Goal: Task Accomplishment & Management: Manage account settings

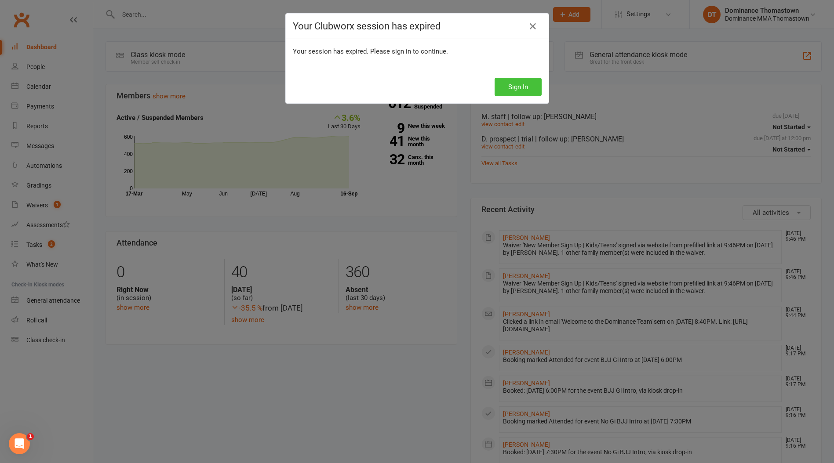
click at [510, 84] on button "Sign In" at bounding box center [518, 87] width 47 height 18
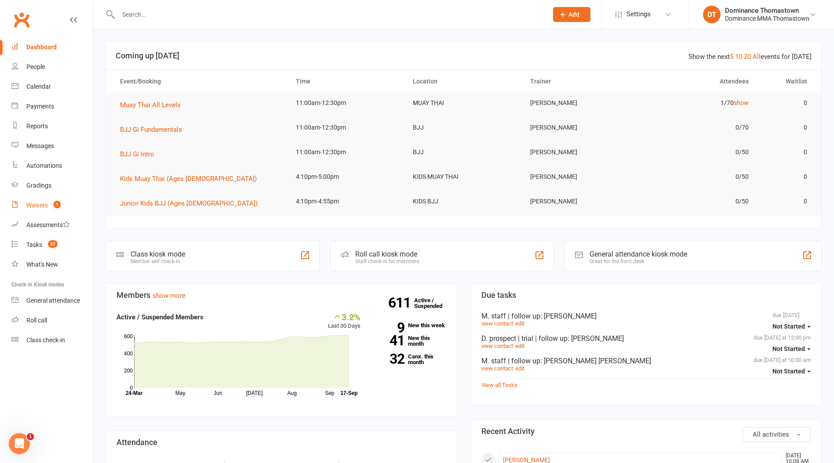
click at [35, 209] on div "Waivers" at bounding box center [37, 205] width 22 height 7
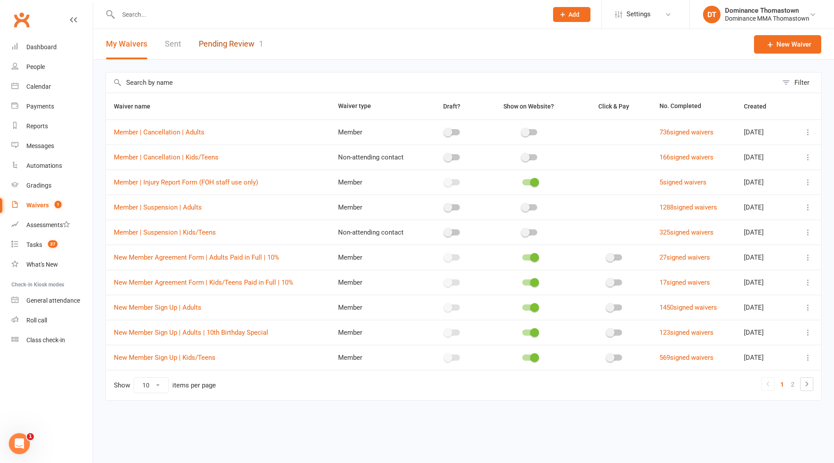
click at [249, 48] on link "Pending Review 1" at bounding box center [231, 44] width 65 height 30
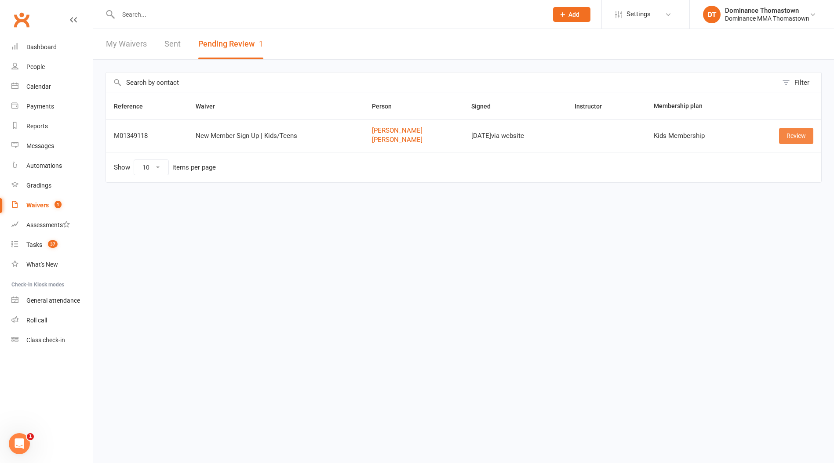
click at [790, 138] on link "Review" at bounding box center [796, 136] width 34 height 16
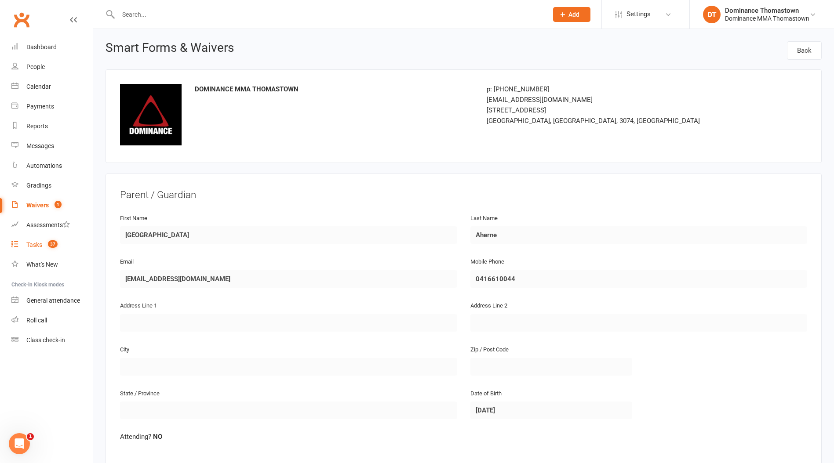
click at [32, 247] on div "Tasks" at bounding box center [34, 244] width 16 height 7
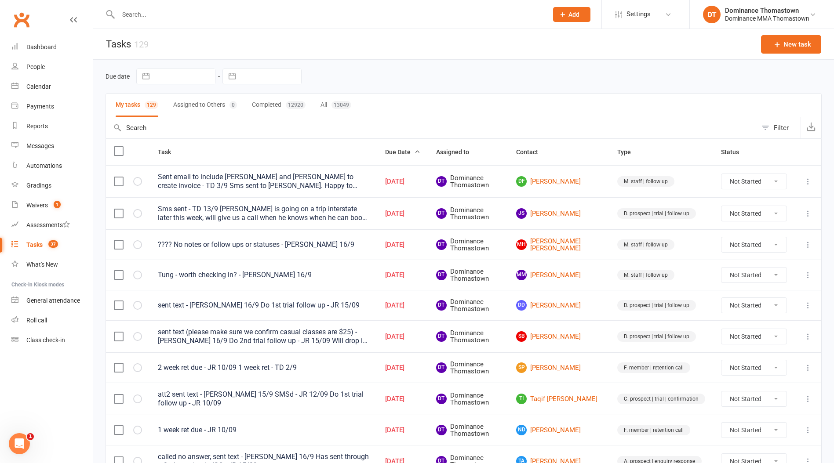
click at [166, 18] on input "text" at bounding box center [329, 14] width 426 height 12
drag, startPoint x: 135, startPoint y: 15, endPoint x: 150, endPoint y: 17, distance: 15.1
click at [135, 15] on input "text" at bounding box center [329, 14] width 426 height 12
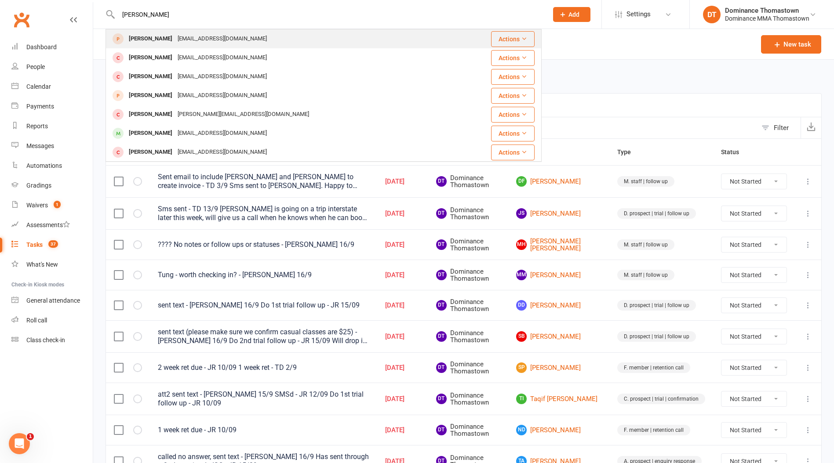
type input "[PERSON_NAME]"
click at [161, 41] on div "[PERSON_NAME]" at bounding box center [150, 39] width 49 height 13
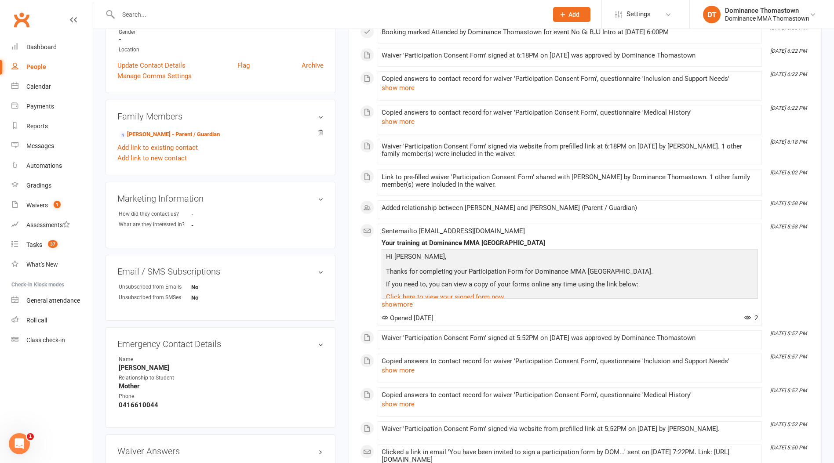
scroll to position [231, 0]
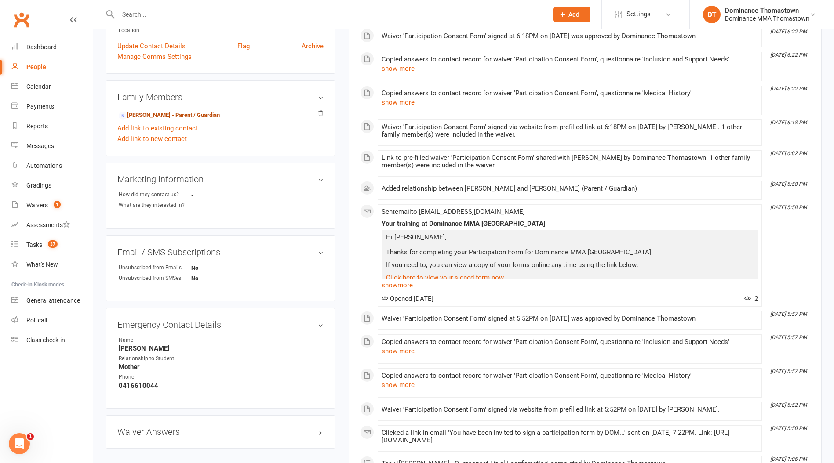
click at [167, 113] on link "[PERSON_NAME] - Parent / Guardian" at bounding box center [169, 115] width 101 height 9
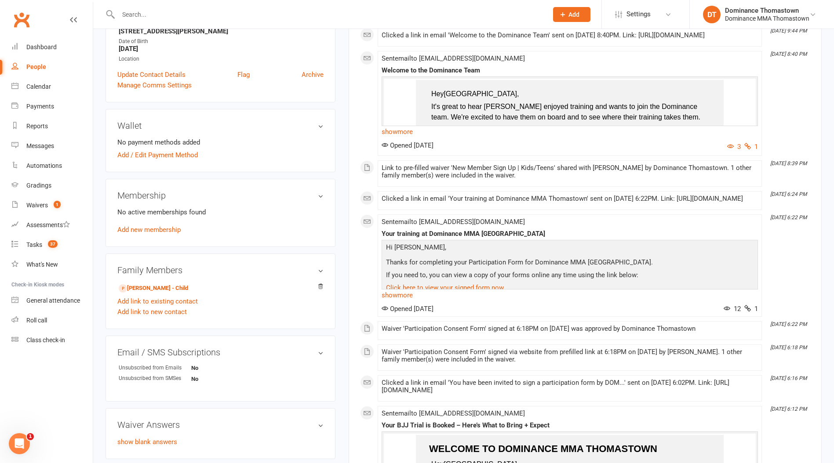
scroll to position [187, 0]
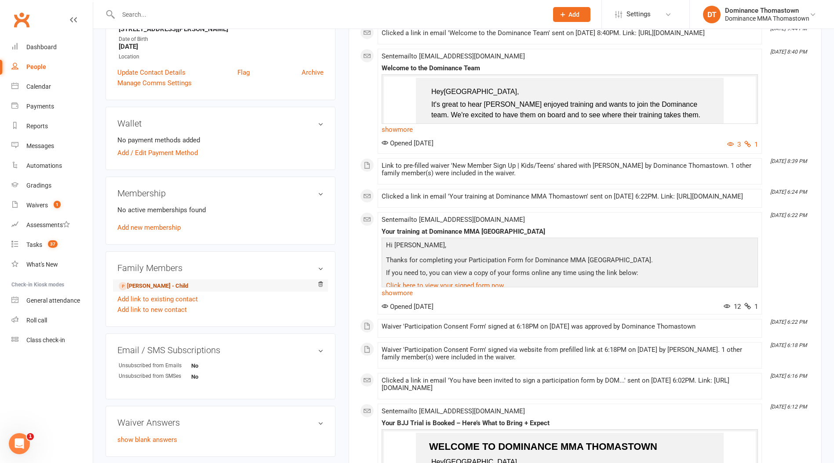
click at [151, 285] on link "[PERSON_NAME] - Child" at bounding box center [153, 286] width 69 height 9
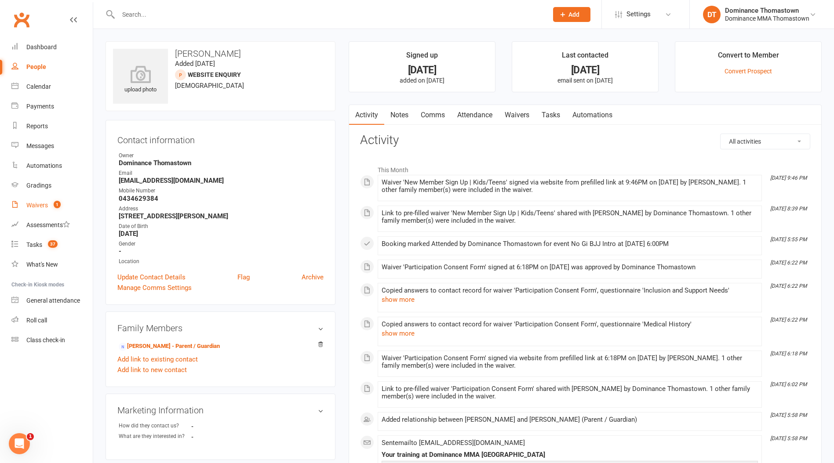
click at [40, 206] on div "Waivers" at bounding box center [37, 205] width 22 height 7
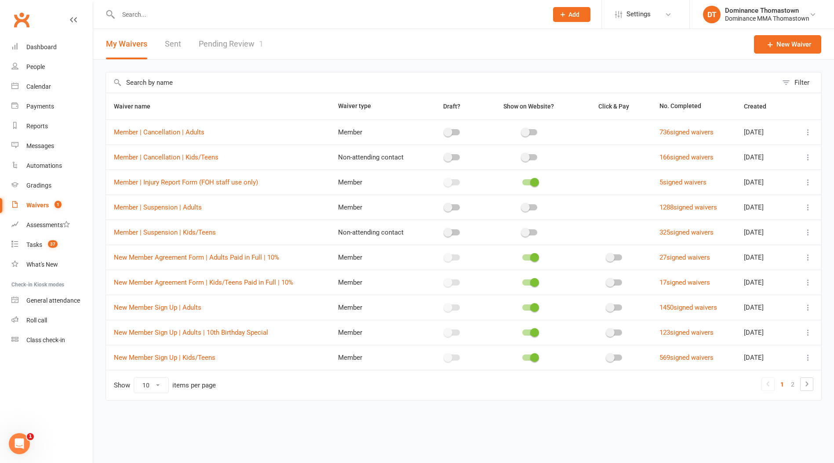
click at [215, 45] on link "Pending Review 1" at bounding box center [231, 44] width 65 height 30
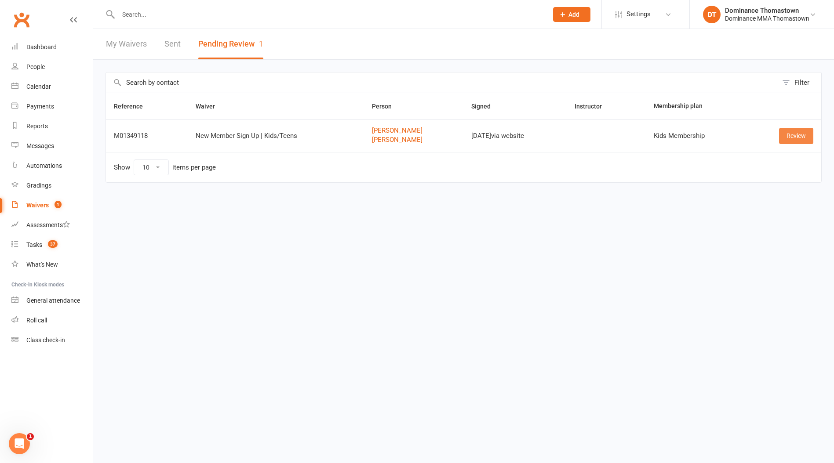
click at [788, 136] on link "Review" at bounding box center [796, 136] width 34 height 16
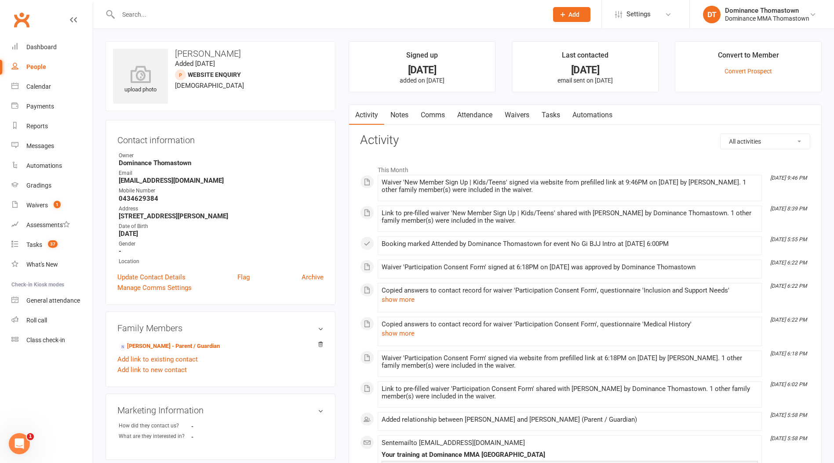
click at [127, 11] on input "text" at bounding box center [329, 14] width 426 height 12
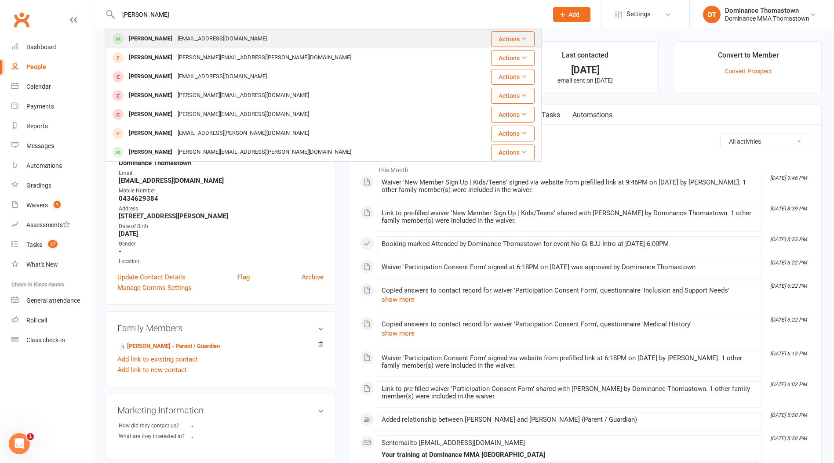
type input "[PERSON_NAME]"
click at [148, 41] on div "[PERSON_NAME]" at bounding box center [150, 39] width 49 height 13
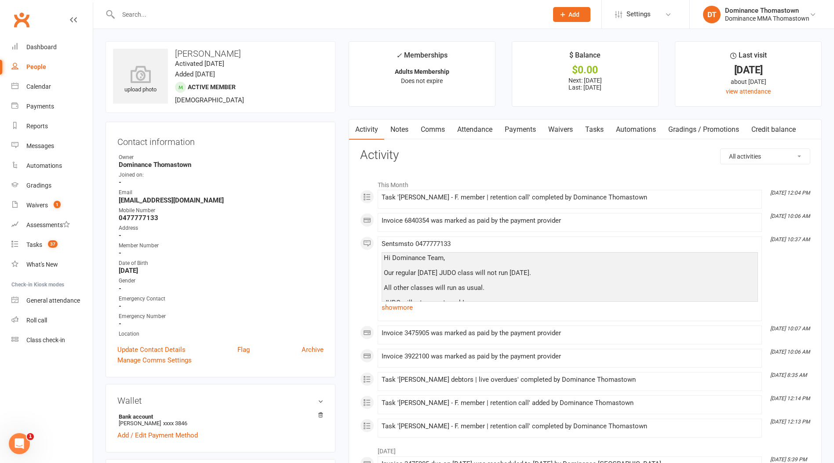
click at [174, 15] on input "text" at bounding box center [329, 14] width 426 height 12
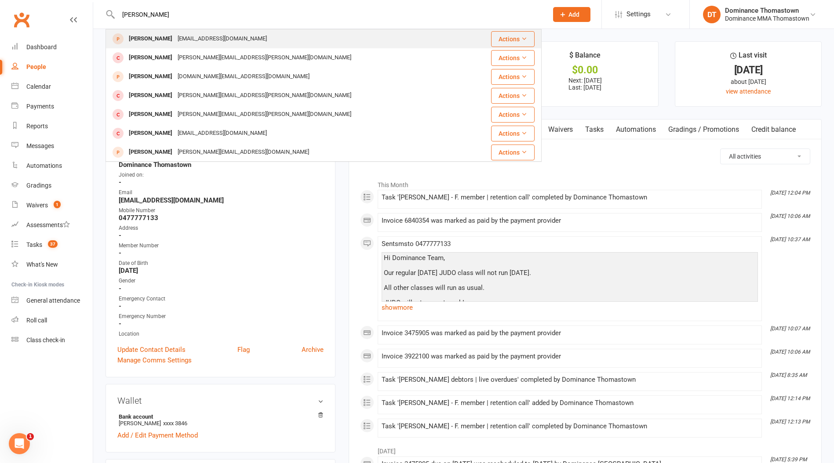
type input "[PERSON_NAME]"
click at [167, 42] on div "[PERSON_NAME]" at bounding box center [150, 39] width 49 height 13
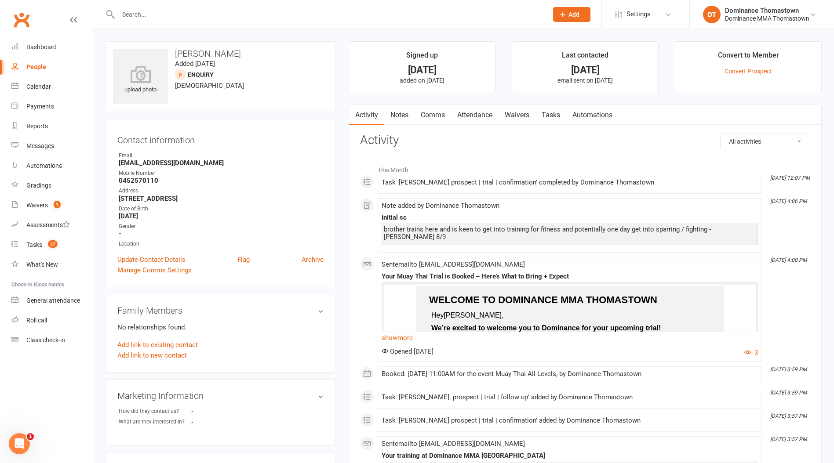
click at [520, 113] on link "Waivers" at bounding box center [516, 115] width 37 height 20
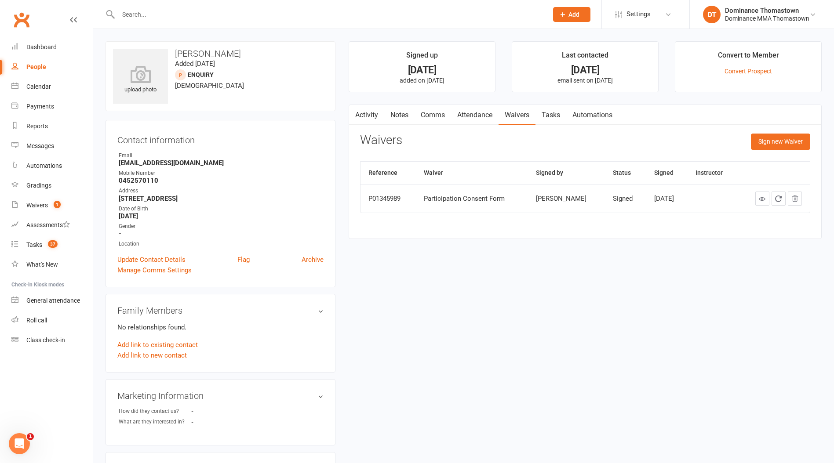
click at [400, 116] on link "Notes" at bounding box center [399, 115] width 30 height 20
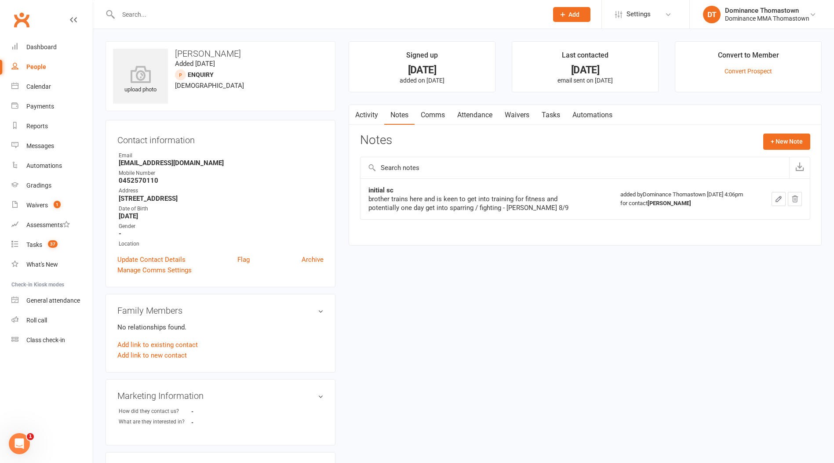
click at [468, 117] on link "Attendance" at bounding box center [474, 115] width 47 height 20
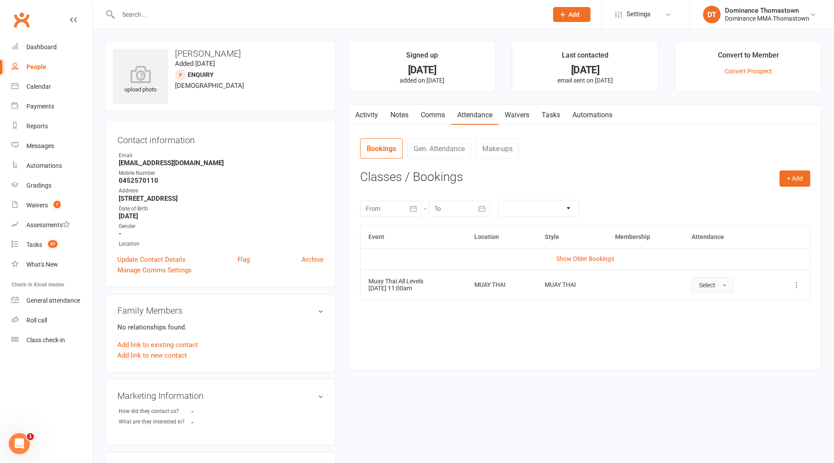
click at [713, 288] on span "Select" at bounding box center [707, 285] width 16 height 7
click at [713, 305] on span "Attended" at bounding box center [712, 305] width 26 height 8
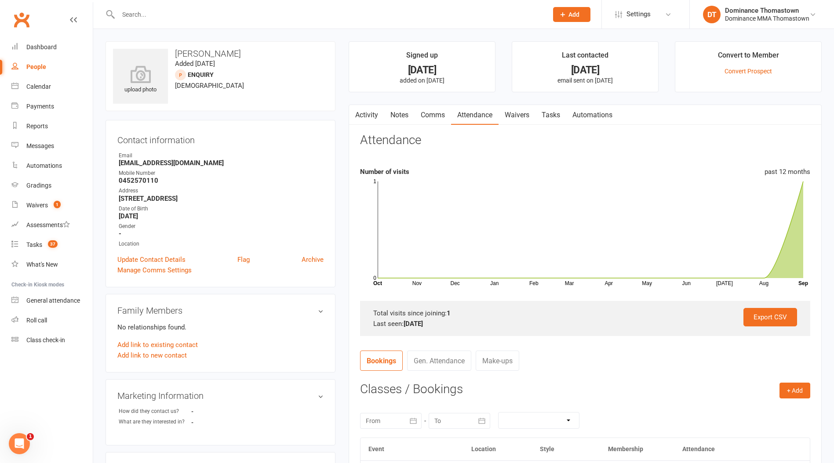
click at [148, 14] on input "text" at bounding box center [329, 14] width 426 height 12
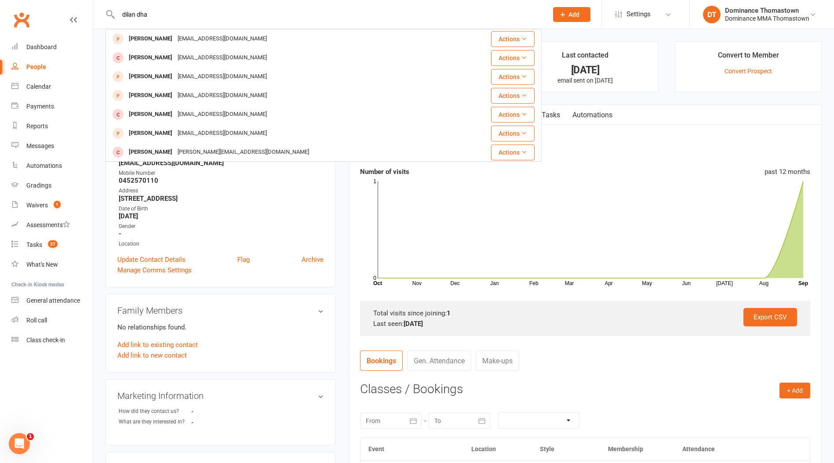
type input "dilan dha"
click at [154, 40] on div "[PERSON_NAME]" at bounding box center [150, 39] width 49 height 13
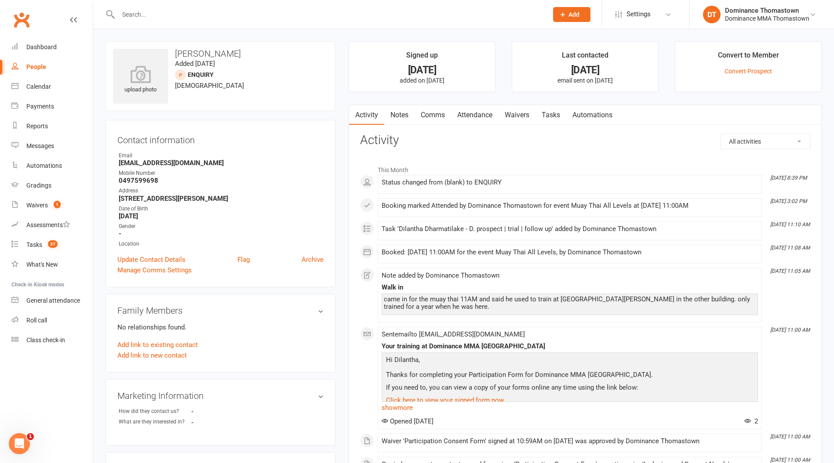
click at [462, 115] on link "Attendance" at bounding box center [474, 115] width 47 height 20
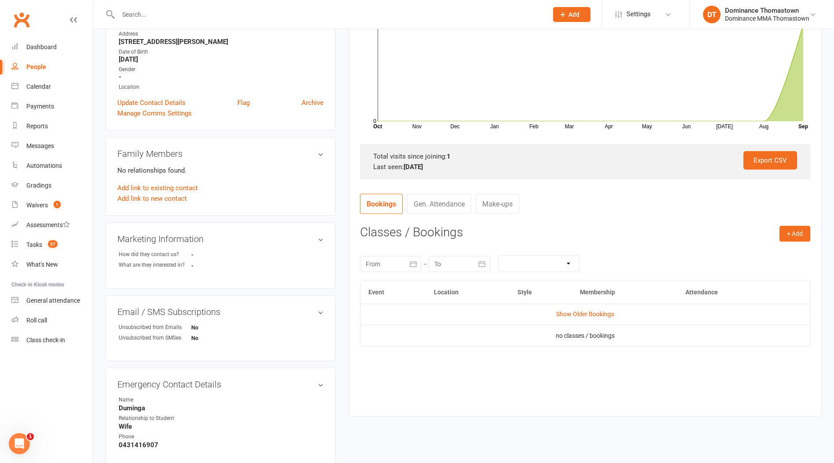
scroll to position [166, 0]
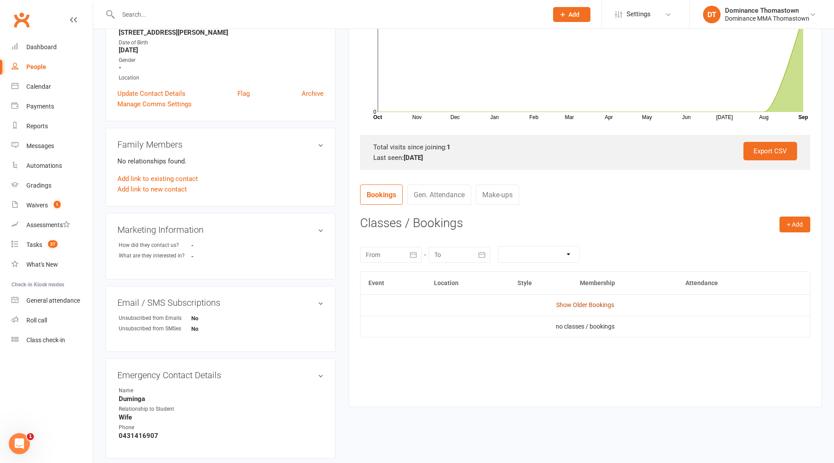
click at [574, 304] on link "Show Older Bookings" at bounding box center [585, 305] width 58 height 7
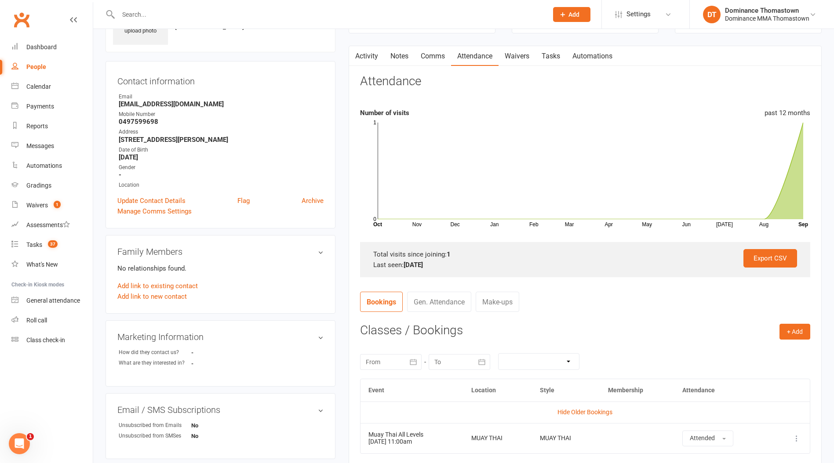
scroll to position [0, 0]
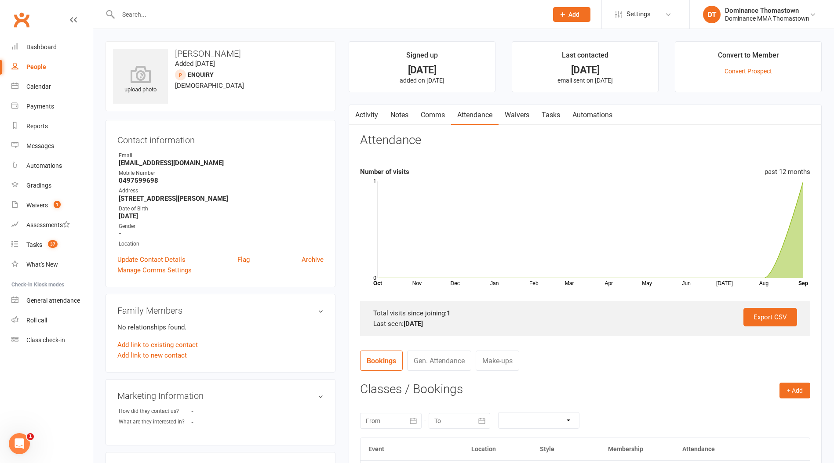
click at [162, 9] on input "text" at bounding box center [329, 14] width 426 height 12
type input "prince"
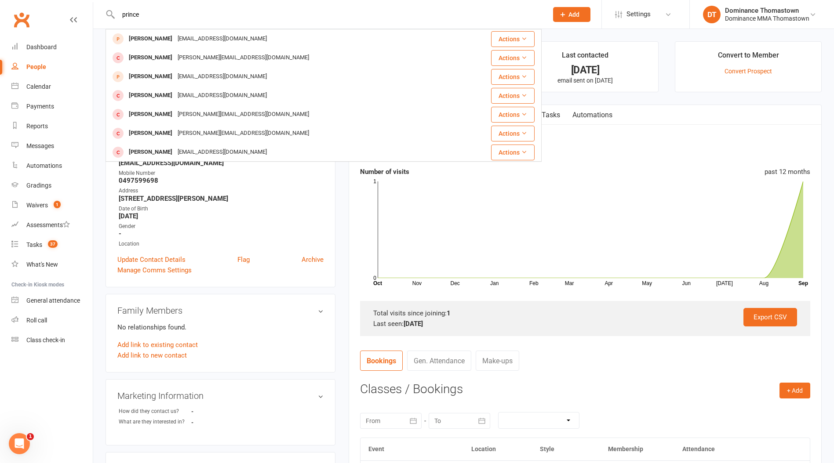
click at [175, 38] on div "[EMAIL_ADDRESS][DOMAIN_NAME]" at bounding box center [222, 39] width 95 height 13
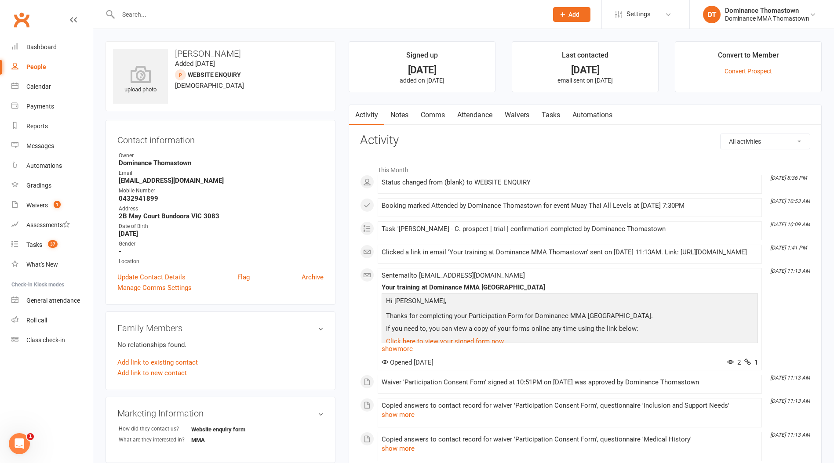
click at [466, 120] on link "Attendance" at bounding box center [474, 115] width 47 height 20
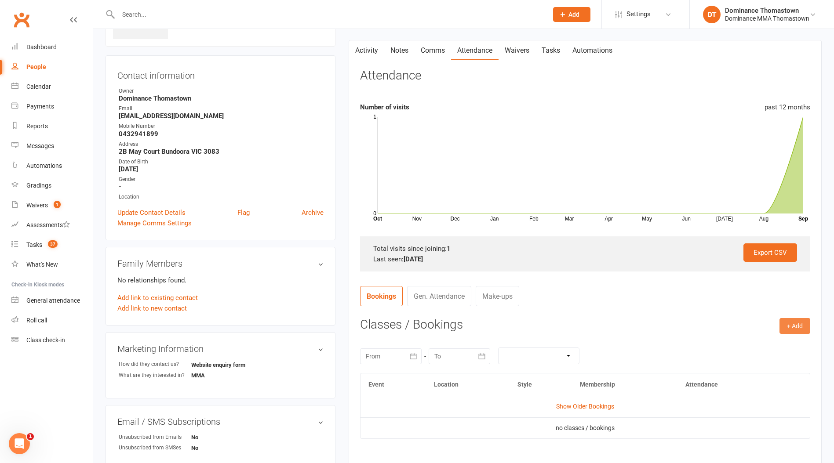
scroll to position [163, 0]
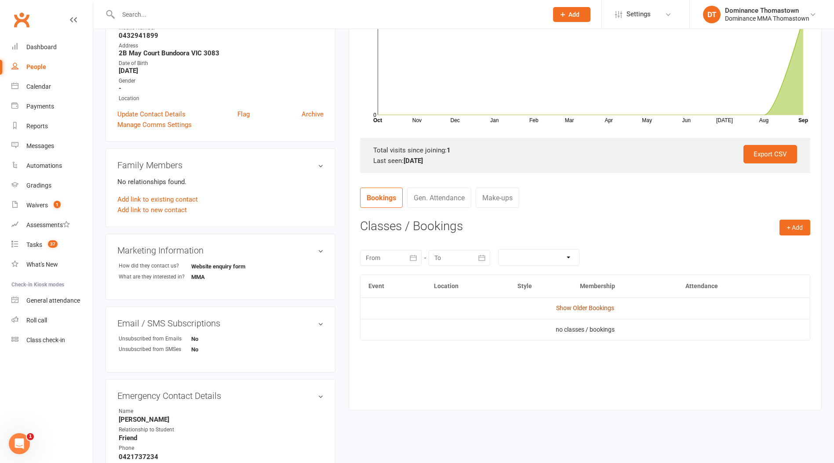
click at [600, 307] on link "Show Older Bookings" at bounding box center [585, 308] width 58 height 7
click at [797, 229] on button "+ Add" at bounding box center [794, 228] width 31 height 16
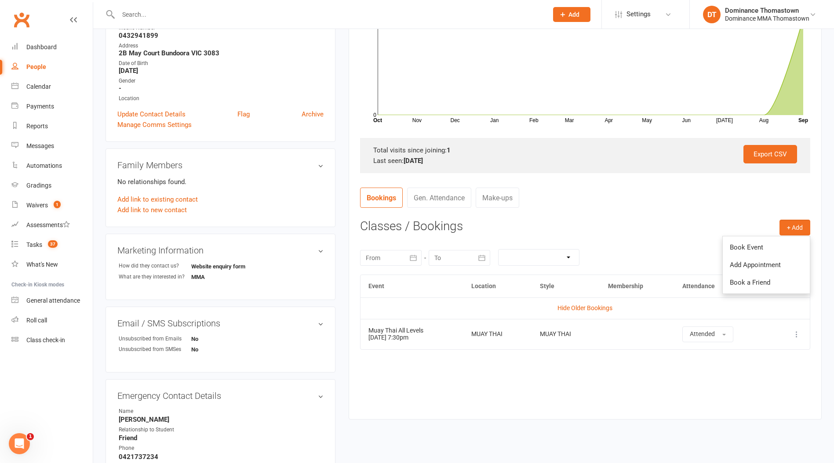
click at [743, 247] on link "Book Event" at bounding box center [766, 248] width 87 height 18
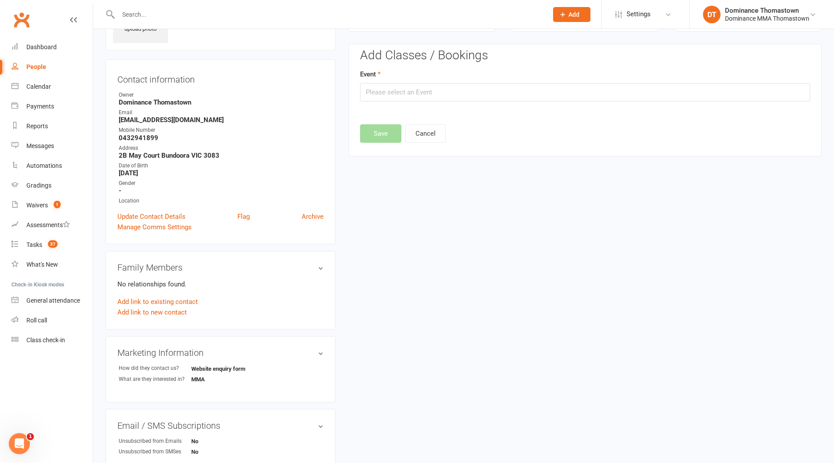
scroll to position [60, 0]
click at [408, 91] on input "text" at bounding box center [585, 93] width 450 height 18
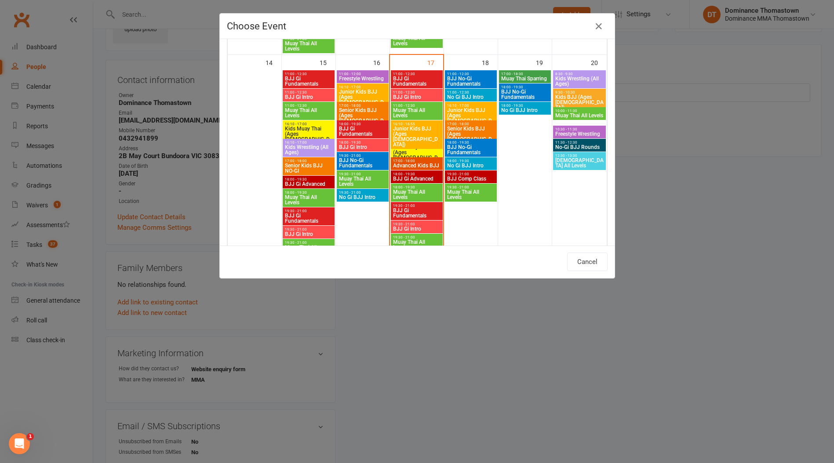
scroll to position [453, 0]
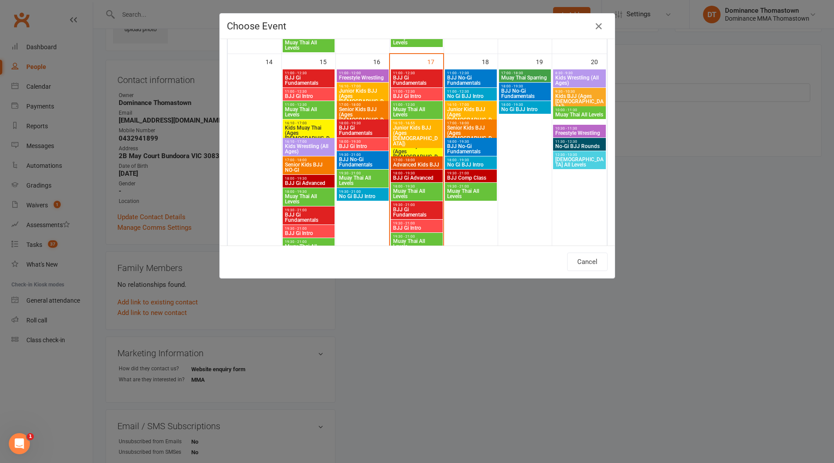
click at [425, 109] on span "Muay Thai All Levels" at bounding box center [417, 112] width 48 height 11
type input "Muay Thai All Levels - [DATE] 11:00:00 AM"
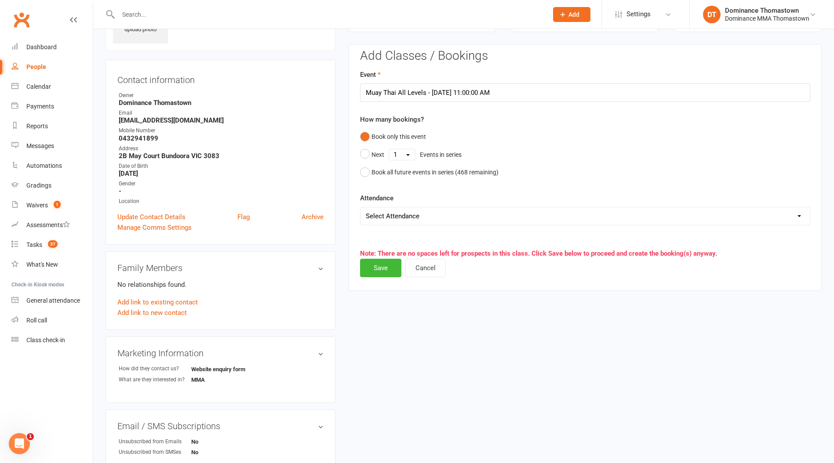
click at [384, 219] on select "Select Attendance Attended Absent" at bounding box center [584, 216] width 449 height 18
select select "0"
click at [360, 207] on select "Select Attendance Attended Absent" at bounding box center [584, 216] width 449 height 18
click at [385, 271] on button "Save" at bounding box center [380, 268] width 41 height 18
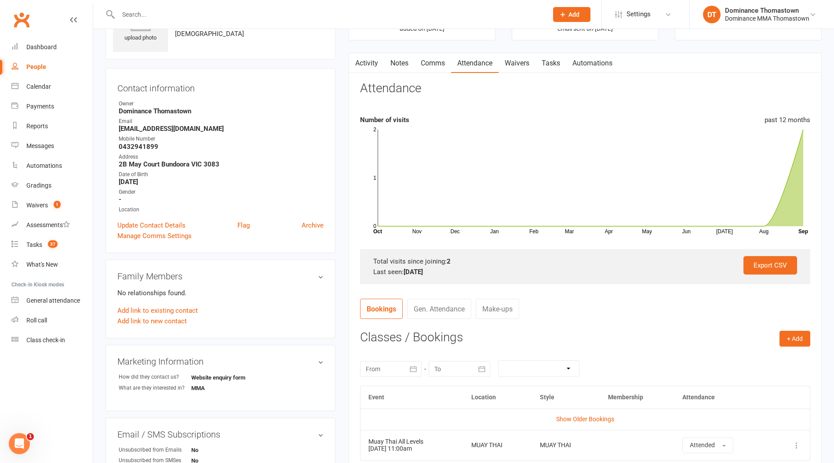
scroll to position [0, 0]
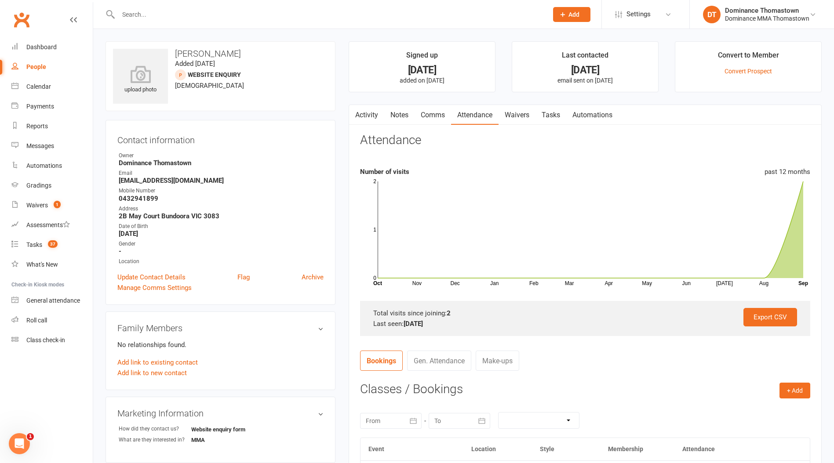
click at [545, 119] on link "Tasks" at bounding box center [550, 115] width 31 height 20
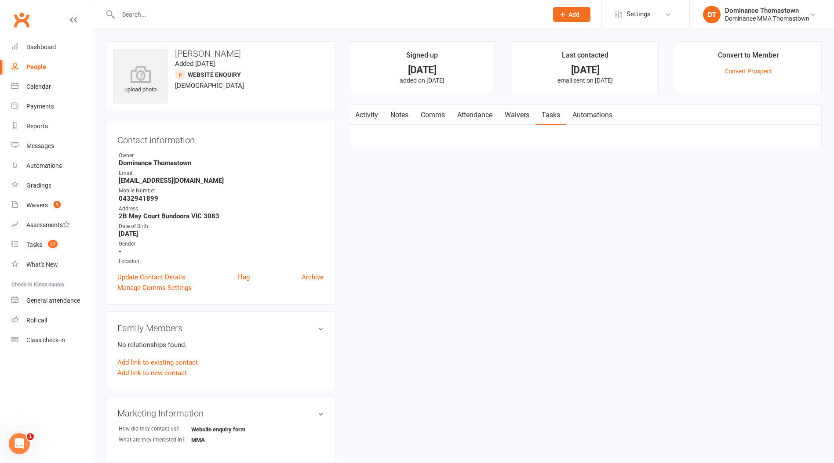
select select "incomplete"
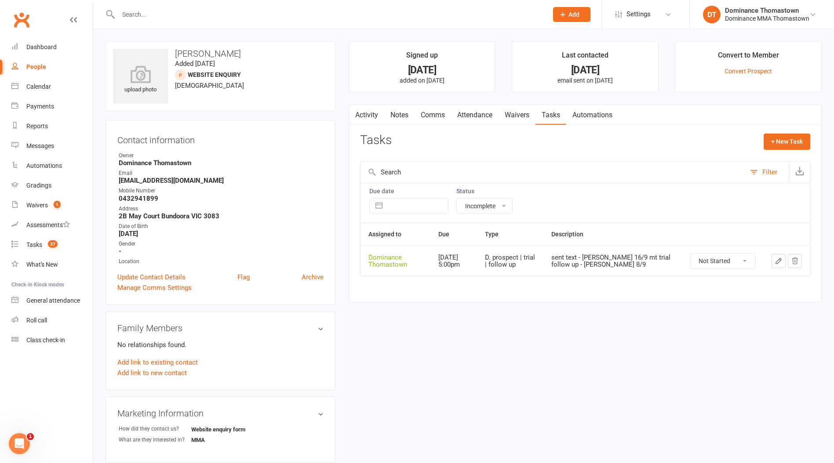
click at [784, 265] on button "button" at bounding box center [778, 261] width 14 height 14
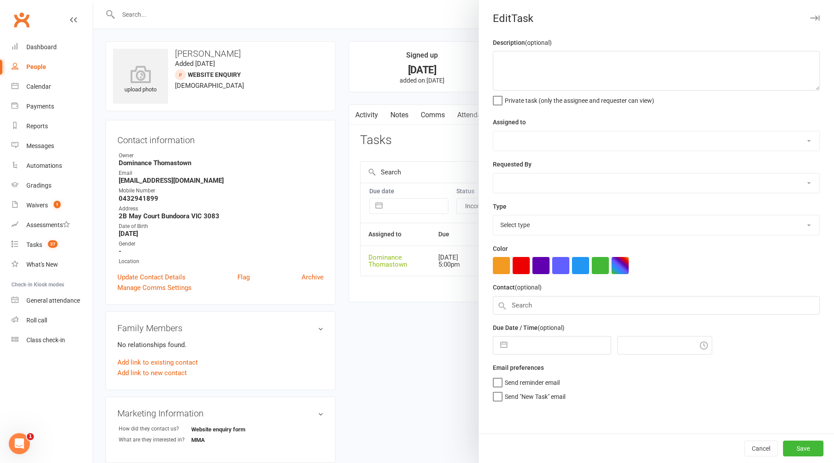
type textarea "sent text - [PERSON_NAME] 16/9 mt trial follow up - [PERSON_NAME] 8/9"
select select "12547"
type input "[DATE]"
type input "5:00pm"
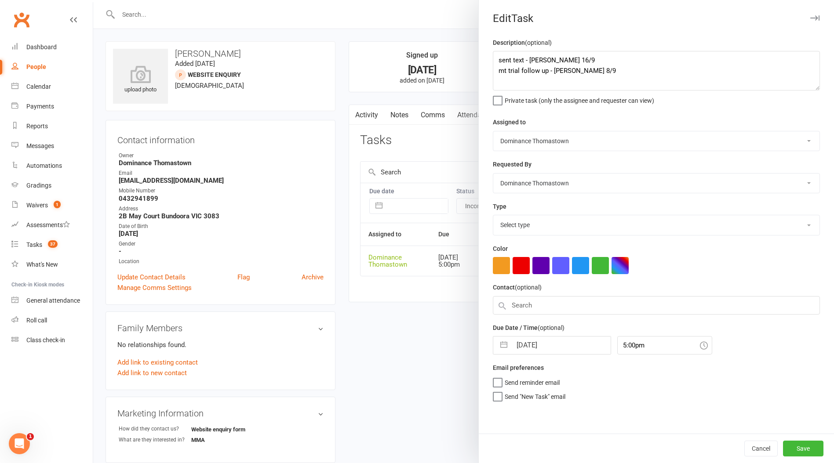
select select "3812"
click at [499, 60] on textarea "sent text - [PERSON_NAME] 16/9 mt trial follow up - [PERSON_NAME] 8/9" at bounding box center [656, 71] width 327 height 40
type textarea "Doing 2nd trial [DATE], follow up after - TD 17/9 sent text - [PERSON_NAME] 16/…"
select select "7"
select select "2025"
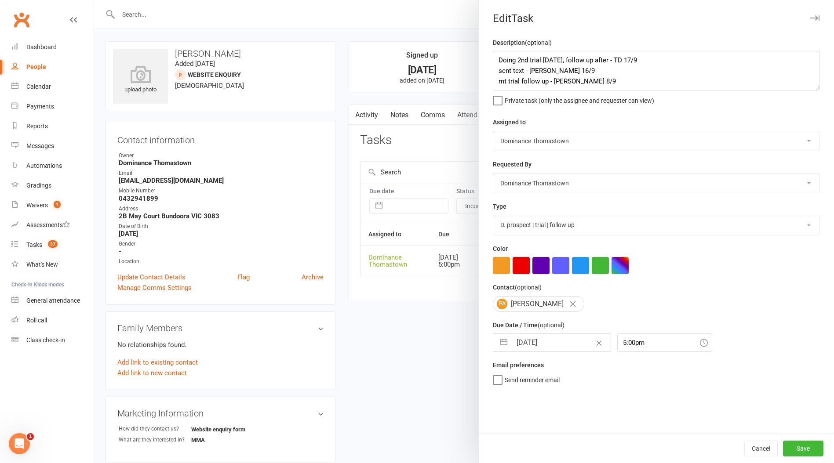
select select "8"
select select "2025"
select select "9"
select select "2025"
click at [520, 345] on input "[DATE]" at bounding box center [561, 343] width 99 height 18
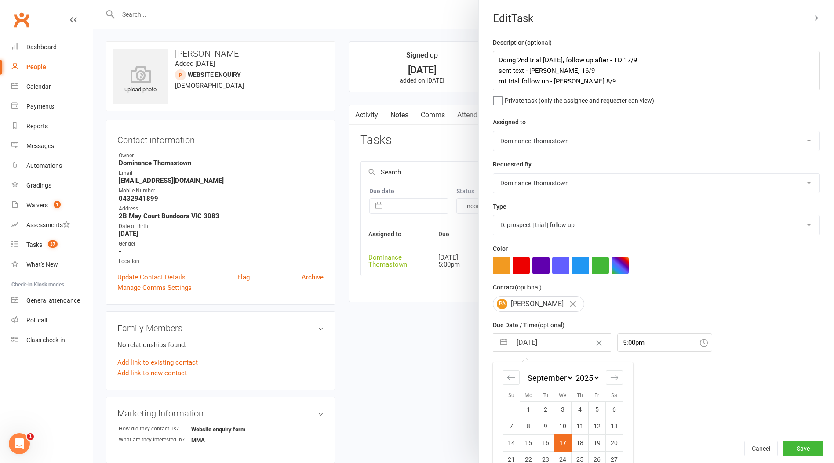
scroll to position [33, 0]
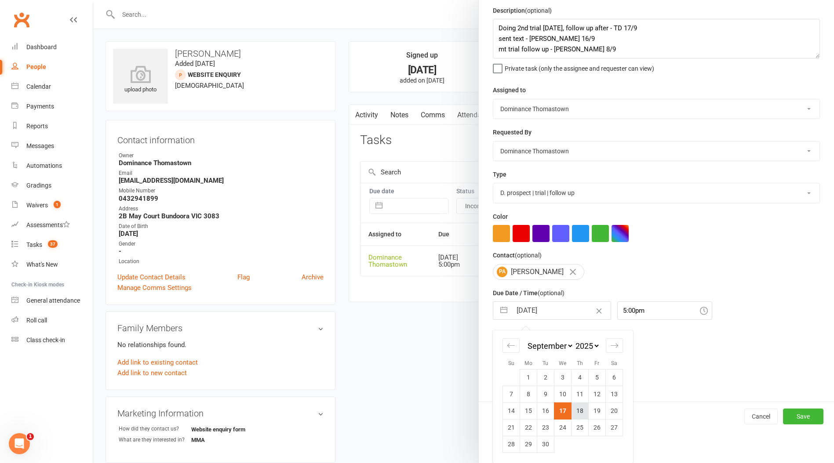
click at [578, 412] on td "18" at bounding box center [579, 411] width 17 height 17
type input "[DATE]"
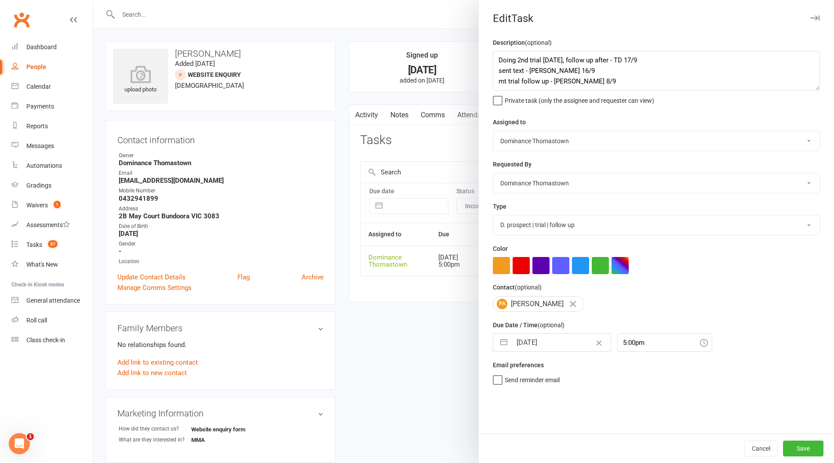
scroll to position [0, 0]
click at [809, 447] on button "Save" at bounding box center [803, 449] width 40 height 16
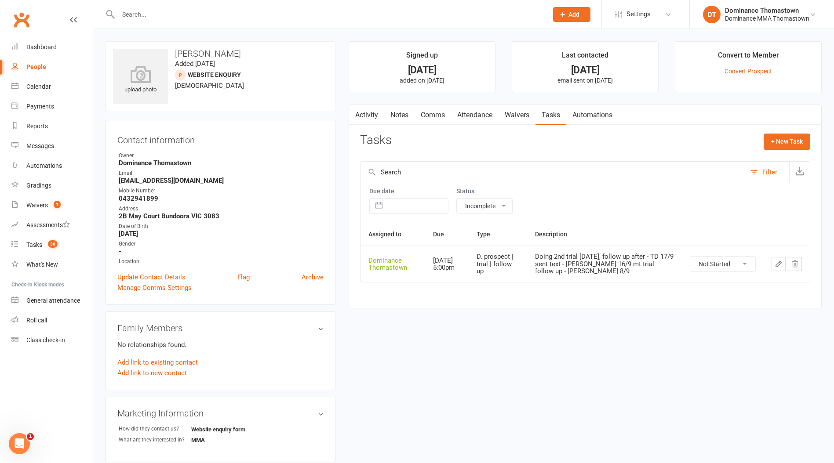
click at [465, 116] on link "Attendance" at bounding box center [474, 115] width 47 height 20
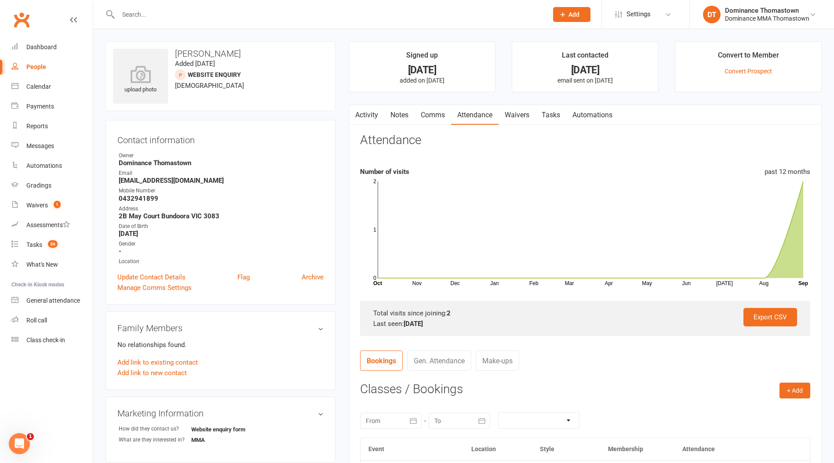
click at [429, 117] on link "Comms" at bounding box center [433, 115] width 36 height 20
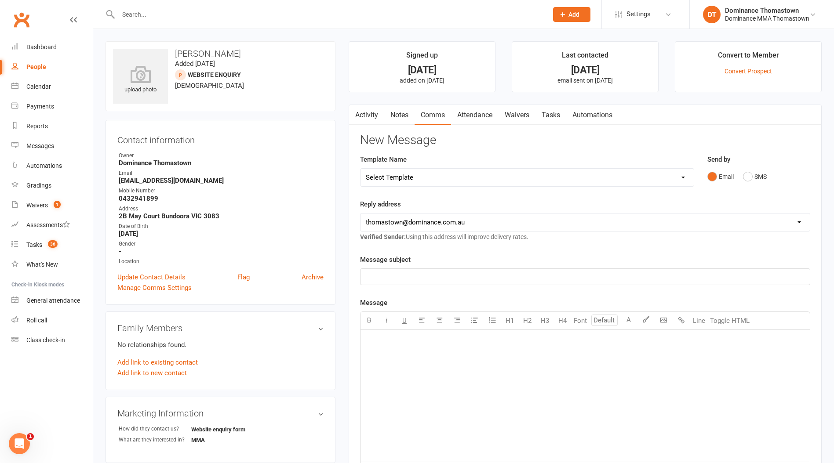
click at [399, 119] on link "Notes" at bounding box center [399, 115] width 30 height 20
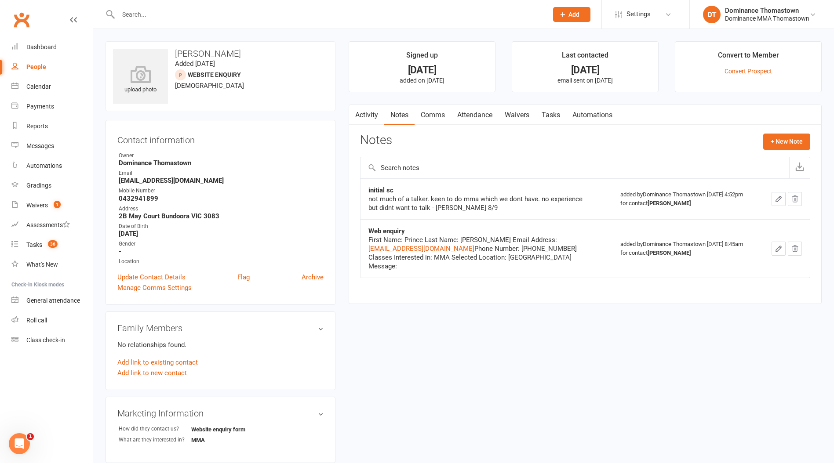
click at [140, 15] on input "text" at bounding box center [329, 14] width 426 height 12
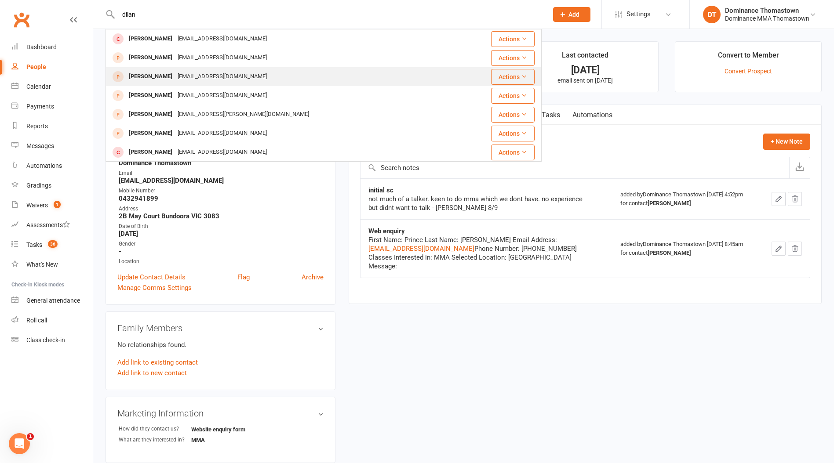
type input "dilan"
click at [163, 80] on div "[PERSON_NAME]" at bounding box center [150, 76] width 49 height 13
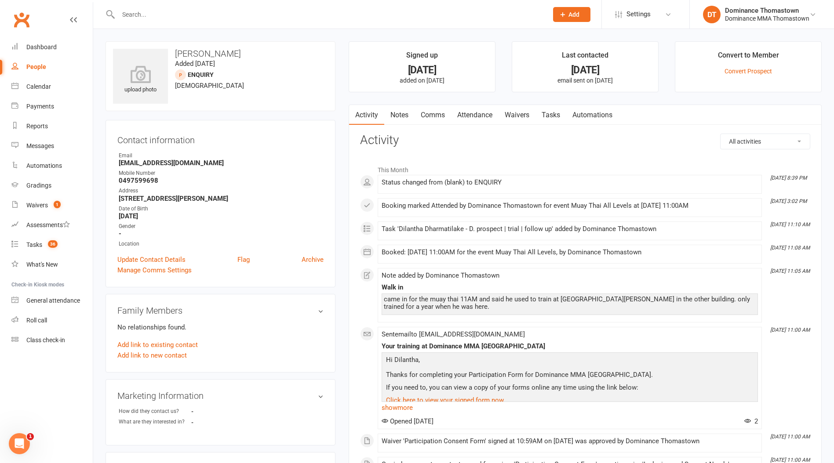
click at [434, 115] on link "Comms" at bounding box center [433, 115] width 36 height 20
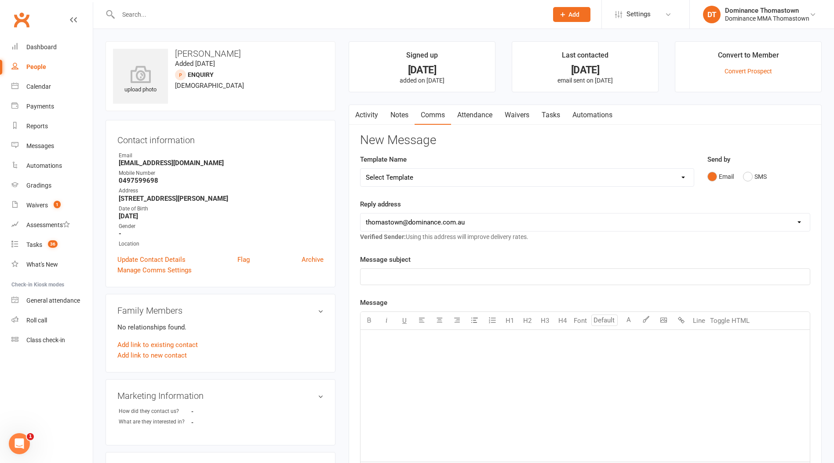
click at [397, 115] on link "Notes" at bounding box center [399, 115] width 30 height 20
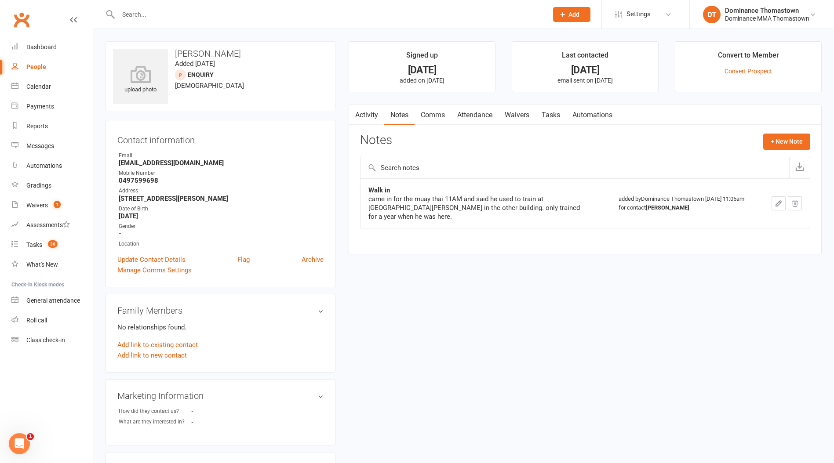
click at [515, 112] on link "Waivers" at bounding box center [516, 115] width 37 height 20
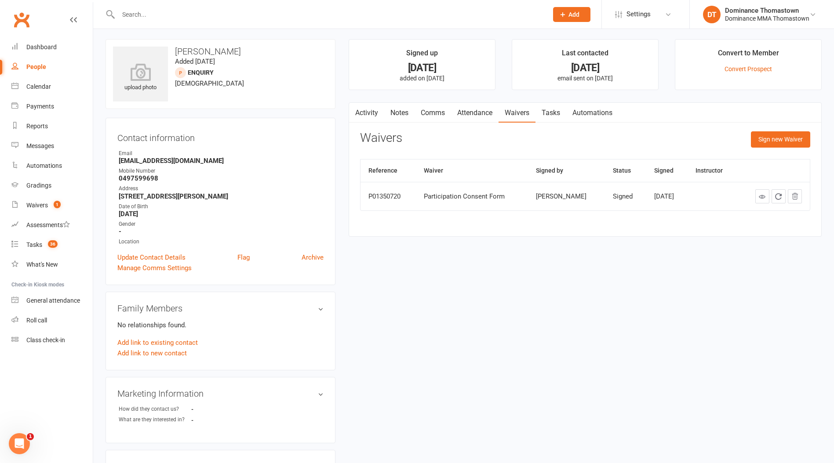
scroll to position [4, 0]
click at [473, 114] on link "Attendance" at bounding box center [474, 112] width 47 height 20
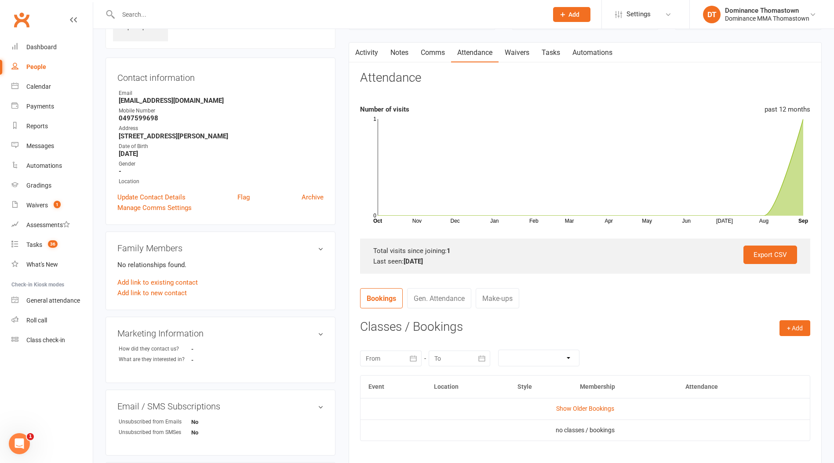
scroll to position [107, 0]
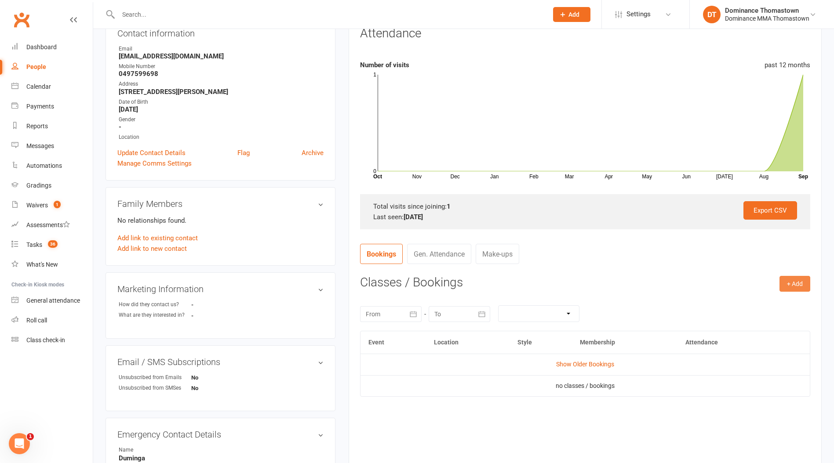
click at [796, 287] on button "+ Add" at bounding box center [794, 284] width 31 height 16
click at [762, 300] on link "Book Event" at bounding box center [766, 304] width 87 height 18
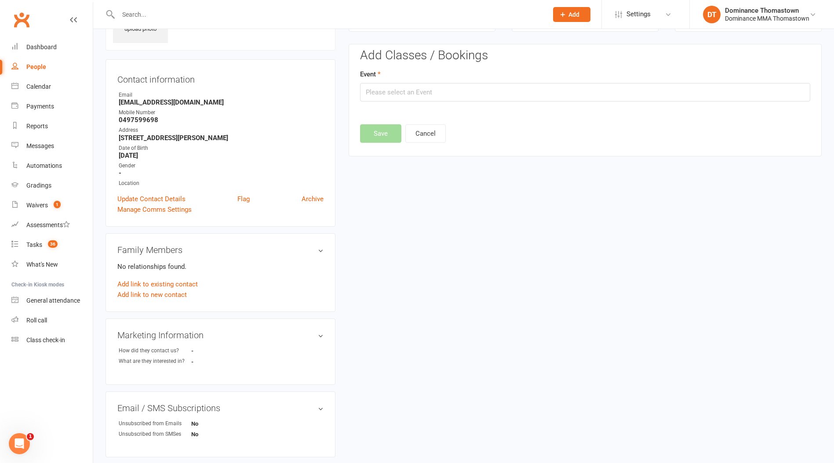
scroll to position [60, 0]
click at [436, 92] on input "text" at bounding box center [585, 93] width 450 height 18
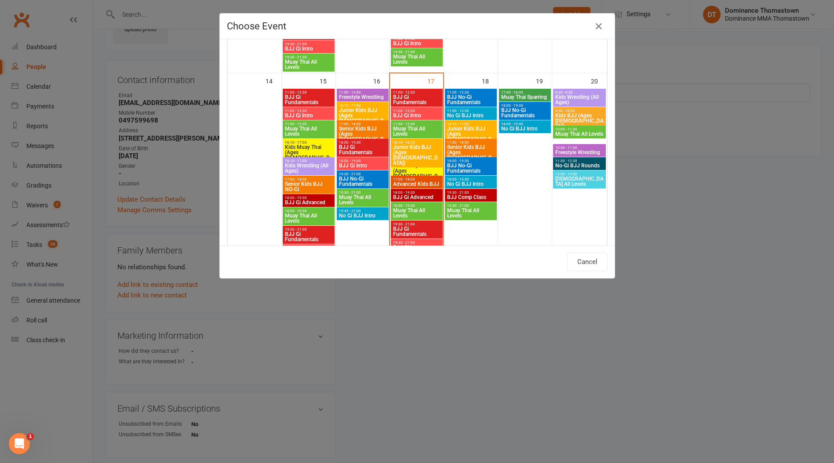
scroll to position [433, 0]
click at [411, 131] on span "Muay Thai All Levels" at bounding box center [417, 132] width 48 height 11
type input "Muay Thai All Levels - [DATE] 11:00:00 AM"
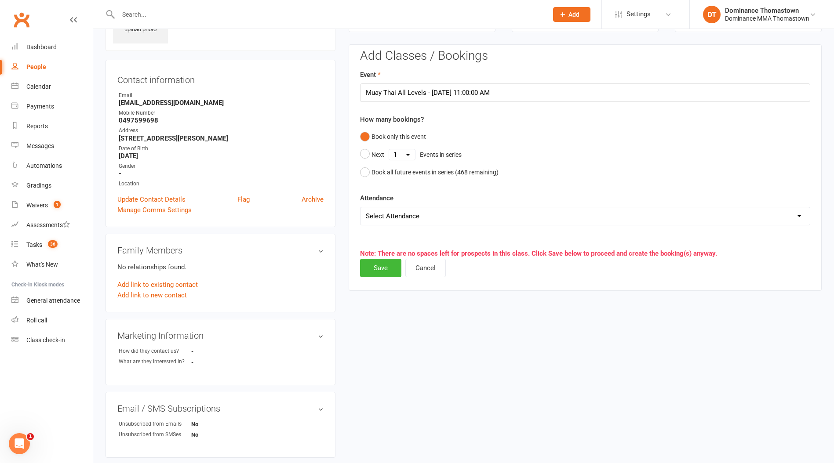
click at [389, 217] on select "Select Attendance Attended Absent" at bounding box center [584, 216] width 449 height 18
select select "0"
click at [360, 207] on select "Select Attendance Attended Absent" at bounding box center [584, 216] width 449 height 18
click at [386, 264] on button "Save" at bounding box center [380, 268] width 41 height 18
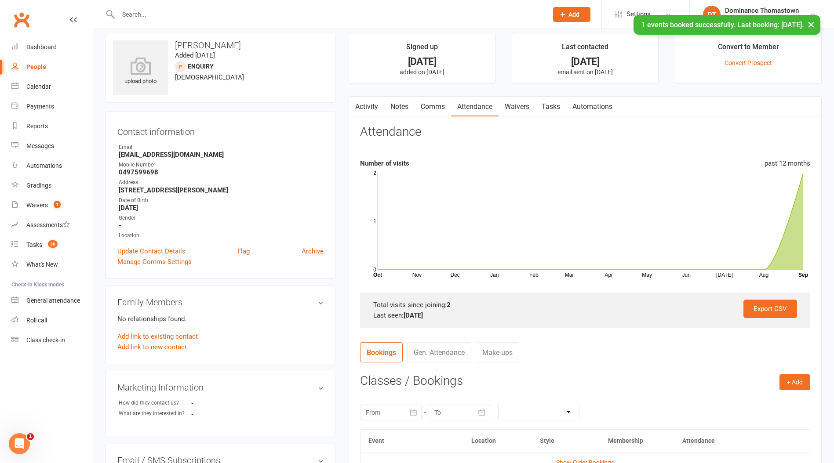
scroll to position [0, 0]
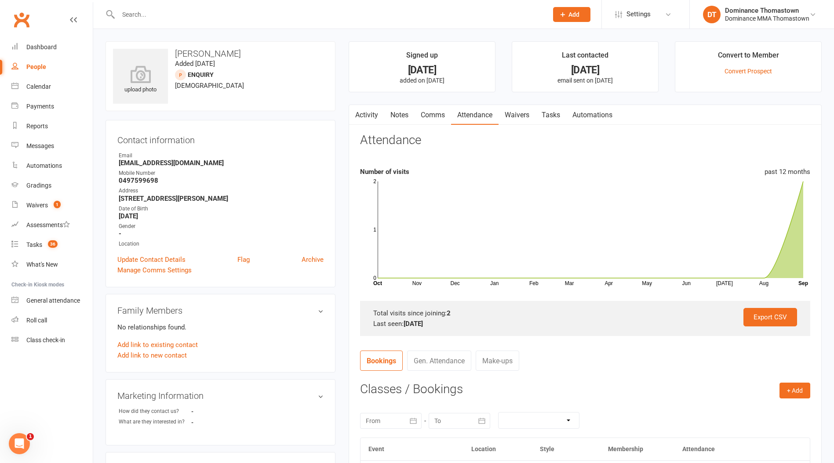
click at [555, 116] on link "Tasks" at bounding box center [550, 115] width 31 height 20
select select "incomplete"
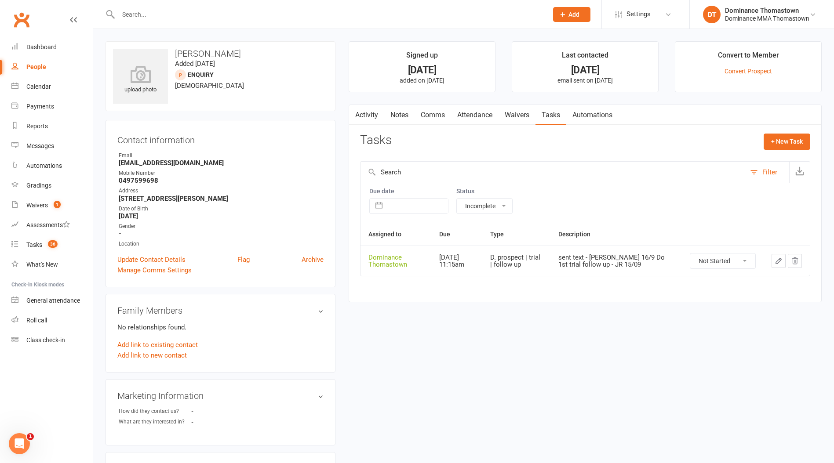
click at [777, 262] on icon "button" at bounding box center [779, 261] width 8 height 8
type textarea "sent text - [PERSON_NAME] 16/9 Do 1st trial follow up - JR 15/09"
select select "12547"
type input "[DATE]"
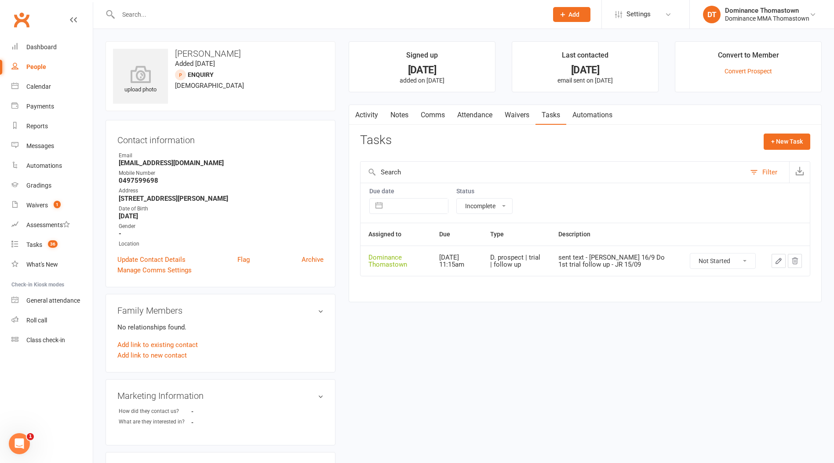
type input "11:15am"
select select "3812"
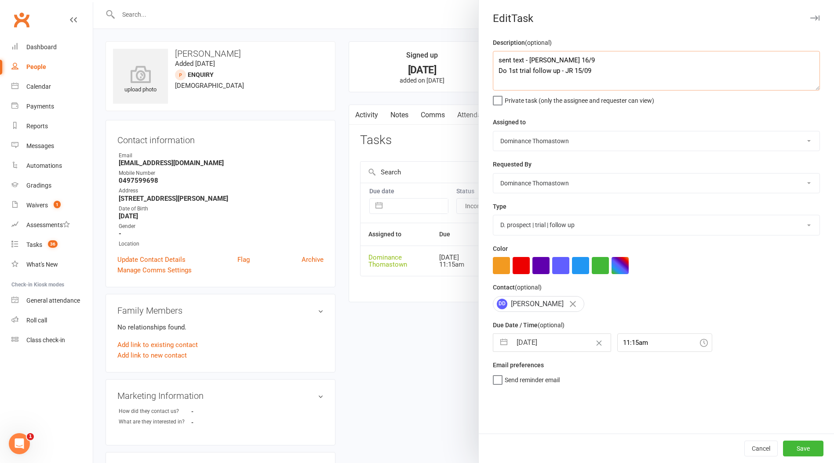
drag, startPoint x: 498, startPoint y: 58, endPoint x: 599, endPoint y: 44, distance: 101.3
click at [499, 58] on textarea "sent text - [PERSON_NAME] 16/9 Do 1st trial follow up - JR 15/09" at bounding box center [656, 71] width 327 height 40
type textarea "Doing 2nd MT trial [DATE], do follow after - TD 17/9 sent text - [PERSON_NAME] …"
click at [536, 339] on input "[DATE]" at bounding box center [561, 343] width 99 height 18
select select "7"
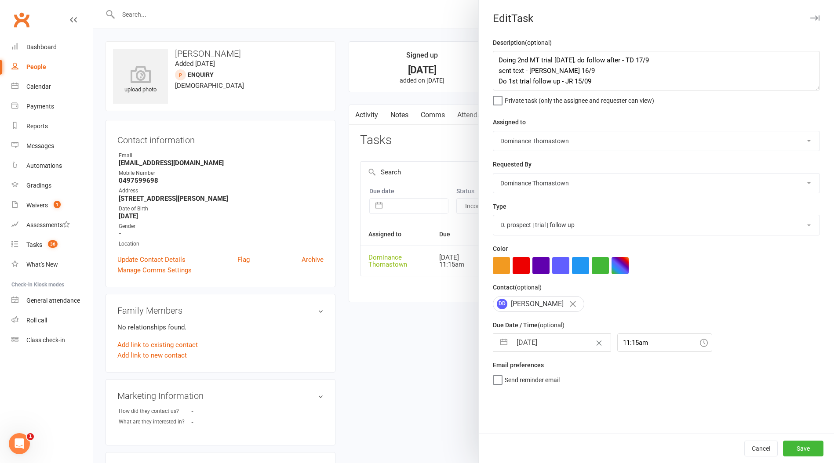
select select "2025"
select select "8"
select select "2025"
select select "9"
select select "2025"
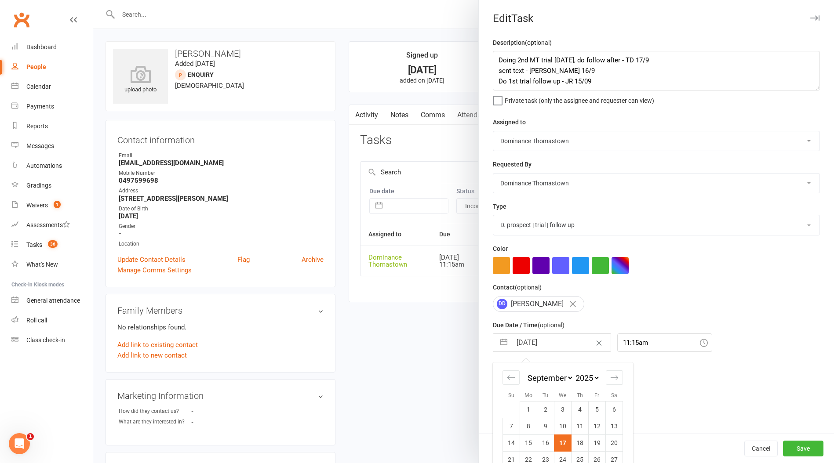
click at [582, 440] on td "18" at bounding box center [579, 443] width 17 height 17
type input "[DATE]"
click at [801, 453] on button "Save" at bounding box center [803, 449] width 40 height 16
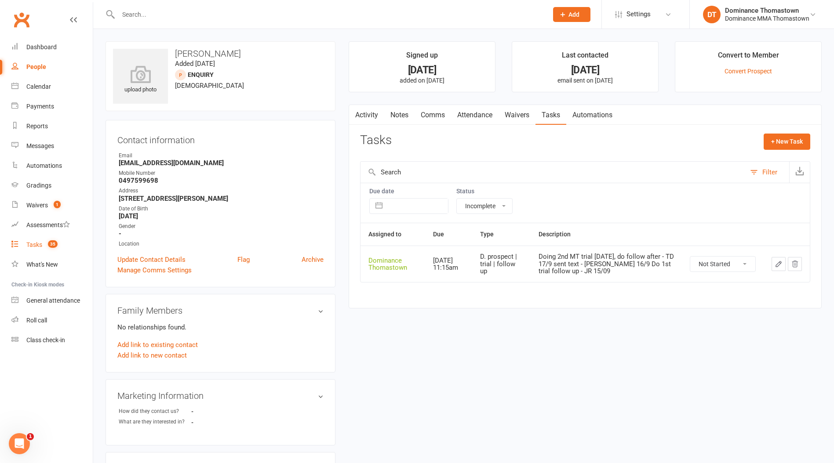
click at [31, 245] on div "Tasks" at bounding box center [34, 244] width 16 height 7
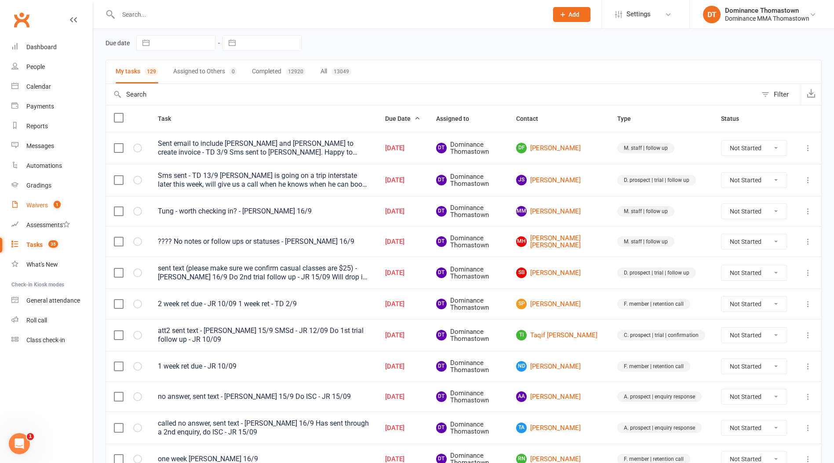
scroll to position [70, 0]
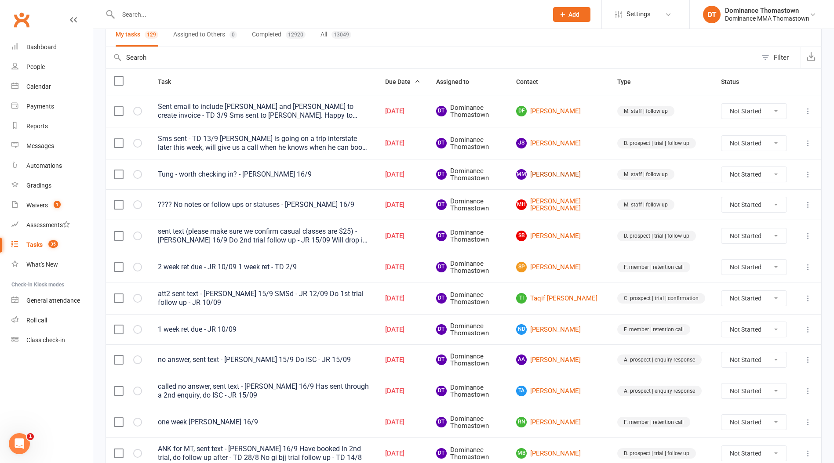
click at [569, 175] on link "MM [PERSON_NAME]" at bounding box center [558, 174] width 85 height 11
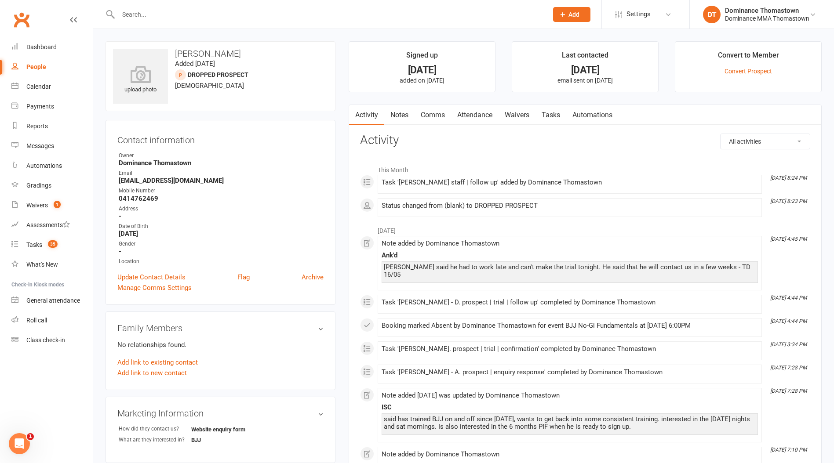
click at [217, 18] on input "text" at bounding box center [329, 14] width 426 height 12
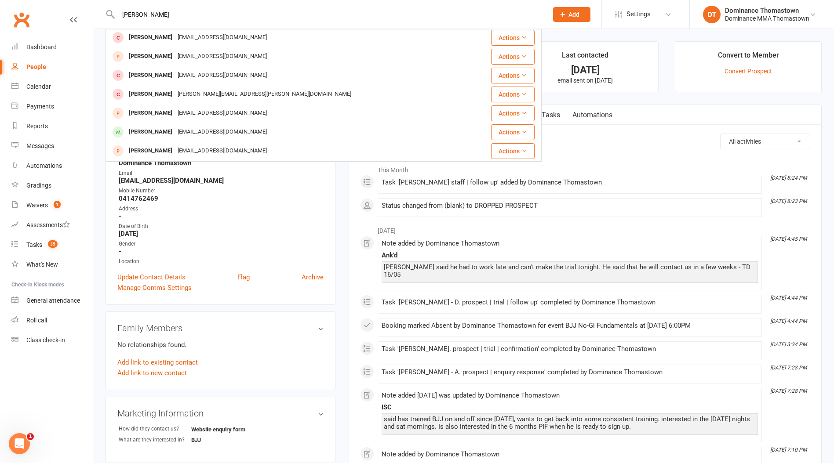
scroll to position [151, 0]
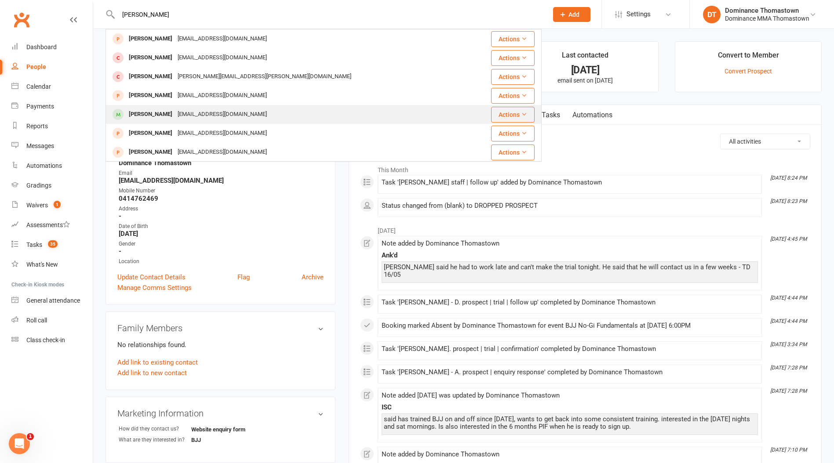
type input "[PERSON_NAME]"
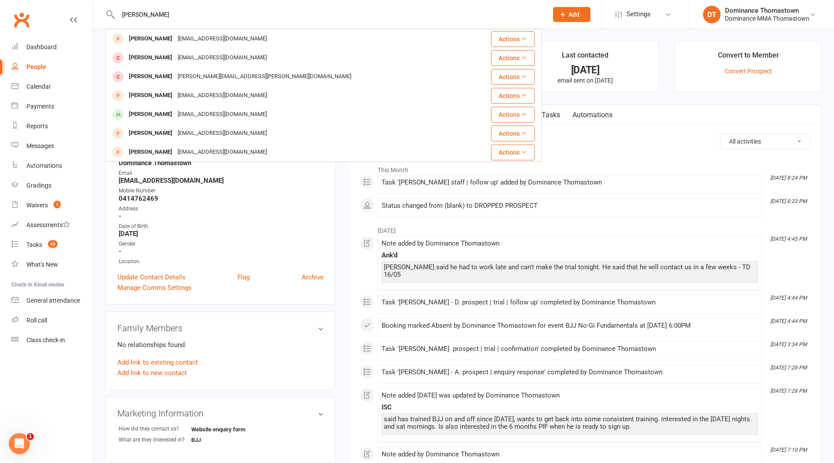
click at [209, 113] on div "[EMAIL_ADDRESS][DOMAIN_NAME]" at bounding box center [222, 114] width 95 height 13
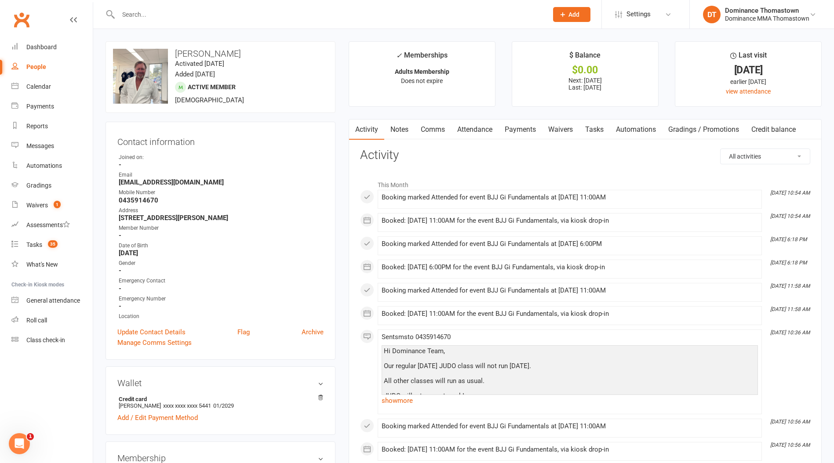
click at [511, 128] on link "Payments" at bounding box center [520, 130] width 44 height 20
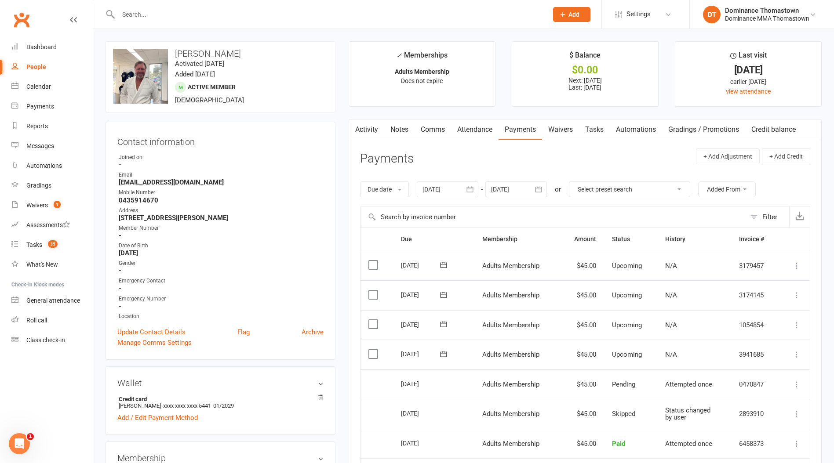
click at [474, 133] on link "Attendance" at bounding box center [474, 130] width 47 height 20
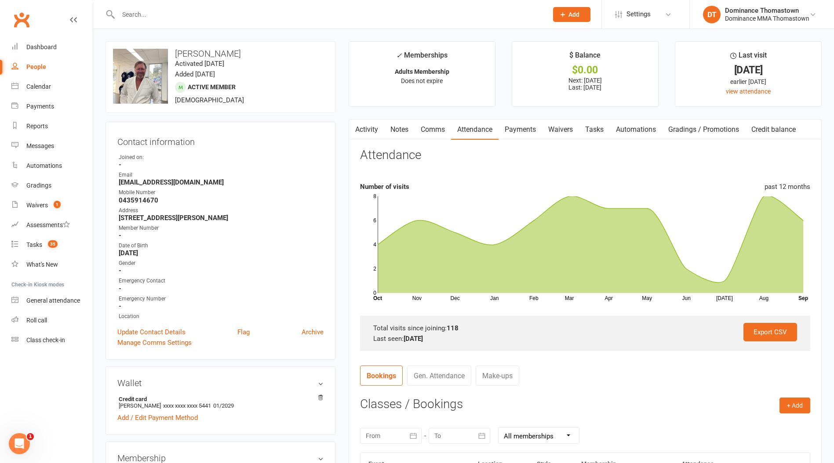
click at [159, 13] on input "text" at bounding box center [329, 14] width 426 height 12
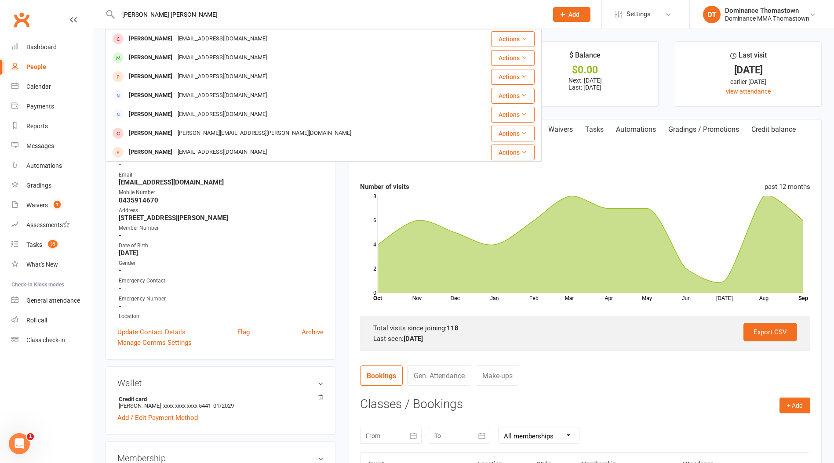
type input "[PERSON_NAME] [PERSON_NAME]"
click at [159, 58] on div "[PERSON_NAME]" at bounding box center [150, 57] width 49 height 13
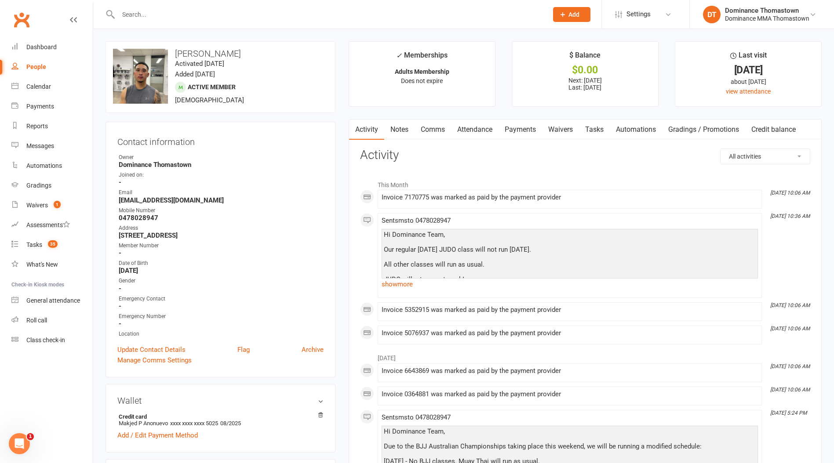
click at [571, 131] on link "Waivers" at bounding box center [560, 130] width 37 height 20
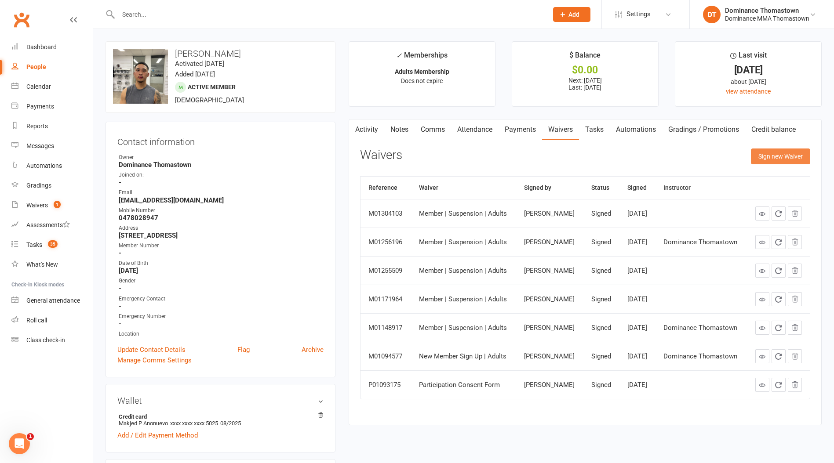
drag, startPoint x: 771, startPoint y: 157, endPoint x: 754, endPoint y: 159, distance: 16.4
click at [771, 157] on button "Sign new Waiver" at bounding box center [780, 157] width 59 height 16
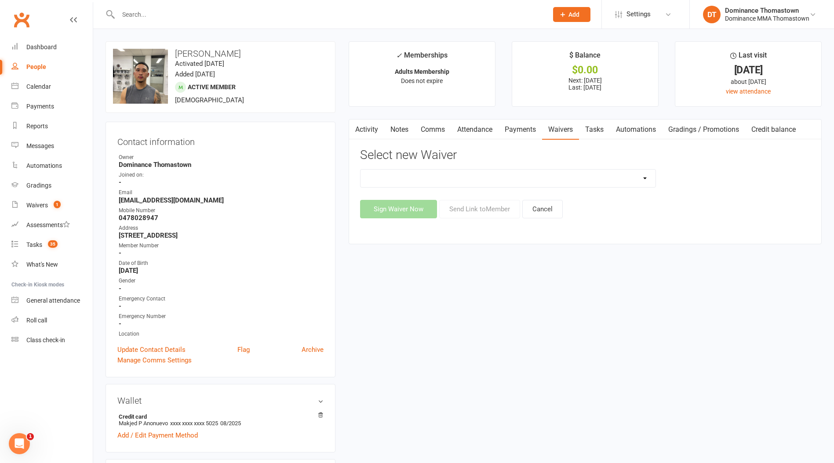
click at [505, 174] on select "Member | Cancellation | Adults Member | Injury Report Form (FOH staff use only)…" at bounding box center [507, 179] width 295 height 18
select select "8154"
click at [360, 170] on select "Member | Cancellation | Adults Member | Injury Report Form (FOH staff use only)…" at bounding box center [507, 179] width 295 height 18
click at [465, 212] on button "Send Link to Member" at bounding box center [479, 209] width 81 height 18
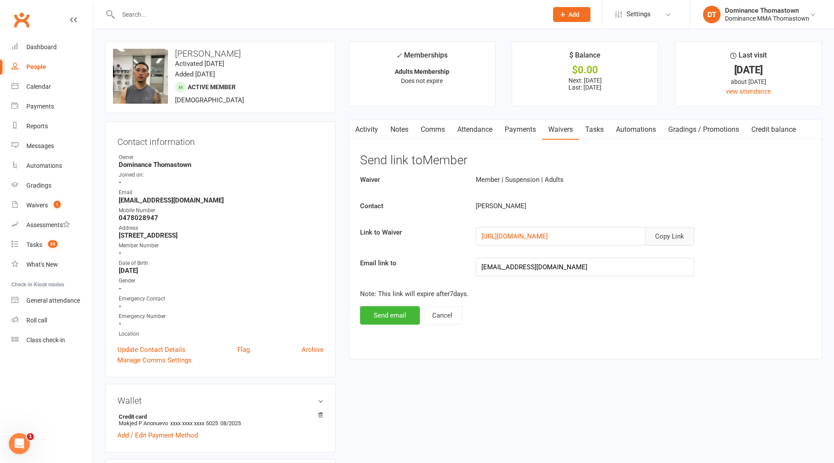
click at [668, 233] on button "Copy Link" at bounding box center [669, 236] width 49 height 18
click at [437, 131] on link "Comms" at bounding box center [433, 130] width 36 height 20
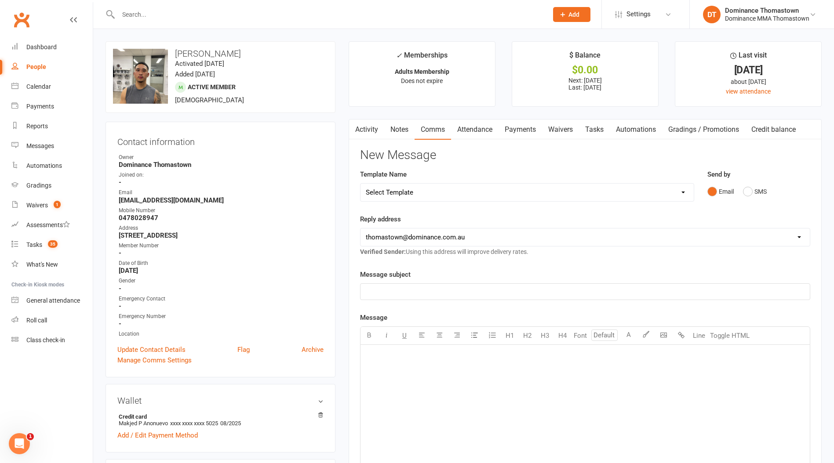
click at [476, 197] on select "Select Template [Email] MARKETING | 10TH BIRTHDAY SPECIAL | CANCELLED MEMBERS […" at bounding box center [526, 193] width 333 height 18
select select "7"
click at [360, 184] on select "Select Template [Email] MARKETING | 10TH BIRTHDAY SPECIAL | CANCELLED MEMBERS […" at bounding box center [526, 193] width 333 height 18
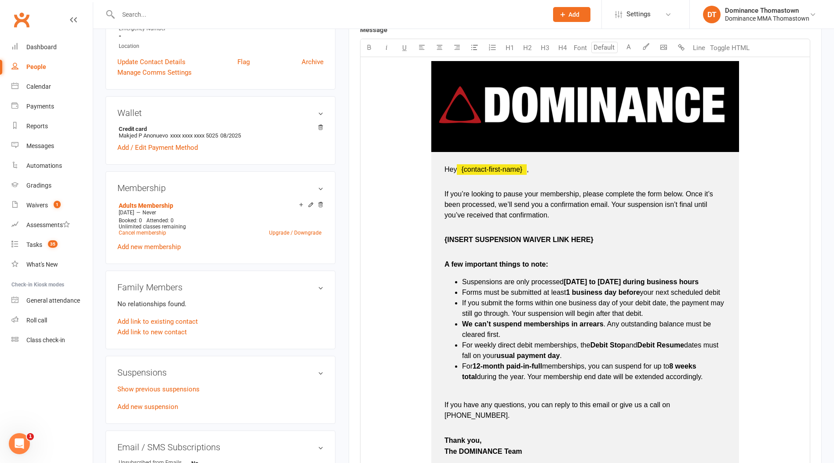
scroll to position [362, 0]
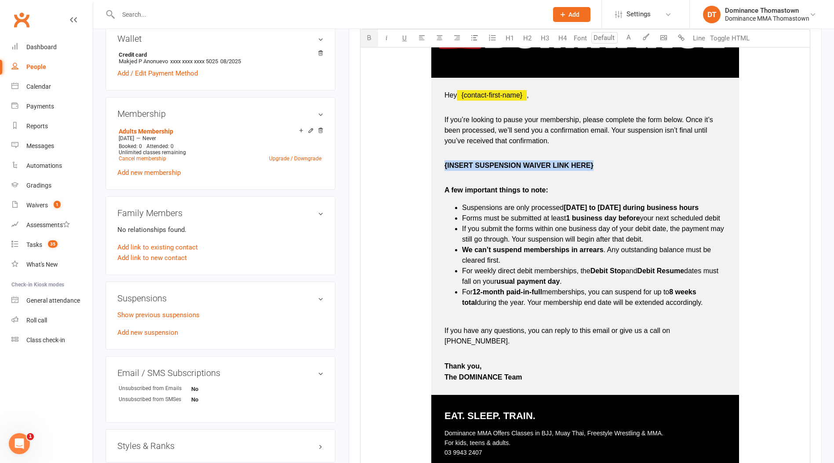
drag, startPoint x: 441, startPoint y: 164, endPoint x: 597, endPoint y: 164, distance: 155.6
click at [597, 164] on td "Hey ﻿ {contact-first-name} , If you’re looking to pause your membership, please…" at bounding box center [585, 237] width 308 height 318
drag, startPoint x: 443, startPoint y: 166, endPoint x: 581, endPoint y: 167, distance: 138.0
click at [582, 167] on td "Hey ﻿ {contact-first-name} , If you’re looking to pause your membership, please…" at bounding box center [585, 237] width 308 height 318
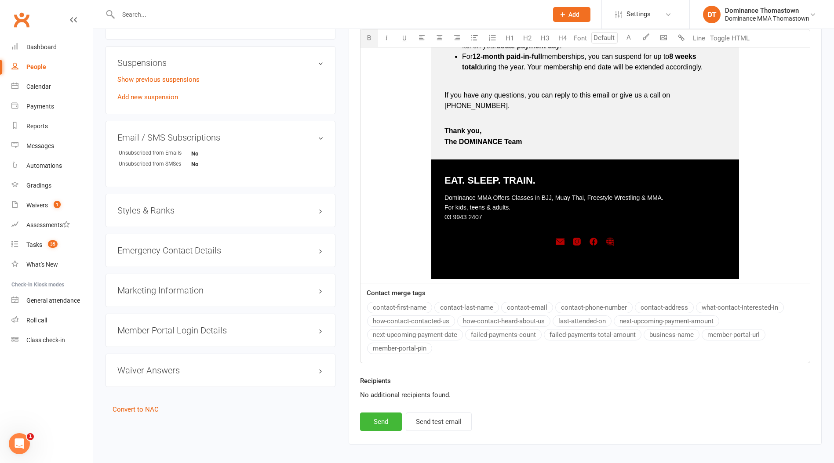
scroll to position [625, 0]
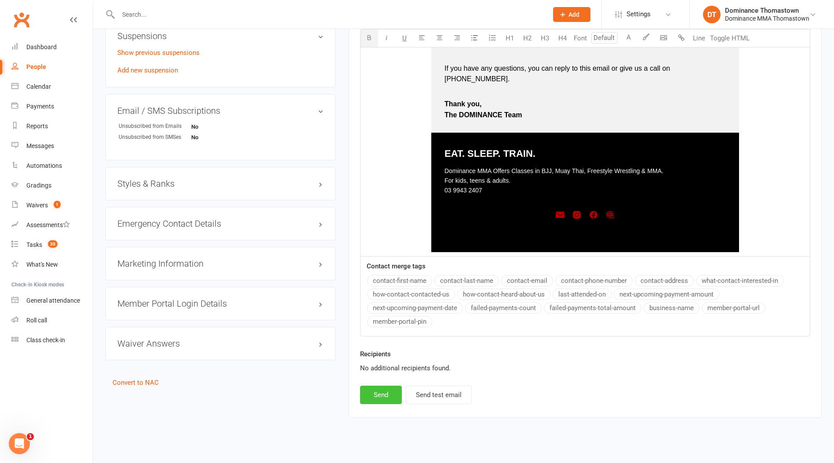
click at [381, 389] on button "Send" at bounding box center [381, 395] width 42 height 18
select select
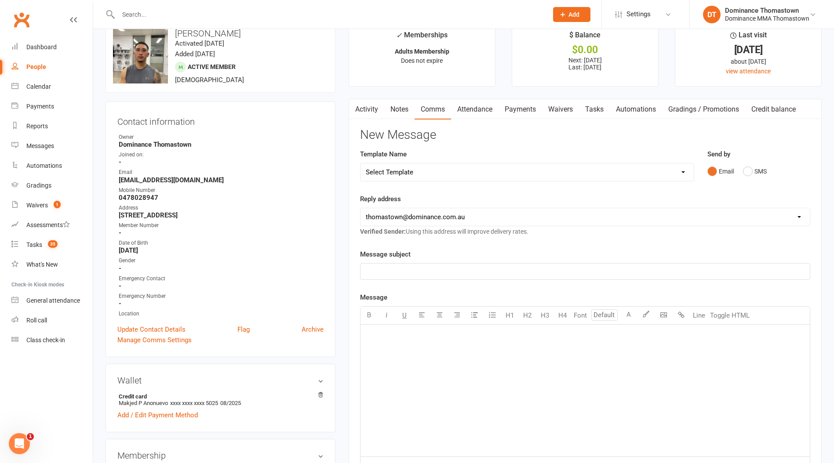
scroll to position [0, 0]
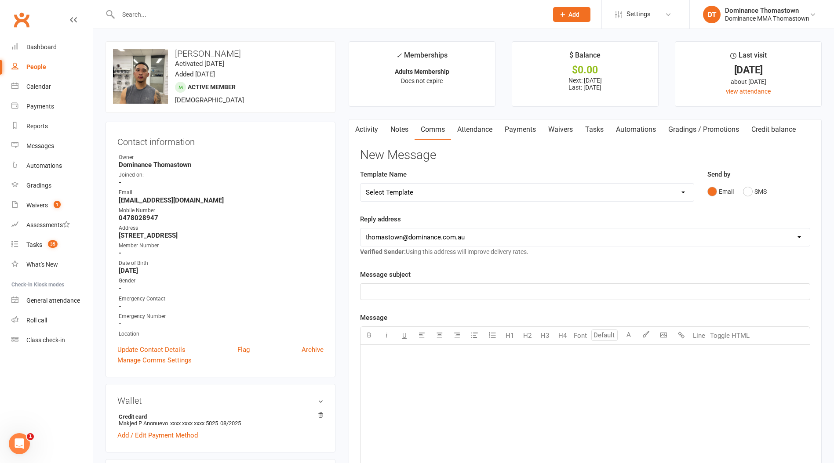
click at [195, 17] on input "text" at bounding box center [329, 14] width 426 height 12
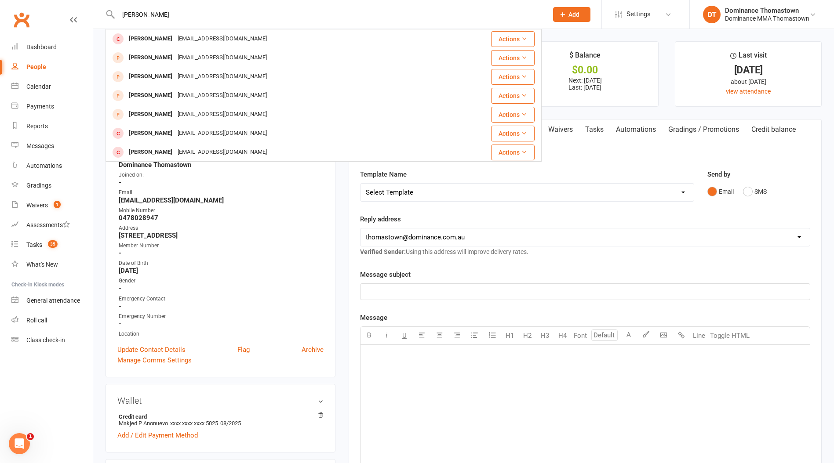
type input "[PERSON_NAME]"
click at [567, 13] on button "Add" at bounding box center [571, 14] width 37 height 15
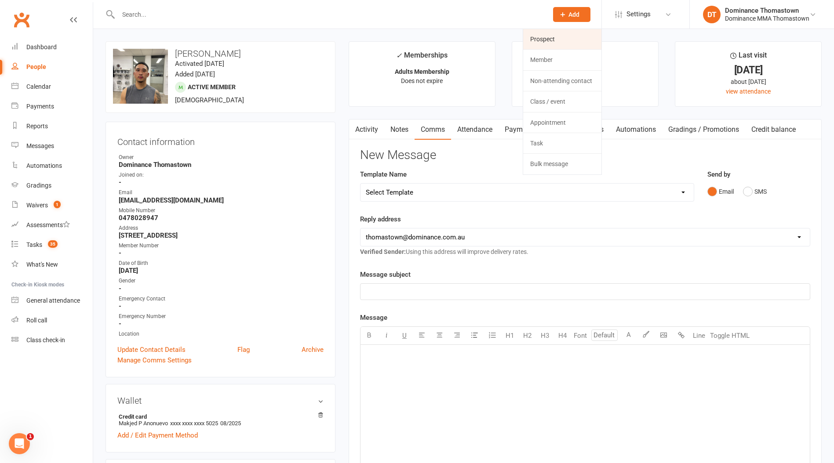
click at [552, 36] on link "Prospect" at bounding box center [562, 39] width 78 height 20
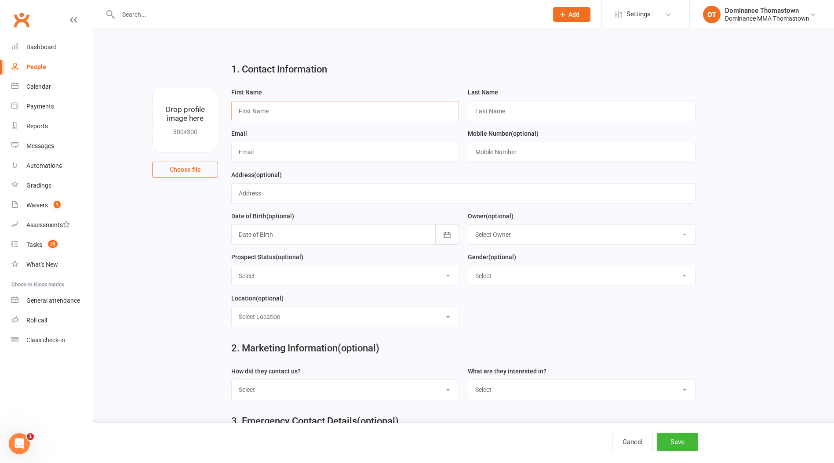
drag, startPoint x: 262, startPoint y: 104, endPoint x: 261, endPoint y: 111, distance: 7.2
click at [262, 107] on input "text" at bounding box center [345, 111] width 228 height 20
type input "[PERSON_NAME]"
paste input "mailto:[EMAIL_ADDRESS][DOMAIN_NAME]"
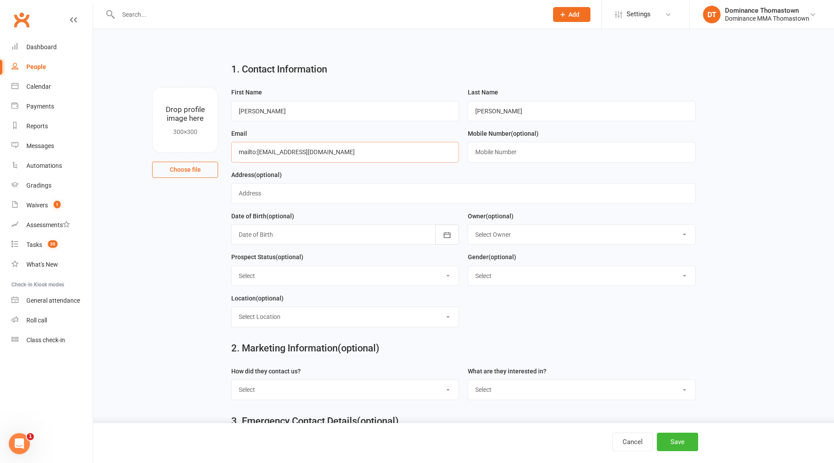
drag, startPoint x: 258, startPoint y: 152, endPoint x: 279, endPoint y: 149, distance: 21.0
click at [259, 152] on input "mailto:[EMAIL_ADDRESS][DOMAIN_NAME]" at bounding box center [345, 152] width 228 height 20
type input "[EMAIL_ADDRESS][DOMAIN_NAME]"
drag, startPoint x: 490, startPoint y: 153, endPoint x: 500, endPoint y: 154, distance: 10.1
click at [490, 153] on input "text" at bounding box center [582, 152] width 228 height 20
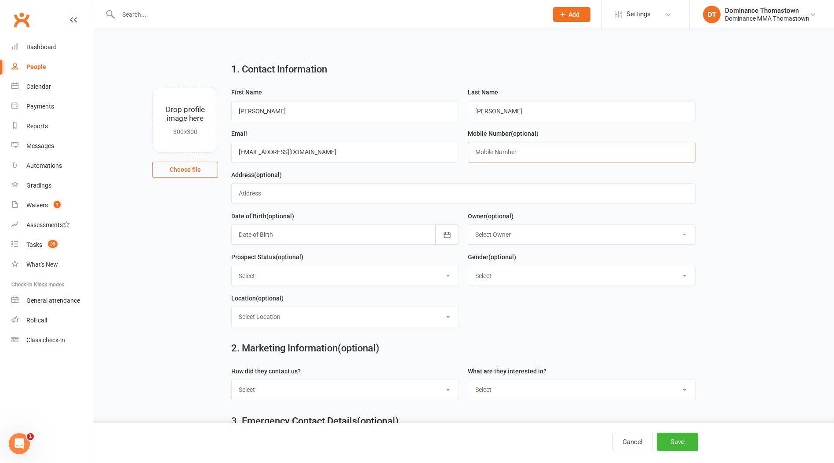
paste input "0401340765"
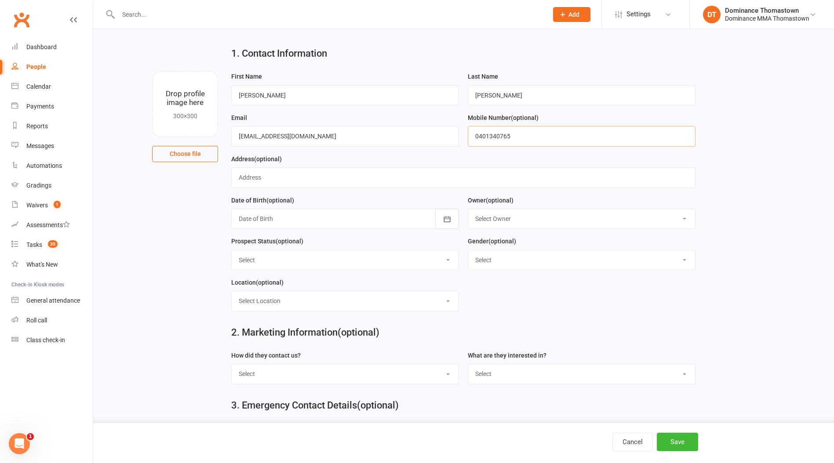
scroll to position [91, 0]
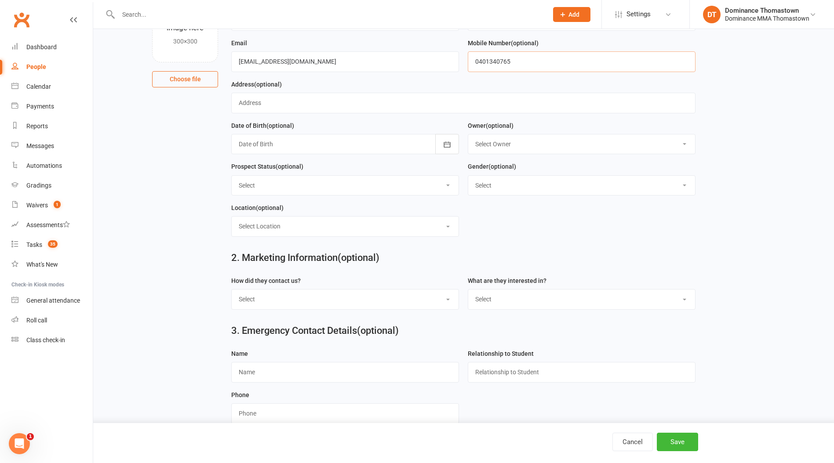
type input "0401340765"
click at [299, 304] on select "Select Phone Email In-Facility Website enquiry form Marketing Lead" at bounding box center [345, 299] width 227 height 19
select select "Website enquiry form"
click at [232, 291] on select "Select Phone Email In-Facility Website enquiry form Marketing Lead" at bounding box center [345, 299] width 227 height 19
click at [518, 302] on select "Select BJJ Muay Thai Kids BJJ Kids Muay [DEMOGRAPHIC_DATA] Teens BJJ Teens Muay…" at bounding box center [581, 299] width 227 height 19
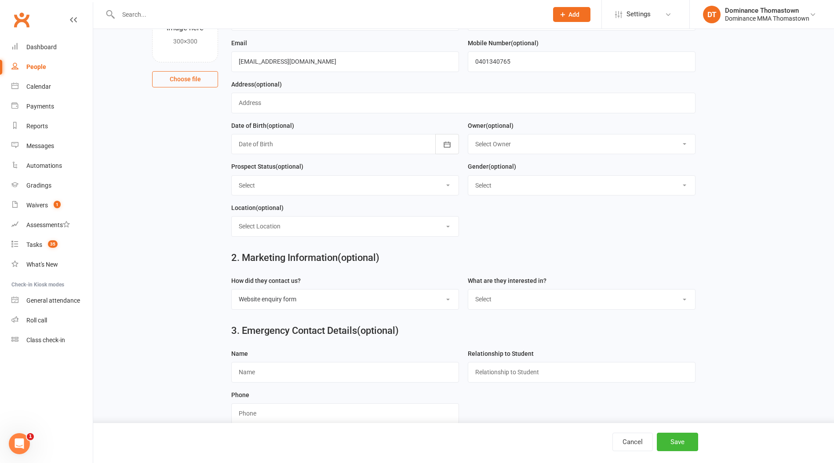
select select "Kids Muay Thai"
click at [468, 291] on select "Select BJJ Muay Thai Kids BJJ Kids Muay [DEMOGRAPHIC_DATA] Teens BJJ Teens Muay…" at bounding box center [581, 299] width 227 height 19
click at [680, 444] on button "Save" at bounding box center [677, 442] width 41 height 18
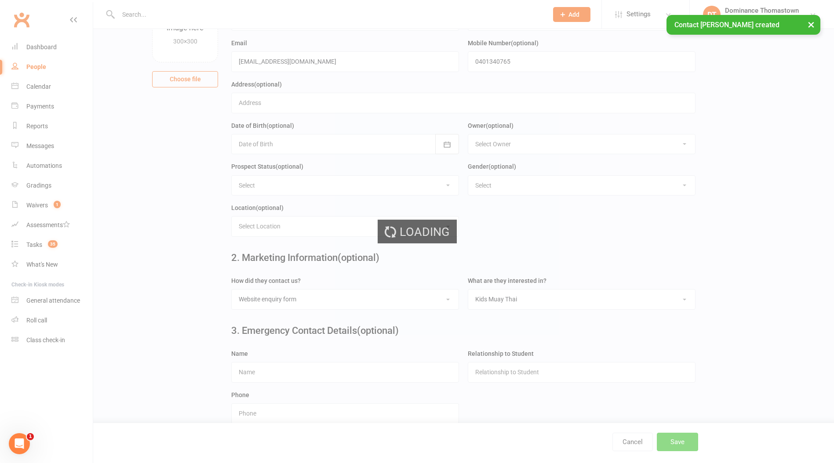
scroll to position [0, 0]
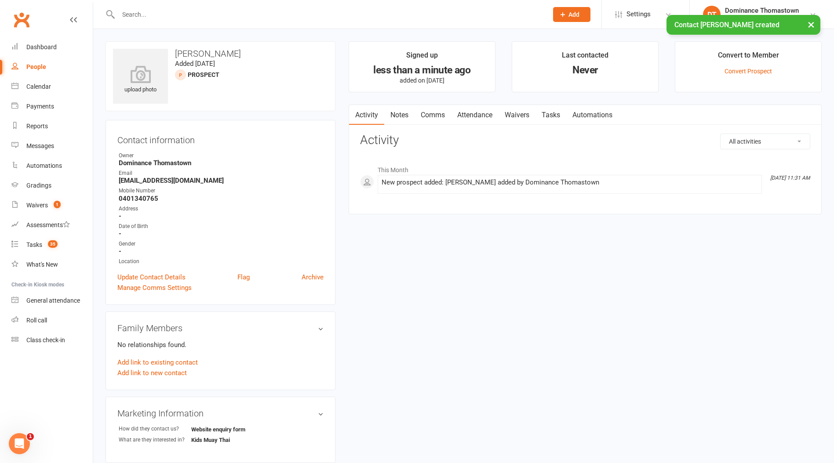
click at [430, 116] on link "Comms" at bounding box center [433, 115] width 36 height 20
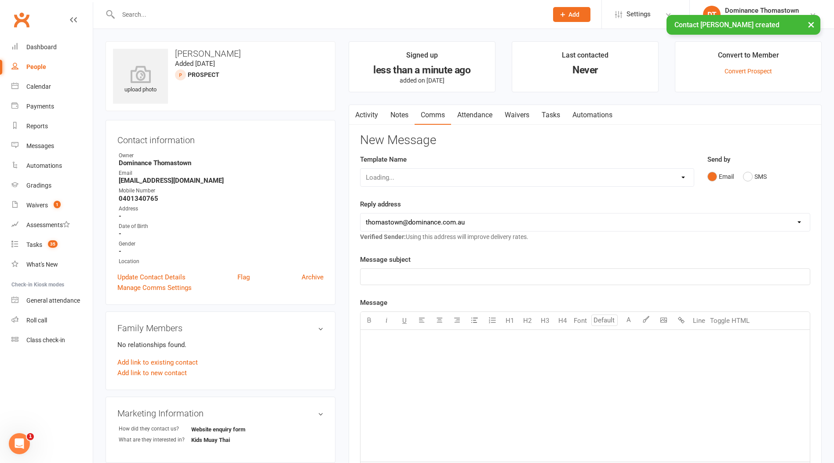
click at [400, 116] on link "Notes" at bounding box center [399, 115] width 30 height 20
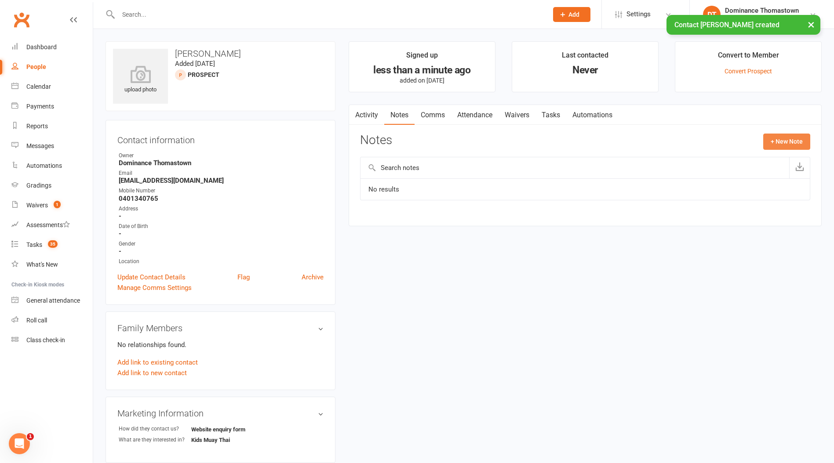
click at [773, 140] on button "+ New Note" at bounding box center [786, 142] width 47 height 16
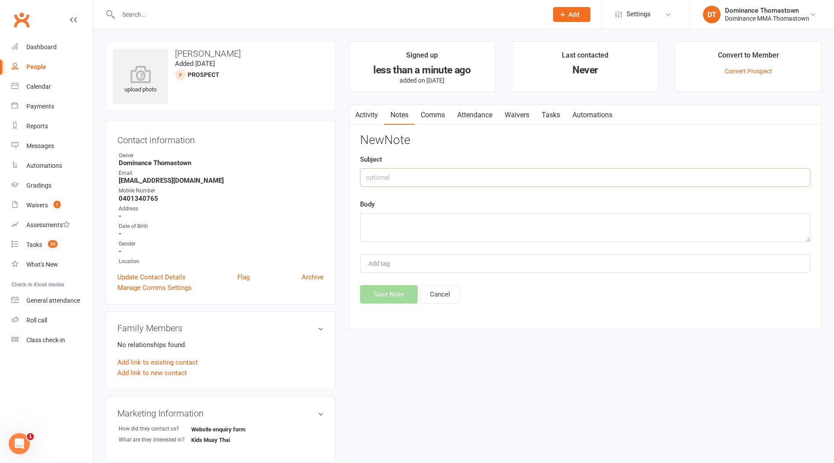
click at [529, 175] on input "text" at bounding box center [585, 177] width 450 height 18
type input "Web enquiry"
click at [379, 219] on textarea at bounding box center [585, 227] width 450 height 29
paste textarea "First Name: [PERSON_NAME] Last Name: [PERSON_NAME] Email Address: [EMAIL_ADDRES…"
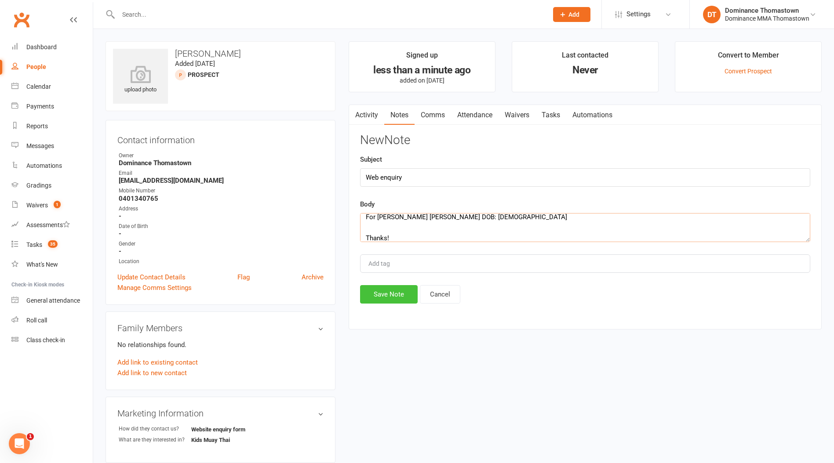
type textarea "First Name: [PERSON_NAME] Last Name: [PERSON_NAME] Email Address: [EMAIL_ADDRES…"
click at [391, 292] on button "Save Note" at bounding box center [389, 294] width 58 height 18
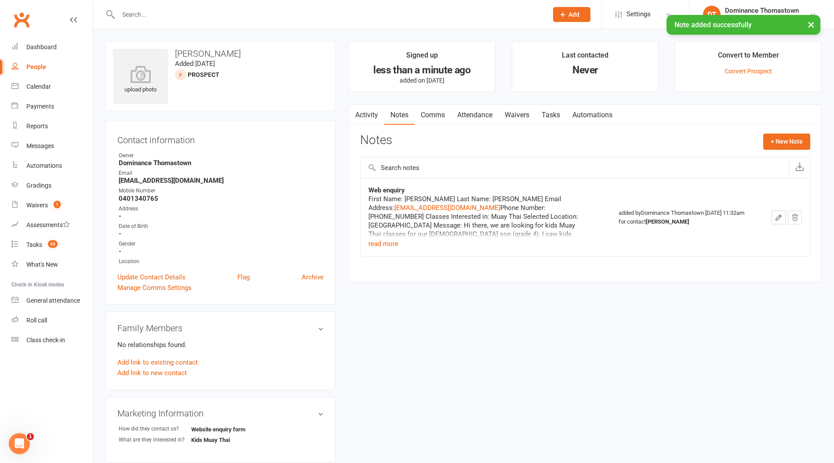
click at [517, 113] on link "Waivers" at bounding box center [516, 115] width 37 height 20
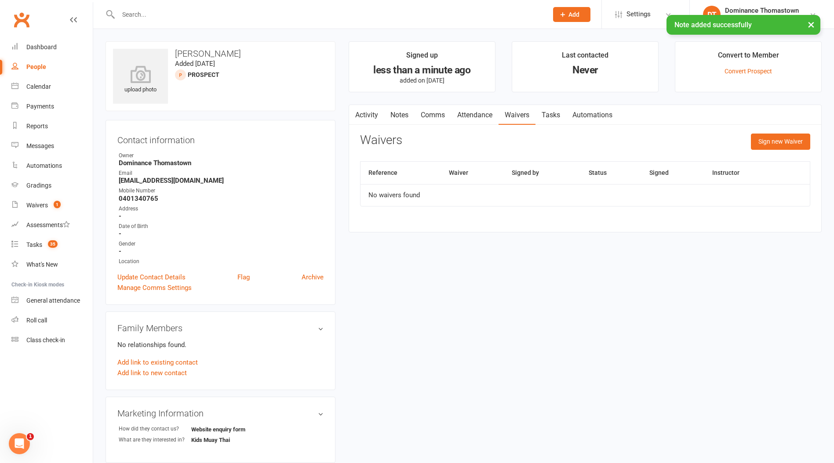
click at [553, 113] on link "Tasks" at bounding box center [550, 115] width 31 height 20
select select "incomplete"
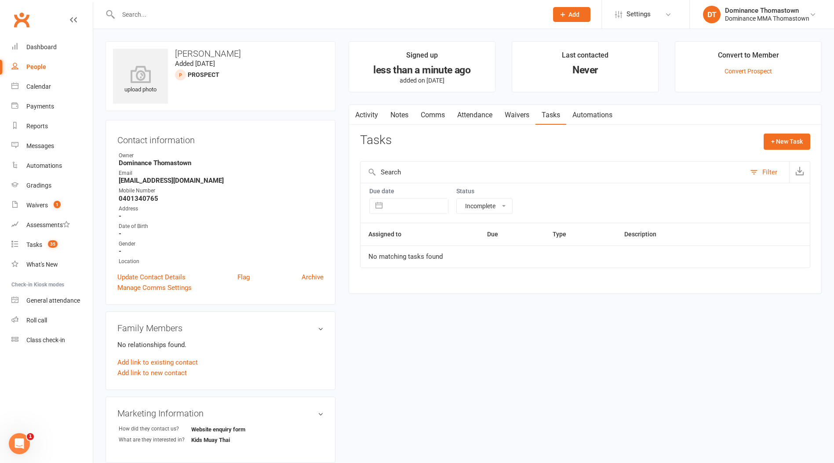
click at [487, 116] on link "Attendance" at bounding box center [474, 115] width 47 height 20
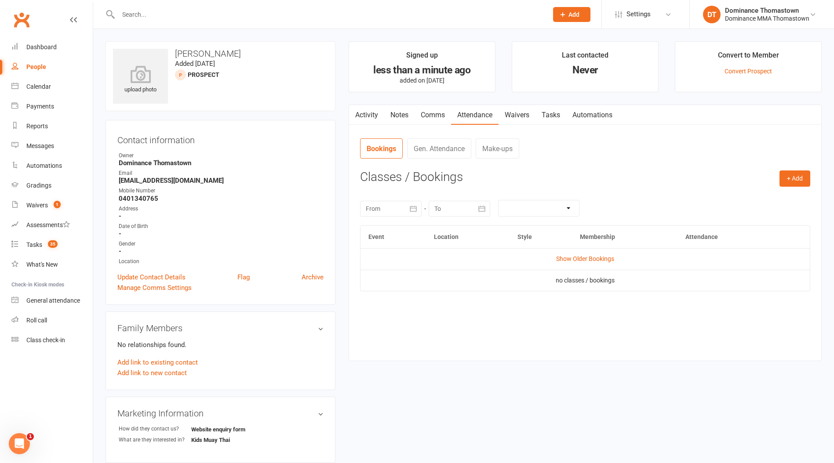
click at [506, 116] on link "Waivers" at bounding box center [516, 115] width 37 height 20
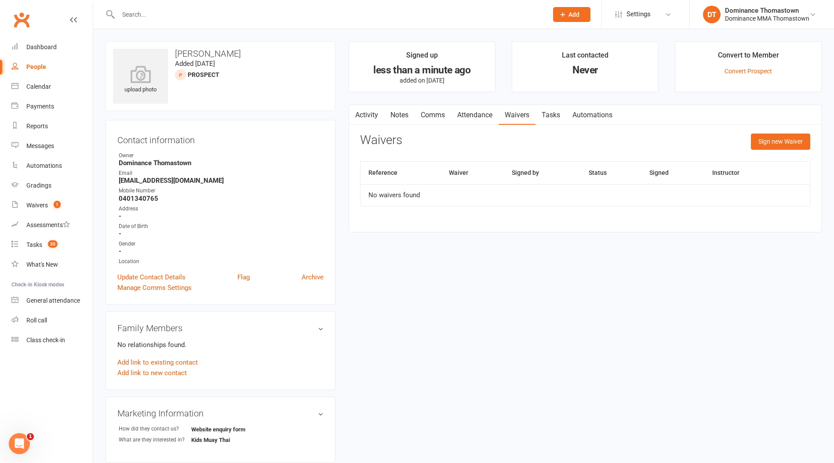
click at [465, 116] on link "Attendance" at bounding box center [474, 115] width 47 height 20
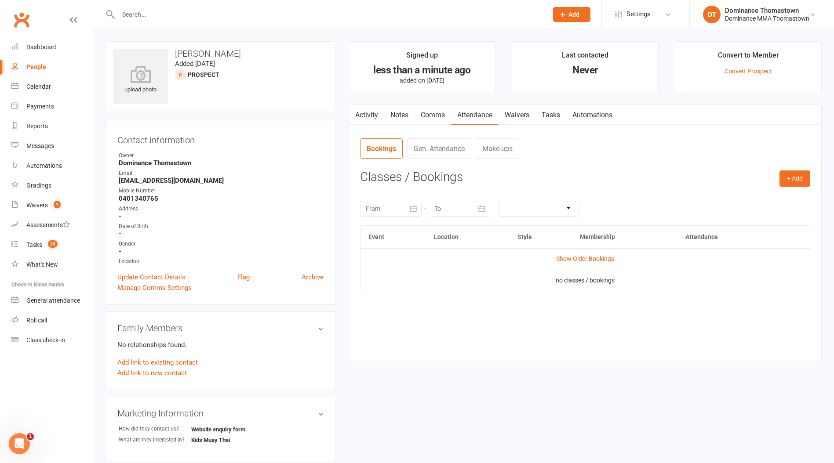
click at [555, 113] on link "Tasks" at bounding box center [550, 115] width 31 height 20
select select "incomplete"
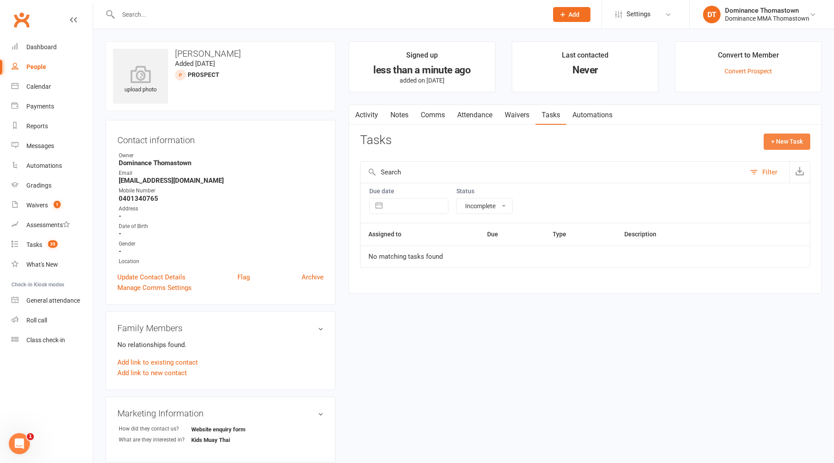
click at [780, 140] on button "+ New Task" at bounding box center [787, 142] width 47 height 16
select select "12547"
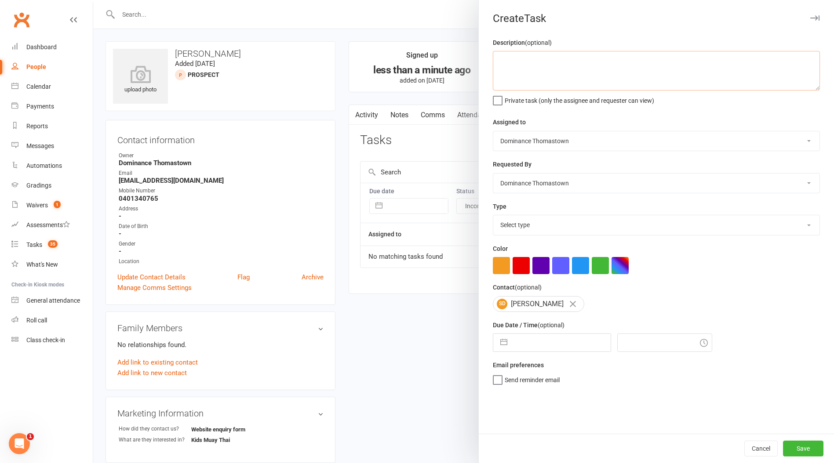
click at [535, 75] on textarea at bounding box center [656, 71] width 327 height 40
type textarea "Do ISC for kids MT - TD 17/9"
click at [526, 230] on select "Select type A. prospect | enquiry response B. prospect | trial | booking [PERSO…" at bounding box center [656, 224] width 326 height 19
select select "3809"
click at [493, 216] on select "Select type A. prospect | enquiry response B. prospect | trial | booking [PERSO…" at bounding box center [656, 224] width 326 height 19
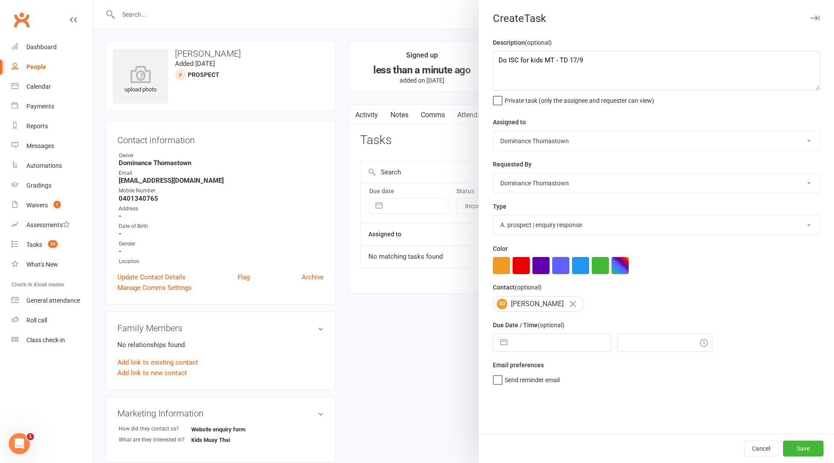
click at [537, 346] on input "text" at bounding box center [561, 343] width 99 height 18
select select "7"
select select "2025"
select select "8"
select select "2025"
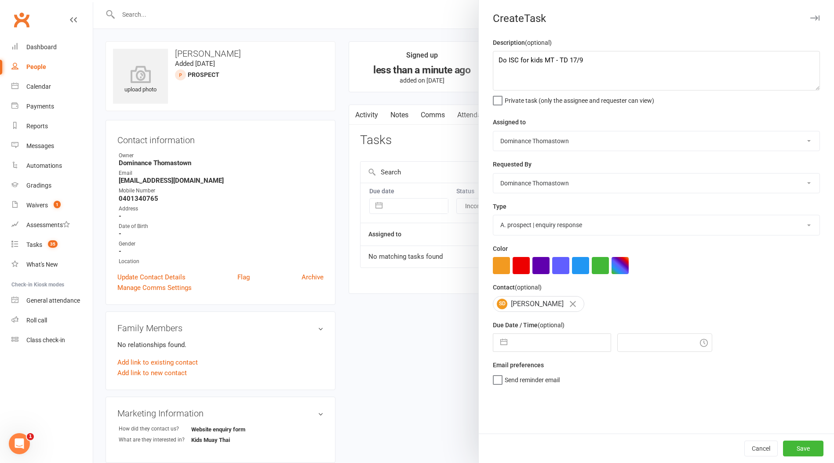
select select "9"
select select "2025"
click at [567, 441] on td "17" at bounding box center [562, 443] width 17 height 17
type input "[DATE]"
type input "11:45am"
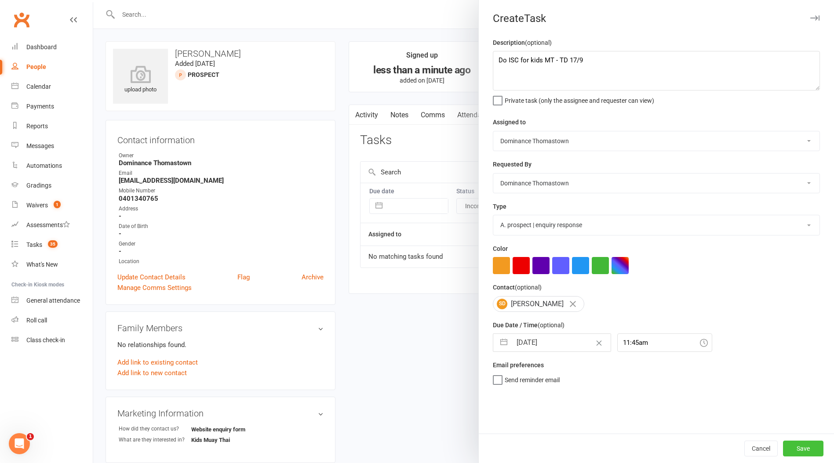
click at [806, 454] on button "Save" at bounding box center [803, 449] width 40 height 16
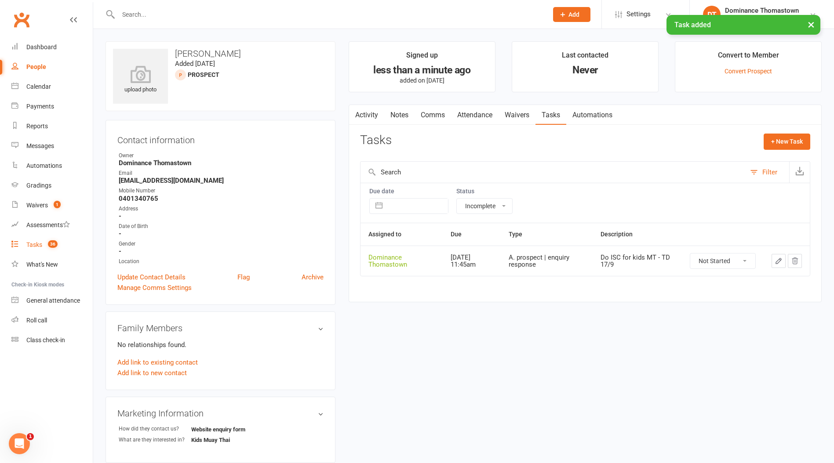
click at [35, 245] on div "Tasks" at bounding box center [34, 244] width 16 height 7
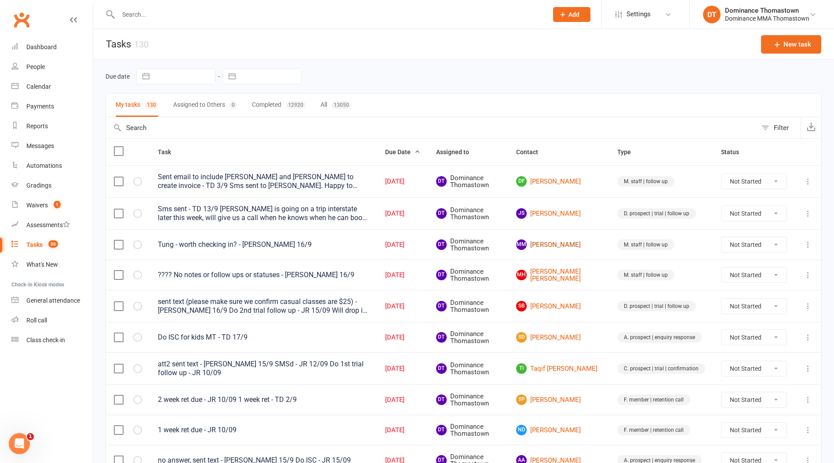
click at [571, 250] on link "MM [PERSON_NAME]" at bounding box center [558, 245] width 85 height 11
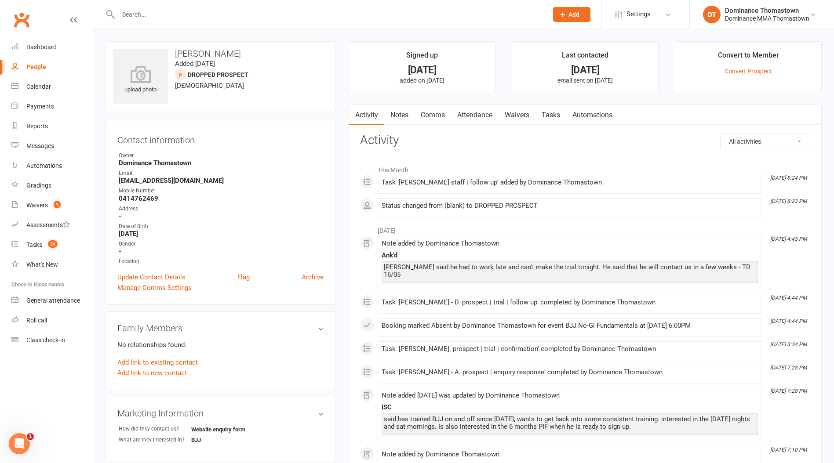
click at [551, 117] on link "Tasks" at bounding box center [550, 115] width 31 height 20
select select "incomplete"
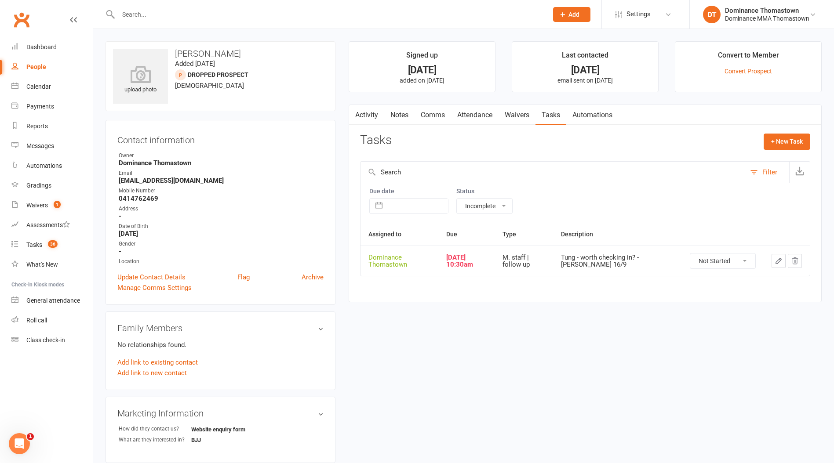
click at [399, 114] on link "Notes" at bounding box center [399, 115] width 30 height 20
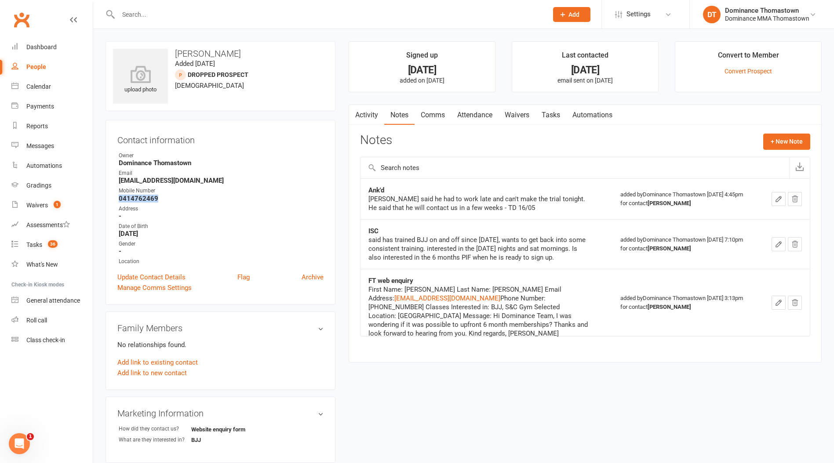
click at [516, 115] on link "Waivers" at bounding box center [516, 115] width 37 height 20
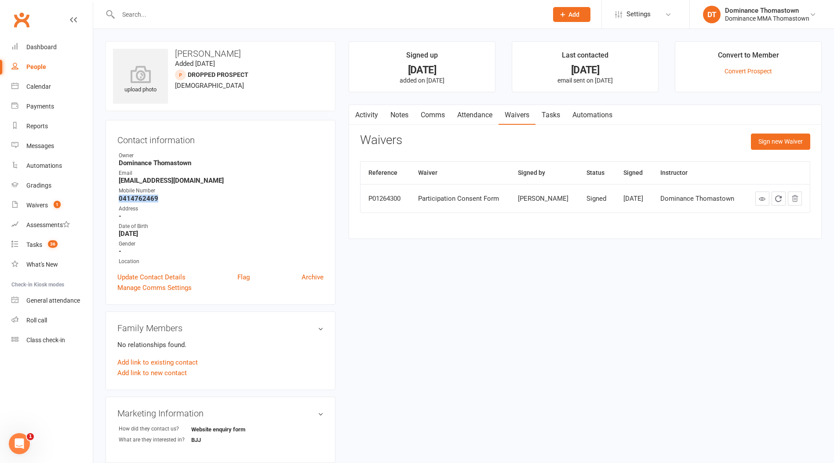
drag, startPoint x: 552, startPoint y: 117, endPoint x: 575, endPoint y: 119, distance: 23.4
click at [553, 118] on link "Tasks" at bounding box center [550, 115] width 31 height 20
select select "incomplete"
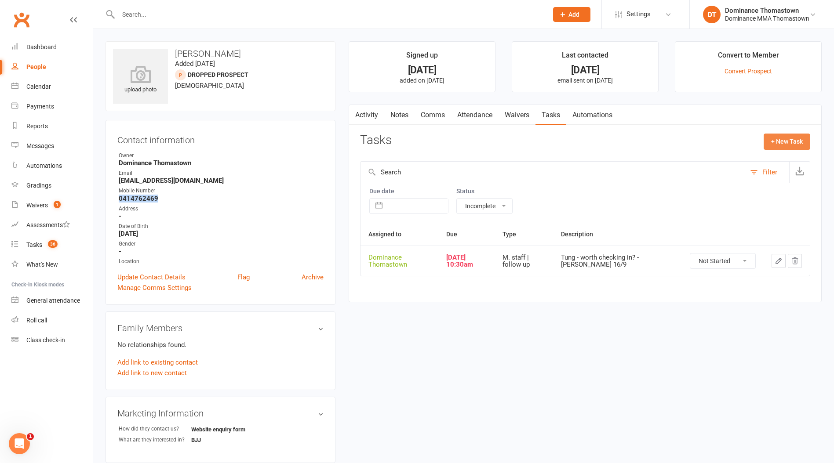
click at [783, 144] on button "+ New Task" at bounding box center [787, 142] width 47 height 16
select select "12547"
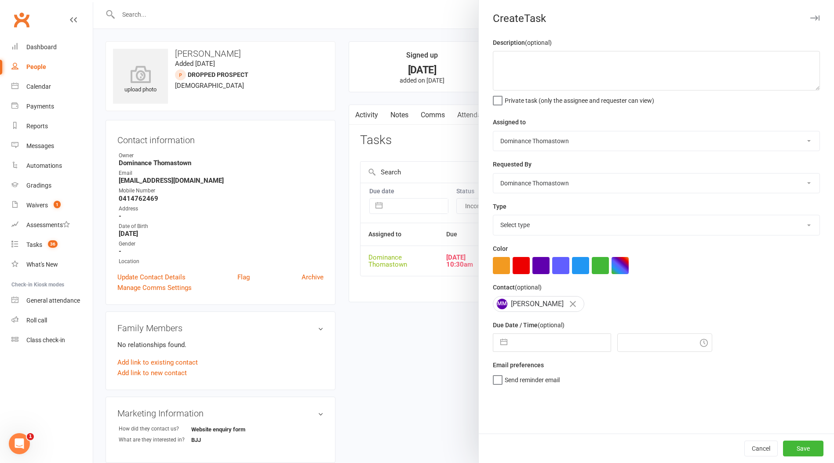
drag, startPoint x: 410, startPoint y: 170, endPoint x: 419, endPoint y: 183, distance: 15.8
click at [411, 170] on div at bounding box center [463, 231] width 741 height 463
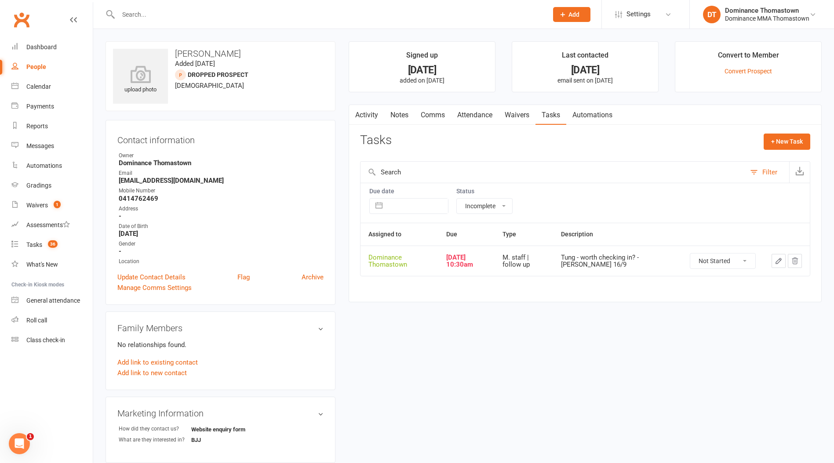
click at [781, 259] on icon "button" at bounding box center [778, 260] width 5 height 5
select select "12547"
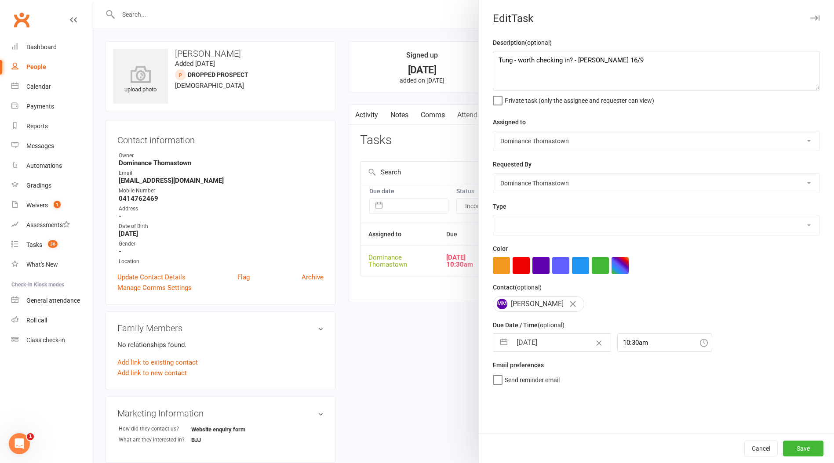
select select "3858"
drag, startPoint x: 494, startPoint y: 58, endPoint x: 513, endPoint y: 56, distance: 19.0
click at [496, 58] on textarea "Tung - worth checking in? - [PERSON_NAME] 16/9" at bounding box center [656, 71] width 327 height 40
type textarea "Sent Sms to check in - TD 17/9 Tung - worth checking in? - [PERSON_NAME] 16/9"
select select "7"
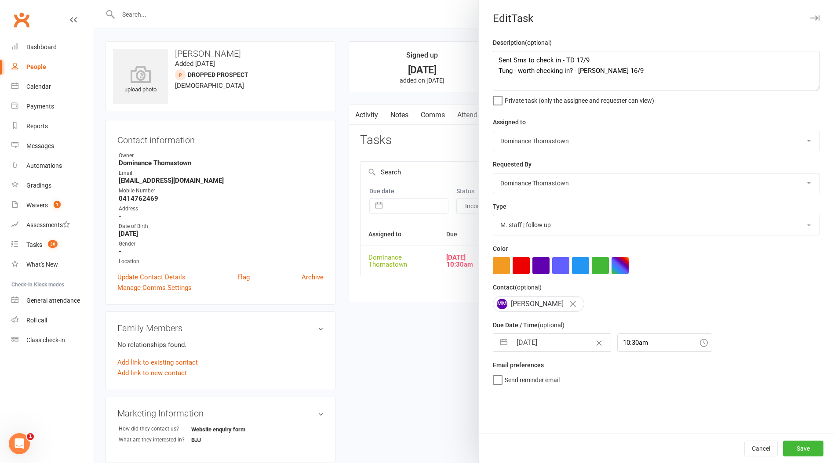
select select "2025"
select select "8"
select select "2025"
select select "9"
select select "2025"
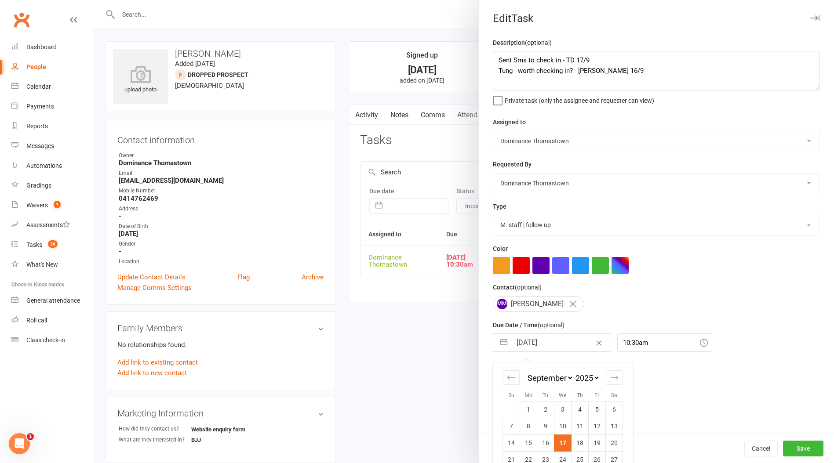
click at [528, 349] on input "[DATE]" at bounding box center [561, 343] width 99 height 18
click at [581, 444] on td "18" at bounding box center [579, 443] width 17 height 17
type input "[DATE]"
click at [797, 446] on button "Save" at bounding box center [803, 449] width 40 height 16
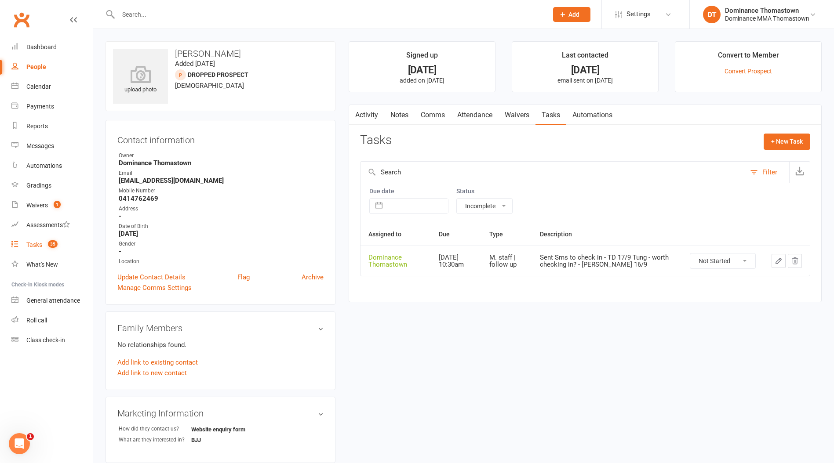
click at [32, 246] on div "Tasks" at bounding box center [34, 244] width 16 height 7
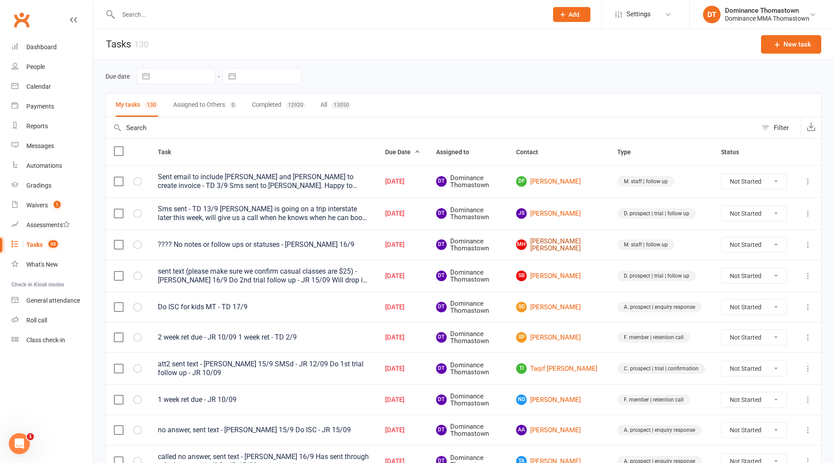
click at [564, 247] on link "[PERSON_NAME] [PERSON_NAME]" at bounding box center [558, 245] width 85 height 15
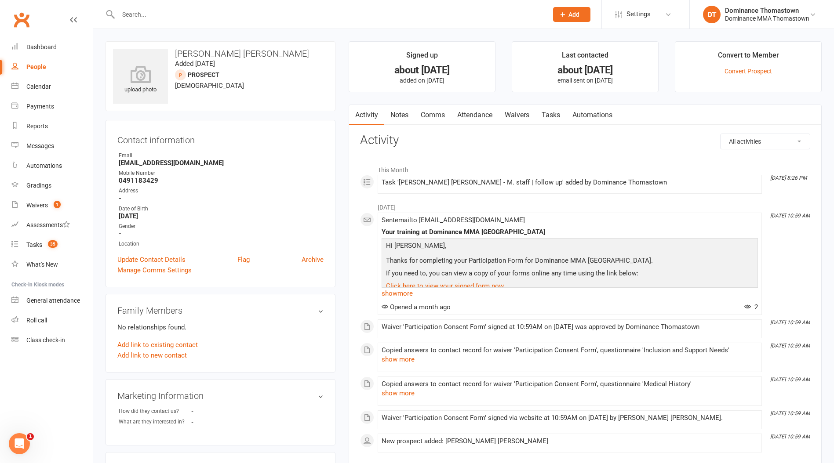
click at [405, 119] on link "Notes" at bounding box center [399, 115] width 30 height 20
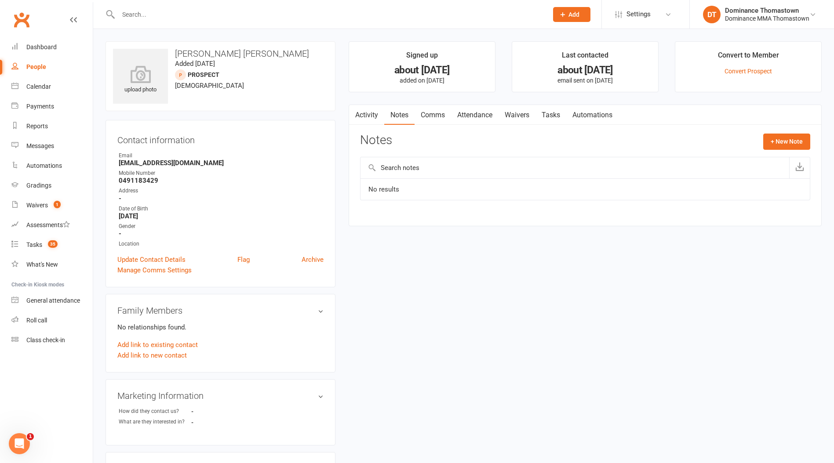
click at [439, 116] on link "Comms" at bounding box center [433, 115] width 36 height 20
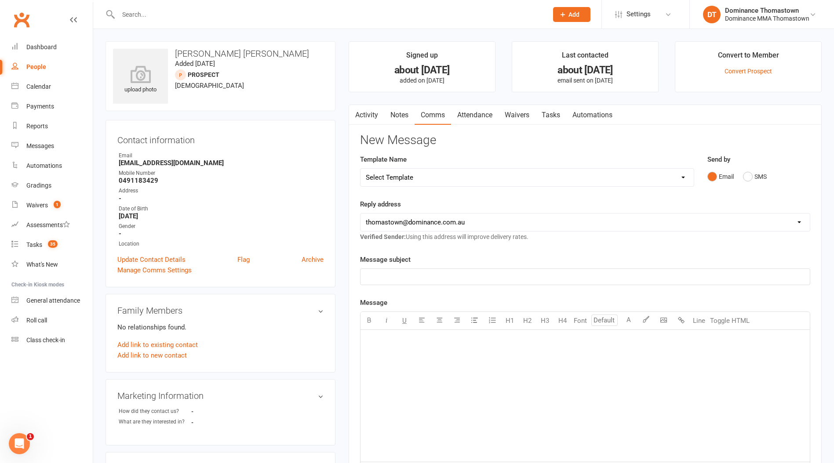
click at [475, 116] on link "Attendance" at bounding box center [474, 115] width 47 height 20
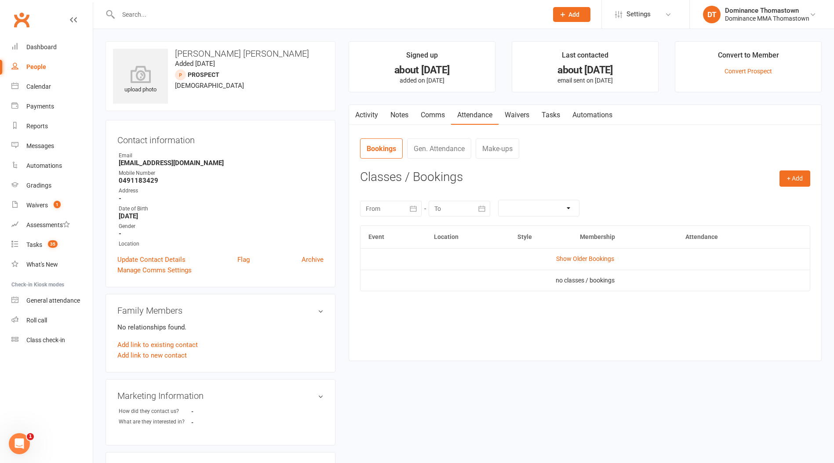
click at [515, 117] on link "Waivers" at bounding box center [516, 115] width 37 height 20
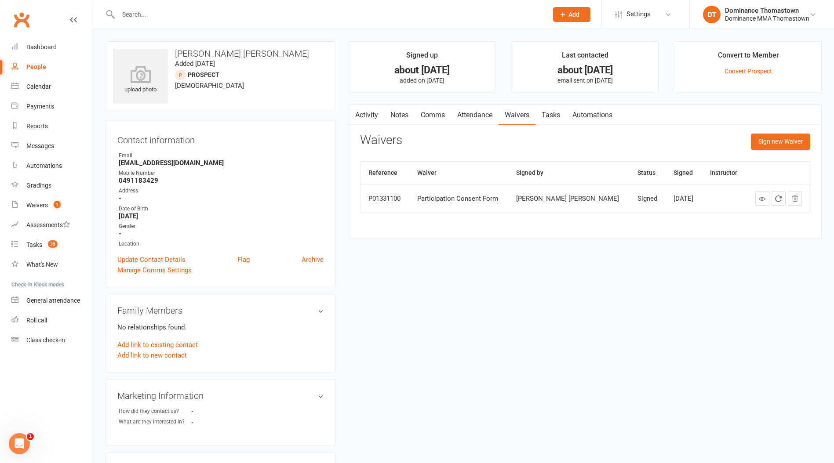
click at [556, 117] on link "Tasks" at bounding box center [550, 115] width 31 height 20
select select "incomplete"
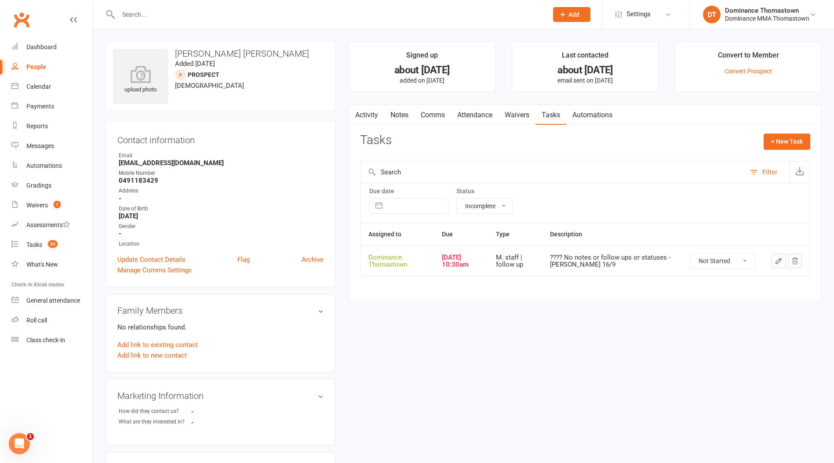
click at [531, 117] on link "Waivers" at bounding box center [516, 115] width 37 height 20
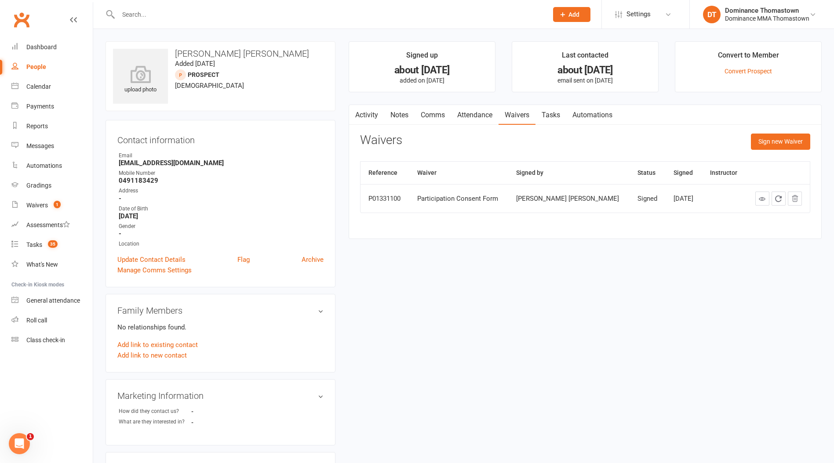
click at [466, 116] on link "Attendance" at bounding box center [474, 115] width 47 height 20
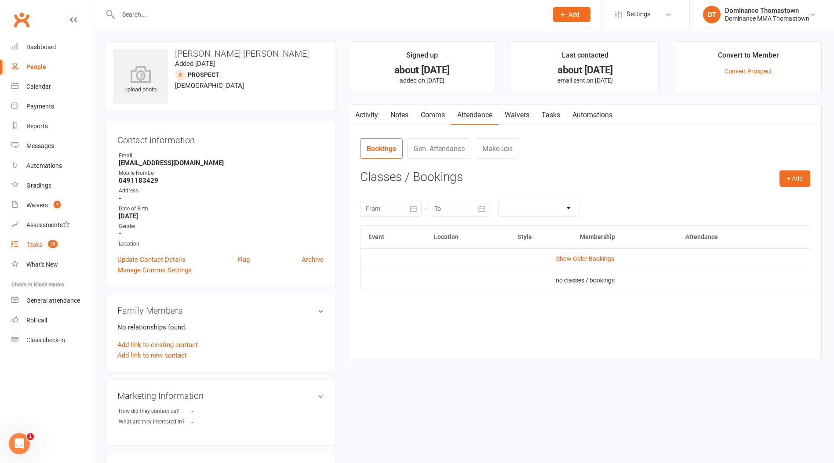
click at [35, 243] on div "Tasks" at bounding box center [34, 244] width 16 height 7
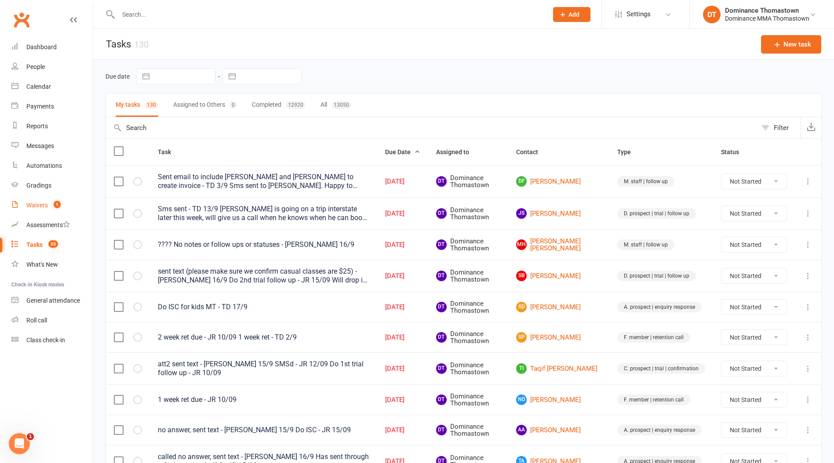
click at [31, 206] on div "Waivers" at bounding box center [37, 205] width 22 height 7
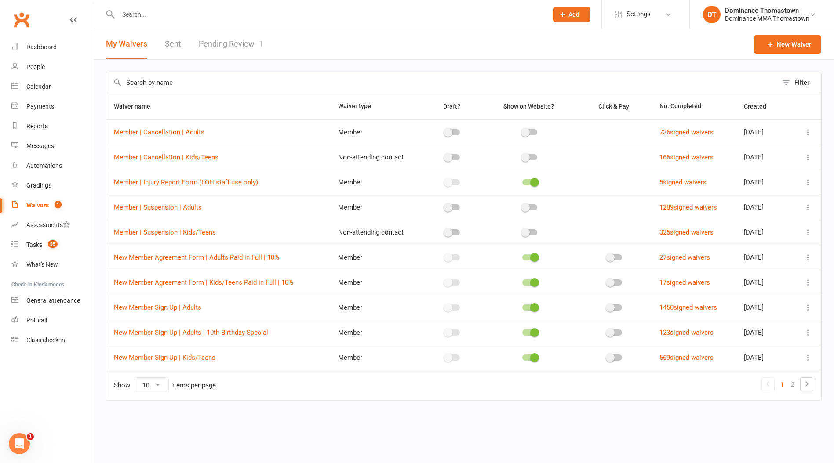
click at [227, 41] on link "Pending Review 1" at bounding box center [231, 44] width 65 height 30
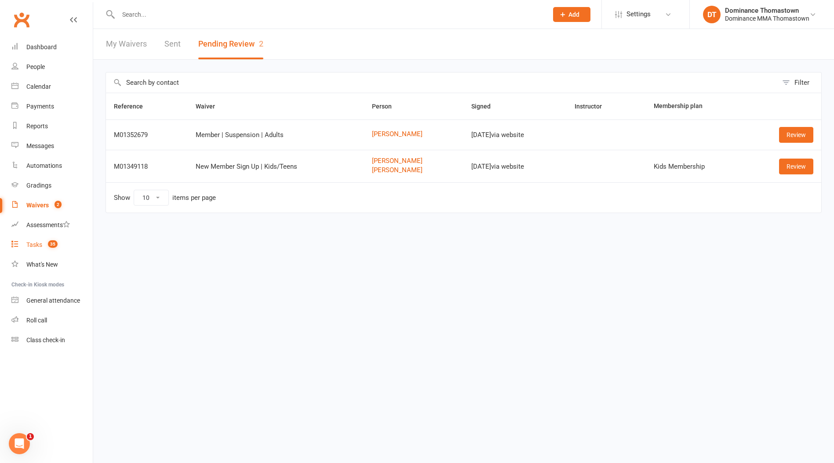
click at [32, 247] on div "Tasks" at bounding box center [34, 244] width 16 height 7
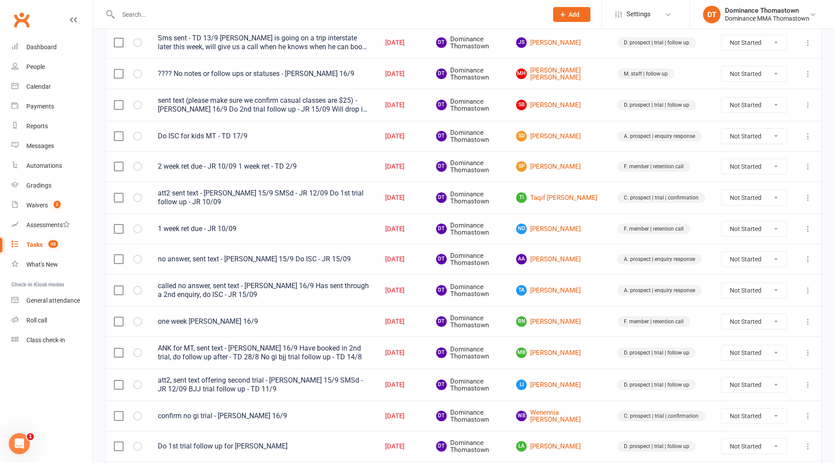
scroll to position [172, 0]
click at [557, 167] on link "SP [PERSON_NAME]" at bounding box center [558, 165] width 85 height 11
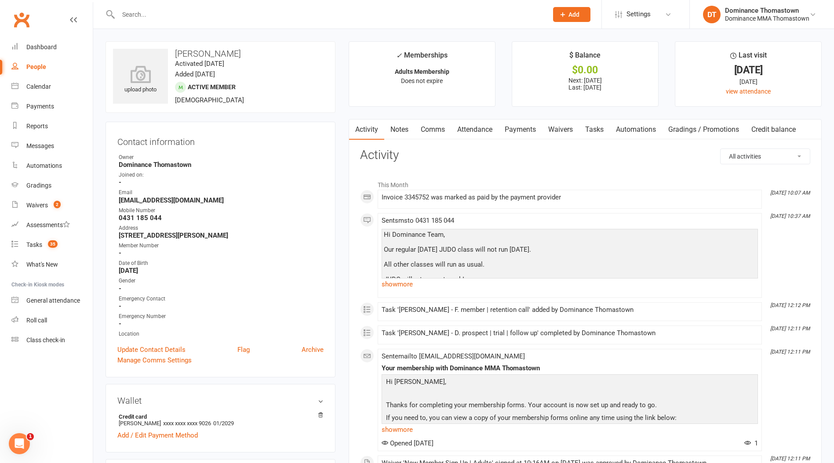
click at [598, 130] on link "Tasks" at bounding box center [594, 130] width 31 height 20
select select "incomplete"
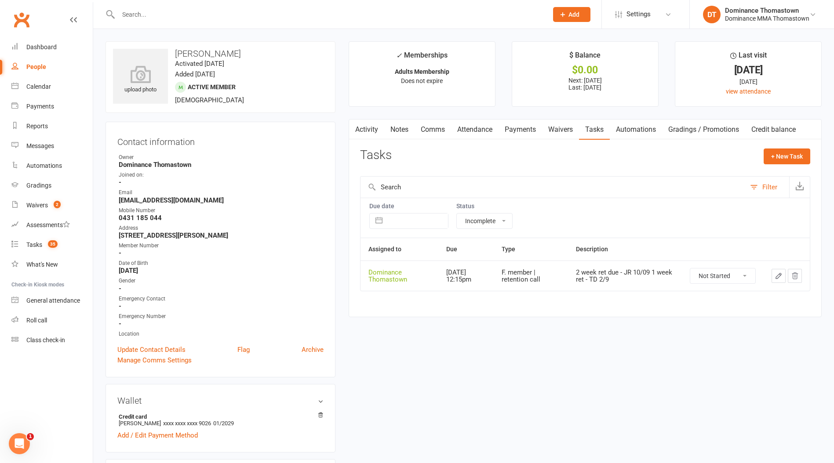
click at [780, 274] on icon "button" at bounding box center [779, 276] width 8 height 8
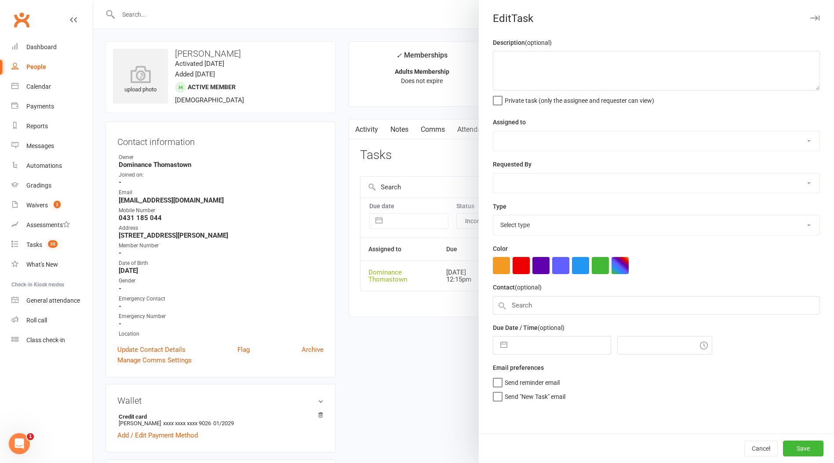
type textarea "2 week ret due - JR 10/09 1 week ret - TD 2/9"
select select "12547"
type input "[DATE]"
type input "12:15pm"
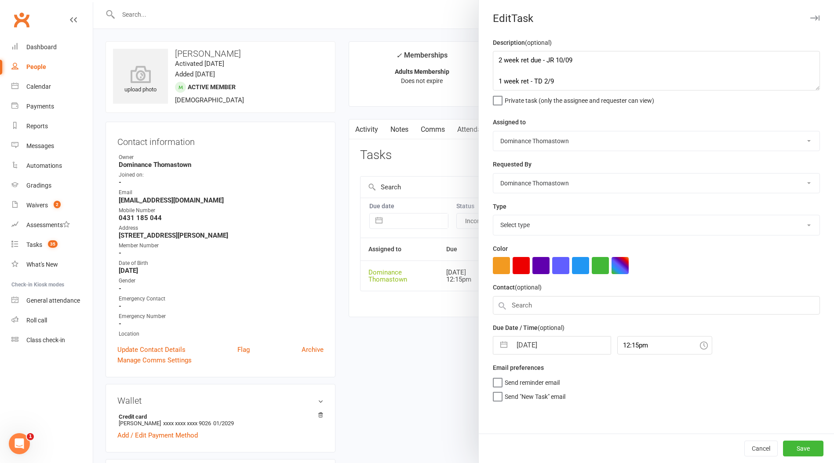
select select "3814"
drag, startPoint x: 503, startPoint y: 73, endPoint x: 583, endPoint y: 78, distance: 80.2
click at [511, 73] on textarea "2 week ret due - JR 10/09 1 week ret - TD 2/9" at bounding box center [656, 71] width 327 height 40
type textarea "4 week ret - TD 17/9 2 week ret due - JR 10/09 1 week ret - TD 2/9"
click at [535, 346] on input "[DATE]" at bounding box center [561, 343] width 99 height 18
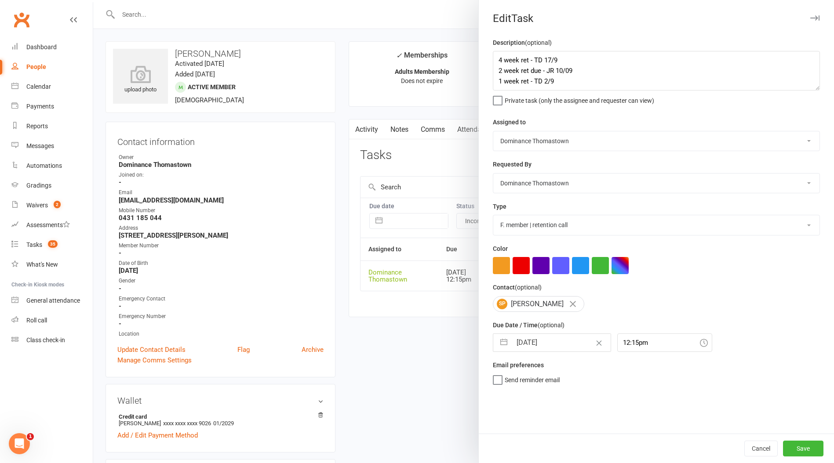
select select "7"
select select "2025"
select select "8"
select select "2025"
select select "9"
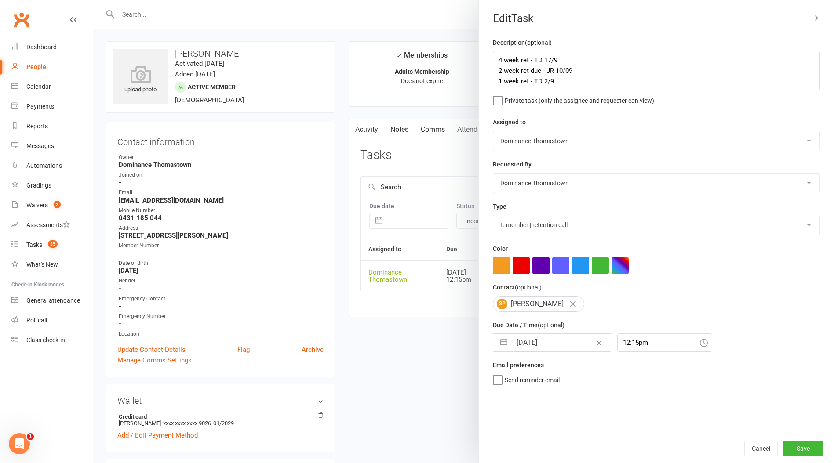
select select "2025"
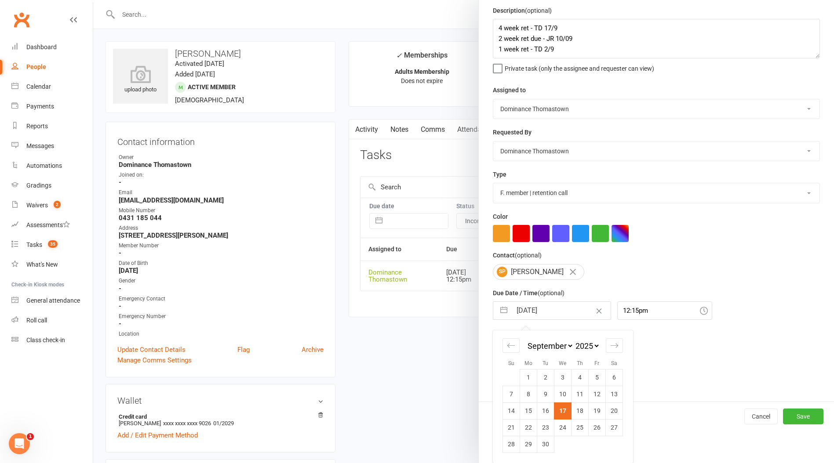
click at [581, 414] on td "18" at bounding box center [579, 411] width 17 height 17
type input "[DATE]"
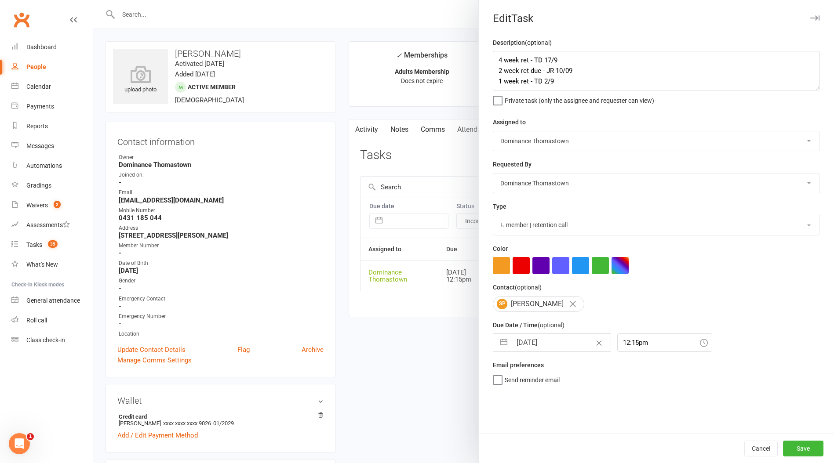
click at [557, 341] on input "[DATE]" at bounding box center [561, 343] width 99 height 18
select select "7"
select select "2025"
select select "8"
select select "2025"
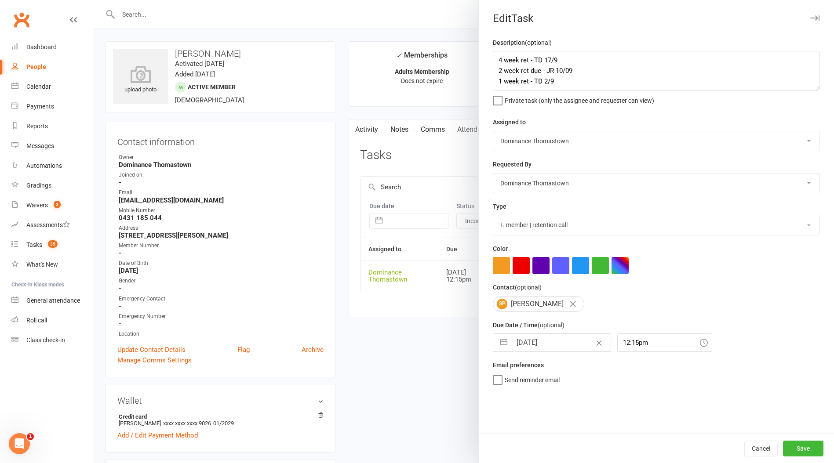
select select "9"
select select "2025"
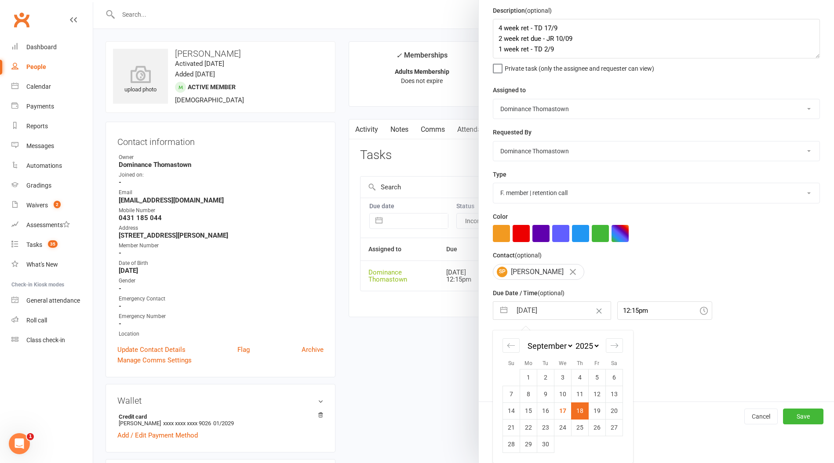
scroll to position [33, 0]
click at [618, 341] on div "Move forward to switch to the next month." at bounding box center [614, 345] width 17 height 15
select select "10"
select select "2025"
click at [565, 377] on td "1" at bounding box center [562, 377] width 17 height 17
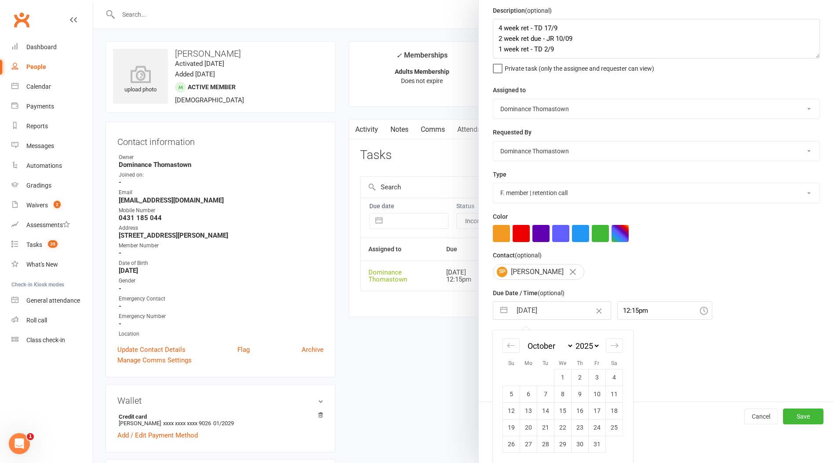
type input "[DATE]"
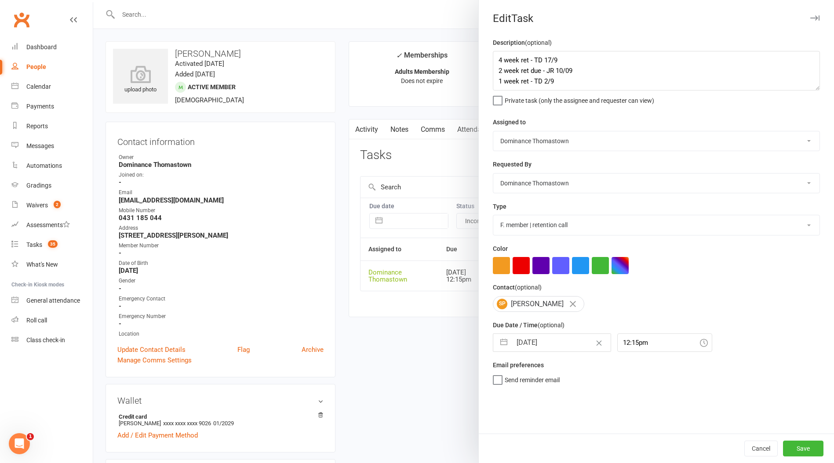
scroll to position [0, 0]
click at [797, 451] on button "Save" at bounding box center [803, 449] width 40 height 16
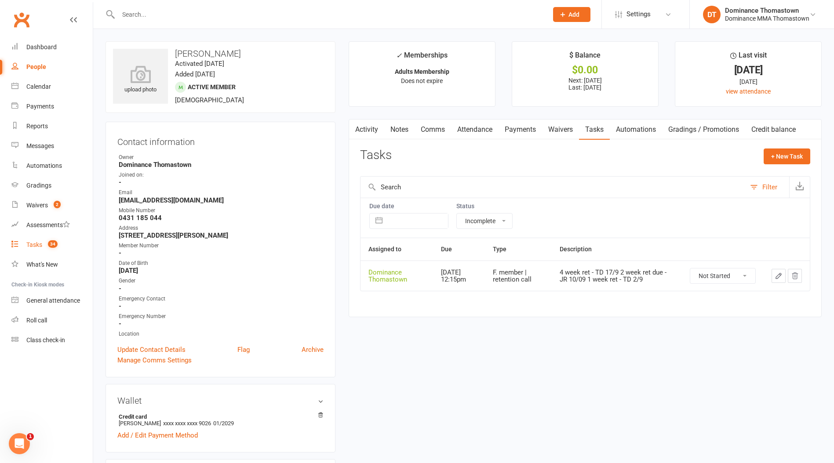
click at [25, 247] on link "Tasks 34" at bounding box center [51, 245] width 81 height 20
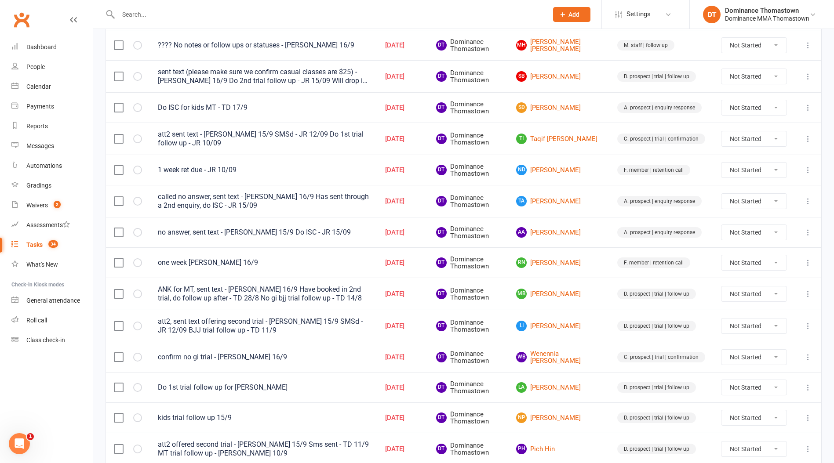
scroll to position [200, 0]
click at [575, 171] on link "ND [PERSON_NAME]" at bounding box center [558, 169] width 85 height 11
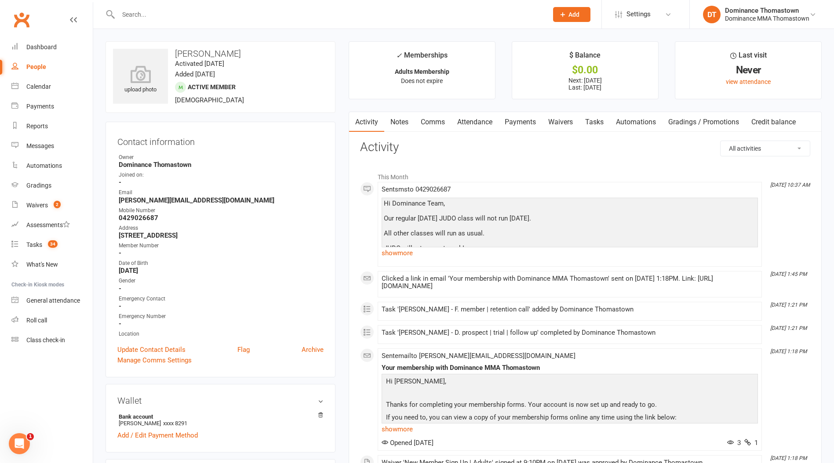
click at [593, 122] on link "Tasks" at bounding box center [594, 122] width 31 height 20
select select "incomplete"
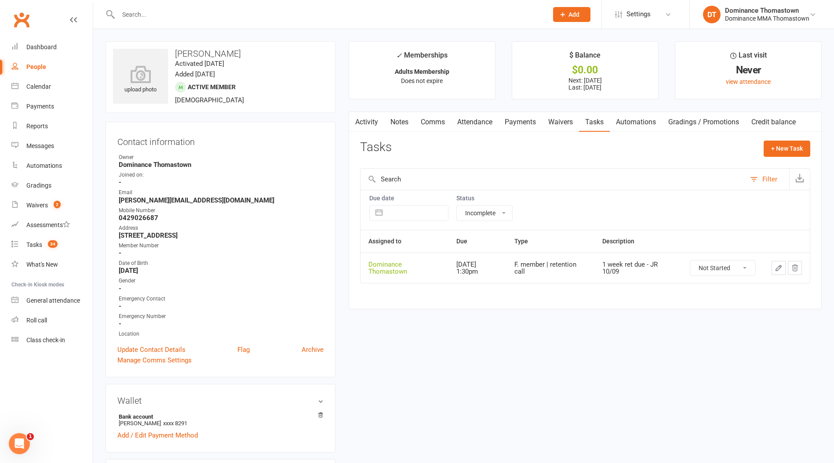
click at [782, 267] on button "button" at bounding box center [778, 268] width 14 height 14
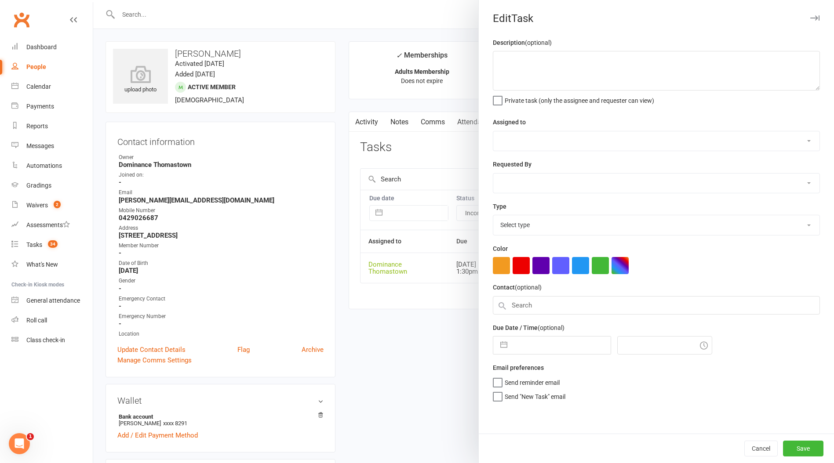
type textarea "1 week ret due - JR 10/09"
select select "12547"
type input "[DATE]"
type input "1:30pm"
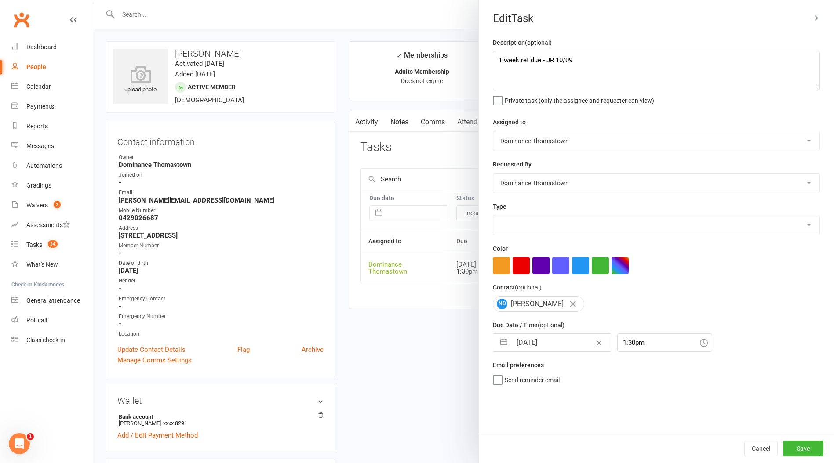
select select "3814"
click at [498, 58] on textarea "1 week ret due - JR 10/09" at bounding box center [656, 71] width 327 height 40
type textarea "2 week ret - TD 17/9 1 week ret due - JR 10/09"
click at [550, 342] on input "[DATE]" at bounding box center [561, 343] width 99 height 18
select select "7"
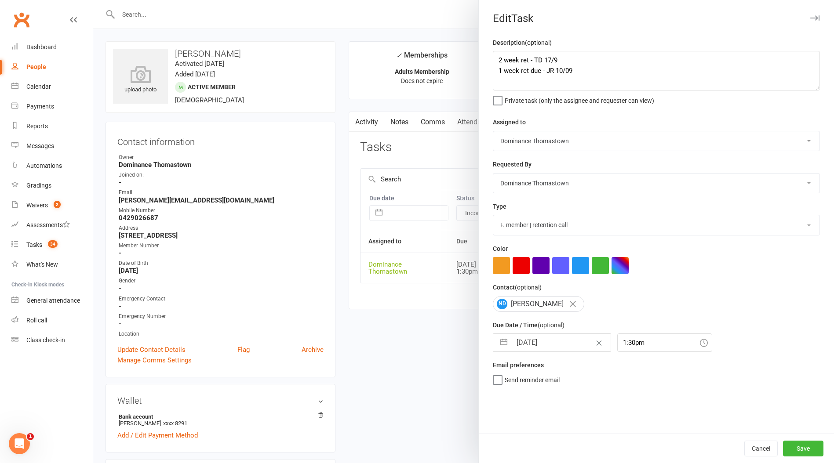
select select "2025"
select select "8"
select select "2025"
select select "9"
select select "2025"
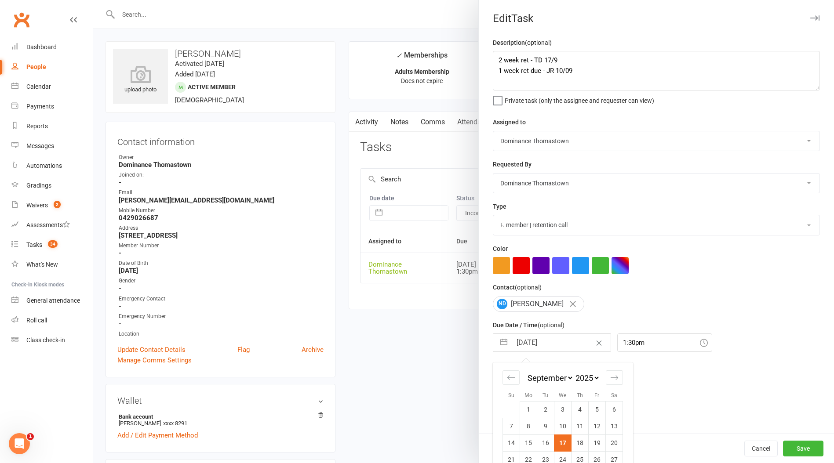
click at [567, 458] on td "24" at bounding box center [562, 459] width 17 height 17
type input "[DATE]"
click at [800, 448] on button "Save" at bounding box center [803, 449] width 40 height 16
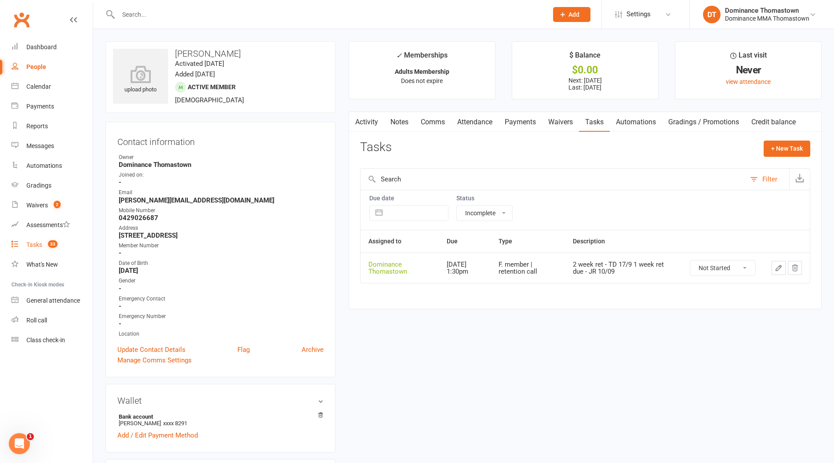
click at [29, 249] on link "Tasks 33" at bounding box center [51, 245] width 81 height 20
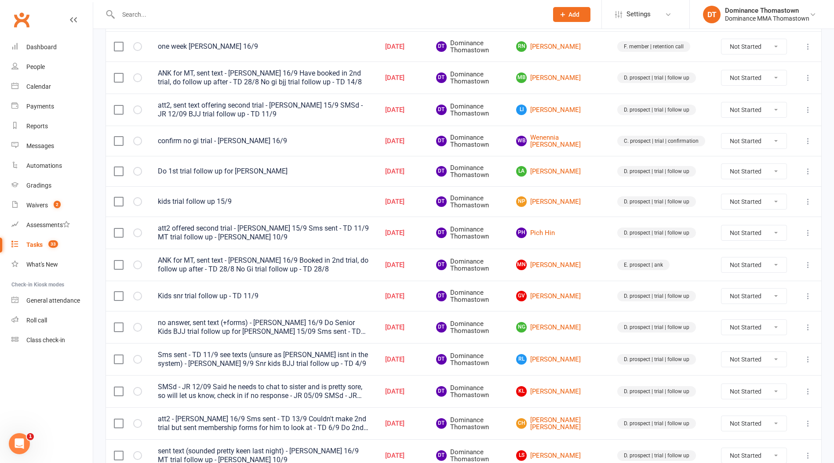
scroll to position [389, 0]
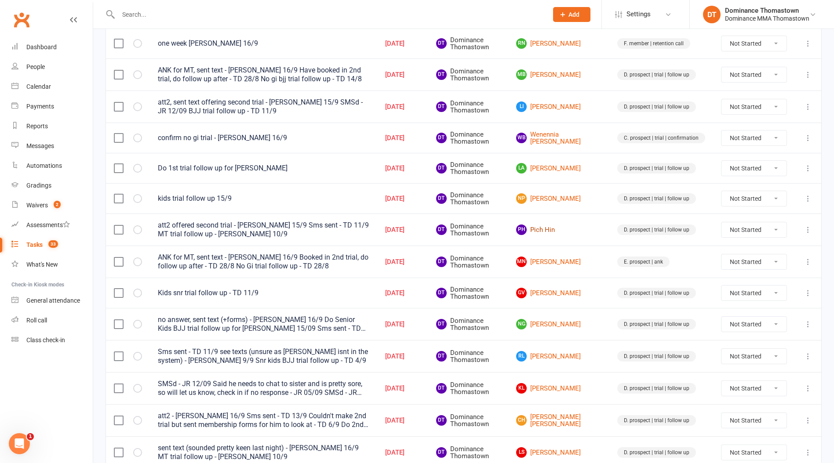
click at [551, 230] on link "PH Pich Hin" at bounding box center [558, 230] width 85 height 11
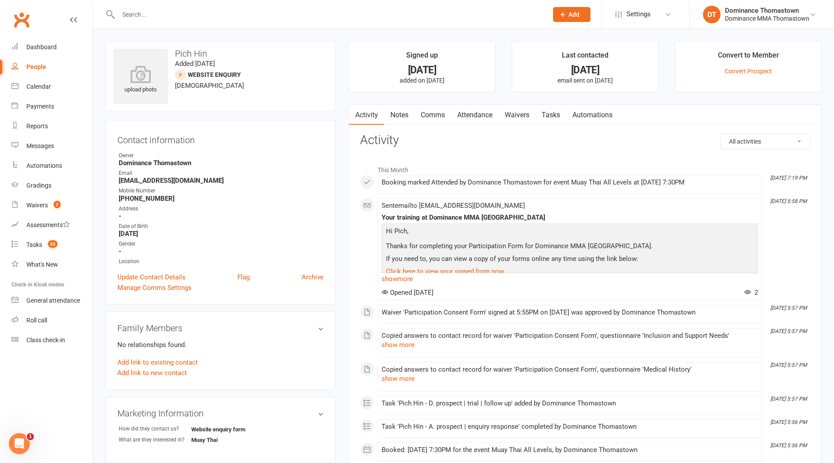
click at [479, 114] on link "Attendance" at bounding box center [474, 115] width 47 height 20
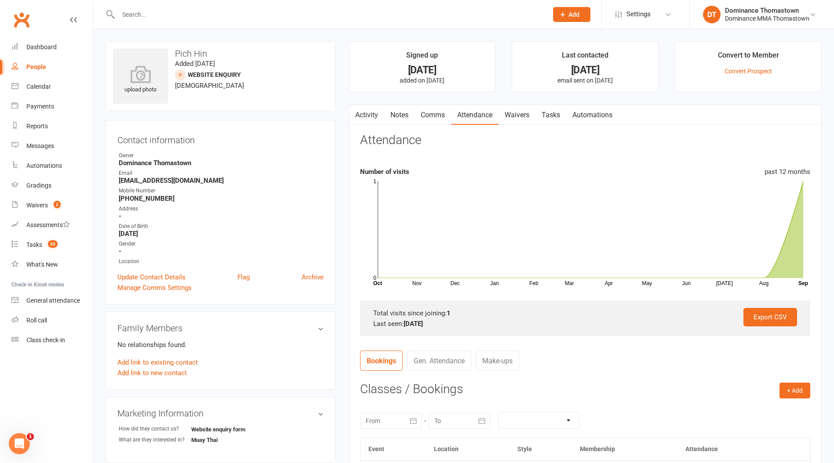
click at [554, 114] on link "Tasks" at bounding box center [550, 115] width 31 height 20
select select "incomplete"
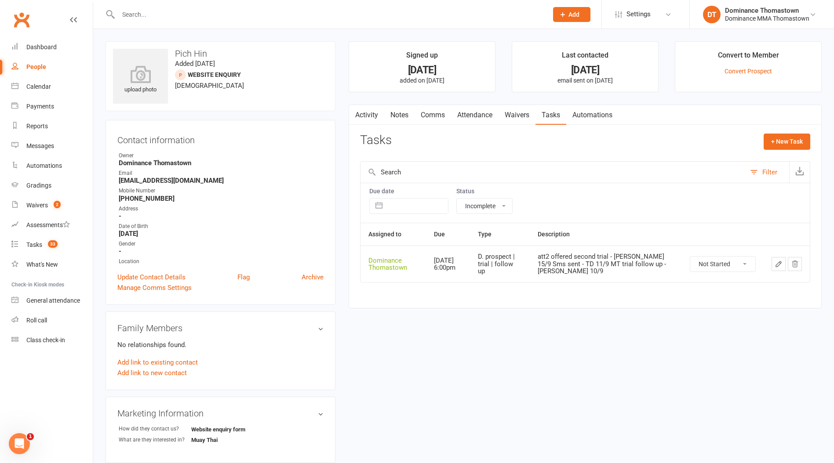
click at [775, 263] on icon "button" at bounding box center [779, 264] width 8 height 8
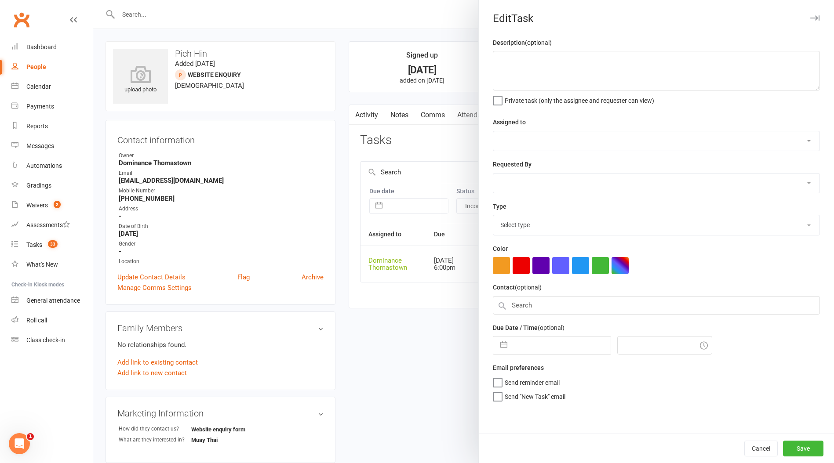
type textarea "att2 offered second trial - [PERSON_NAME] 15/9 Sms sent - TD 11/9 MT trial foll…"
select select "12547"
type input "[DATE]"
type input "6:00pm"
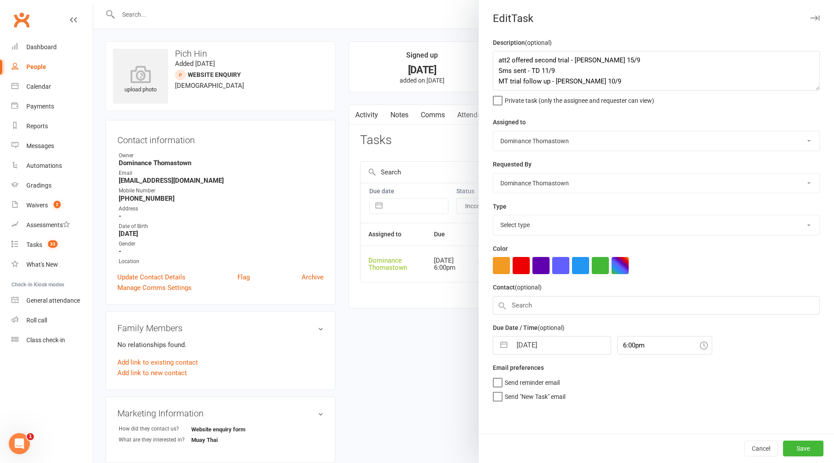
select select "3812"
click at [496, 59] on textarea "att2 offered second trial - [PERSON_NAME] 15/9 Sms sent - TD 11/9 MT trial foll…" at bounding box center [656, 71] width 327 height 40
type textarea "Attending 2nd trial tonight, follow up - TD 17/9 att2 offered second trial - [P…"
select select "7"
select select "2025"
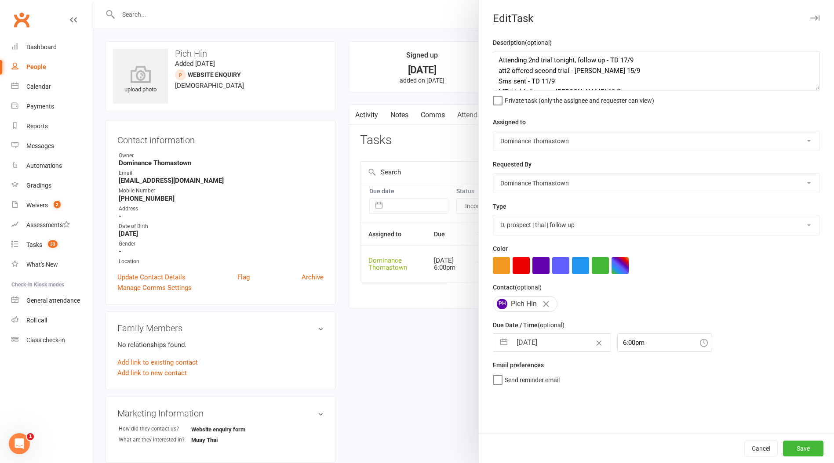
select select "8"
select select "2025"
select select "9"
select select "2025"
click at [532, 339] on input "[DATE]" at bounding box center [561, 343] width 99 height 18
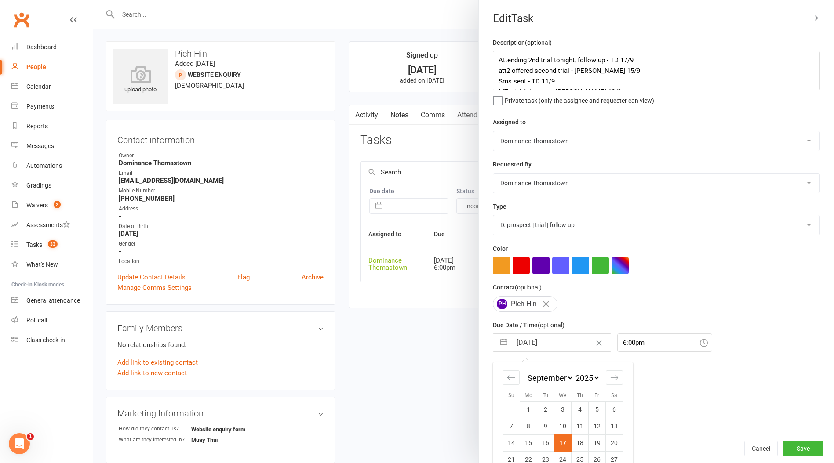
click at [581, 443] on td "18" at bounding box center [579, 443] width 17 height 17
type input "[DATE]"
drag, startPoint x: 541, startPoint y: 59, endPoint x: 587, endPoint y: 50, distance: 46.6
click at [541, 59] on textarea "Attending 2nd trial tonight, follow up - TD 17/9 att2 offered second trial - [P…" at bounding box center [656, 71] width 327 height 40
type textarea "Attending 2nd MT trial tonight, follow up - TD 17/9 att2 offered second trial -…"
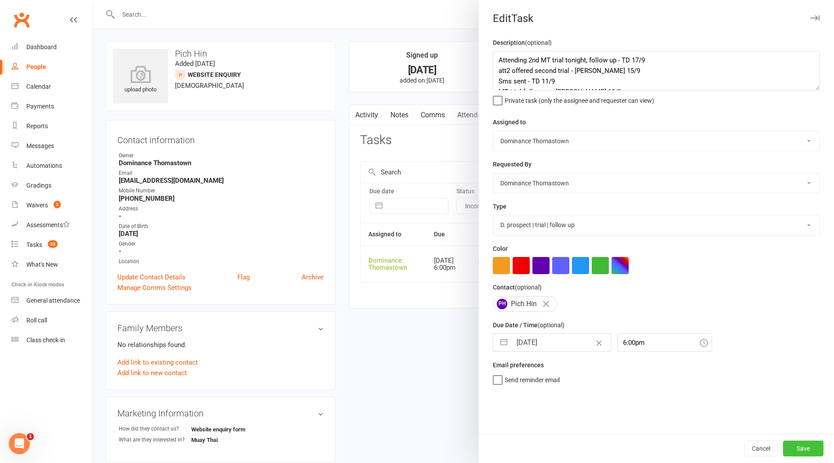
click at [802, 447] on button "Save" at bounding box center [803, 449] width 40 height 16
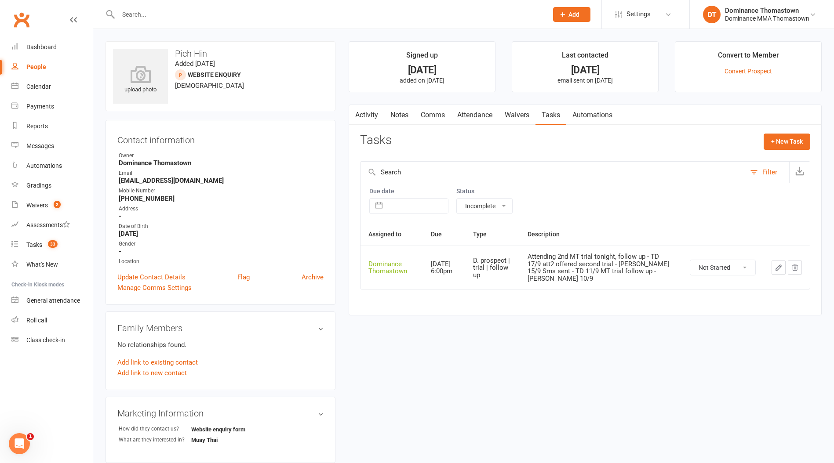
click at [513, 114] on link "Waivers" at bounding box center [516, 115] width 37 height 20
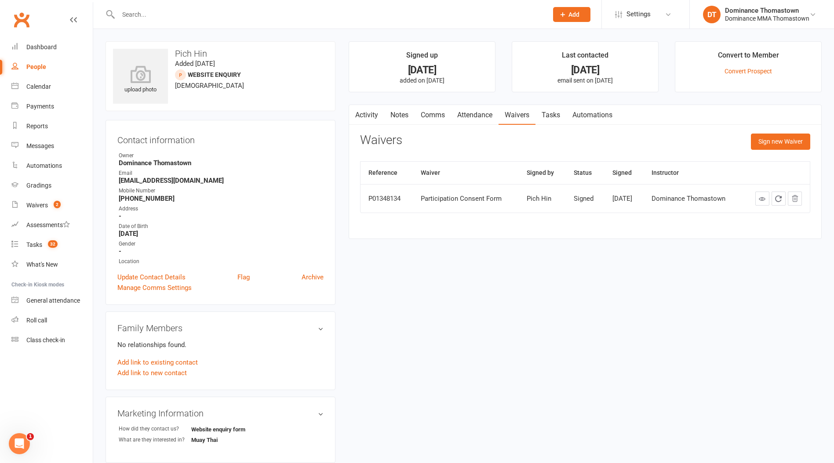
click at [469, 116] on link "Attendance" at bounding box center [474, 115] width 47 height 20
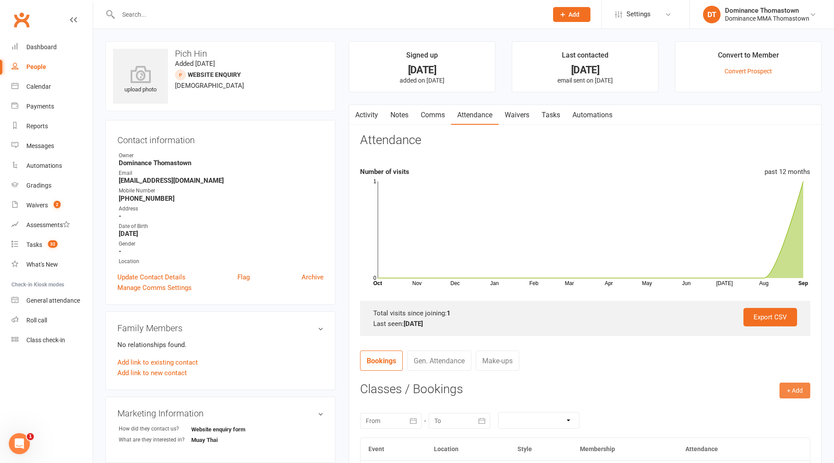
click at [796, 393] on button "+ Add" at bounding box center [794, 391] width 31 height 16
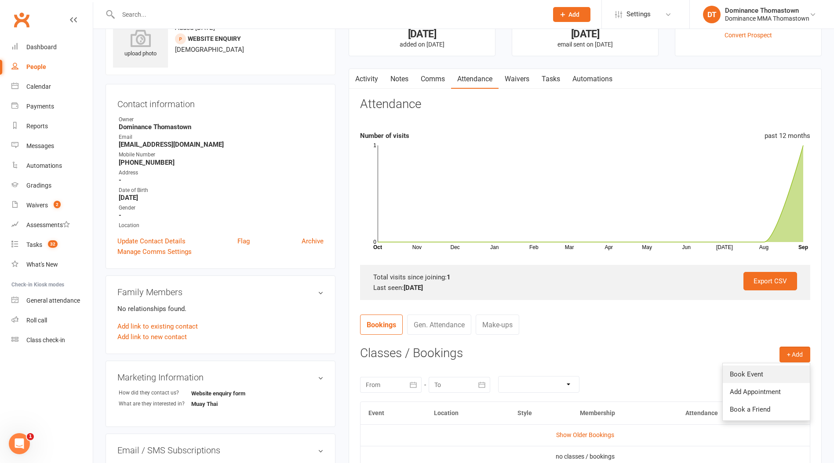
click at [753, 377] on link "Book Event" at bounding box center [766, 375] width 87 height 18
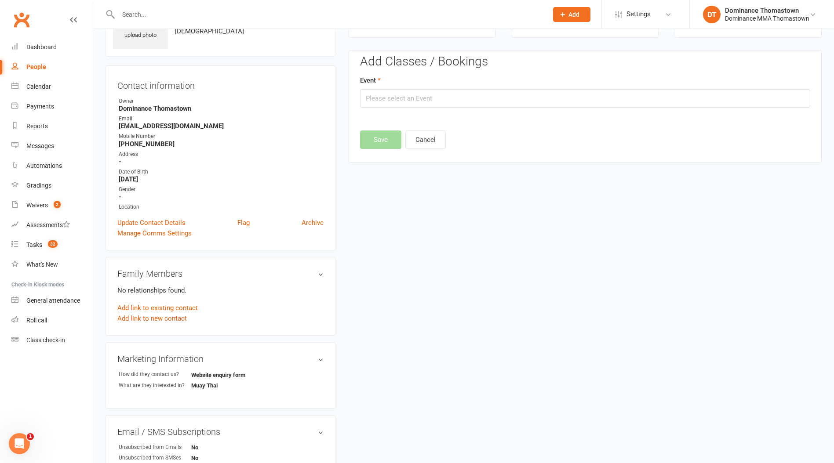
scroll to position [60, 0]
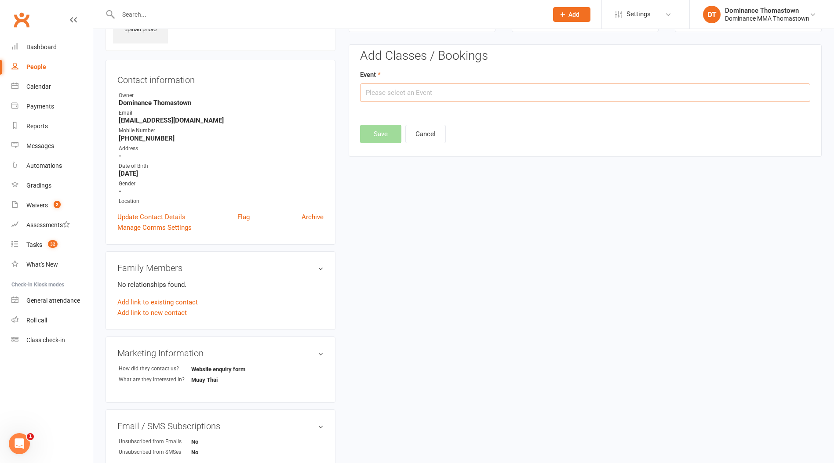
click at [440, 95] on input "text" at bounding box center [585, 93] width 450 height 18
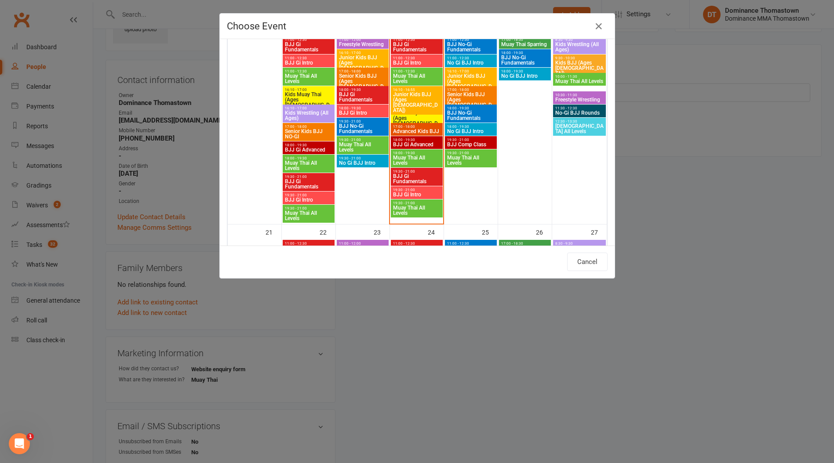
scroll to position [490, 0]
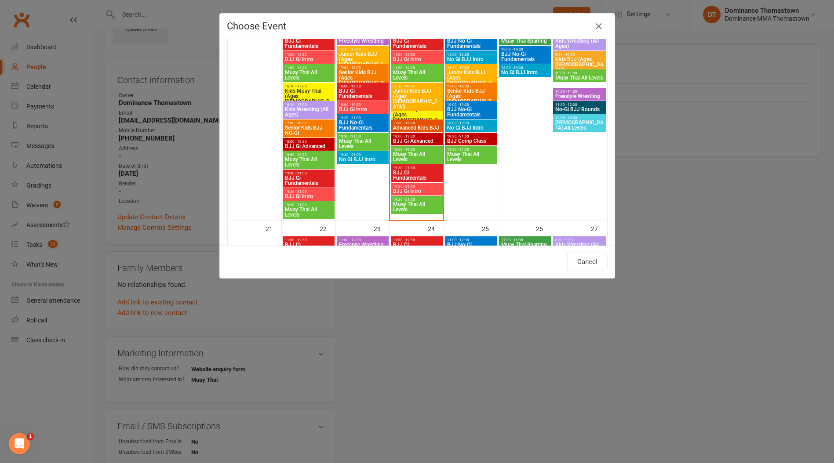
click at [406, 200] on span "19:30 - 21:00" at bounding box center [417, 200] width 48 height 4
type input "Muay Thai All Levels - [DATE] 7:30:00 PM"
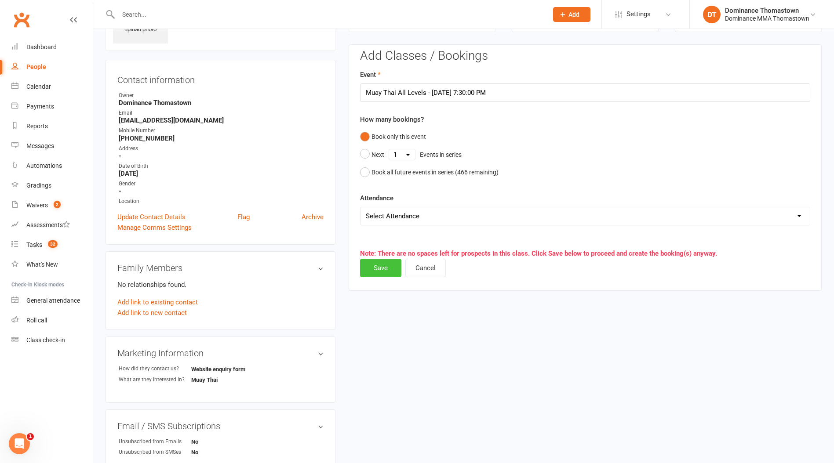
click at [387, 265] on button "Save" at bounding box center [380, 268] width 41 height 18
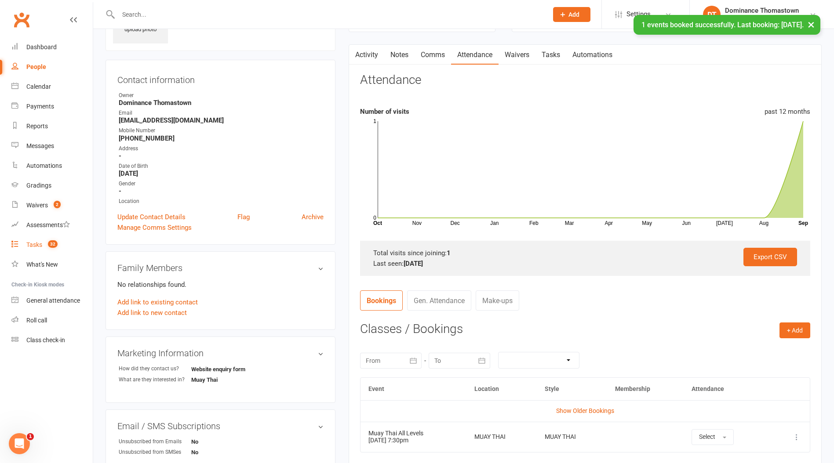
click at [39, 246] on div "Tasks" at bounding box center [34, 244] width 16 height 7
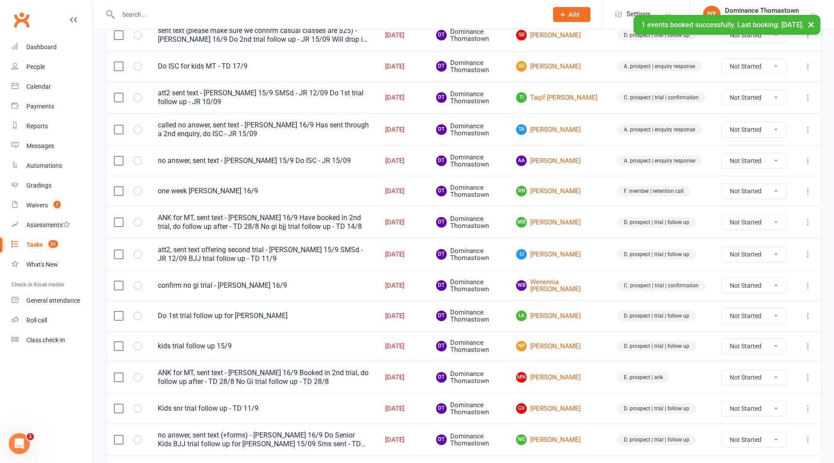
scroll to position [242, 0]
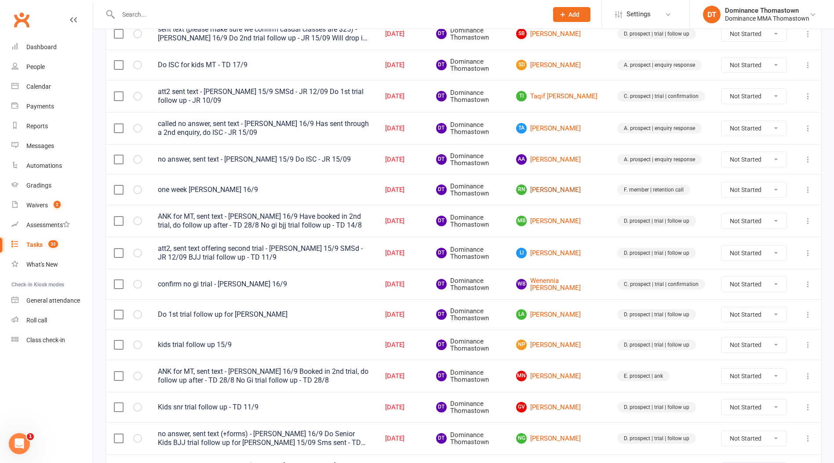
click at [577, 191] on link "RN [PERSON_NAME]" at bounding box center [558, 190] width 85 height 11
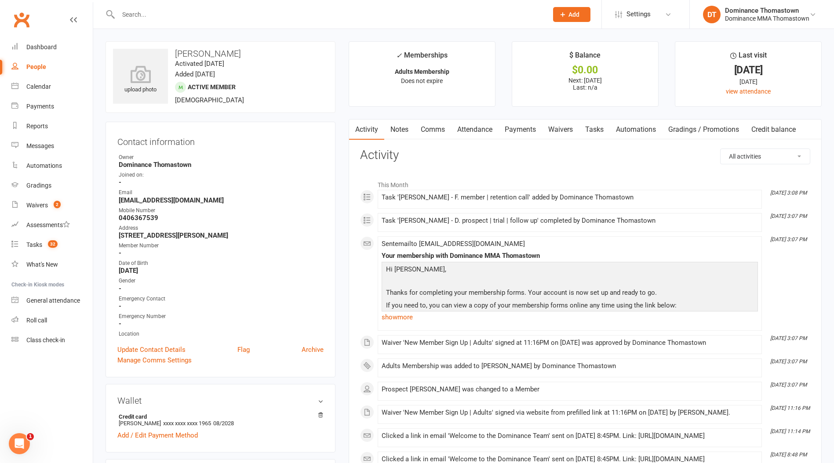
click at [590, 132] on link "Tasks" at bounding box center [594, 130] width 31 height 20
select select "incomplete"
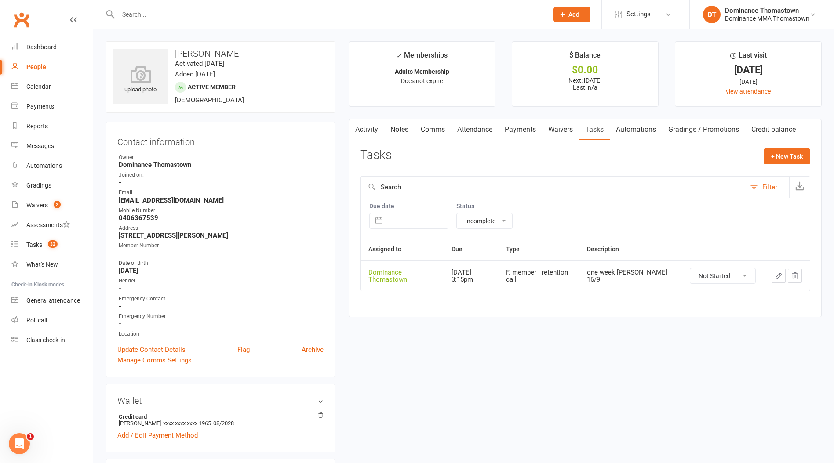
click at [778, 275] on icon "button" at bounding box center [778, 275] width 5 height 5
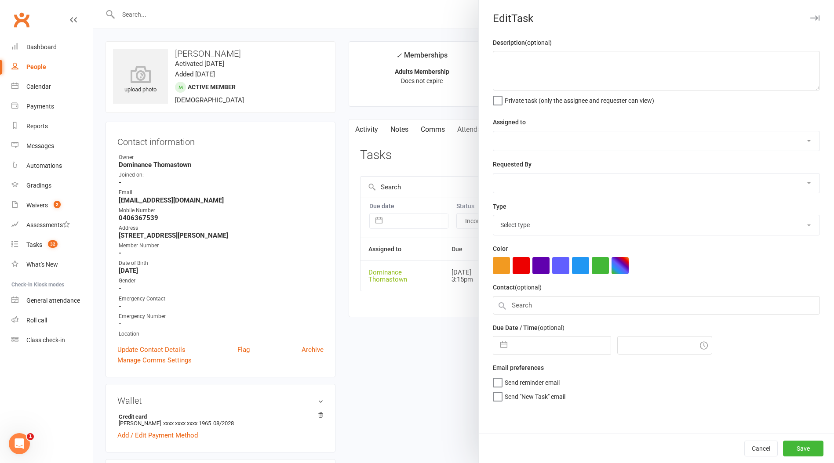
type textarea "one week [PERSON_NAME] 16/9"
select select "12547"
type input "[DATE]"
type input "3:15pm"
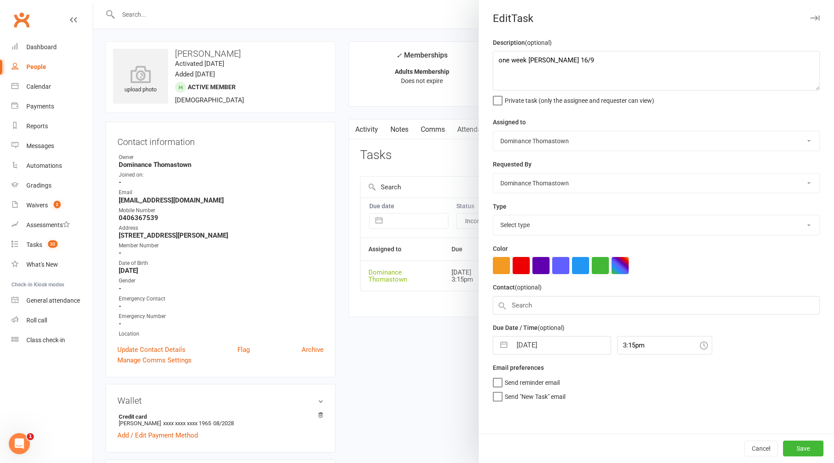
select select "3814"
click at [553, 347] on input "[DATE]" at bounding box center [561, 343] width 99 height 18
select select "7"
select select "2025"
select select "8"
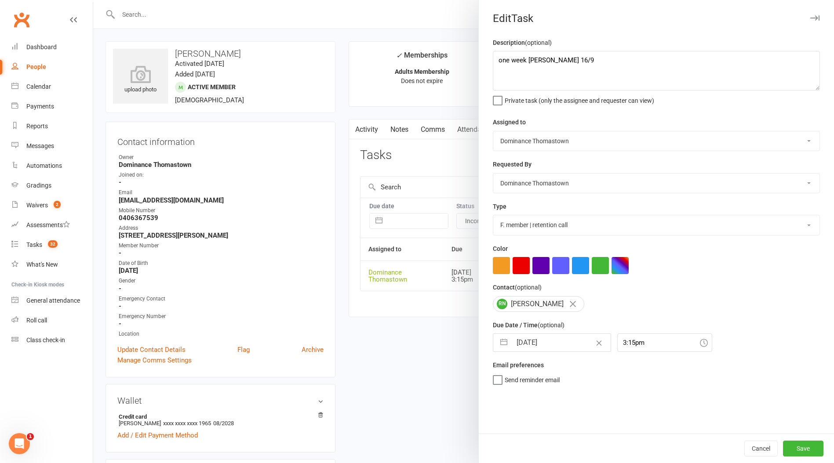
select select "2025"
select select "9"
select select "2025"
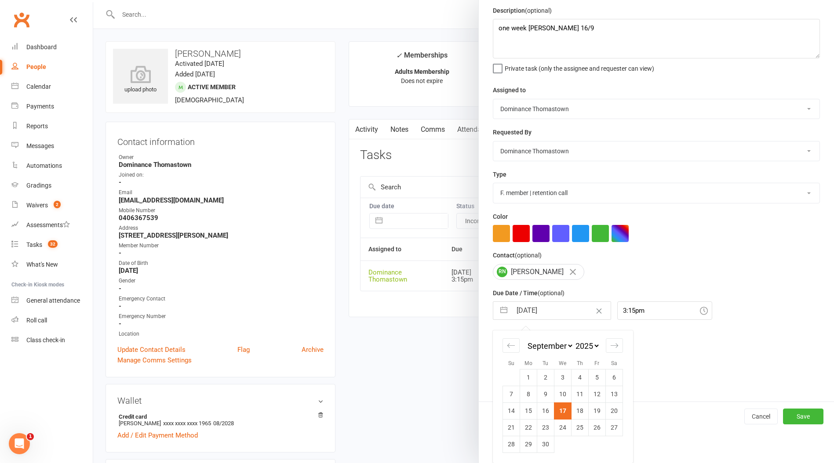
click at [560, 430] on td "24" at bounding box center [562, 427] width 17 height 17
type input "[DATE]"
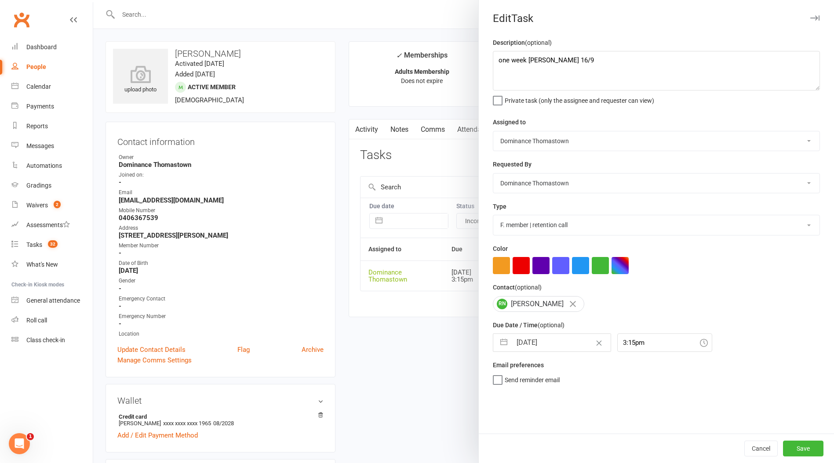
scroll to position [0, 0]
drag, startPoint x: 797, startPoint y: 447, endPoint x: 785, endPoint y: 445, distance: 12.1
click at [796, 447] on button "Save" at bounding box center [803, 449] width 40 height 16
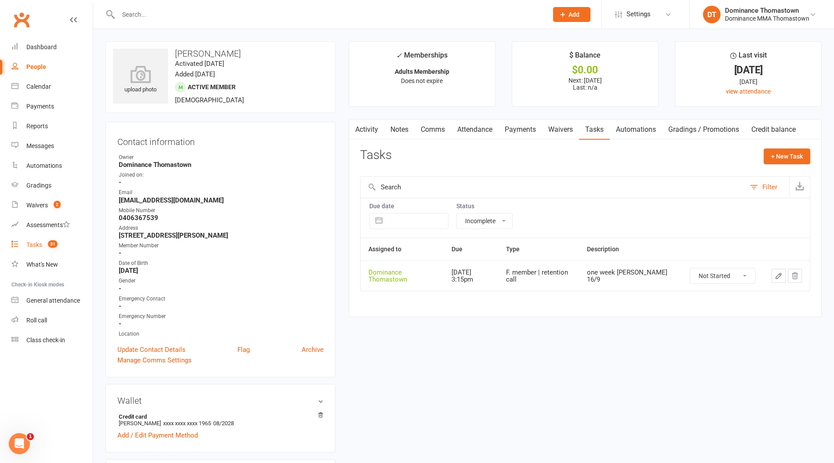
click at [29, 244] on div "Tasks" at bounding box center [34, 244] width 16 height 7
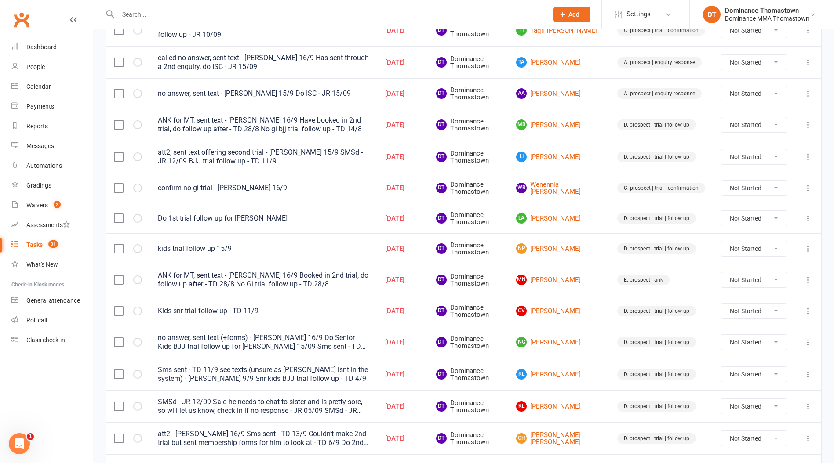
scroll to position [309, 0]
click at [555, 187] on link "WB Wenennia [PERSON_NAME]" at bounding box center [558, 187] width 85 height 15
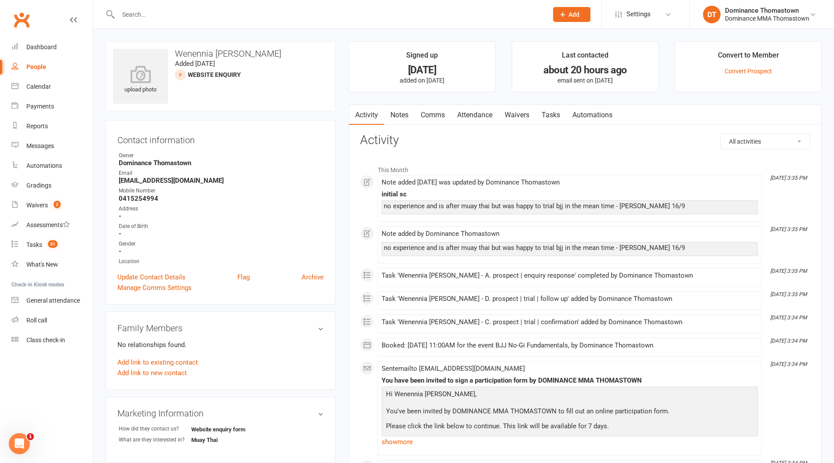
click at [519, 119] on link "Waivers" at bounding box center [516, 115] width 37 height 20
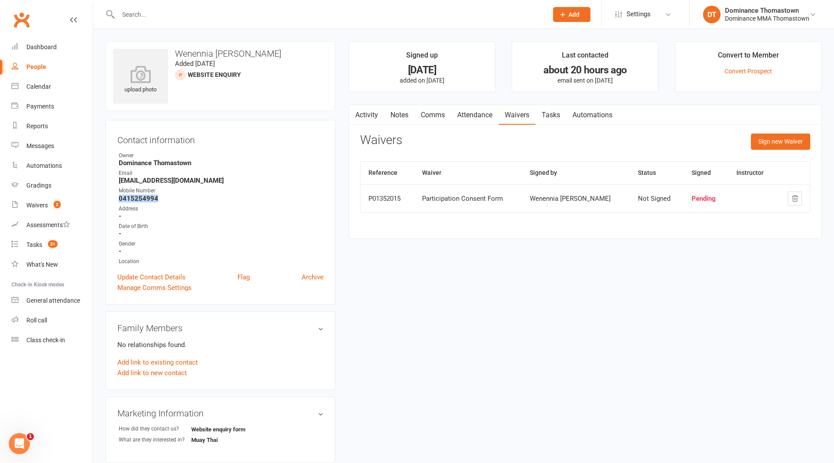
click at [473, 114] on link "Attendance" at bounding box center [474, 115] width 47 height 20
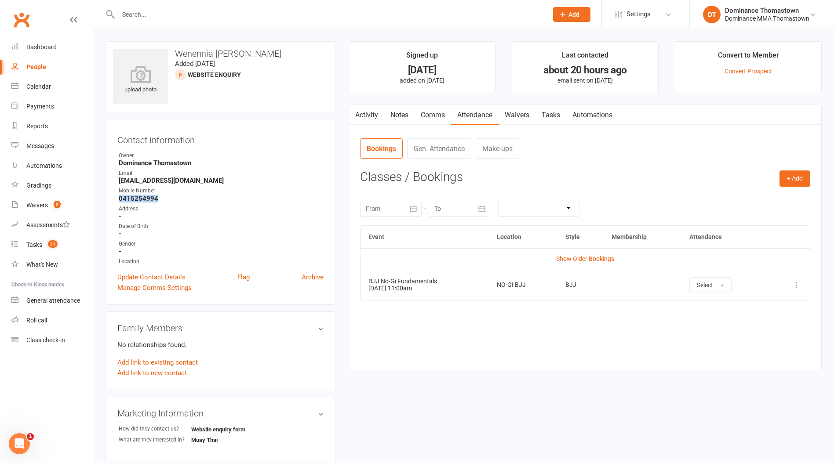
click at [550, 117] on link "Tasks" at bounding box center [550, 115] width 31 height 20
select select "incomplete"
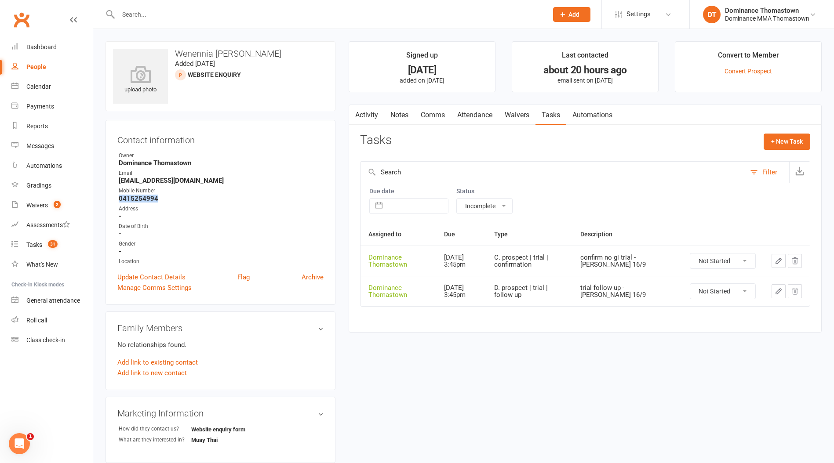
click at [714, 259] on select "Not Started In Progress Waiting Complete" at bounding box center [722, 261] width 65 height 15
click at [690, 254] on select "Not Started In Progress Waiting Complete" at bounding box center [722, 261] width 65 height 15
select select "unstarted"
click at [393, 114] on link "Notes" at bounding box center [399, 115] width 30 height 20
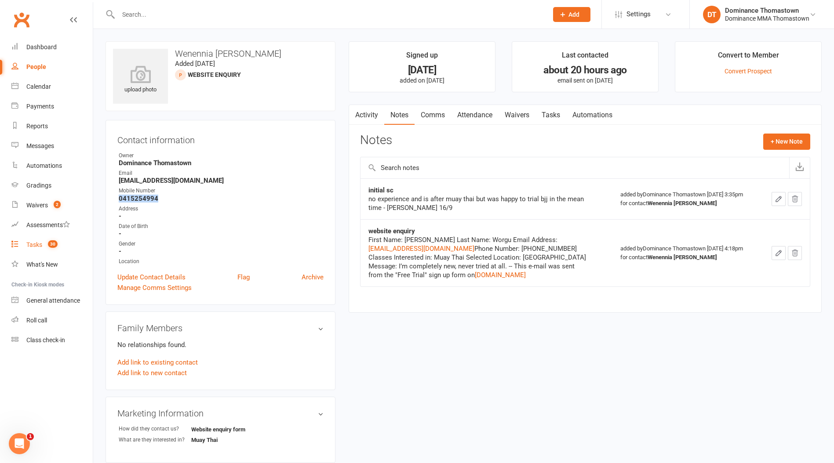
click at [36, 246] on div "Tasks" at bounding box center [34, 244] width 16 height 7
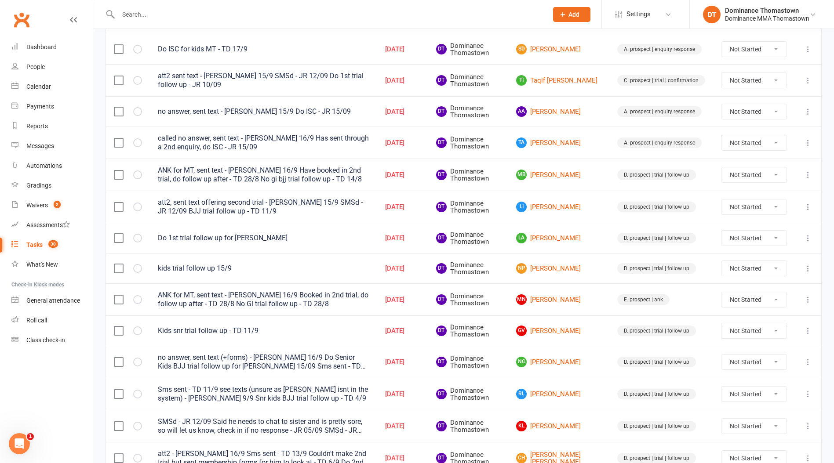
scroll to position [261, 0]
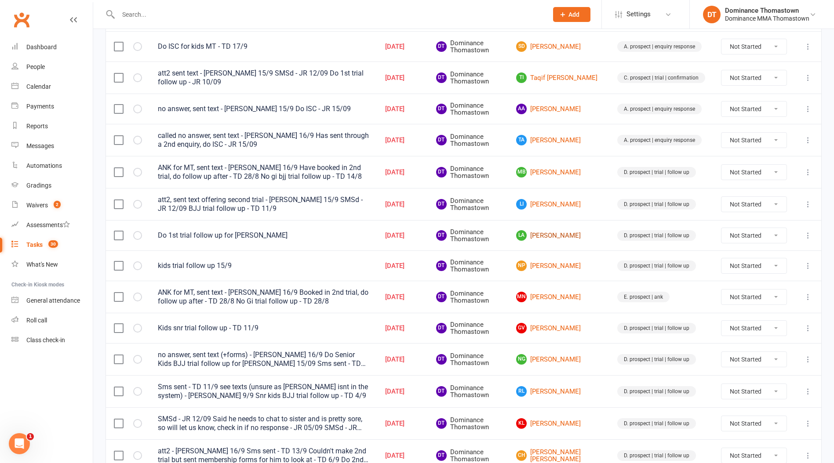
click at [554, 236] on link "LA [PERSON_NAME]" at bounding box center [558, 235] width 85 height 11
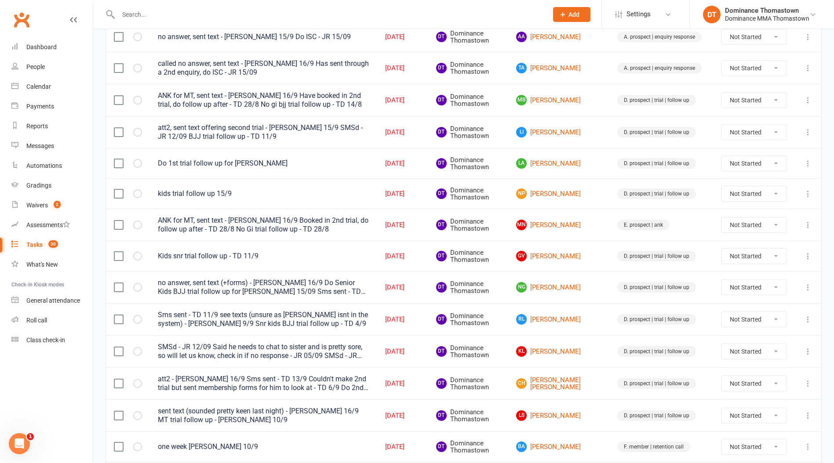
scroll to position [325, 0]
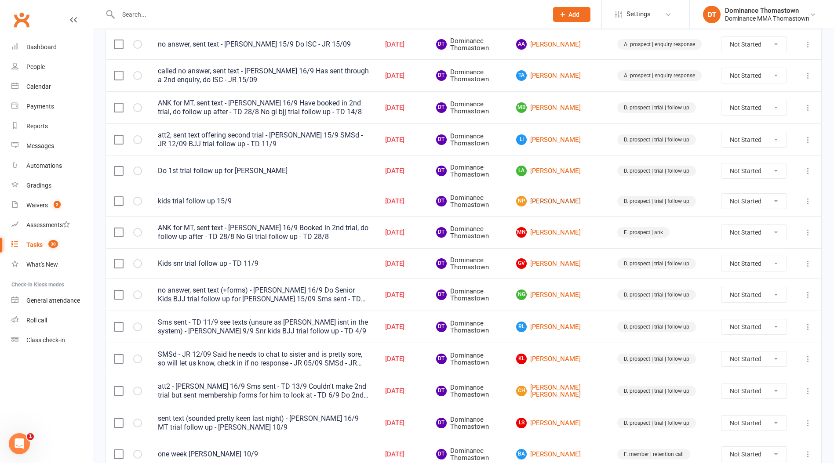
click at [552, 203] on link "NP [PERSON_NAME]" at bounding box center [558, 201] width 85 height 11
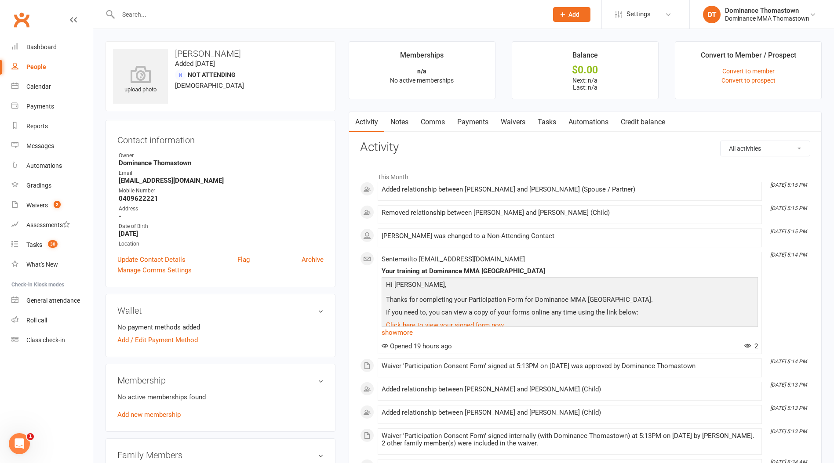
click at [398, 122] on link "Notes" at bounding box center [399, 122] width 30 height 20
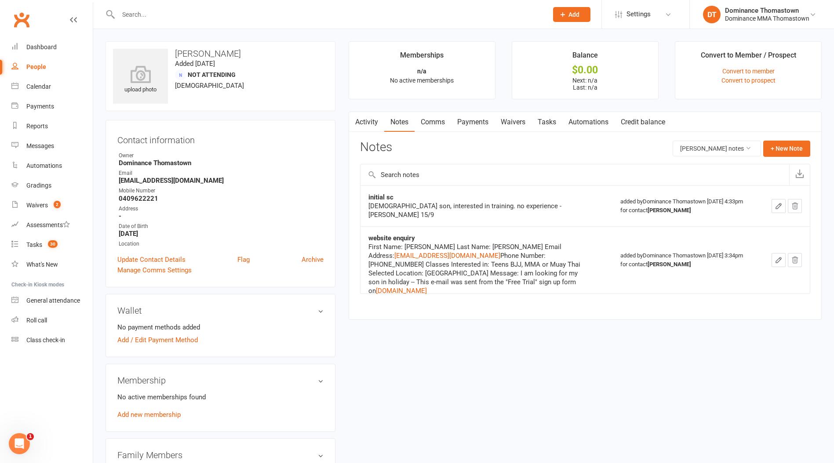
click at [519, 122] on link "Waivers" at bounding box center [513, 122] width 37 height 20
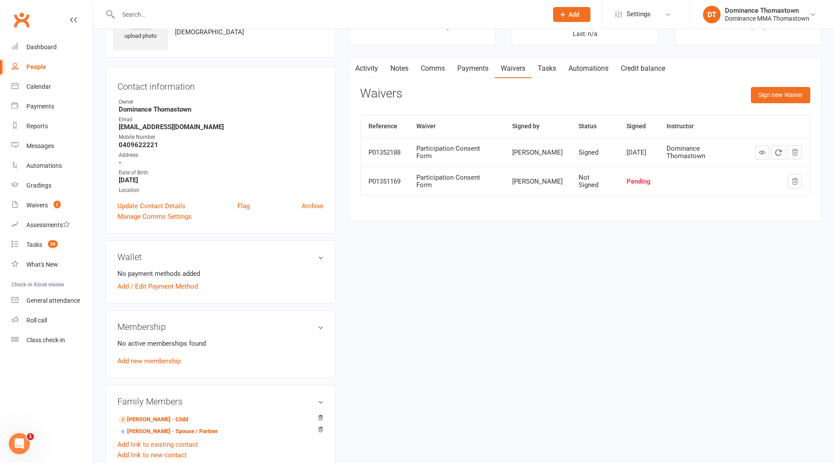
scroll to position [147, 0]
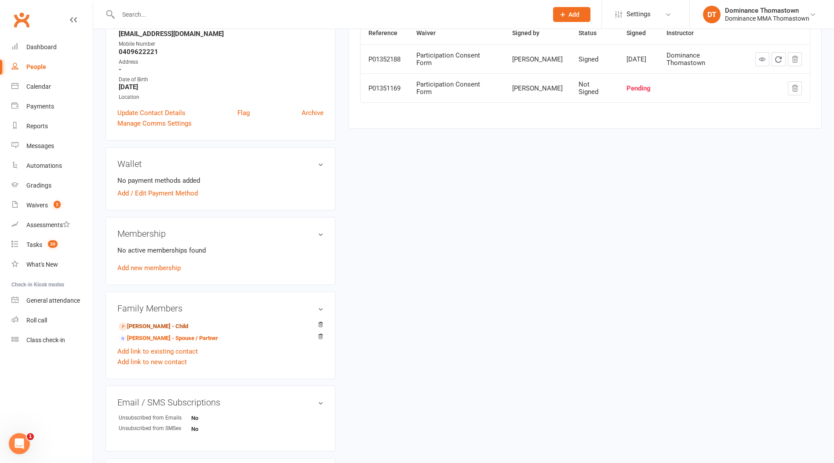
click at [158, 325] on link "[PERSON_NAME] - Child" at bounding box center [153, 326] width 69 height 9
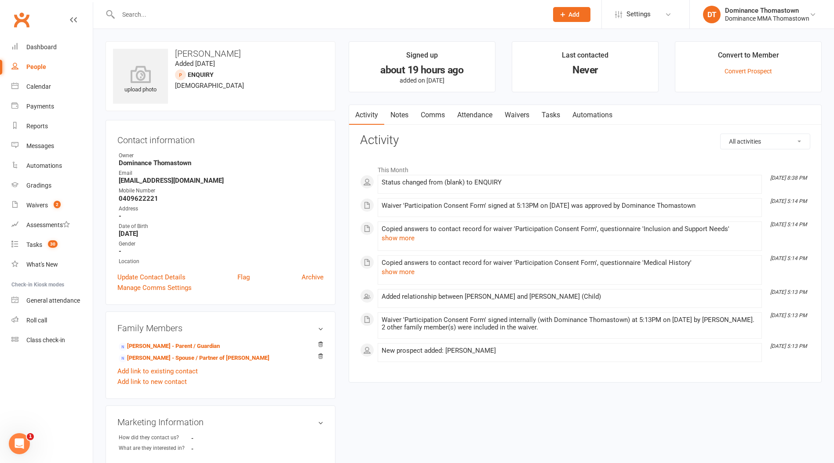
drag, startPoint x: 486, startPoint y: 116, endPoint x: 494, endPoint y: 116, distance: 7.5
click at [486, 116] on link "Attendance" at bounding box center [474, 115] width 47 height 20
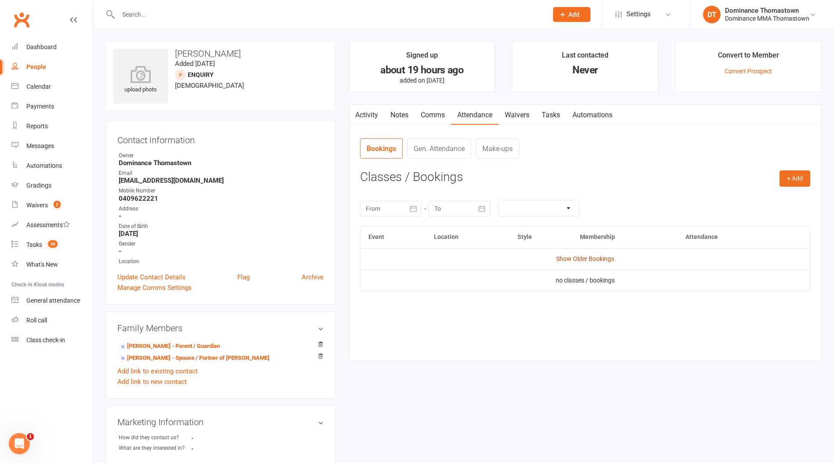
click at [569, 260] on link "Show Older Bookings" at bounding box center [585, 258] width 58 height 7
click at [173, 345] on link "[PERSON_NAME] - Parent / Guardian" at bounding box center [169, 346] width 101 height 9
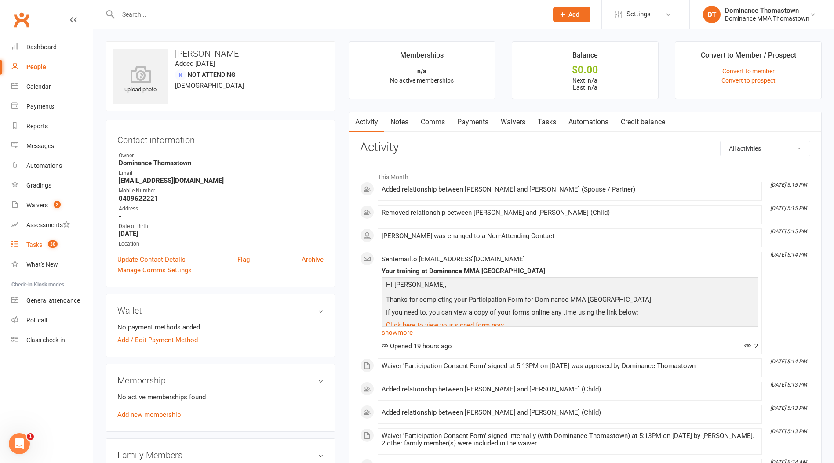
click at [33, 247] on div "Tasks" at bounding box center [34, 244] width 16 height 7
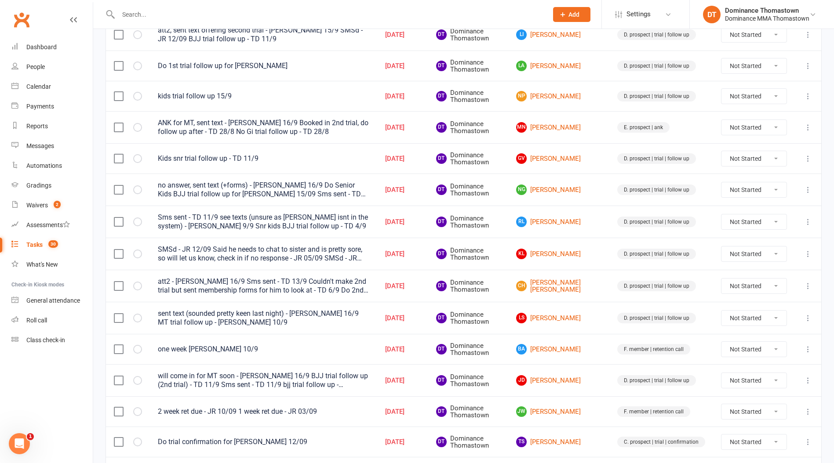
scroll to position [432, 0]
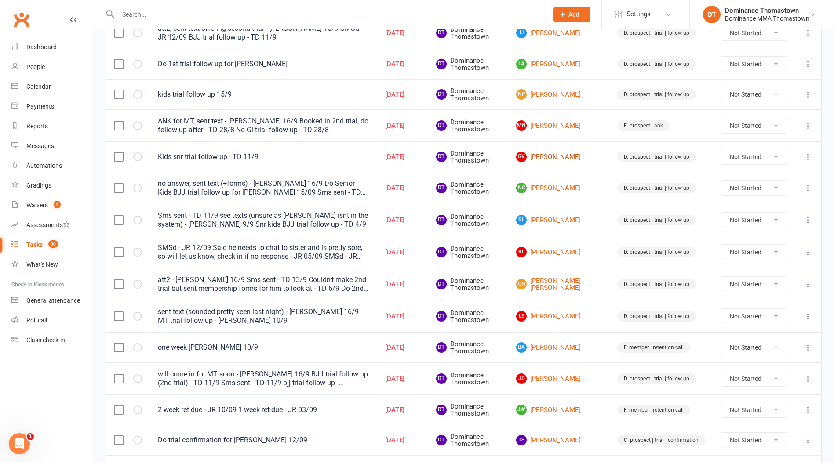
click at [563, 159] on link "[PERSON_NAME]" at bounding box center [558, 157] width 85 height 11
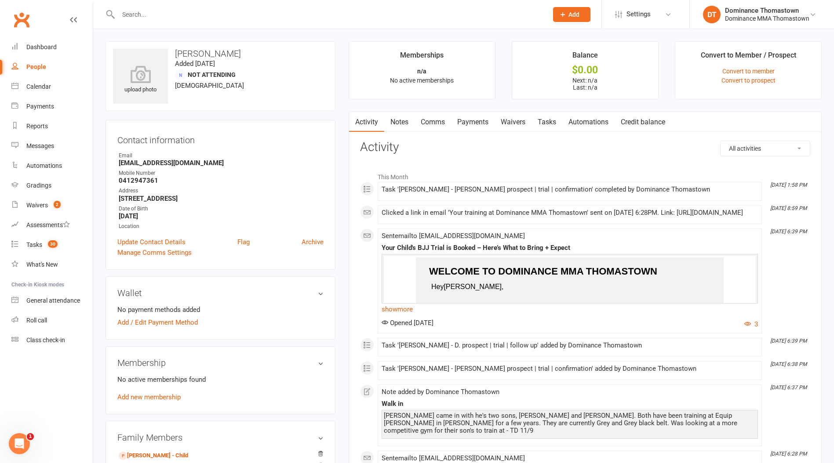
click at [535, 124] on link "Tasks" at bounding box center [546, 122] width 31 height 20
select select "incomplete"
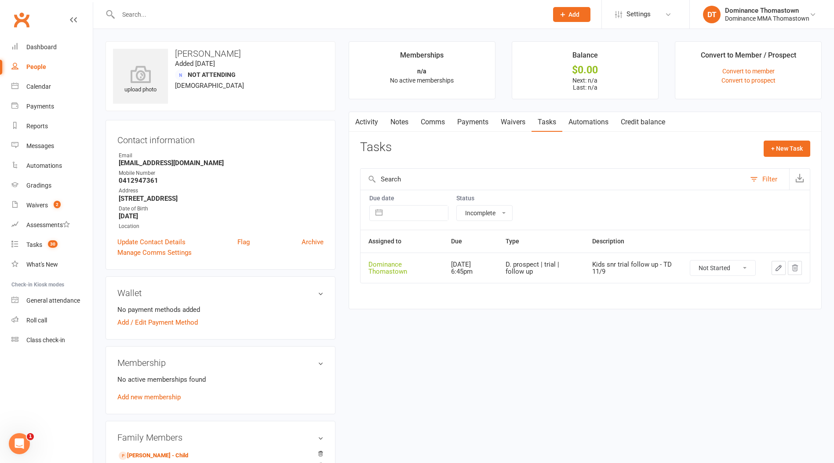
click at [780, 270] on icon "button" at bounding box center [779, 268] width 8 height 8
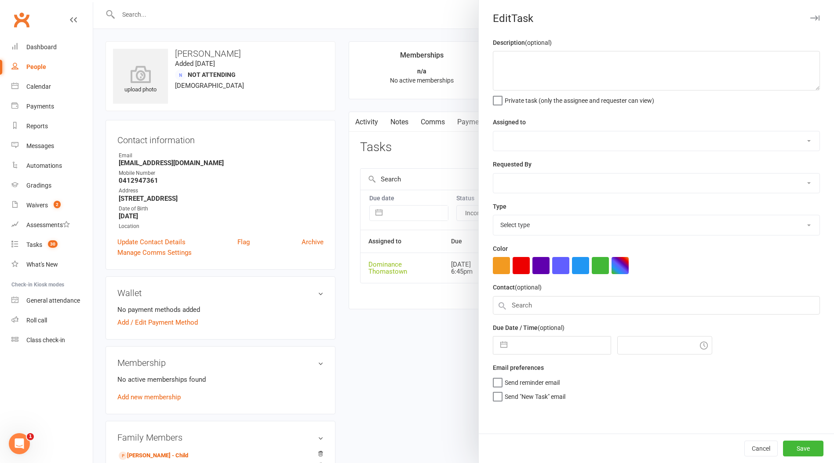
type textarea "Kids snr trial follow up - TD 11/9"
select select "12547"
type input "[DATE]"
type input "6:45pm"
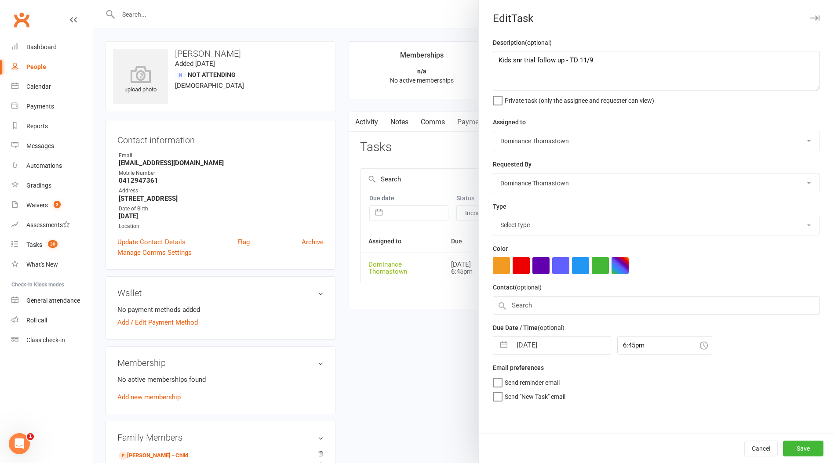
select select "3812"
drag, startPoint x: 496, startPoint y: 61, endPoint x: 547, endPoint y: 53, distance: 51.6
click at [498, 61] on textarea "Kids snr trial follow up - TD 11/9" at bounding box center [656, 71] width 327 height 40
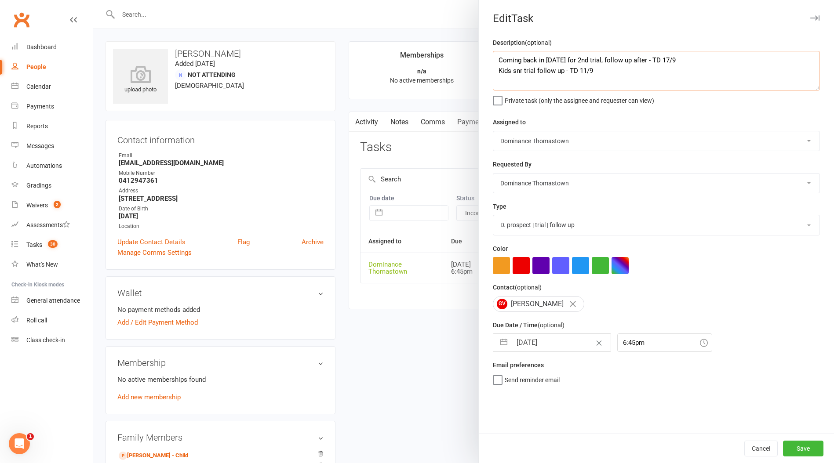
type textarea "Coming back in [DATE] for 2nd trial, follow up after - TD 17/9 Kids snr trial f…"
click at [535, 343] on input "[DATE]" at bounding box center [561, 343] width 99 height 18
select select "7"
select select "2025"
select select "8"
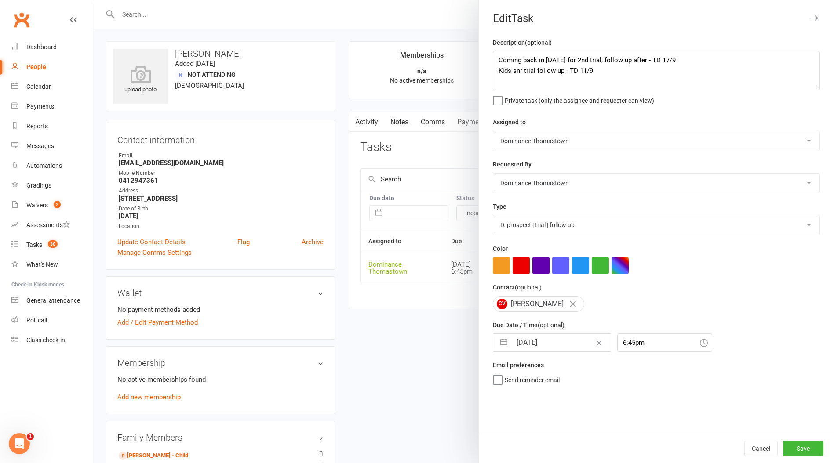
select select "2025"
select select "9"
select select "2025"
click at [597, 446] on td "19" at bounding box center [597, 443] width 17 height 17
type input "[DATE]"
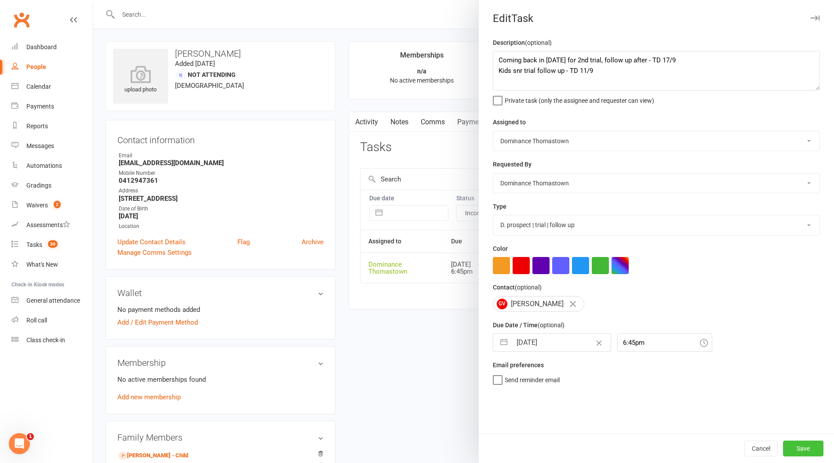
drag, startPoint x: 803, startPoint y: 445, endPoint x: 796, endPoint y: 444, distance: 6.7
click at [803, 445] on button "Save" at bounding box center [803, 449] width 40 height 16
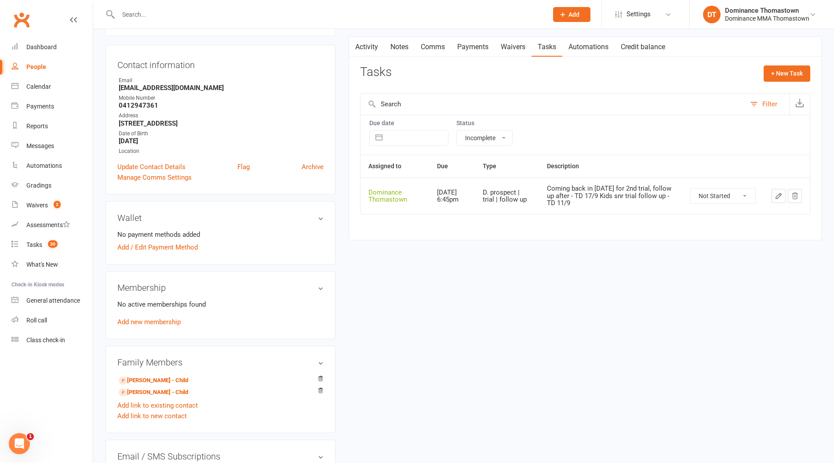
scroll to position [153, 0]
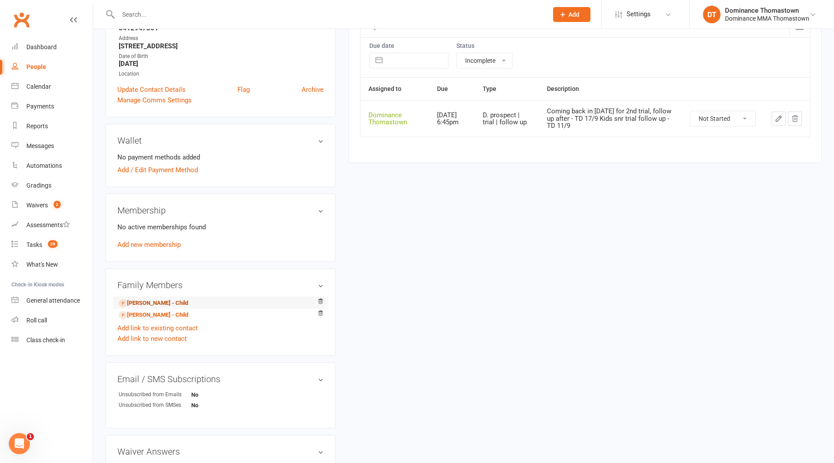
click at [184, 299] on link "[PERSON_NAME] - Child" at bounding box center [153, 303] width 69 height 9
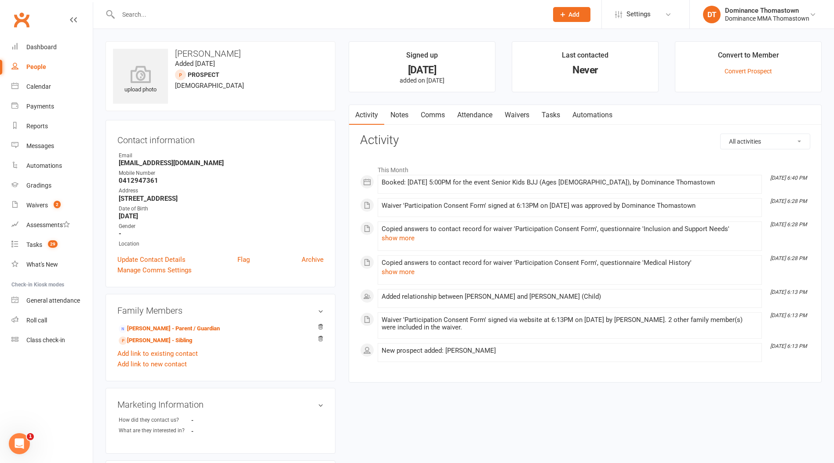
click at [523, 114] on link "Waivers" at bounding box center [516, 115] width 37 height 20
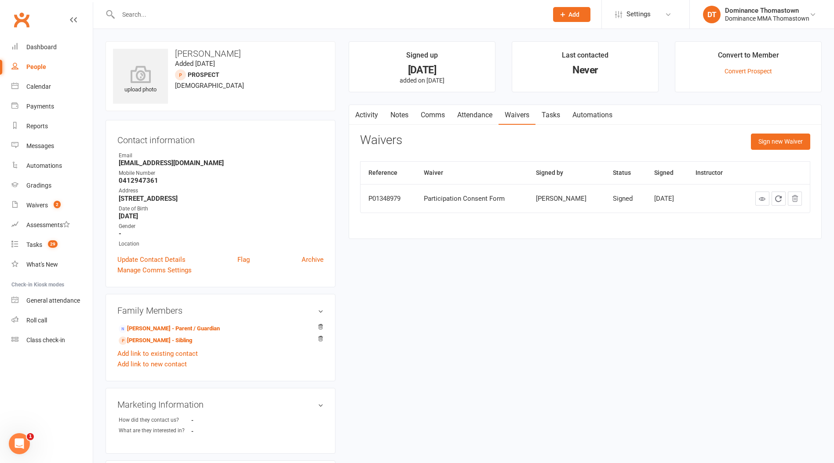
click at [486, 115] on link "Attendance" at bounding box center [474, 115] width 47 height 20
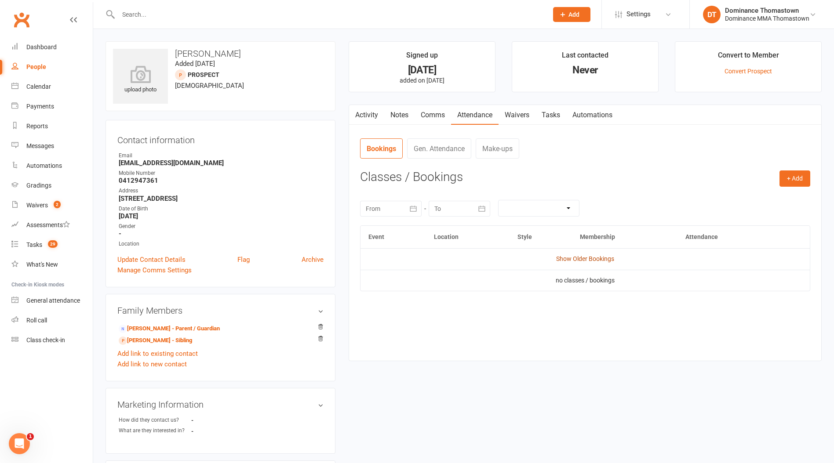
click at [575, 258] on link "Show Older Bookings" at bounding box center [585, 258] width 58 height 7
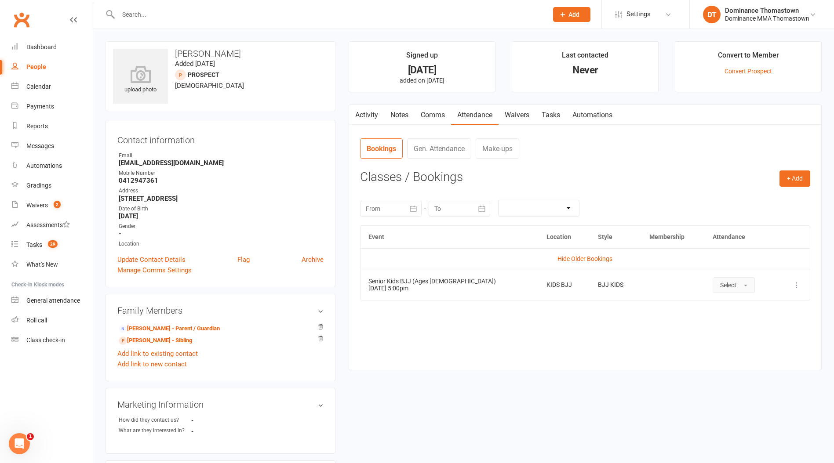
click at [720, 287] on span "Select" at bounding box center [728, 285] width 16 height 7
click at [720, 302] on span "Attended" at bounding box center [733, 305] width 26 height 8
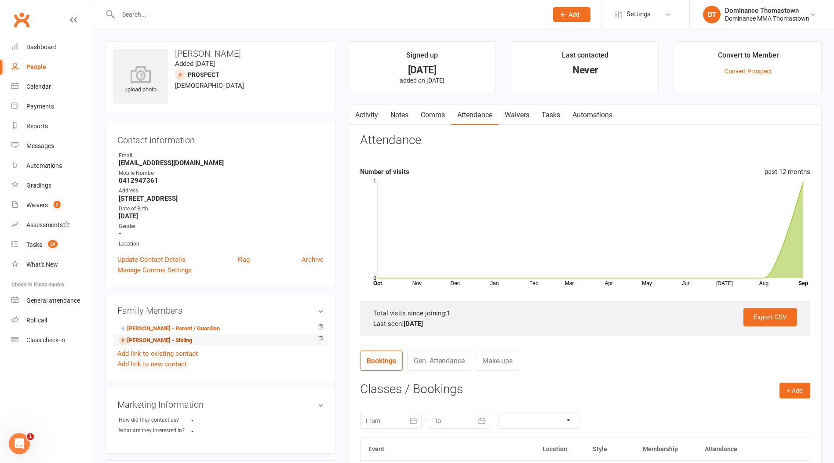
click at [148, 341] on link "[PERSON_NAME] - Sibling" at bounding box center [155, 340] width 73 height 9
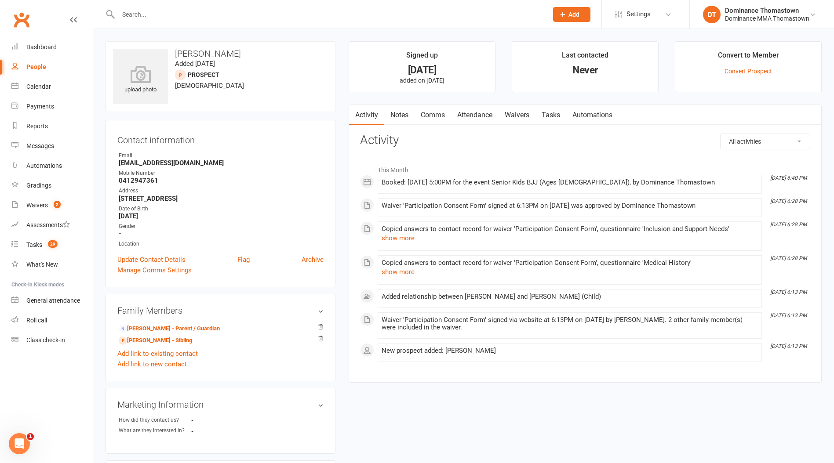
click at [479, 112] on link "Attendance" at bounding box center [474, 115] width 47 height 20
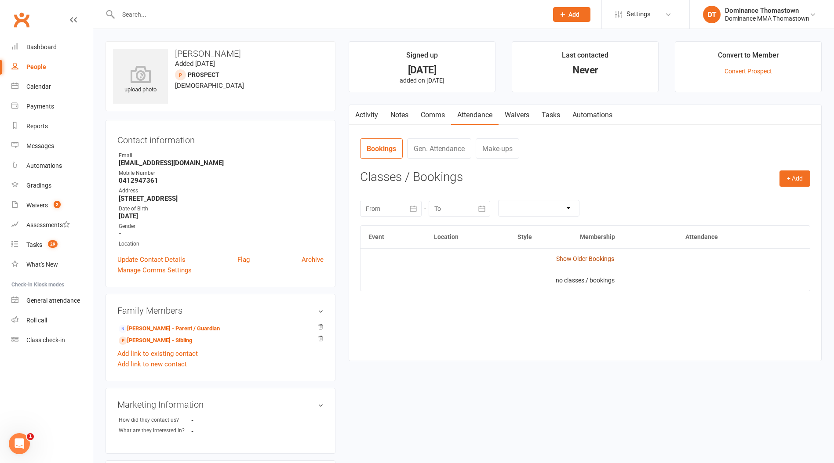
click at [578, 261] on link "Show Older Bookings" at bounding box center [585, 258] width 58 height 7
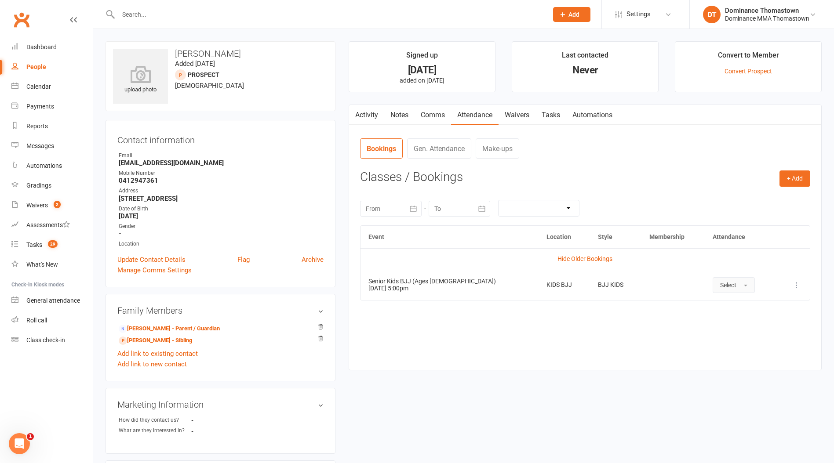
click at [720, 287] on span "Select" at bounding box center [728, 285] width 16 height 7
click at [720, 305] on span "Attended" at bounding box center [733, 305] width 26 height 8
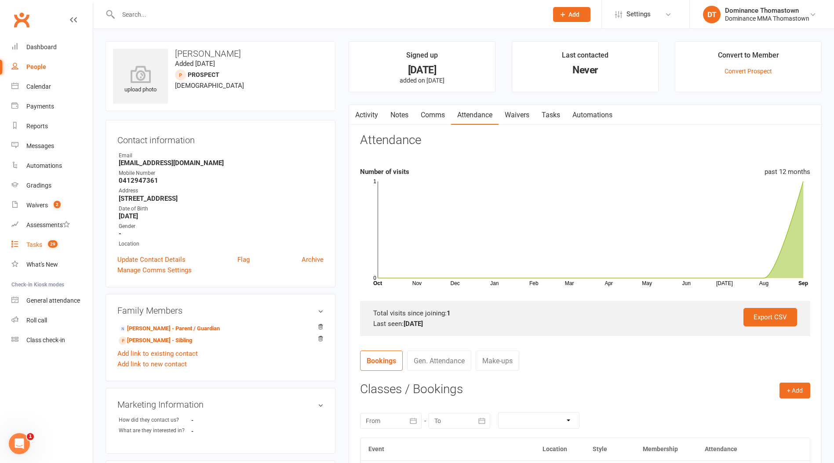
click at [34, 247] on div "Tasks" at bounding box center [34, 244] width 16 height 7
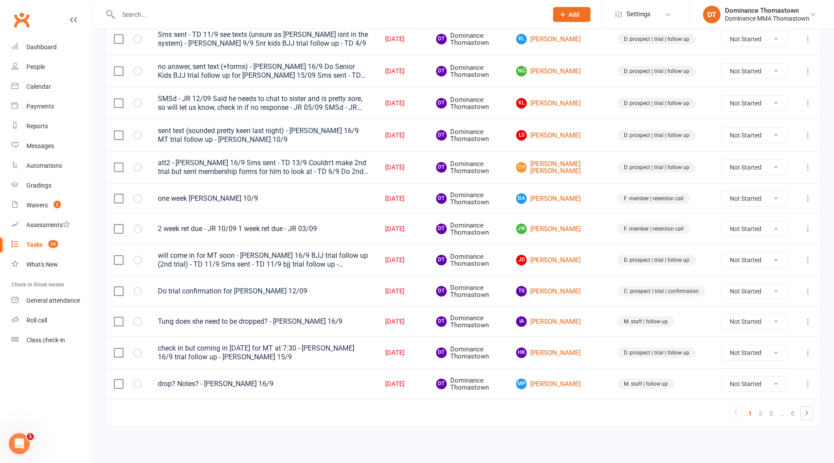
scroll to position [552, 0]
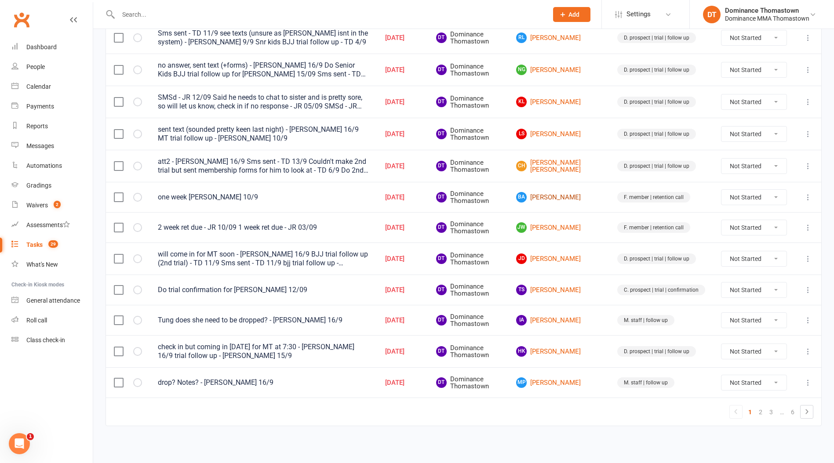
click at [556, 197] on link "[PERSON_NAME]" at bounding box center [558, 197] width 85 height 11
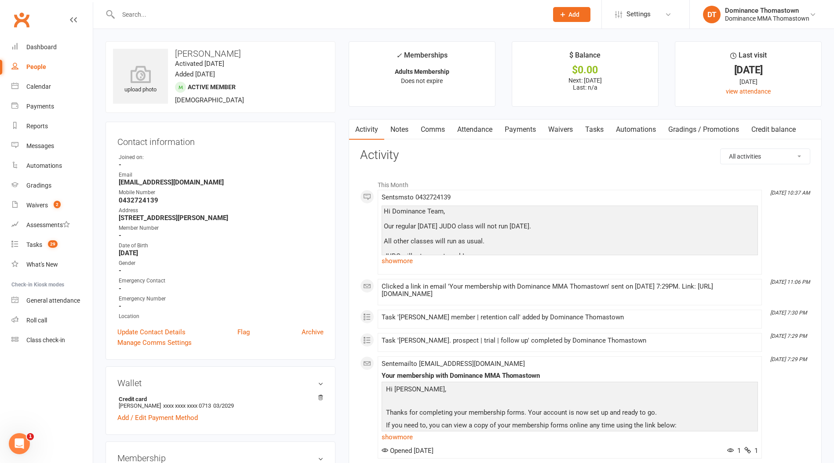
click at [593, 131] on link "Tasks" at bounding box center [594, 130] width 31 height 20
select select "incomplete"
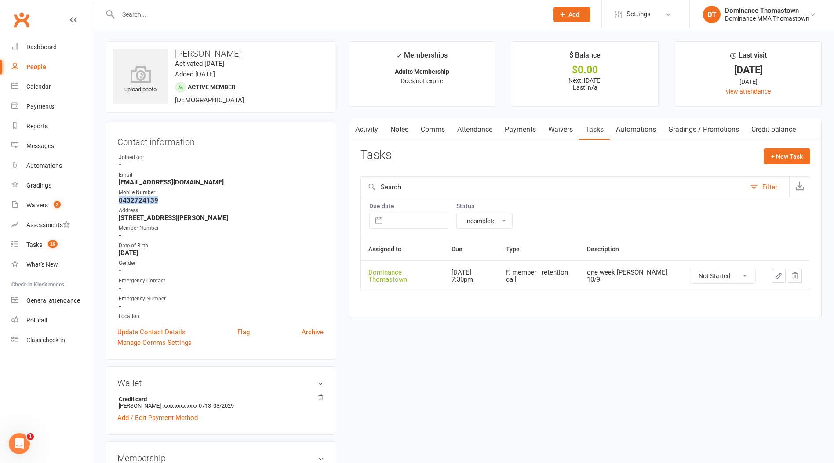
click at [778, 276] on icon "button" at bounding box center [779, 276] width 8 height 8
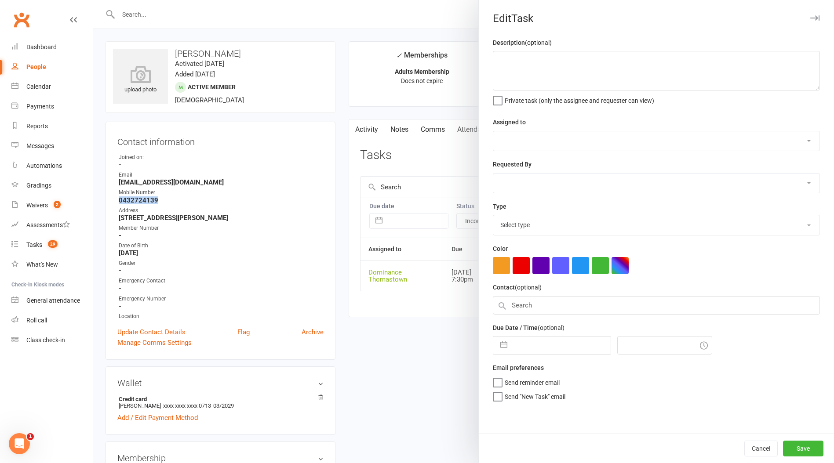
type textarea "one week [PERSON_NAME] 10/9"
select select "12547"
type input "[DATE]"
type input "7:30pm"
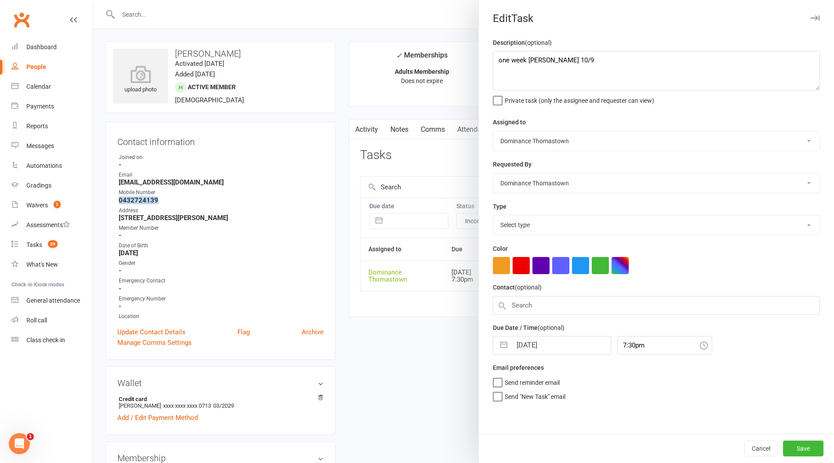
select select "3814"
click at [498, 61] on textarea "one week [PERSON_NAME] 10/9" at bounding box center [656, 71] width 327 height 40
type textarea "2 week ret - TD 17/9 one week [PERSON_NAME] 10/9"
click at [538, 348] on input "[DATE]" at bounding box center [561, 343] width 99 height 18
select select "7"
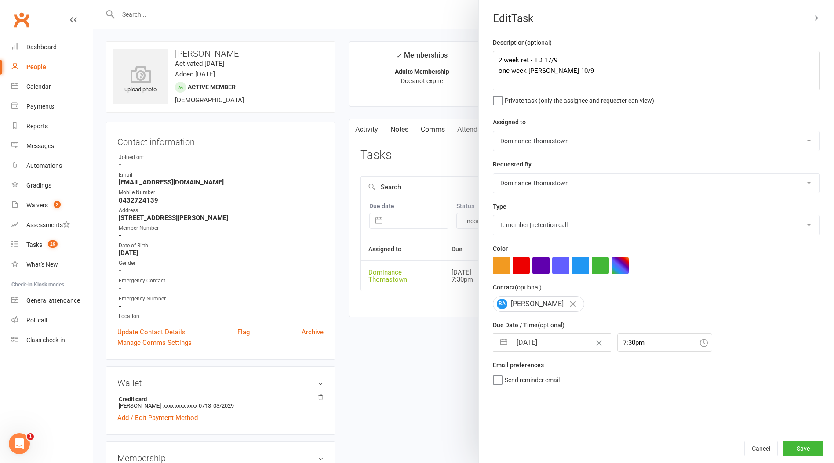
select select "2025"
select select "8"
select select "2025"
select select "9"
select select "2025"
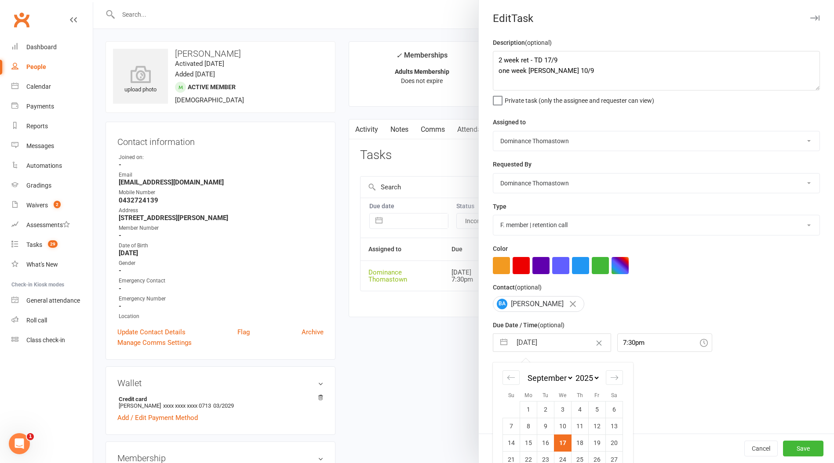
click at [562, 459] on td "24" at bounding box center [562, 459] width 17 height 17
type input "[DATE]"
click at [796, 449] on button "Save" at bounding box center [803, 449] width 40 height 16
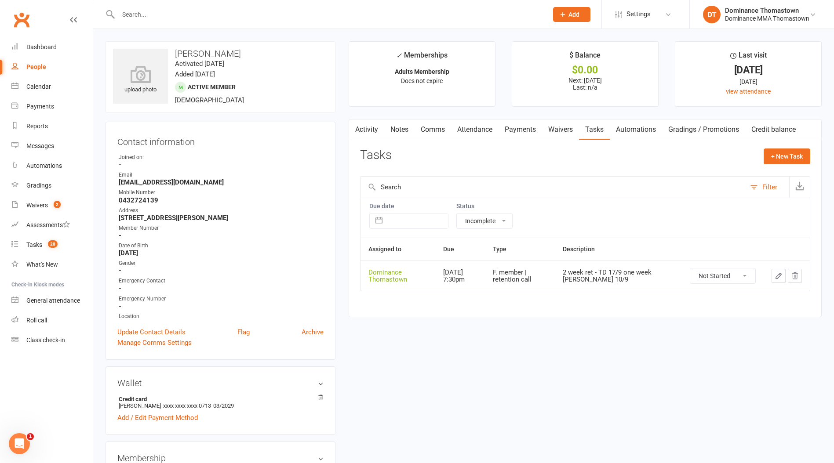
click at [155, 12] on input "text" at bounding box center [329, 14] width 426 height 12
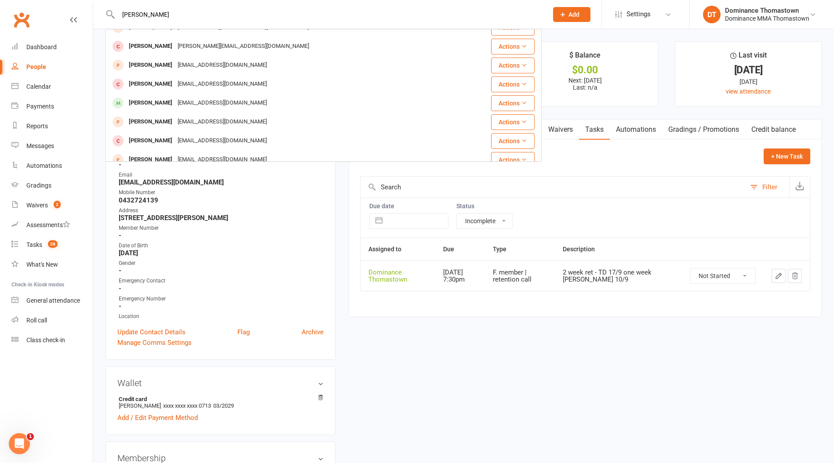
scroll to position [144, 0]
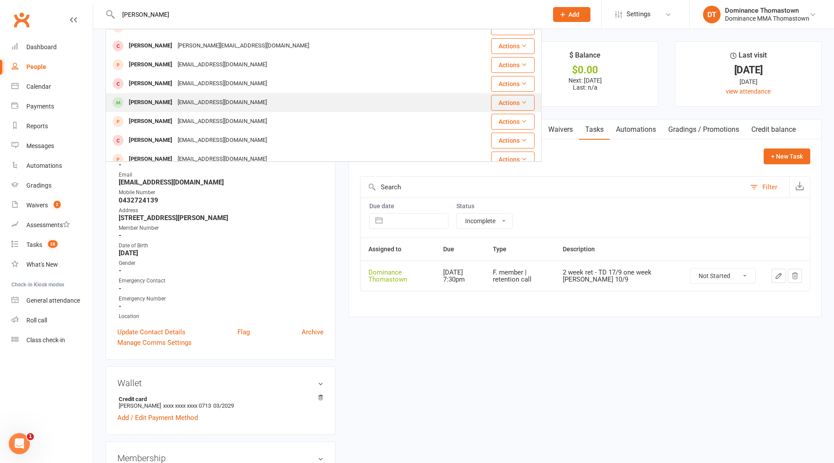
type input "[PERSON_NAME]"
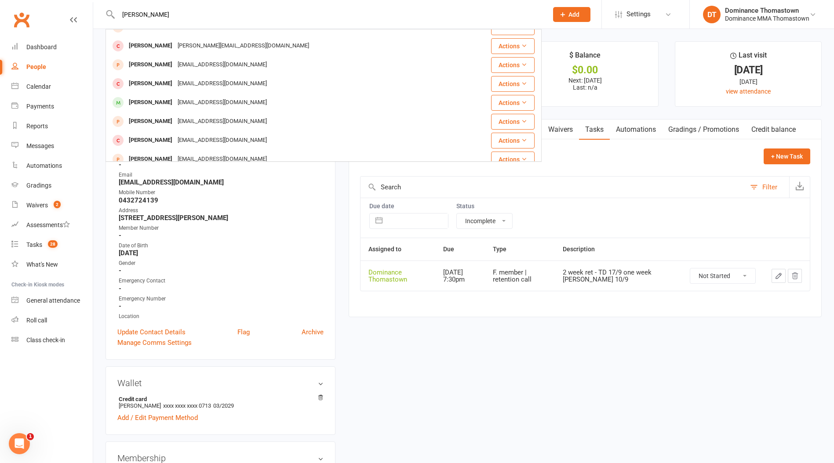
click at [175, 99] on div "[PERSON_NAME]" at bounding box center [150, 102] width 49 height 13
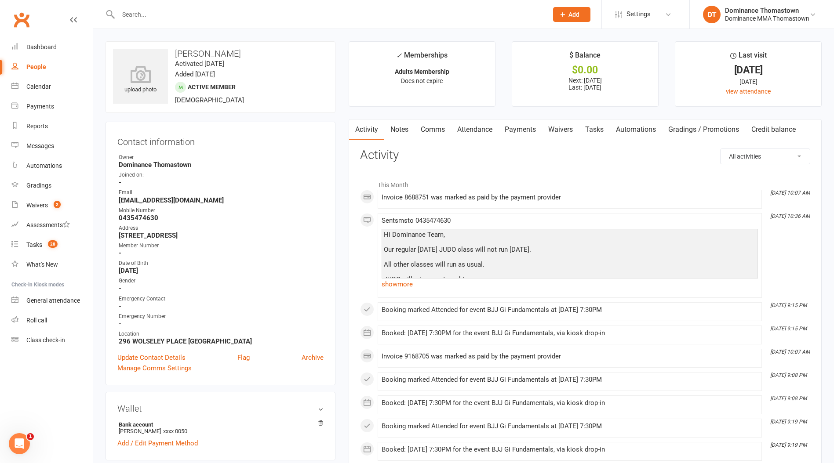
click at [519, 133] on link "Payments" at bounding box center [520, 130] width 44 height 20
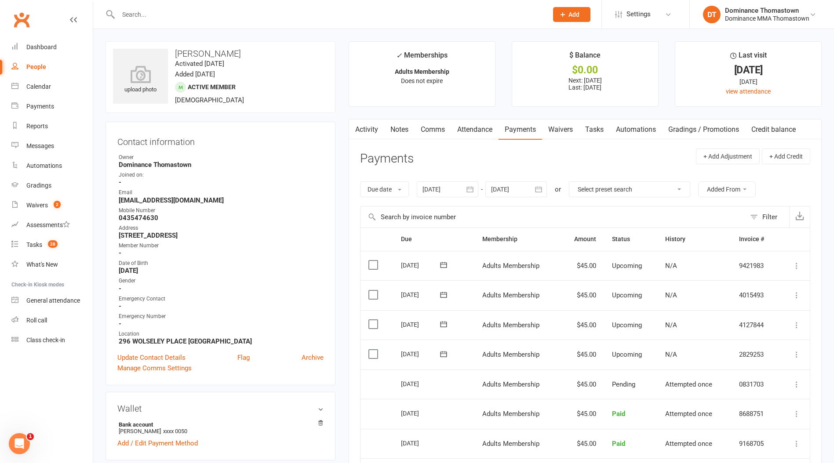
click at [458, 129] on link "Attendance" at bounding box center [474, 130] width 47 height 20
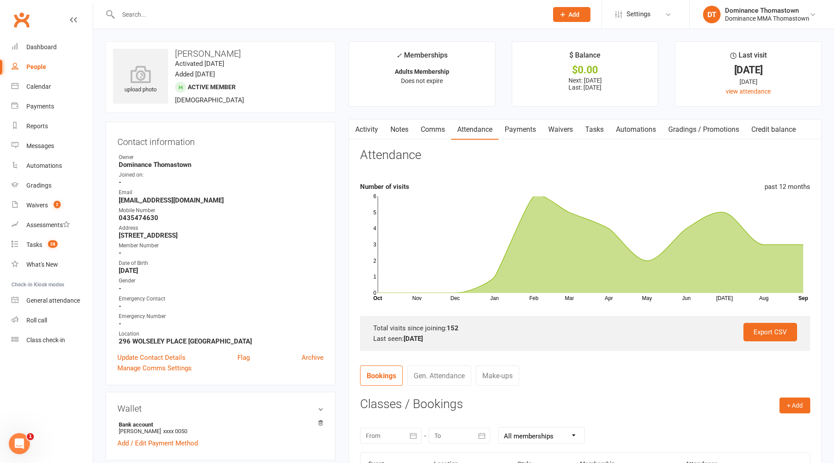
click at [442, 130] on link "Comms" at bounding box center [433, 130] width 36 height 20
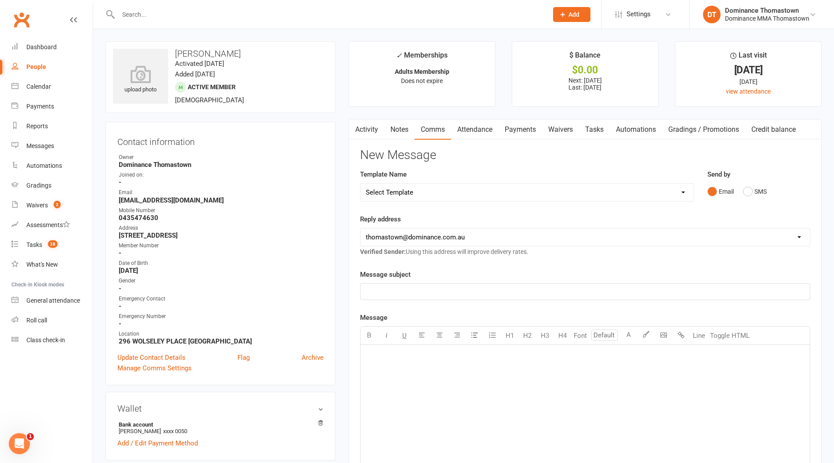
click at [469, 130] on link "Attendance" at bounding box center [474, 130] width 47 height 20
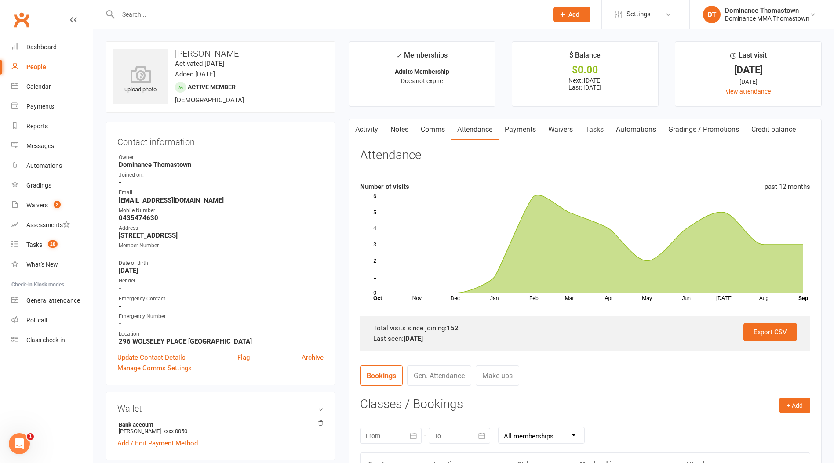
click at [434, 130] on link "Comms" at bounding box center [433, 130] width 36 height 20
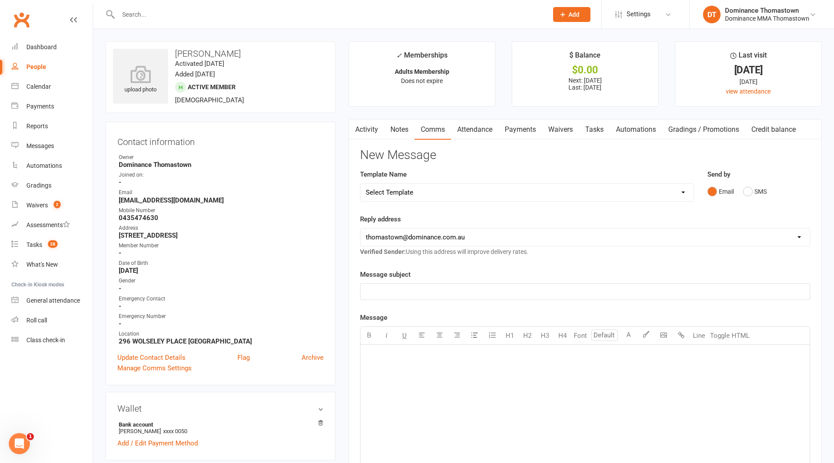
click at [565, 129] on link "Waivers" at bounding box center [560, 130] width 37 height 20
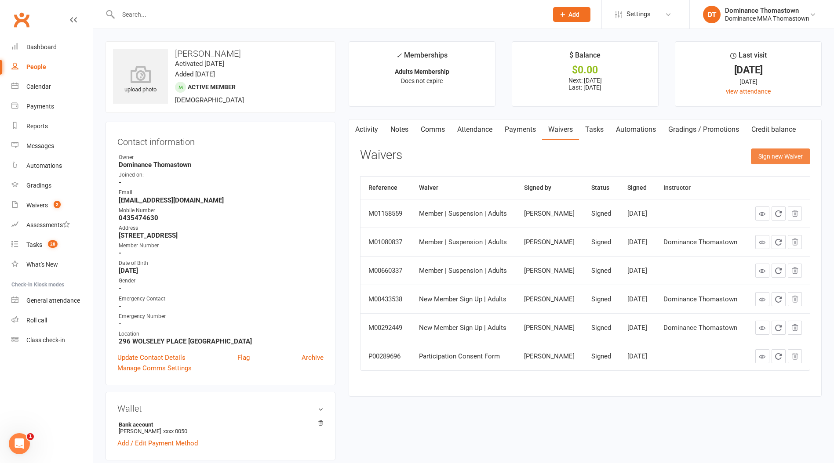
click at [772, 159] on button "Sign new Waiver" at bounding box center [780, 157] width 59 height 16
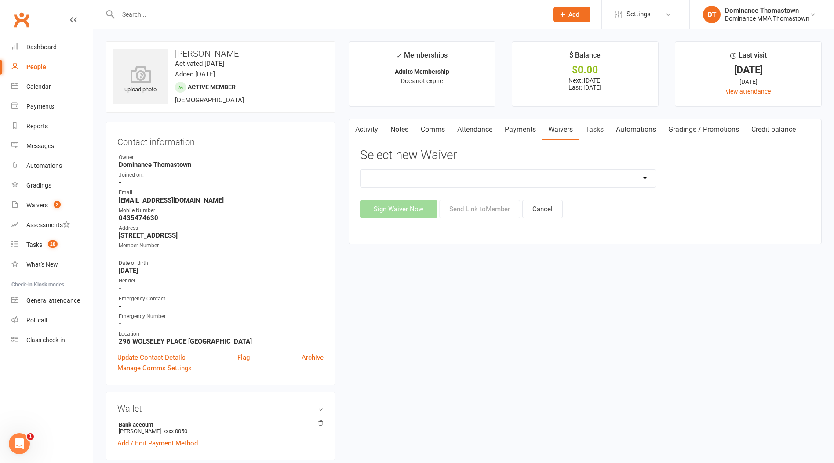
click at [578, 179] on select "Member | Cancellation | Adults Member | Injury Report Form (FOH staff use only)…" at bounding box center [507, 179] width 295 height 18
select select "8154"
click at [360, 170] on select "Member | Cancellation | Adults Member | Injury Report Form (FOH staff use only)…" at bounding box center [507, 179] width 295 height 18
click at [456, 211] on button "Send Link to Member" at bounding box center [479, 209] width 81 height 18
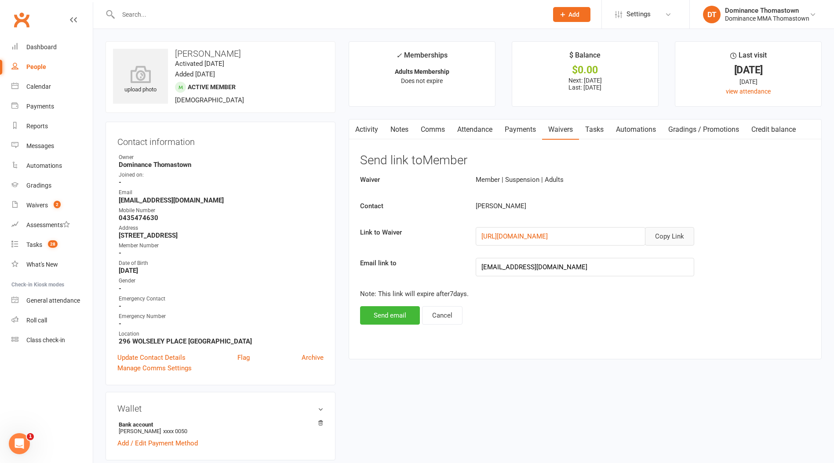
click at [675, 235] on button "Copy Link" at bounding box center [669, 236] width 49 height 18
click at [426, 131] on link "Comms" at bounding box center [433, 130] width 36 height 20
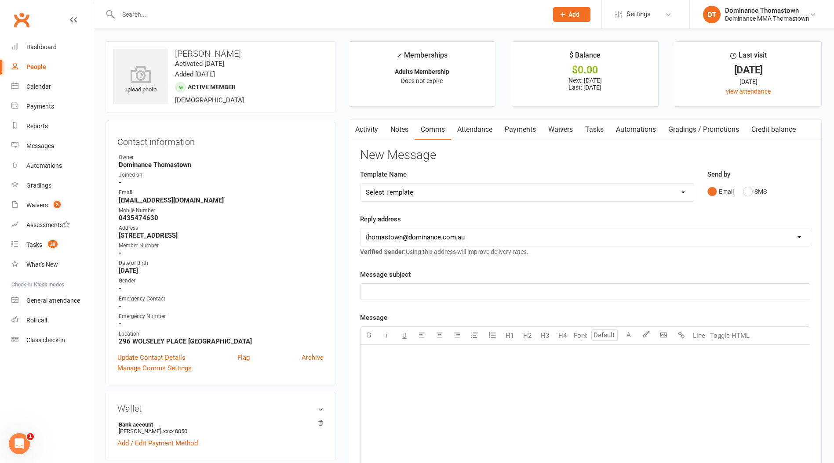
click at [600, 194] on select "Select Template [Email] MARKETING | 10TH BIRTHDAY SPECIAL | CANCELLED MEMBERS […" at bounding box center [526, 193] width 333 height 18
select select "7"
click at [360, 184] on select "Select Template [Email] MARKETING | 10TH BIRTHDAY SPECIAL | CANCELLED MEMBERS […" at bounding box center [526, 193] width 333 height 18
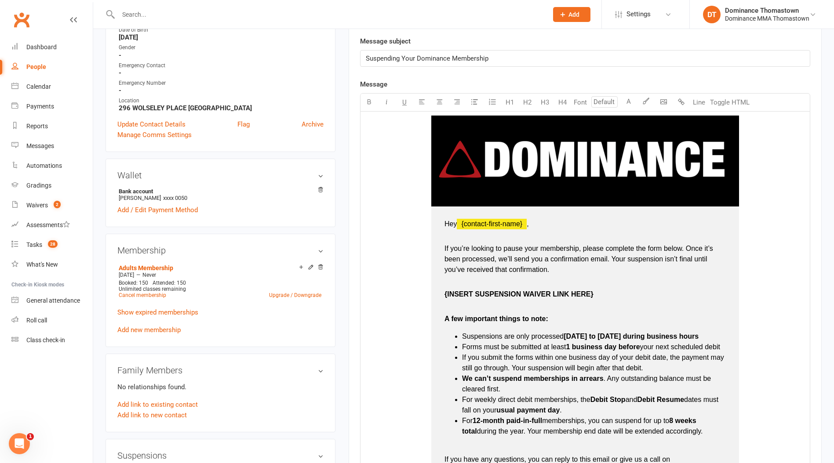
scroll to position [287, 0]
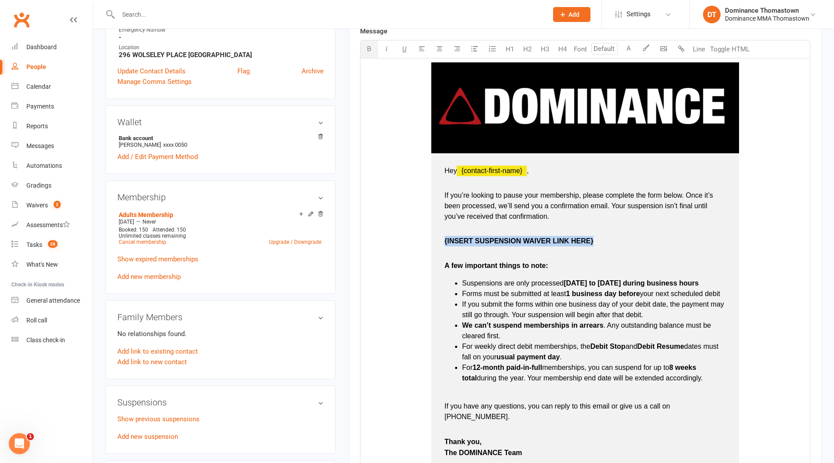
drag, startPoint x: 448, startPoint y: 242, endPoint x: 594, endPoint y: 240, distance: 146.4
click at [594, 240] on td "Hey ﻿ {contact-first-name} , If you’re looking to pause your membership, please…" at bounding box center [585, 312] width 308 height 318
drag, startPoint x: 442, startPoint y: 240, endPoint x: 576, endPoint y: 241, distance: 134.1
click at [577, 241] on td "Hey ﻿ {contact-first-name} , If you’re looking to pause your membership, please…" at bounding box center [585, 312] width 308 height 318
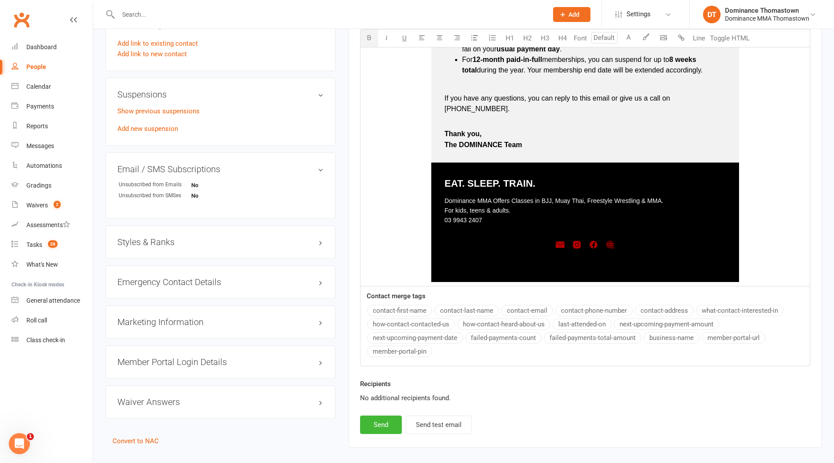
scroll to position [625, 0]
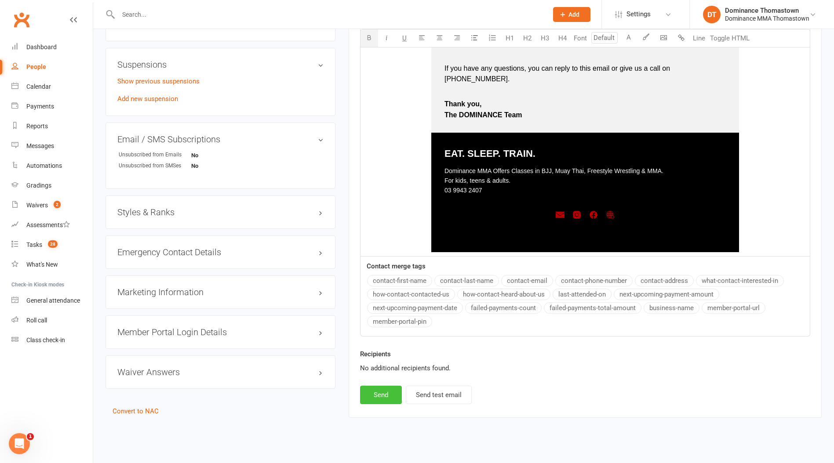
click at [379, 386] on button "Send" at bounding box center [381, 395] width 42 height 18
select select
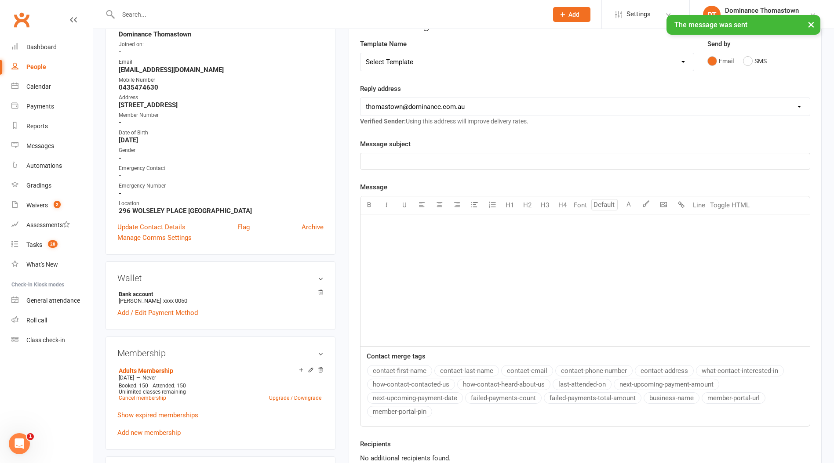
scroll to position [0, 0]
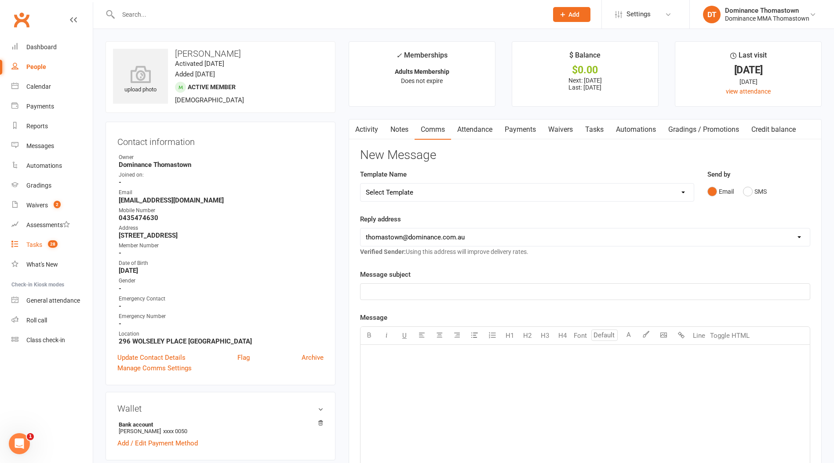
click at [31, 245] on div "Tasks" at bounding box center [34, 244] width 16 height 7
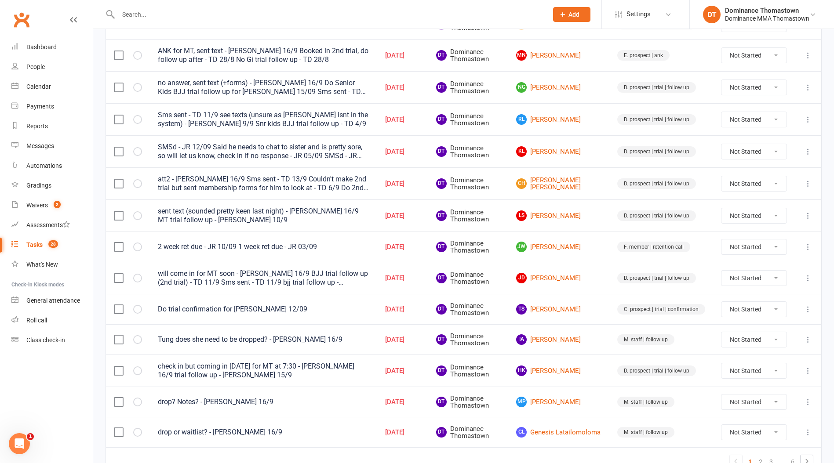
scroll to position [503, 0]
click at [550, 246] on link "[PERSON_NAME] [PERSON_NAME]" at bounding box center [558, 246] width 85 height 11
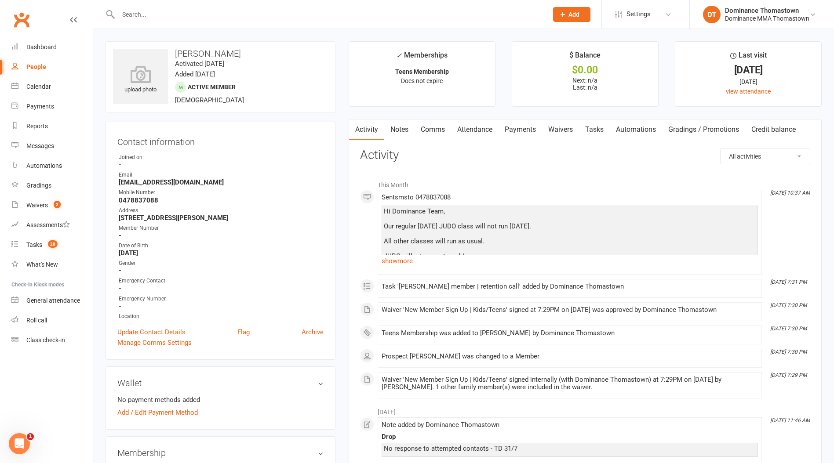
click at [560, 128] on link "Waivers" at bounding box center [560, 130] width 37 height 20
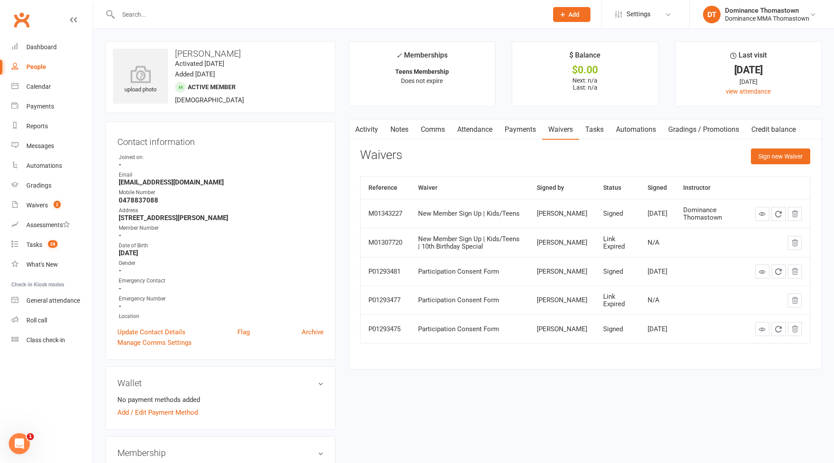
click at [595, 128] on link "Tasks" at bounding box center [594, 130] width 31 height 20
select select "incomplete"
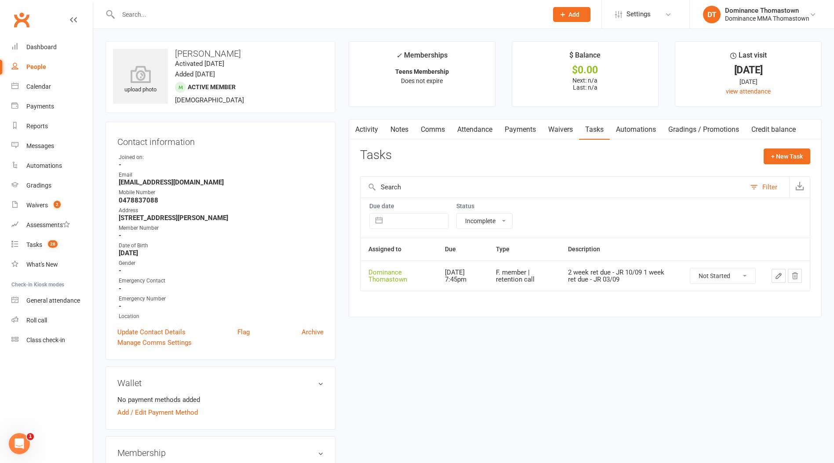
click at [782, 277] on button "button" at bounding box center [778, 276] width 14 height 14
select select "12547"
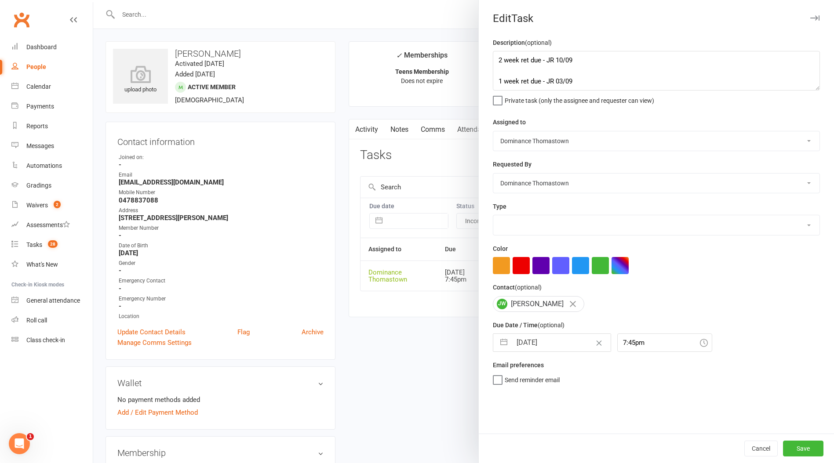
select select "3814"
click at [511, 70] on textarea "2 week ret due - JR 10/09 1 week ret due - JR 03/09" at bounding box center [656, 71] width 327 height 40
type textarea "4 week ret - TD 17/9 2 week ret due - JR 10/09 1 week ret due - JR 03/09"
click at [528, 347] on input "[DATE]" at bounding box center [561, 343] width 99 height 18
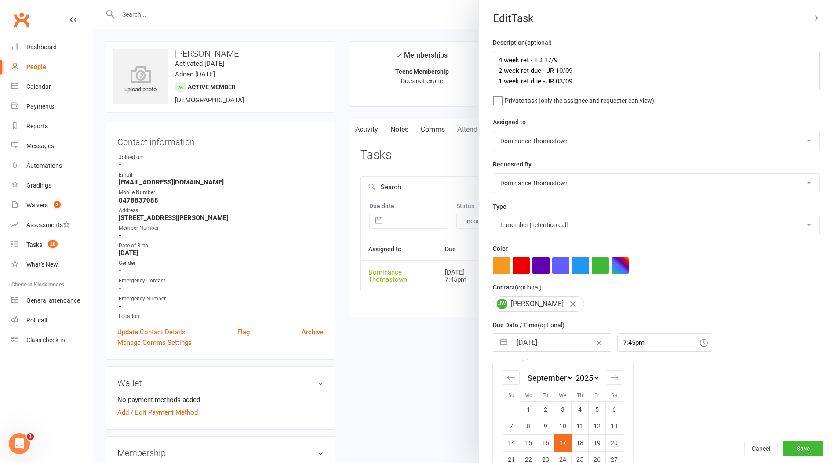
scroll to position [33, 0]
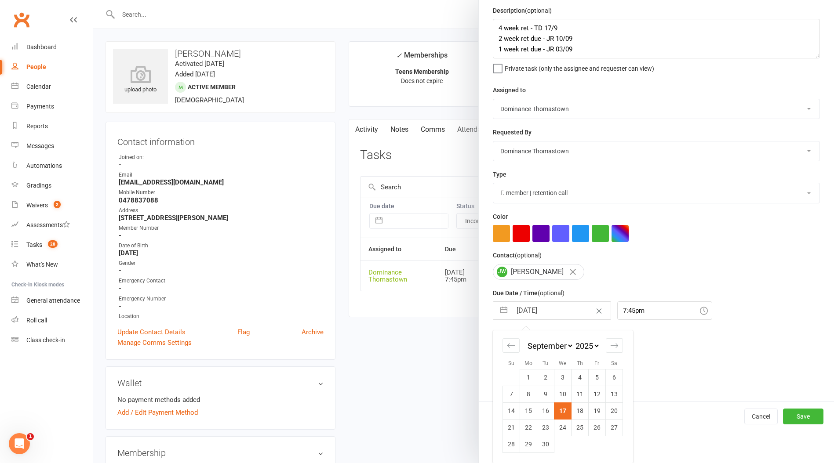
click at [564, 430] on td "24" at bounding box center [562, 427] width 17 height 17
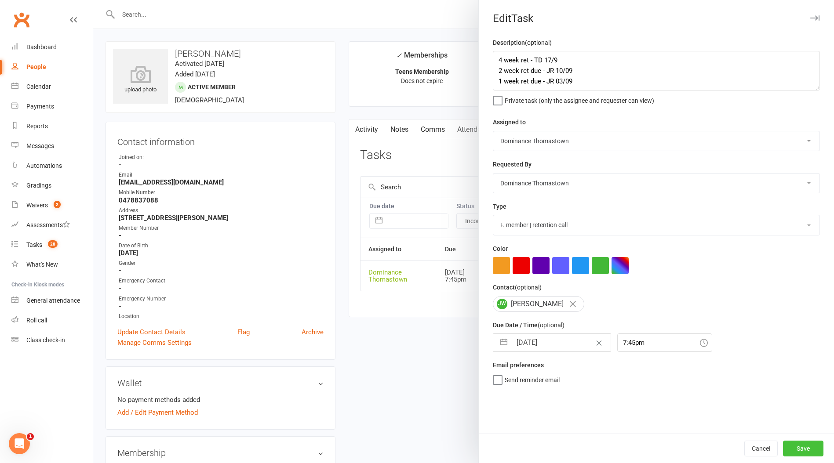
click at [807, 452] on button "Save" at bounding box center [803, 449] width 40 height 16
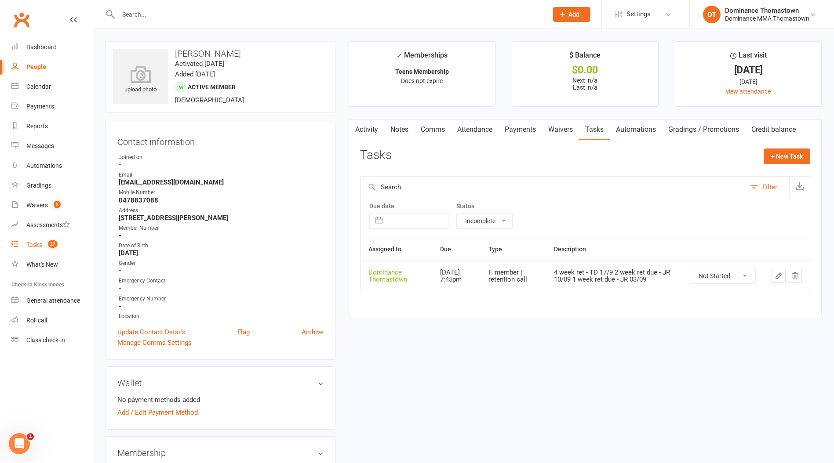
click at [33, 245] on div "Tasks" at bounding box center [34, 244] width 16 height 7
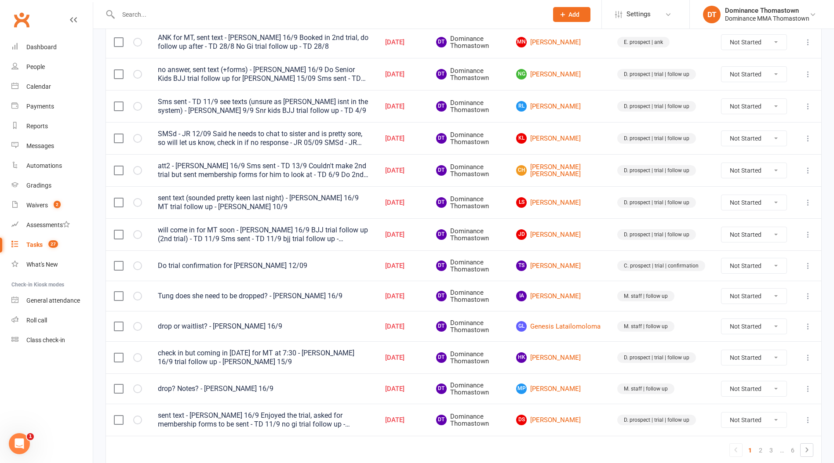
scroll to position [554, 0]
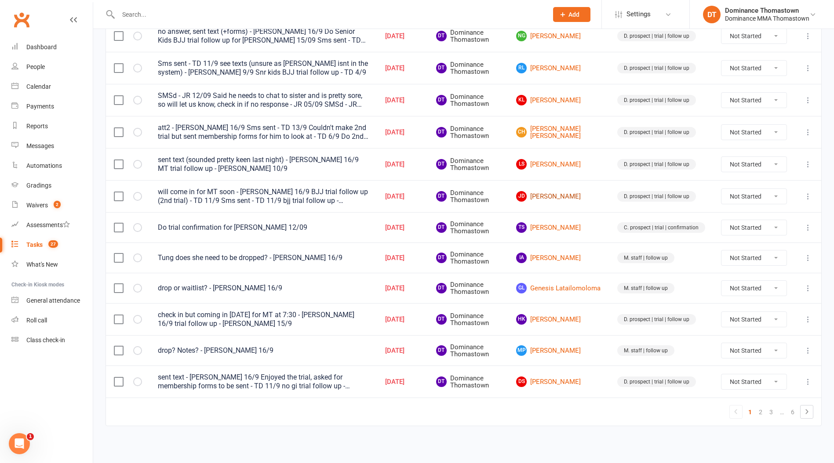
click at [553, 200] on link "JD [PERSON_NAME]" at bounding box center [558, 196] width 85 height 11
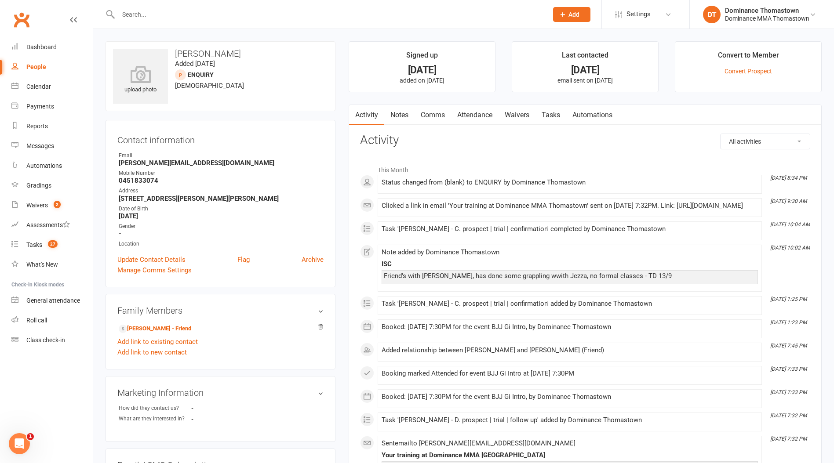
click at [479, 118] on link "Attendance" at bounding box center [474, 115] width 47 height 20
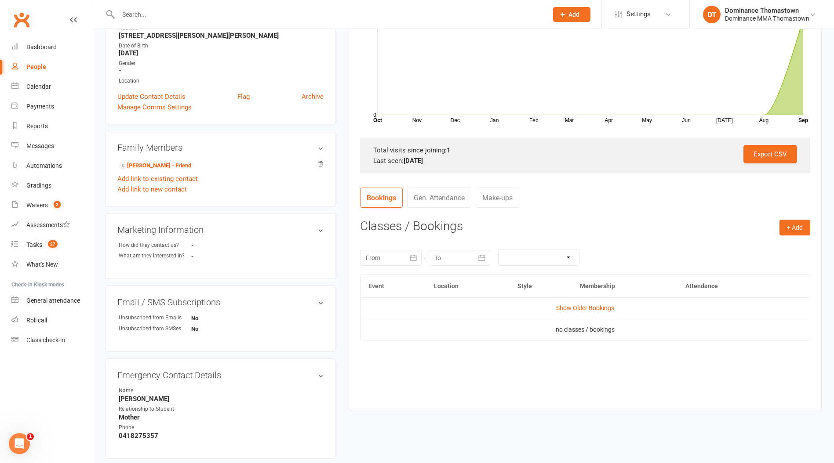
scroll to position [209, 0]
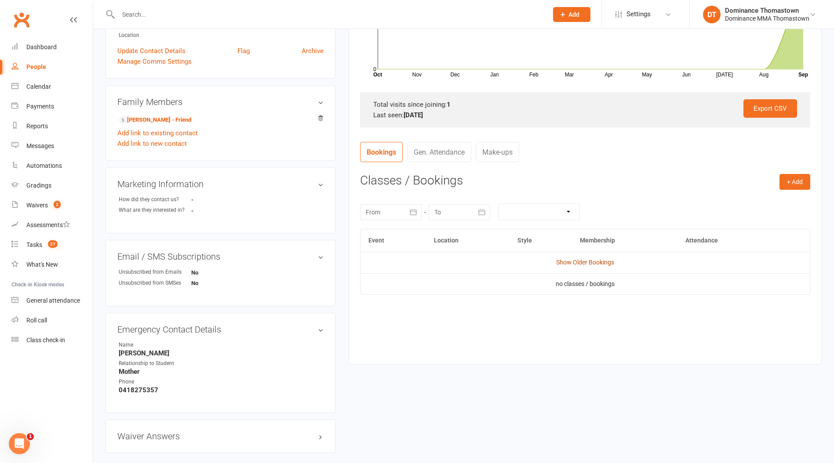
click at [565, 262] on link "Show Older Bookings" at bounding box center [585, 262] width 58 height 7
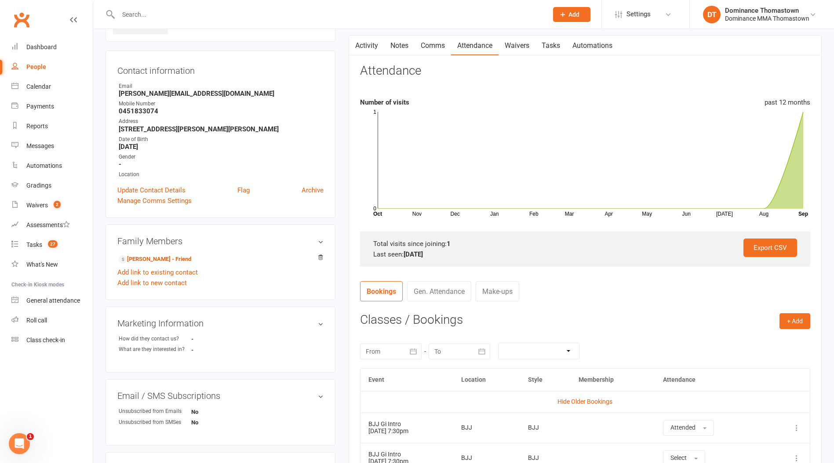
scroll to position [0, 0]
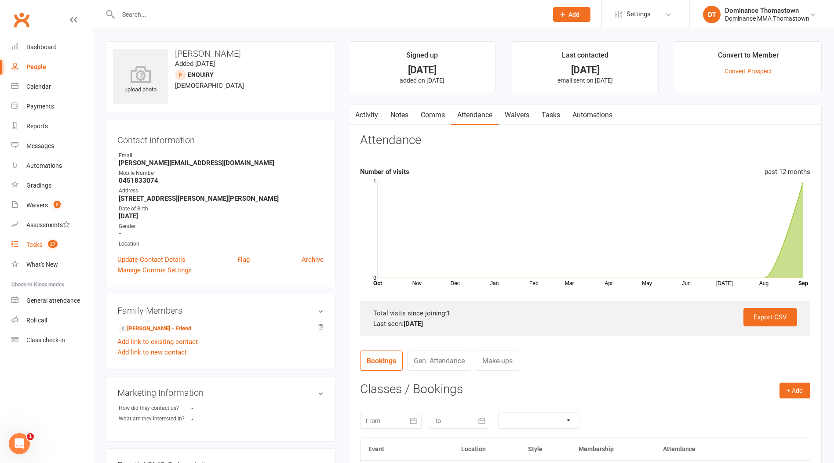
click at [33, 244] on div "Tasks" at bounding box center [34, 244] width 16 height 7
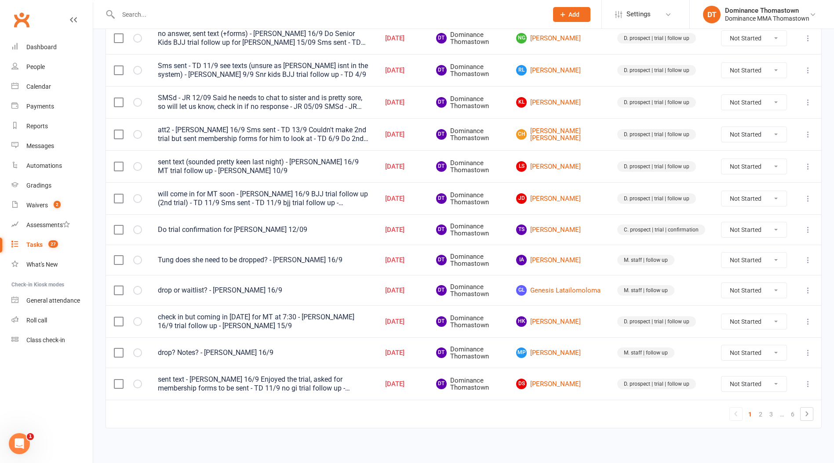
scroll to position [554, 0]
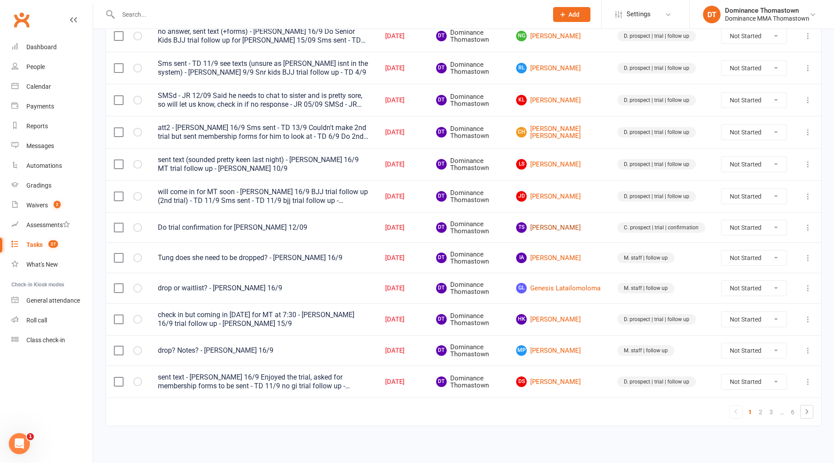
click at [556, 229] on link "TS [PERSON_NAME]" at bounding box center [558, 227] width 85 height 11
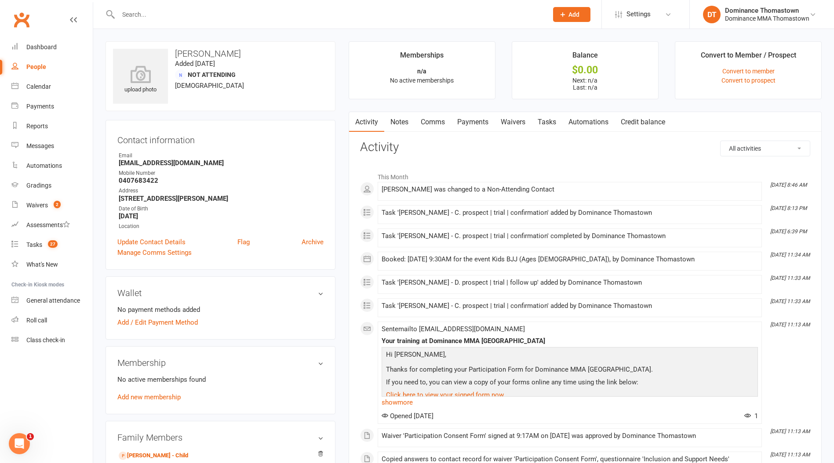
click at [539, 127] on link "Tasks" at bounding box center [546, 122] width 31 height 20
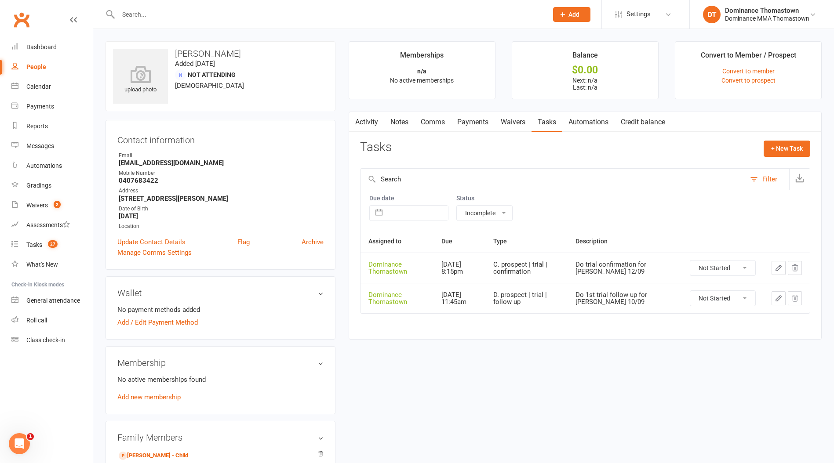
click at [514, 120] on link "Waivers" at bounding box center [513, 122] width 37 height 20
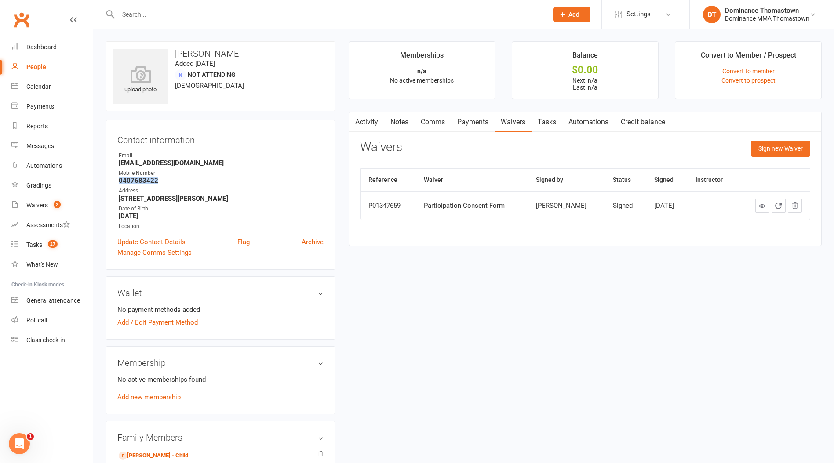
click at [546, 122] on link "Tasks" at bounding box center [546, 122] width 31 height 20
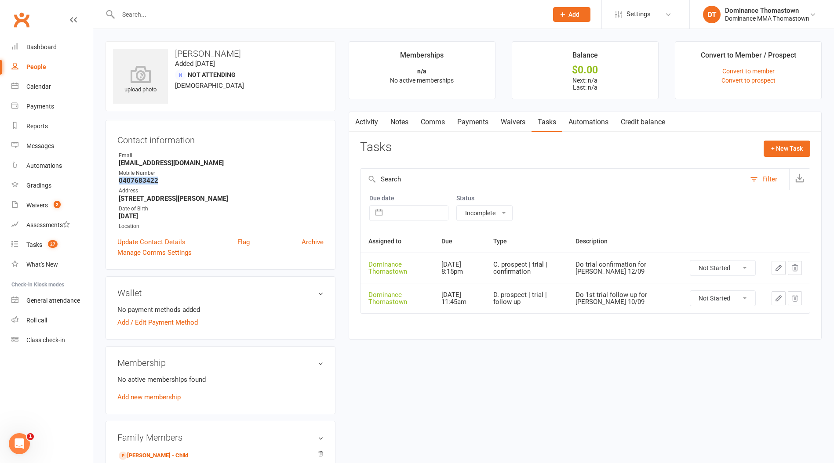
click at [711, 271] on select "Not Started In Progress Waiting Complete" at bounding box center [722, 268] width 65 height 15
click at [690, 261] on select "Not Started In Progress Waiting Complete" at bounding box center [722, 268] width 65 height 15
click at [34, 244] on div "Tasks" at bounding box center [34, 244] width 16 height 7
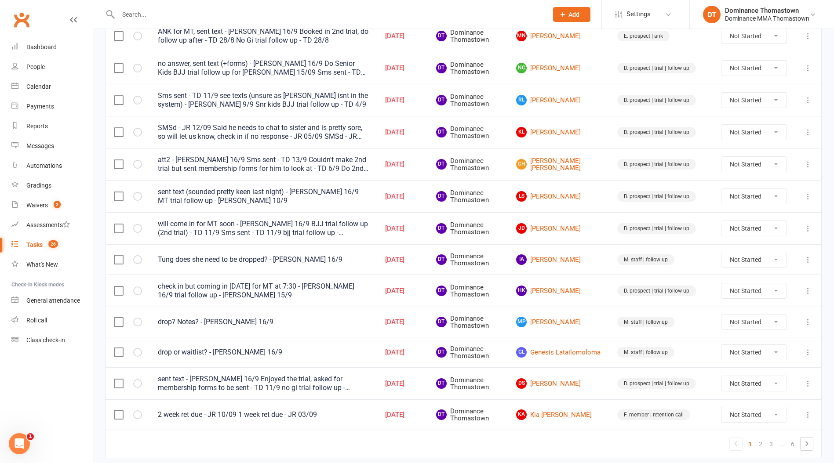
scroll to position [554, 0]
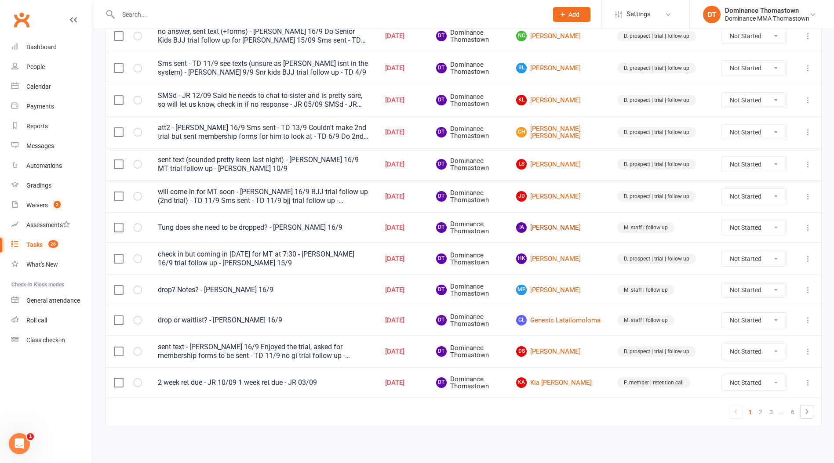
click at [559, 229] on link "IA [PERSON_NAME]" at bounding box center [558, 227] width 85 height 11
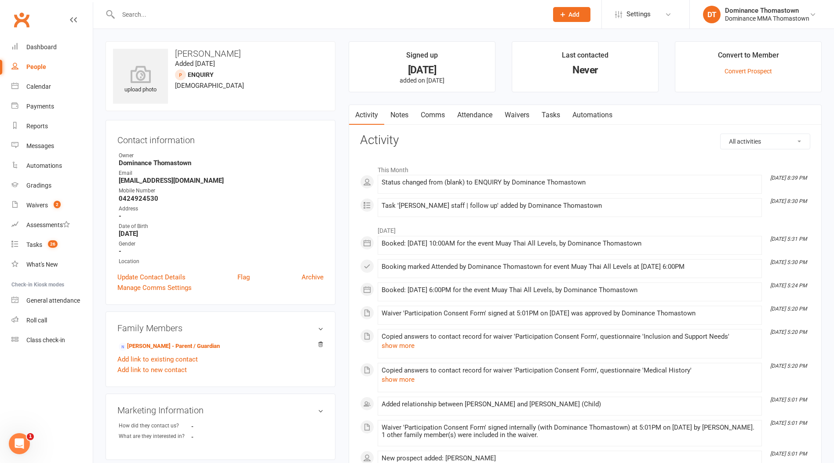
click at [551, 112] on link "Tasks" at bounding box center [550, 115] width 31 height 20
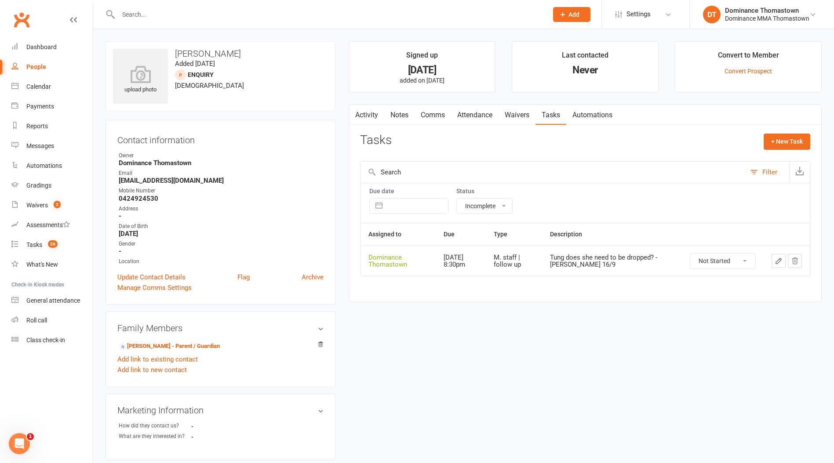
click at [400, 110] on link "Notes" at bounding box center [399, 115] width 30 height 20
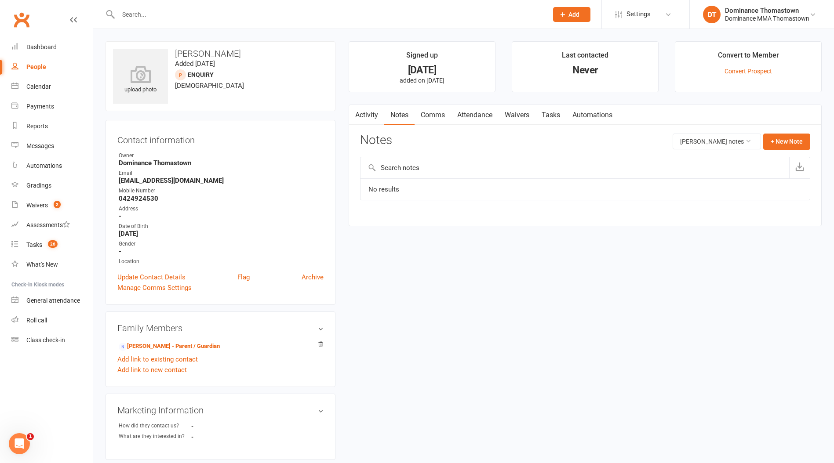
click at [546, 116] on link "Tasks" at bounding box center [550, 115] width 31 height 20
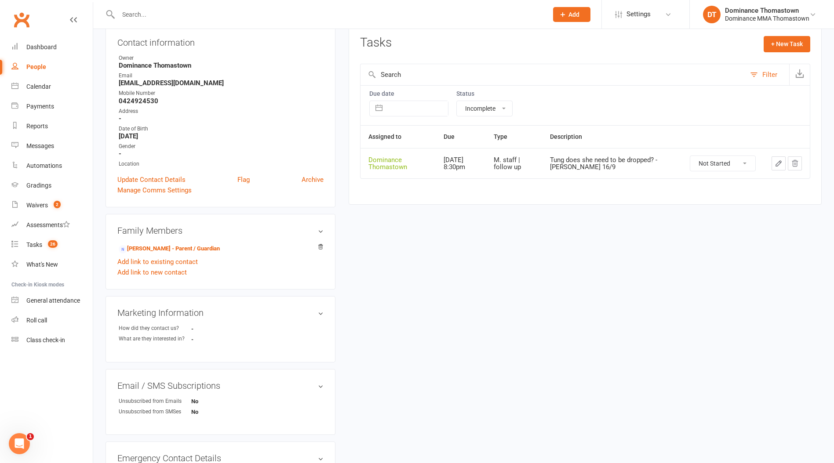
scroll to position [112, 0]
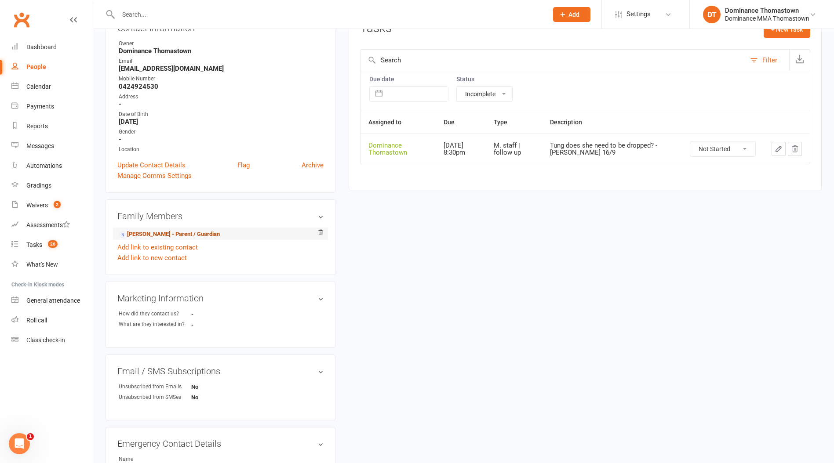
click at [175, 233] on link "[PERSON_NAME] - Parent / Guardian" at bounding box center [169, 234] width 101 height 9
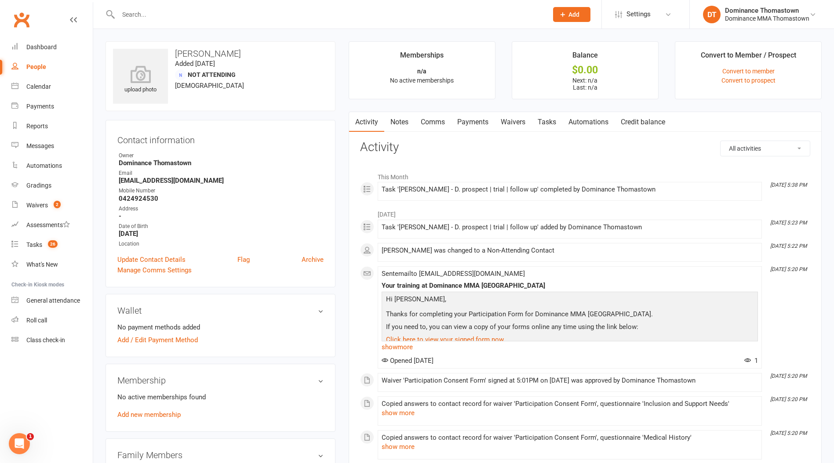
click at [407, 123] on link "Notes" at bounding box center [399, 122] width 30 height 20
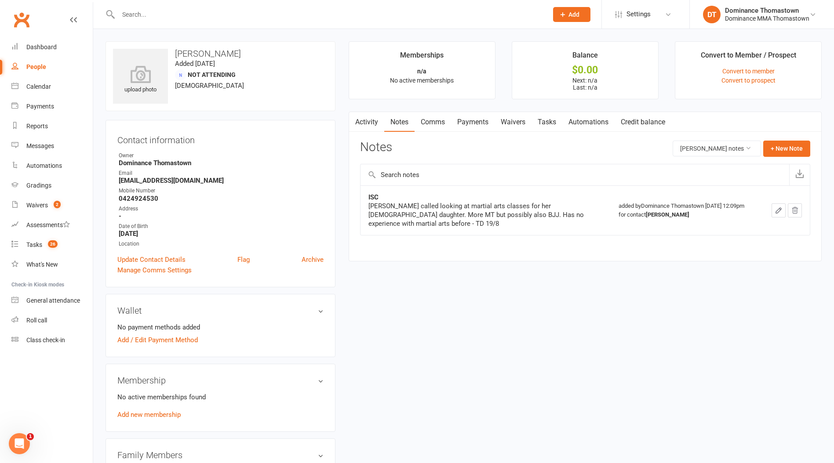
click at [429, 122] on link "Comms" at bounding box center [433, 122] width 36 height 20
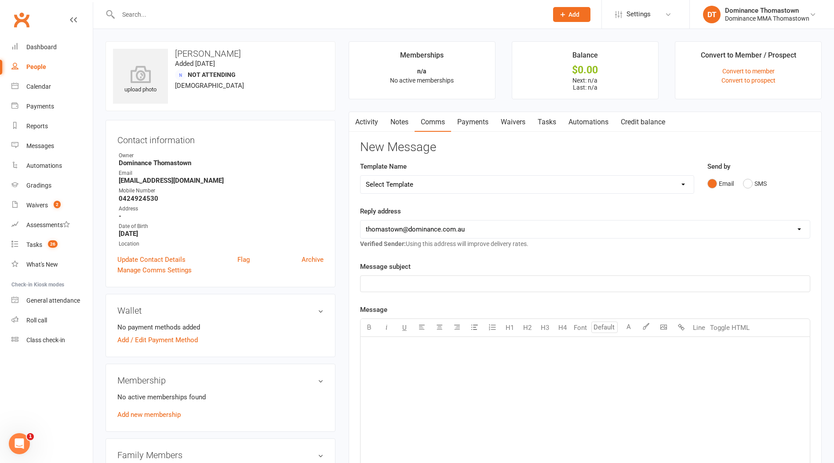
click at [399, 122] on link "Notes" at bounding box center [399, 122] width 30 height 20
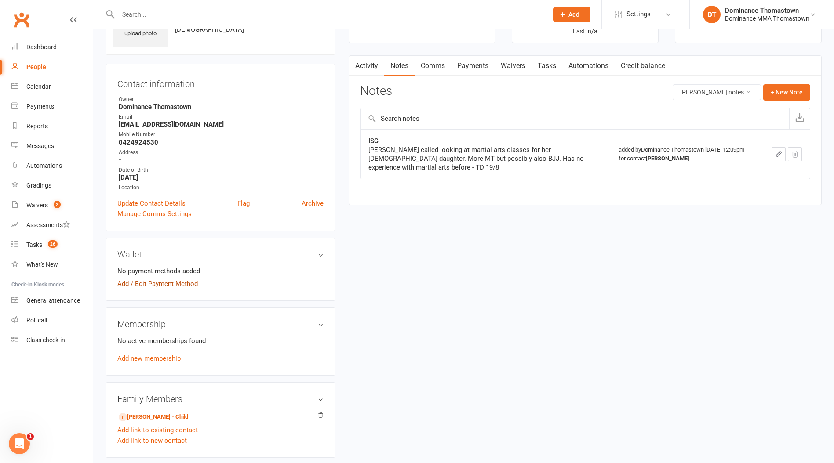
scroll to position [100, 0]
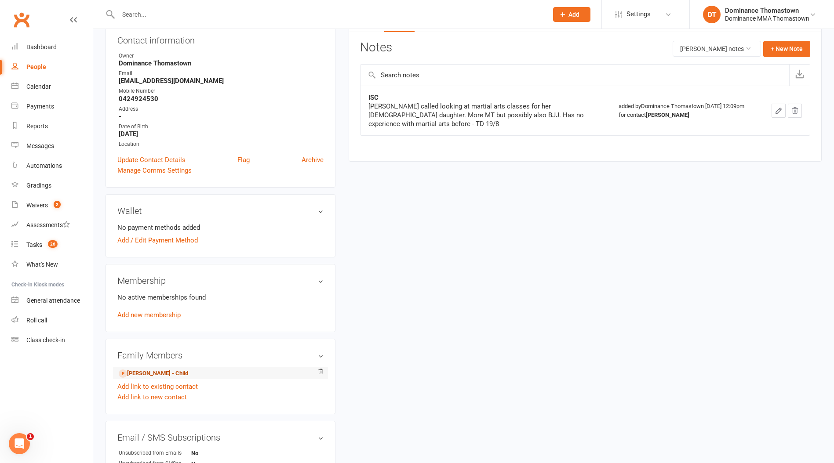
click at [170, 374] on link "[PERSON_NAME] - Child" at bounding box center [153, 373] width 69 height 9
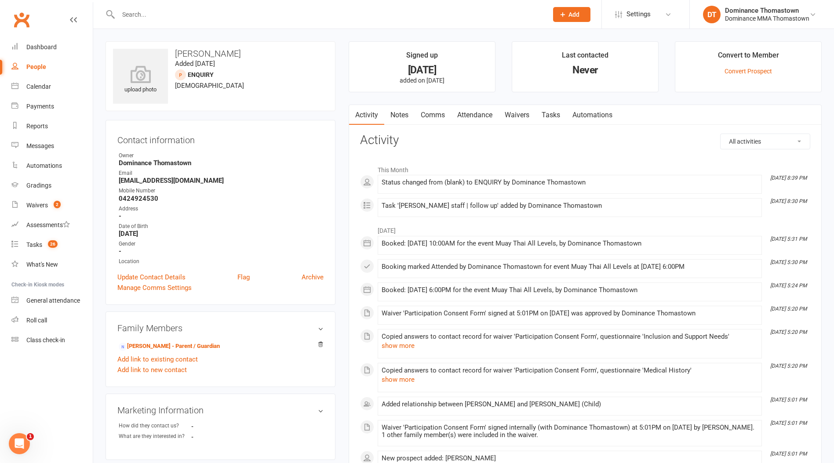
click at [394, 114] on link "Notes" at bounding box center [399, 115] width 30 height 20
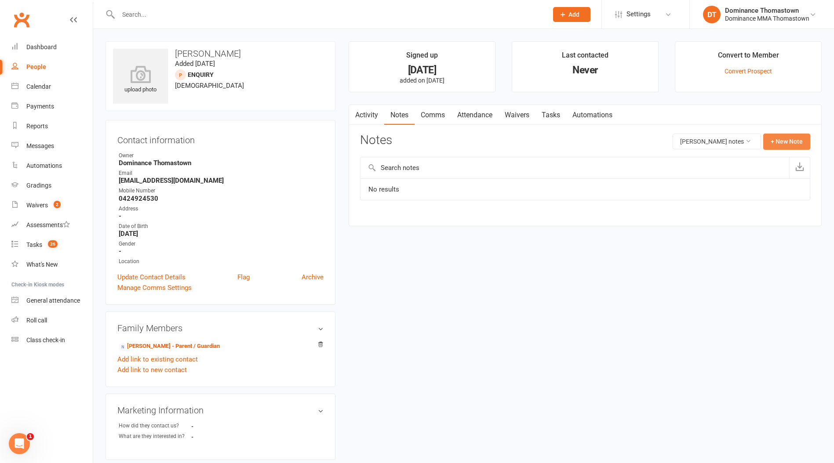
click at [787, 139] on button "+ New Note" at bounding box center [786, 142] width 47 height 16
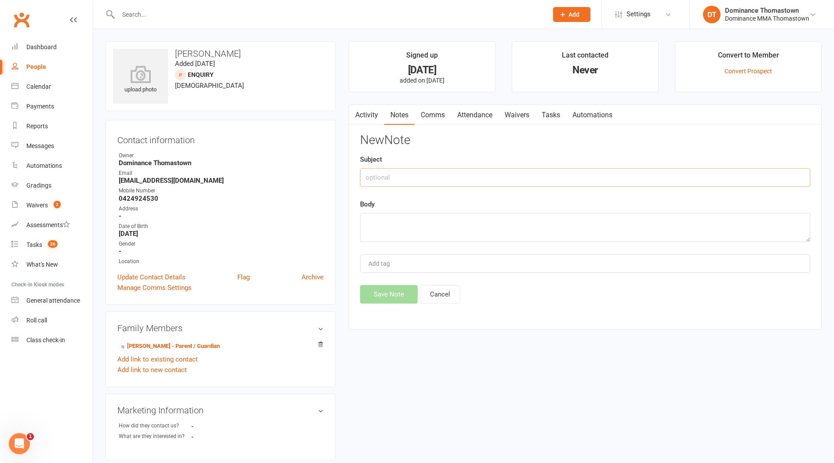
click at [451, 182] on input "text" at bounding box center [585, 177] width 450 height 18
click at [448, 225] on textarea at bounding box center [585, 227] width 450 height 29
click at [387, 294] on button "Save Note" at bounding box center [389, 294] width 58 height 18
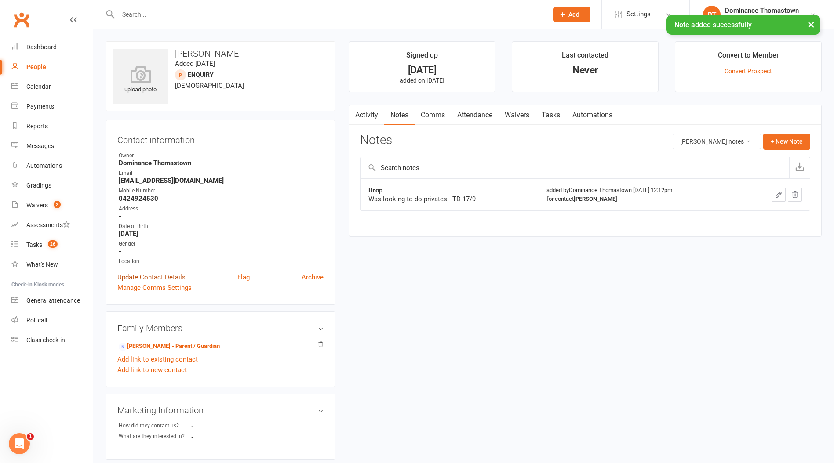
click at [163, 274] on link "Update Contact Details" at bounding box center [151, 277] width 68 height 11
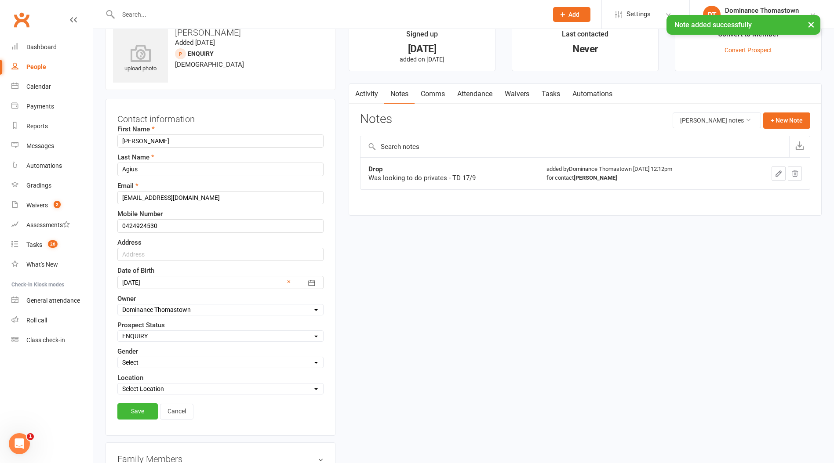
scroll to position [41, 0]
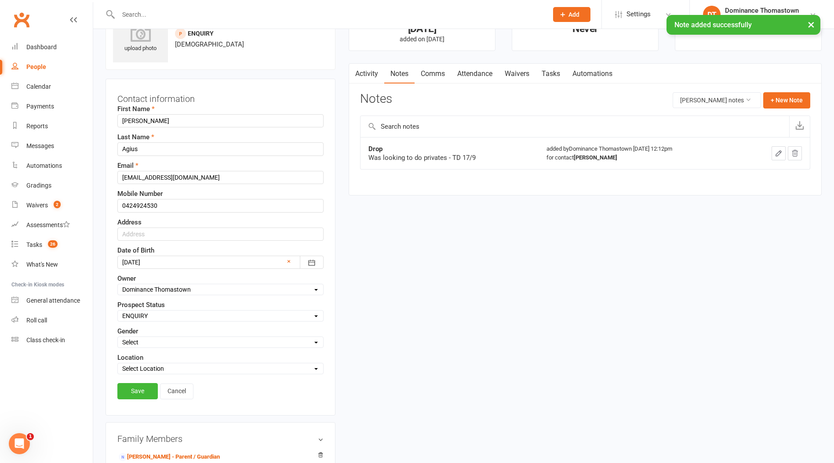
click at [162, 315] on select "Select ENQUIRY WEBSITE ENQUIRY META ADS ENQUIRY DROPPED PROSPECT DROP-IN VISITO…" at bounding box center [220, 316] width 205 height 10
click at [118, 311] on select "Select ENQUIRY WEBSITE ENQUIRY META ADS ENQUIRY DROPPED PROSPECT DROP-IN VISITO…" at bounding box center [220, 316] width 205 height 10
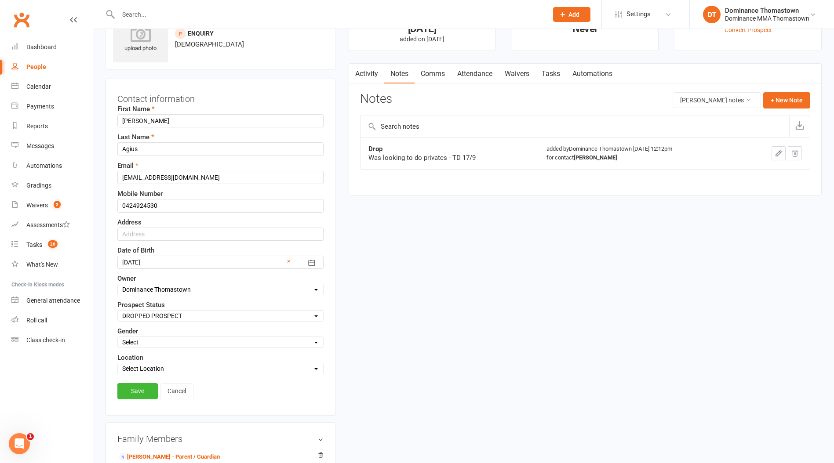
click at [136, 387] on link "Save" at bounding box center [137, 391] width 40 height 16
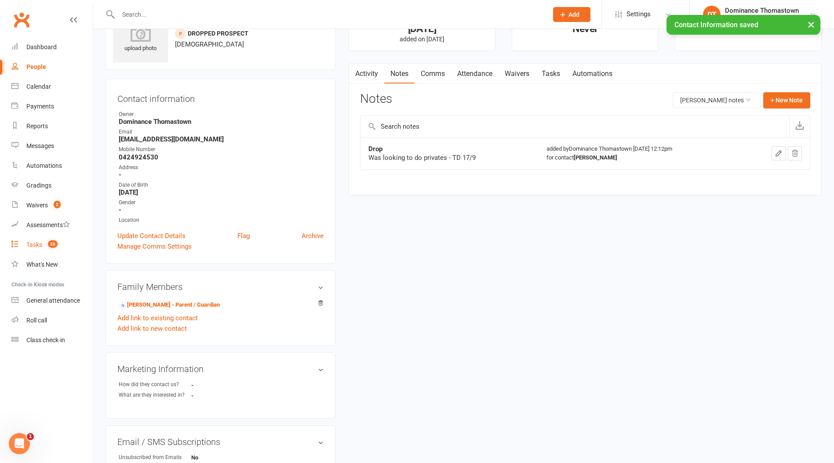
click at [38, 245] on div "Tasks" at bounding box center [34, 244] width 16 height 7
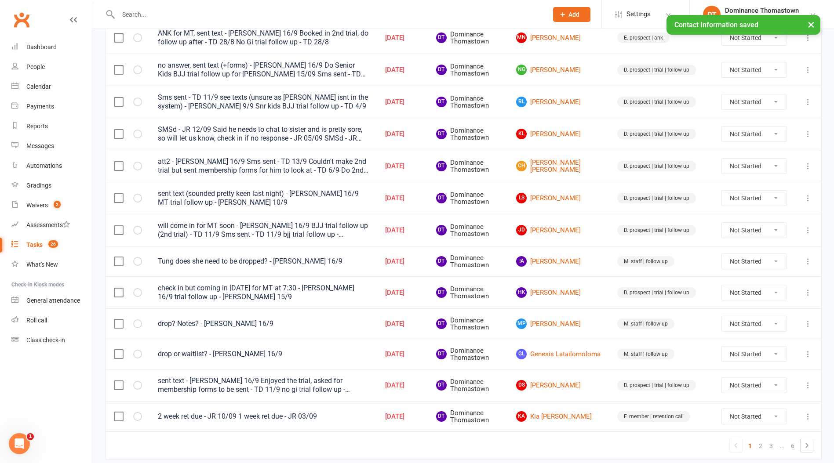
scroll to position [554, 0]
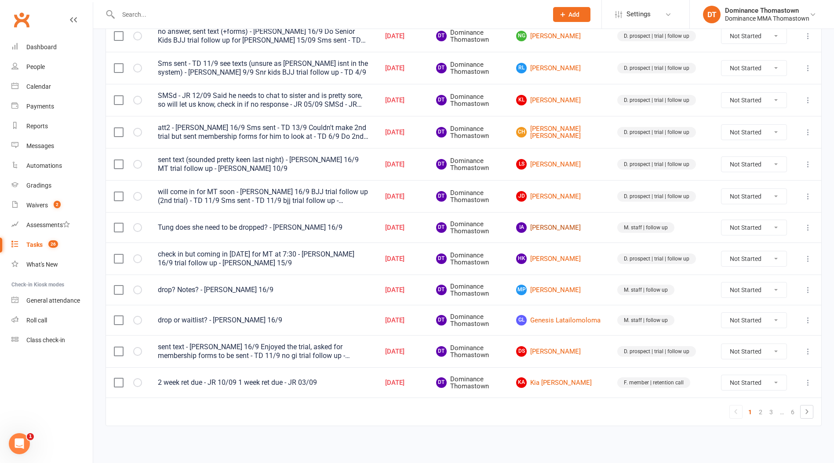
click at [556, 230] on link "IA [PERSON_NAME]" at bounding box center [558, 227] width 85 height 11
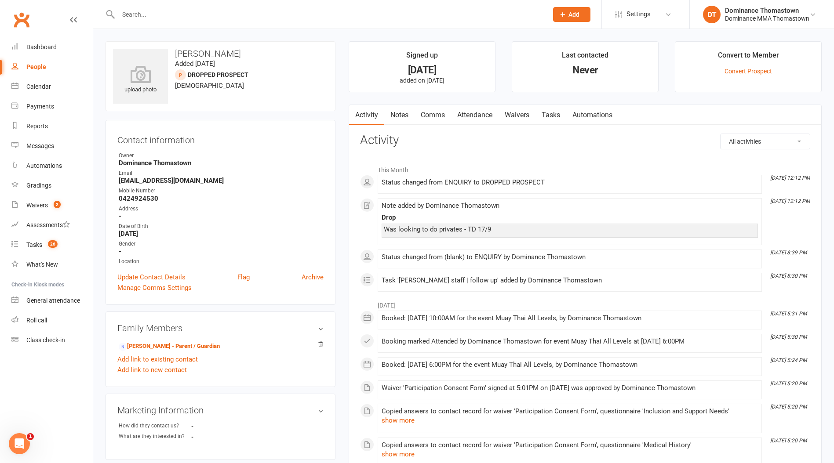
click at [552, 116] on link "Tasks" at bounding box center [550, 115] width 31 height 20
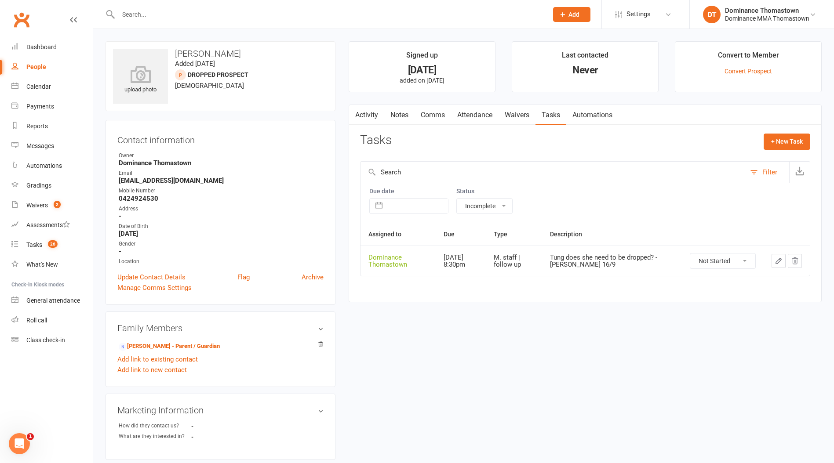
click at [713, 258] on select "Not Started In Progress Waiting Complete" at bounding box center [722, 261] width 65 height 15
click at [690, 254] on select "Not Started In Progress Waiting Complete" at bounding box center [722, 261] width 65 height 15
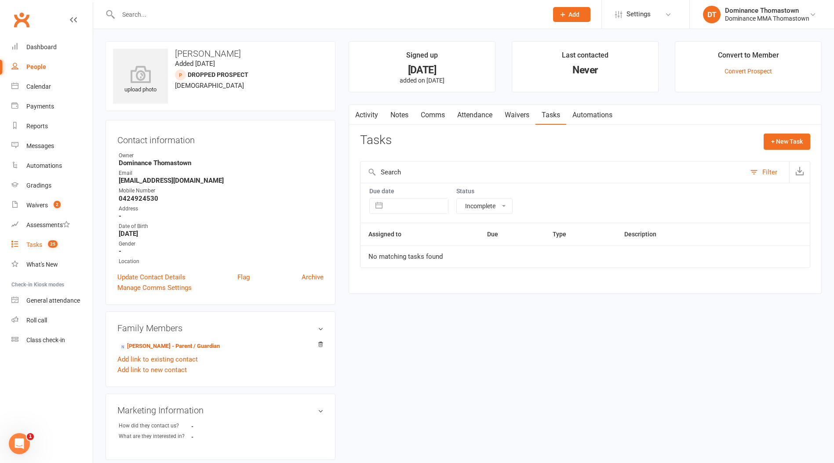
click at [32, 245] on div "Tasks" at bounding box center [34, 244] width 16 height 7
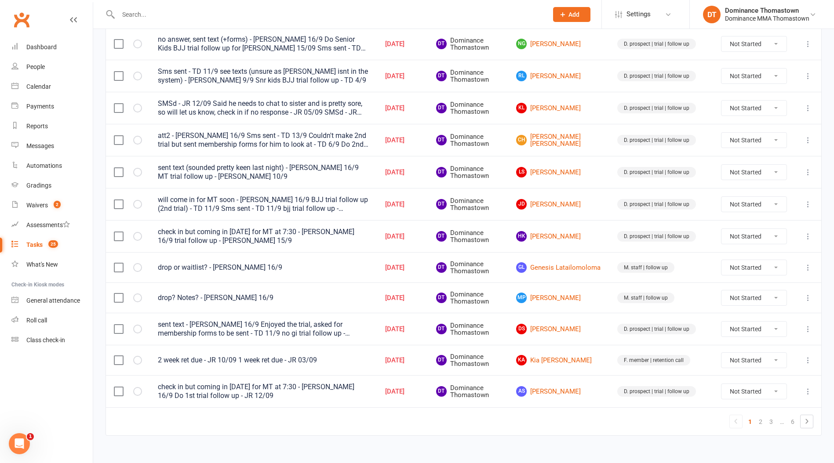
scroll to position [549, 0]
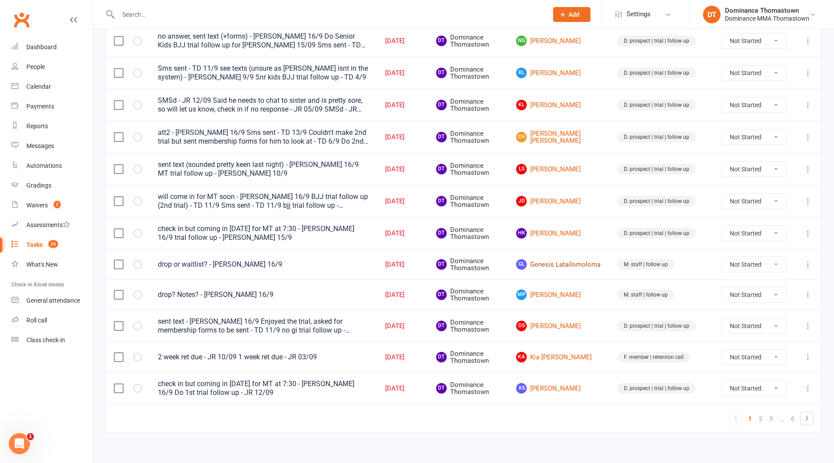
click at [556, 267] on link "GL Genesis Latailomoloma" at bounding box center [558, 264] width 85 height 11
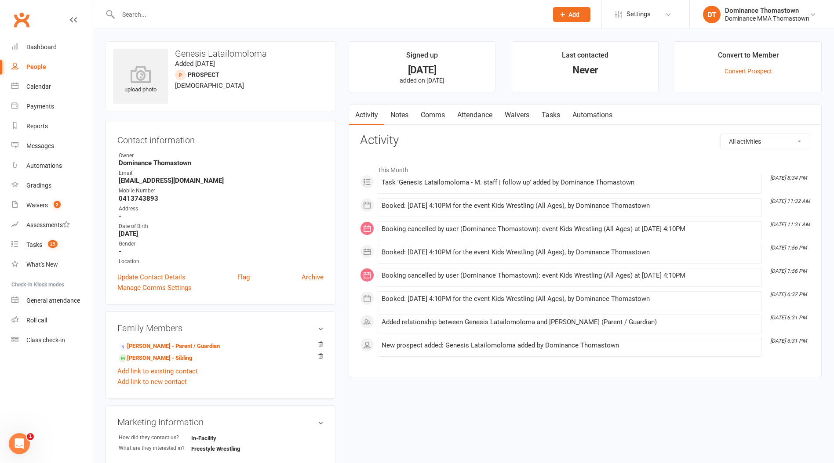
click at [405, 116] on link "Notes" at bounding box center [399, 115] width 30 height 20
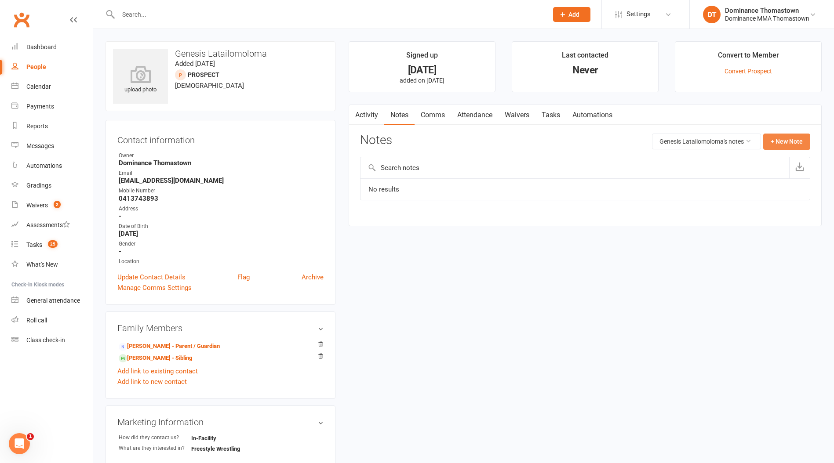
click at [790, 142] on button "+ New Note" at bounding box center [786, 142] width 47 height 16
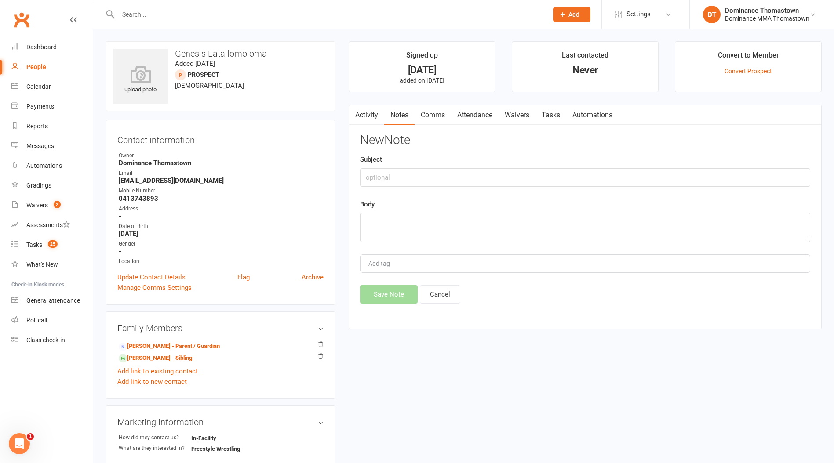
click at [482, 116] on link "Attendance" at bounding box center [474, 115] width 47 height 20
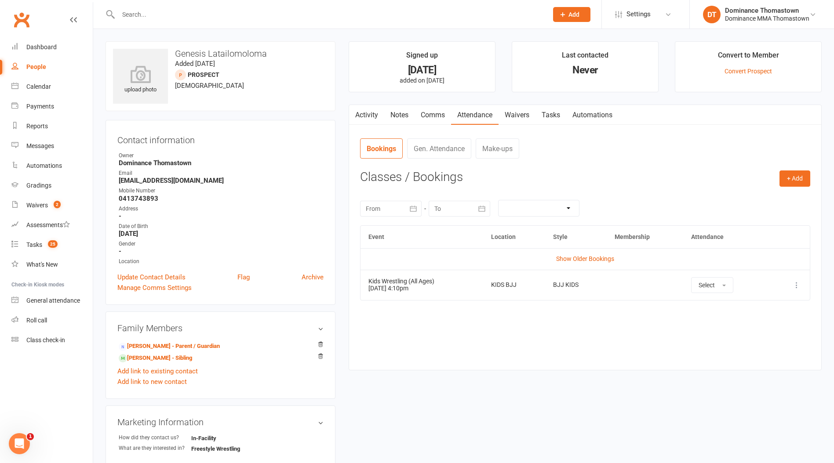
click at [397, 116] on link "Notes" at bounding box center [399, 115] width 30 height 20
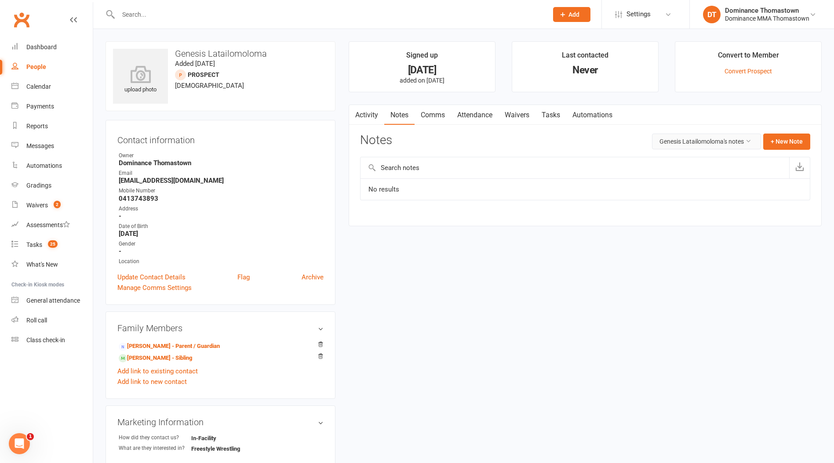
click at [703, 142] on button "Genesis Latailomoloma's notes" at bounding box center [706, 142] width 109 height 16
click at [774, 140] on button "+ New Note" at bounding box center [786, 142] width 47 height 16
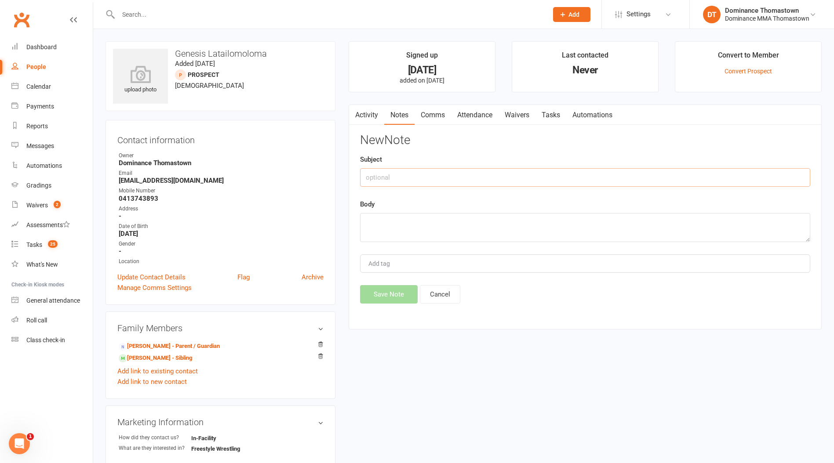
click at [430, 179] on input "text" at bounding box center [585, 177] width 450 height 18
click at [533, 219] on textarea at bounding box center [585, 227] width 450 height 29
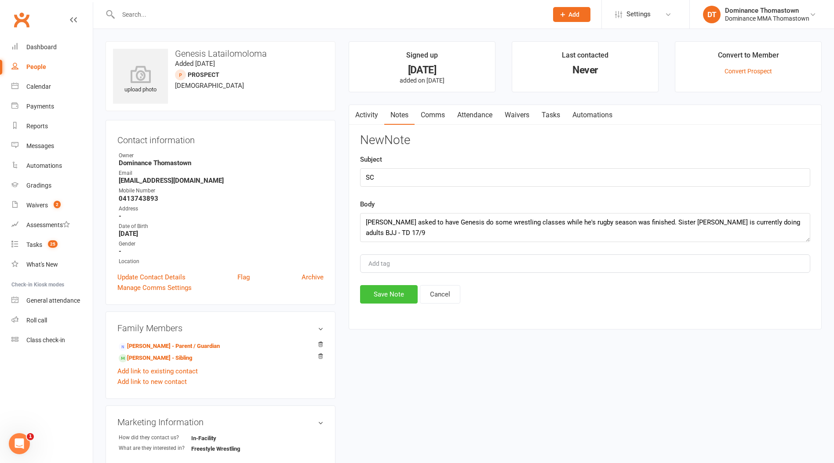
click at [378, 293] on button "Save Note" at bounding box center [389, 294] width 58 height 18
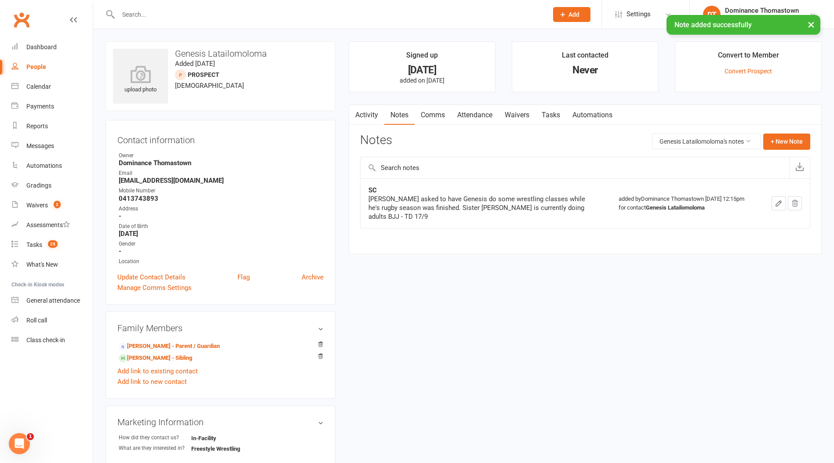
click at [552, 115] on link "Tasks" at bounding box center [550, 115] width 31 height 20
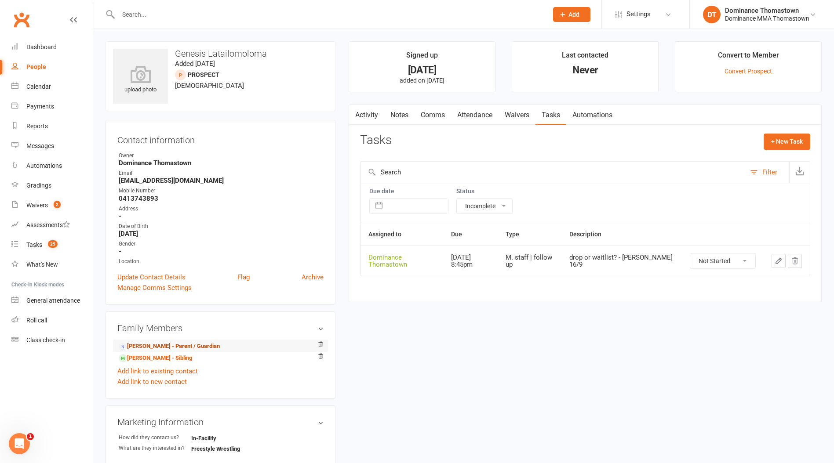
click at [153, 347] on link "[PERSON_NAME] - Parent / Guardian" at bounding box center [169, 346] width 101 height 9
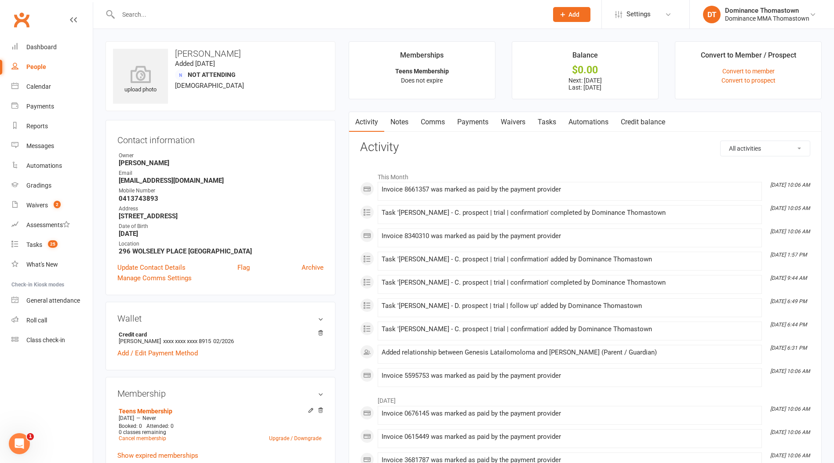
click at [552, 122] on link "Tasks" at bounding box center [546, 122] width 31 height 20
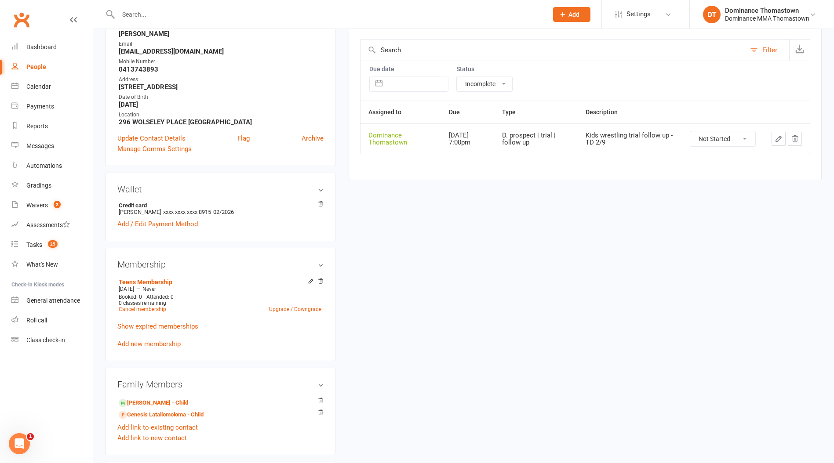
scroll to position [132, 0]
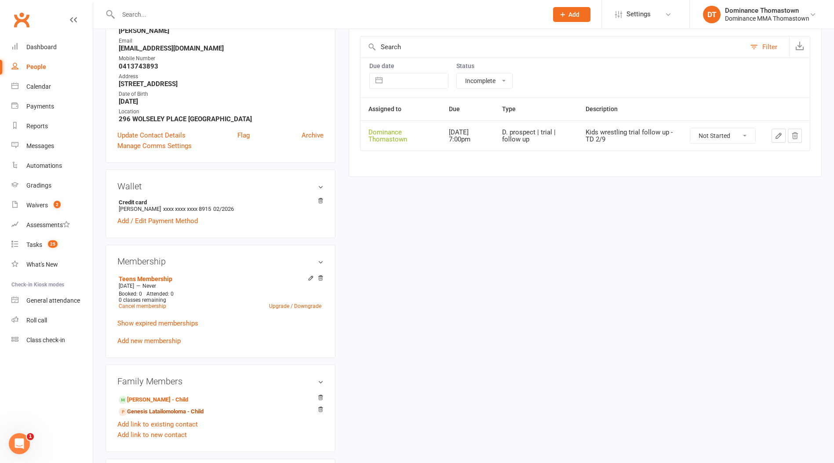
click at [184, 409] on link "Genesis Latailomoloma - Child" at bounding box center [161, 411] width 85 height 9
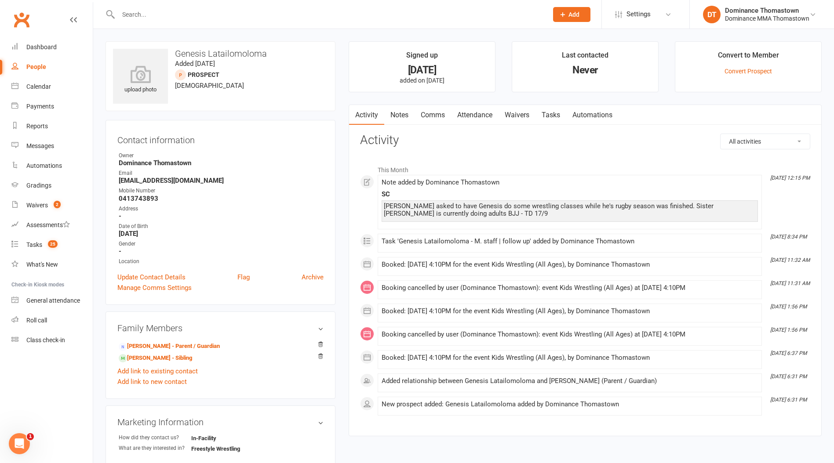
click at [555, 115] on link "Tasks" at bounding box center [550, 115] width 31 height 20
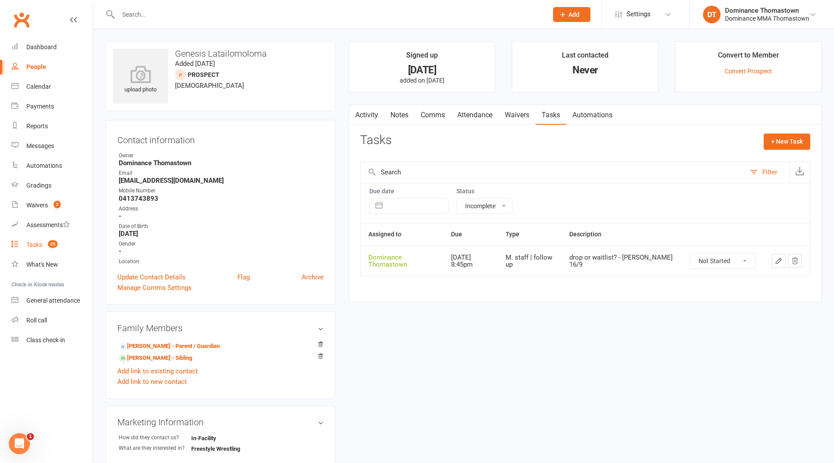
click at [35, 247] on div "Tasks" at bounding box center [34, 244] width 16 height 7
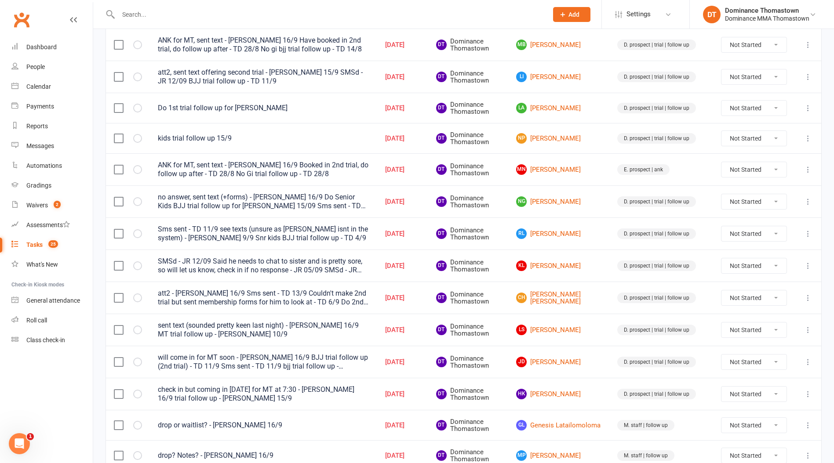
scroll to position [502, 0]
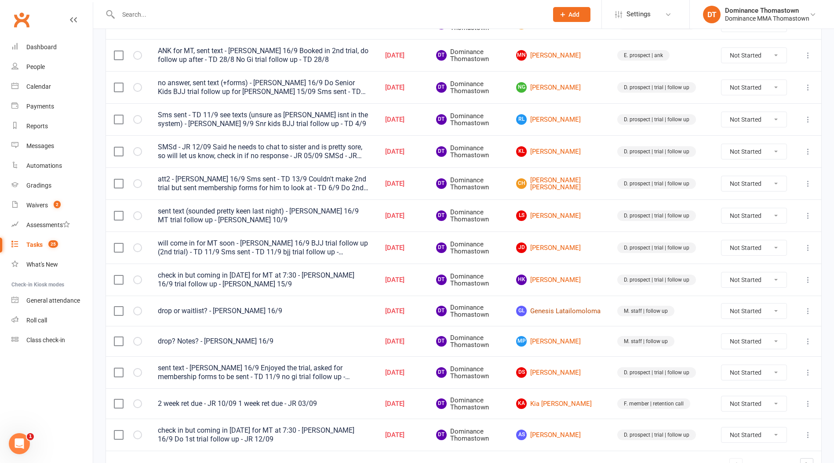
click at [557, 316] on link "GL Genesis Latailomoloma" at bounding box center [558, 311] width 85 height 11
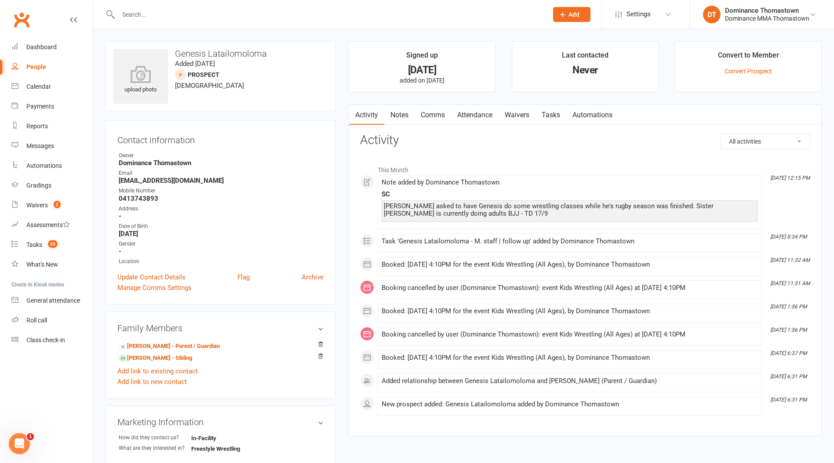
click at [549, 117] on link "Tasks" at bounding box center [550, 115] width 31 height 20
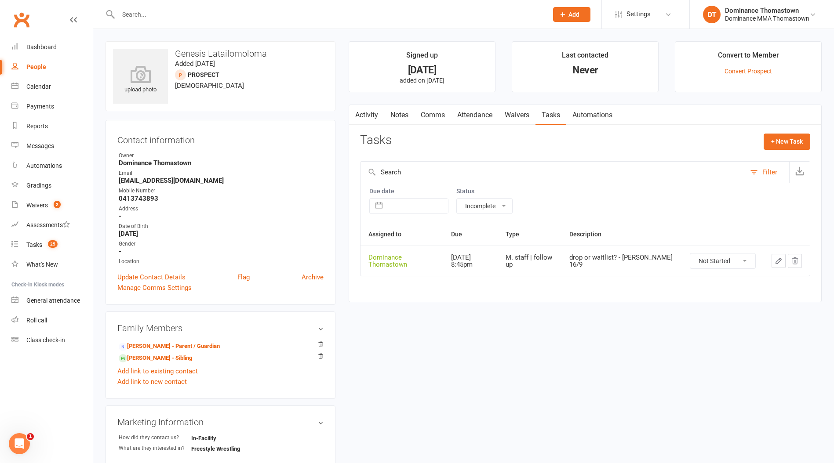
click at [782, 263] on icon "button" at bounding box center [779, 261] width 8 height 8
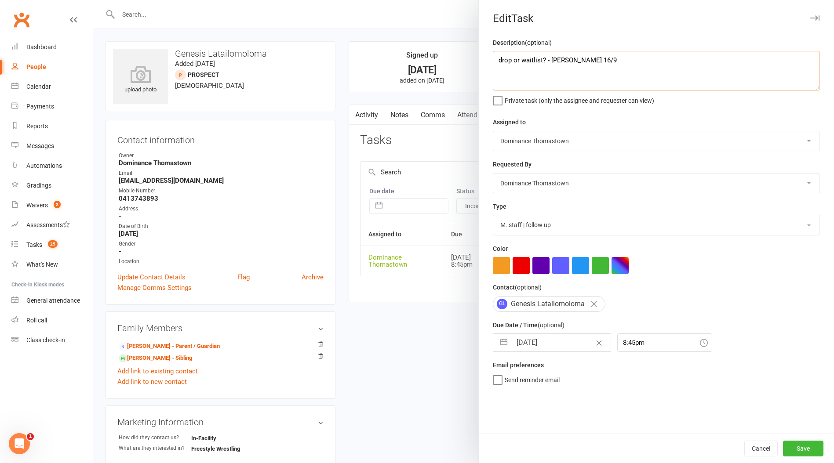
drag, startPoint x: 498, startPoint y: 61, endPoint x: 540, endPoint y: 53, distance: 43.4
click at [499, 61] on textarea "drop or waitlist? - [PERSON_NAME] 16/9" at bounding box center [656, 71] width 327 height 40
click at [799, 449] on button "Save" at bounding box center [803, 449] width 40 height 16
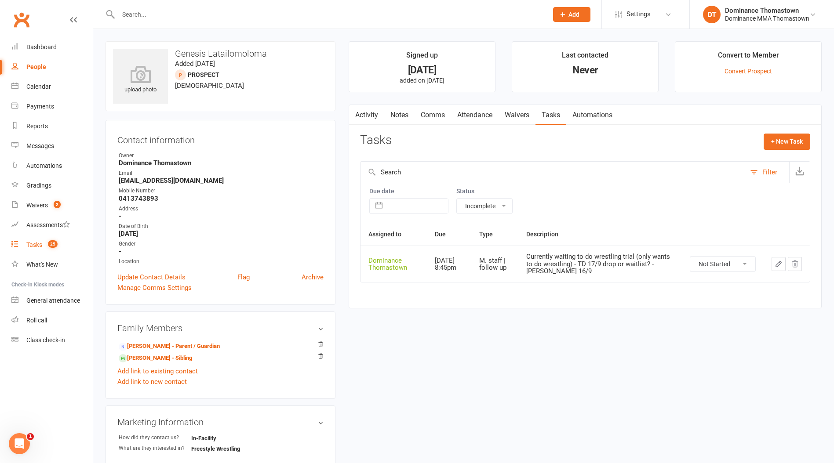
click at [39, 244] on div "Tasks" at bounding box center [34, 244] width 16 height 7
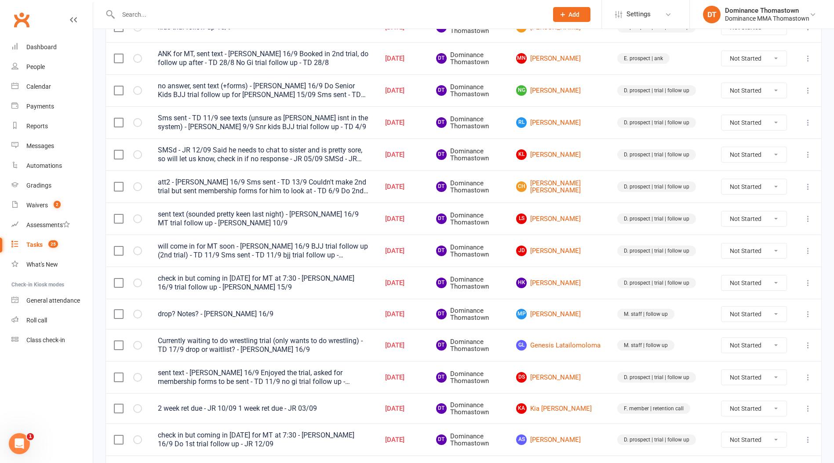
scroll to position [557, 0]
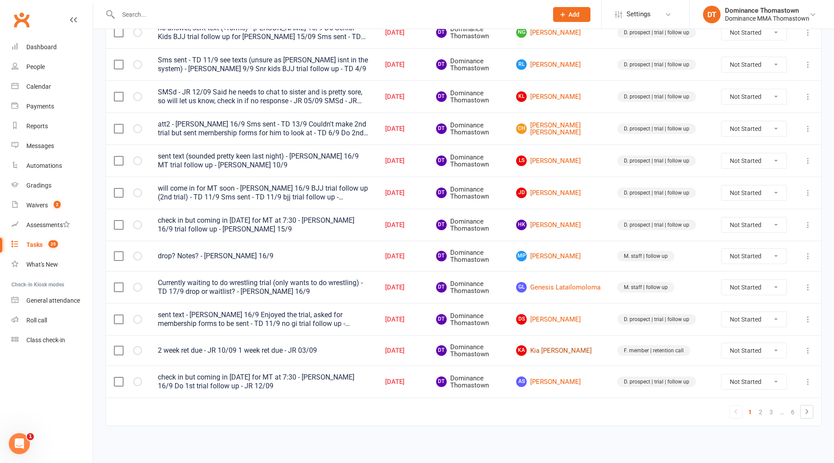
click at [560, 351] on link "KA Kia [PERSON_NAME]" at bounding box center [558, 350] width 85 height 11
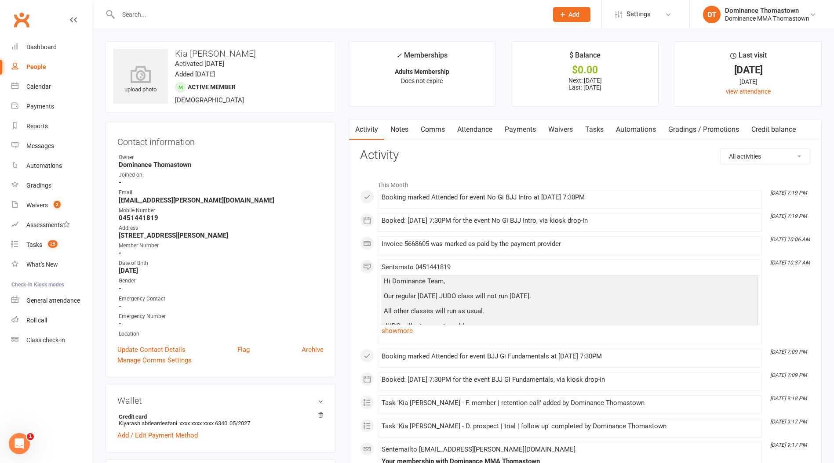
click at [556, 131] on link "Waivers" at bounding box center [560, 130] width 37 height 20
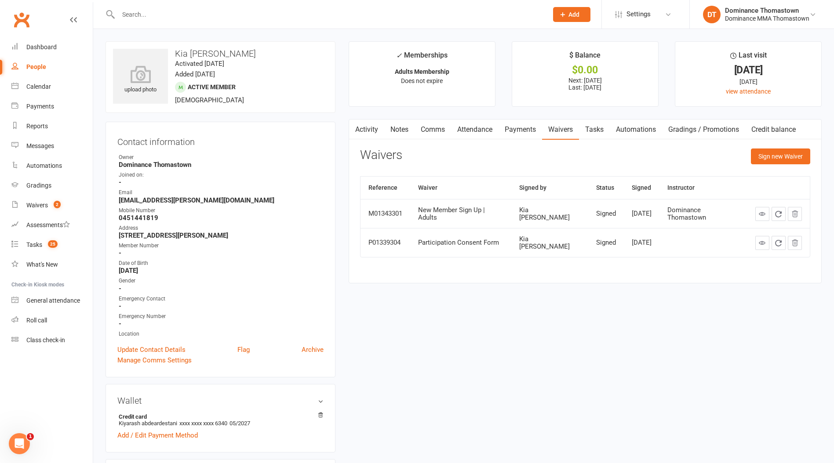
drag, startPoint x: 600, startPoint y: 128, endPoint x: 613, endPoint y: 129, distance: 12.3
click at [601, 128] on link "Tasks" at bounding box center [594, 130] width 31 height 20
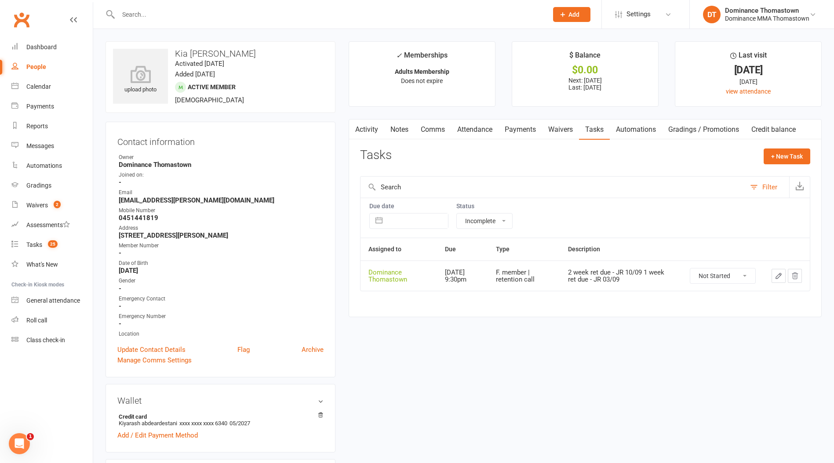
click at [776, 277] on icon "button" at bounding box center [779, 276] width 8 height 8
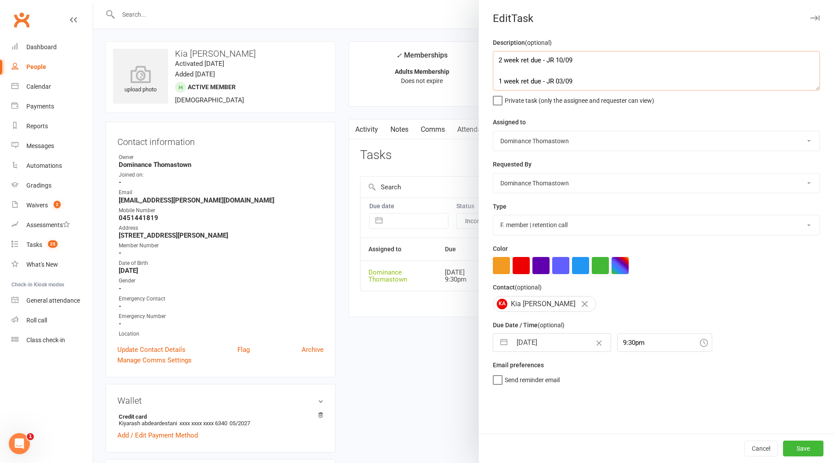
drag, startPoint x: 517, startPoint y: 72, endPoint x: 522, endPoint y: 73, distance: 4.4
click at [518, 73] on textarea "2 week ret due - JR 10/09 1 week ret due - JR 03/09" at bounding box center [656, 71] width 327 height 40
drag, startPoint x: 496, startPoint y: 56, endPoint x: 573, endPoint y: 54, distance: 76.9
click at [497, 56] on textarea "2 week ret due - JR 10/09 1 week ret due - JR 03/09" at bounding box center [656, 71] width 327 height 40
click at [534, 347] on input "[DATE]" at bounding box center [561, 343] width 99 height 18
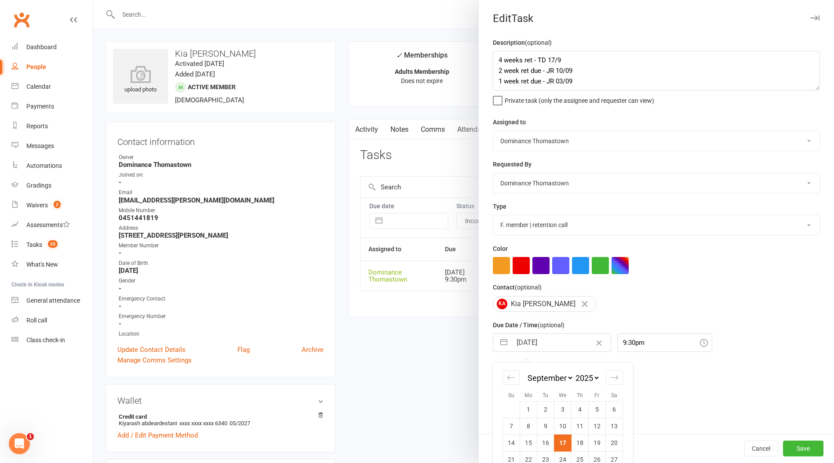
scroll to position [33, 0]
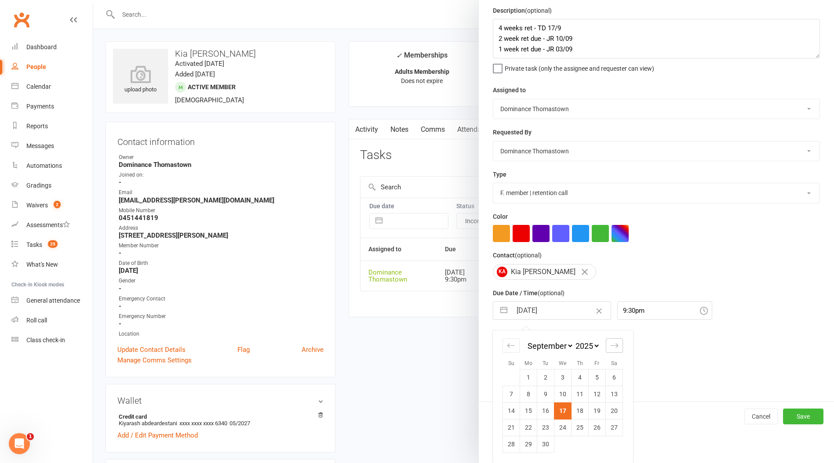
click at [613, 344] on icon "Move forward to switch to the next month." at bounding box center [614, 346] width 8 height 8
click at [562, 378] on td "1" at bounding box center [562, 377] width 17 height 17
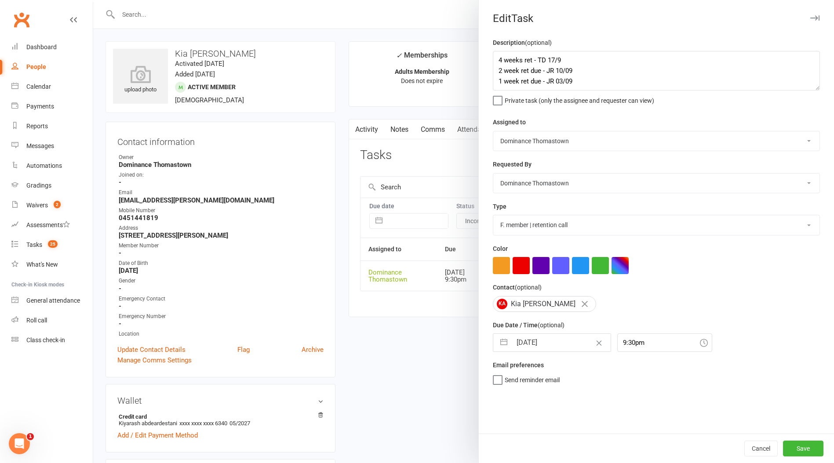
scroll to position [0, 0]
click at [804, 449] on button "Save" at bounding box center [803, 449] width 40 height 16
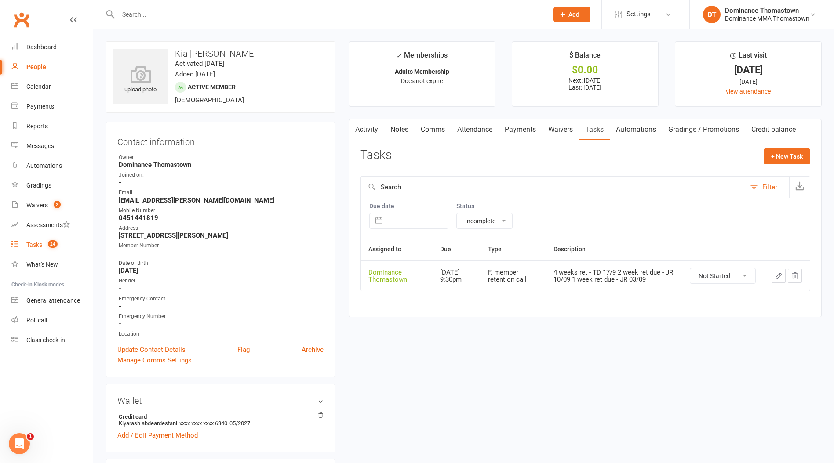
click at [33, 246] on div "Tasks" at bounding box center [34, 244] width 16 height 7
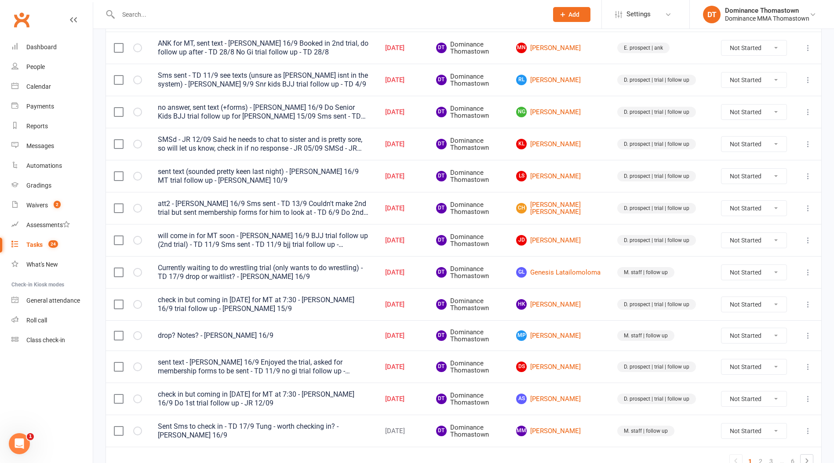
scroll to position [557, 0]
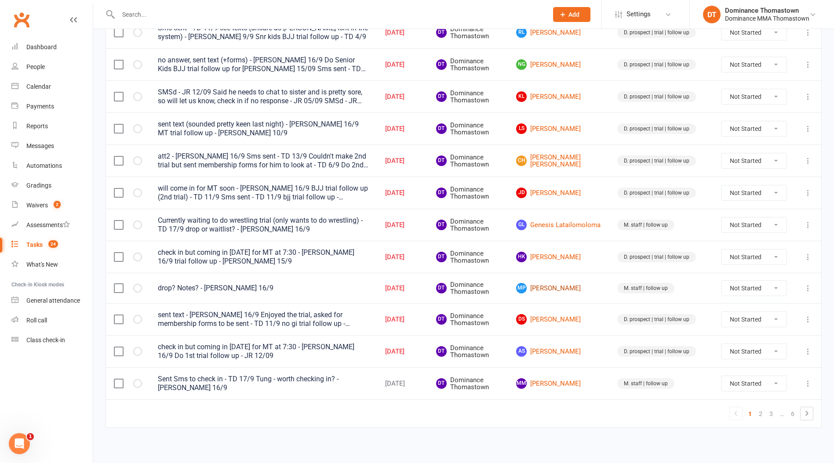
click at [558, 291] on link "[PERSON_NAME] [PERSON_NAME]" at bounding box center [558, 288] width 85 height 11
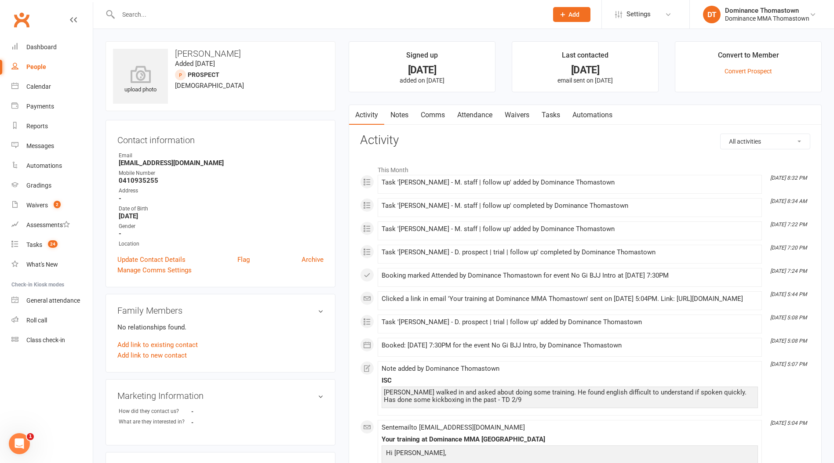
click at [406, 117] on link "Notes" at bounding box center [399, 115] width 30 height 20
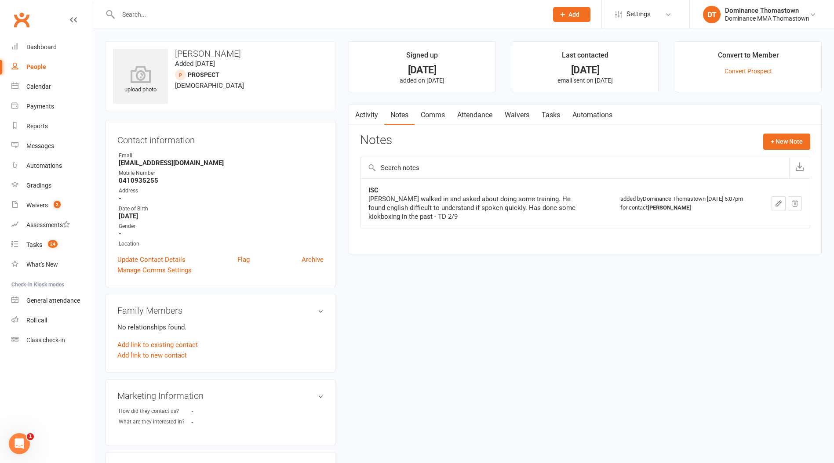
click at [553, 113] on link "Tasks" at bounding box center [550, 115] width 31 height 20
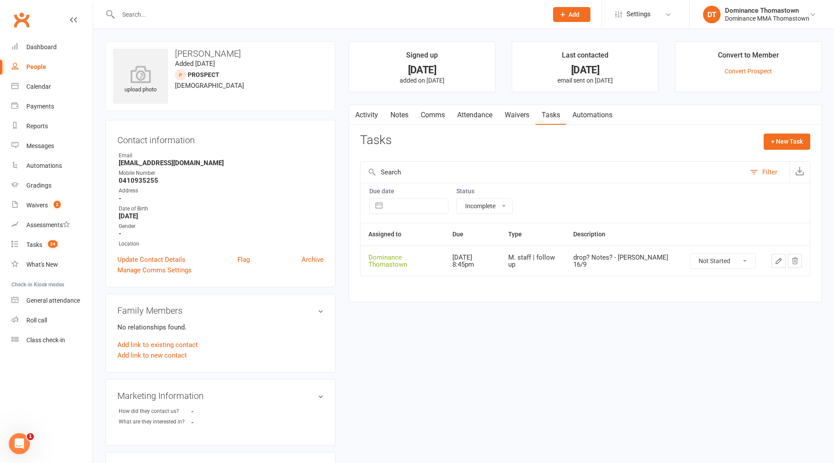
click at [396, 114] on link "Notes" at bounding box center [399, 115] width 30 height 20
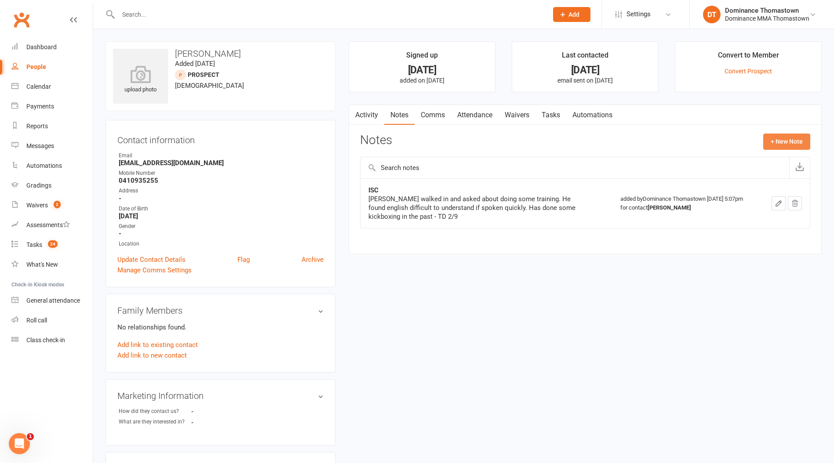
click at [780, 144] on button "+ New Note" at bounding box center [786, 142] width 47 height 16
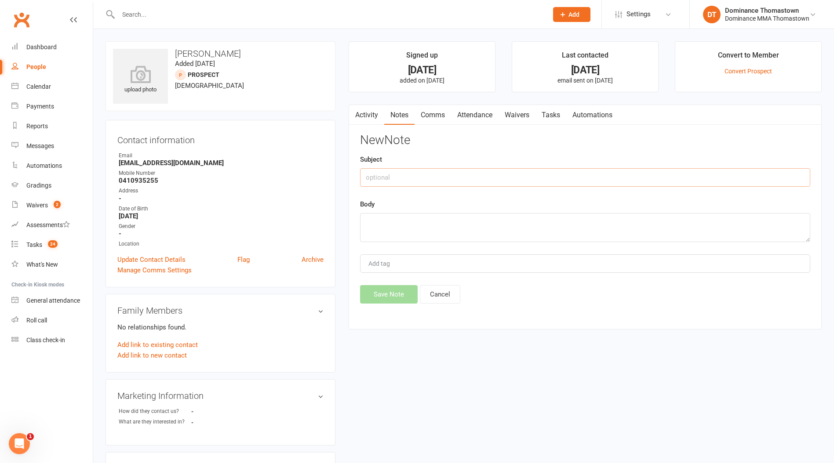
drag, startPoint x: 386, startPoint y: 179, endPoint x: 495, endPoint y: 183, distance: 109.1
click at [389, 179] on input "text" at bounding box center [585, 177] width 450 height 18
click at [456, 226] on textarea at bounding box center [585, 227] width 450 height 29
click at [400, 295] on button "Save Note" at bounding box center [389, 294] width 58 height 18
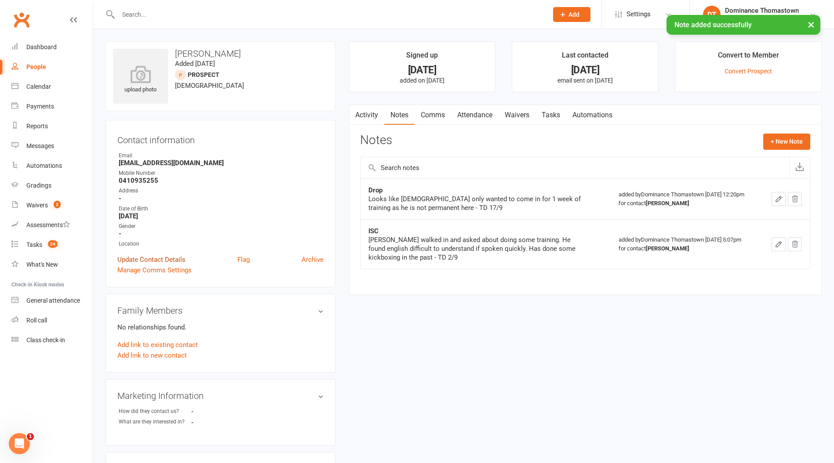
click at [168, 258] on link "Update Contact Details" at bounding box center [151, 260] width 68 height 11
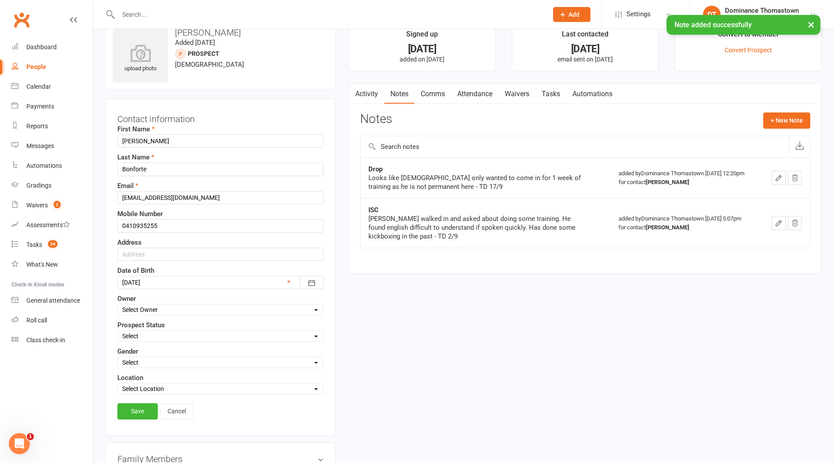
scroll to position [41, 0]
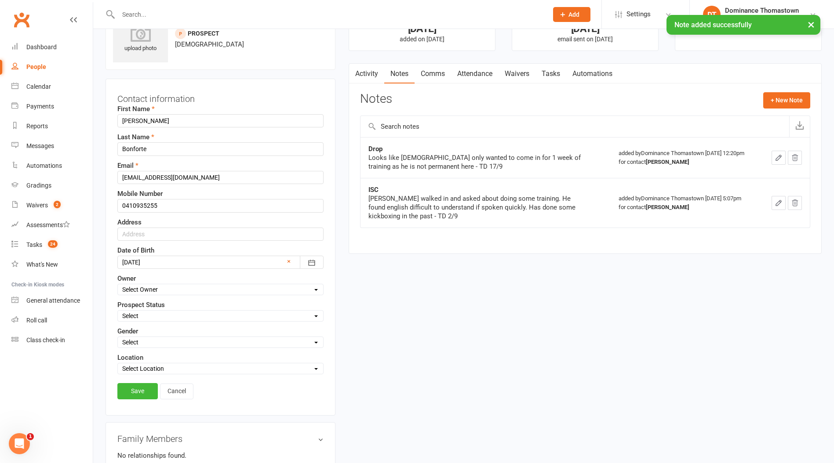
click at [167, 313] on select "Select ENQUIRY WEBSITE ENQUIRY META ADS ENQUIRY DROPPED PROSPECT DROP-IN VISITO…" at bounding box center [220, 316] width 205 height 10
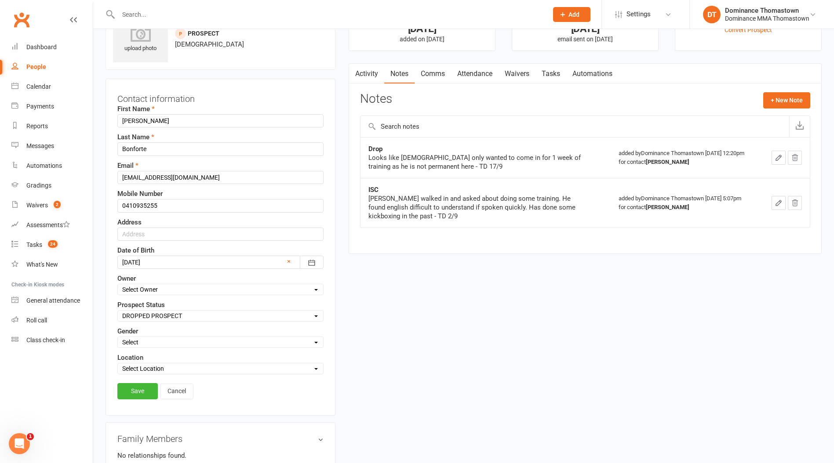
click at [118, 311] on select "Select ENQUIRY WEBSITE ENQUIRY META ADS ENQUIRY DROPPED PROSPECT DROP-IN VISITO…" at bounding box center [220, 316] width 205 height 10
click at [137, 392] on link "Save" at bounding box center [137, 391] width 40 height 16
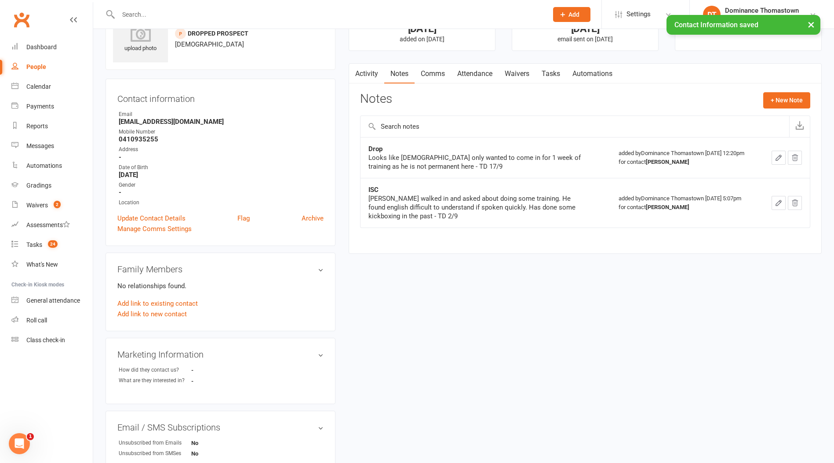
scroll to position [0, 0]
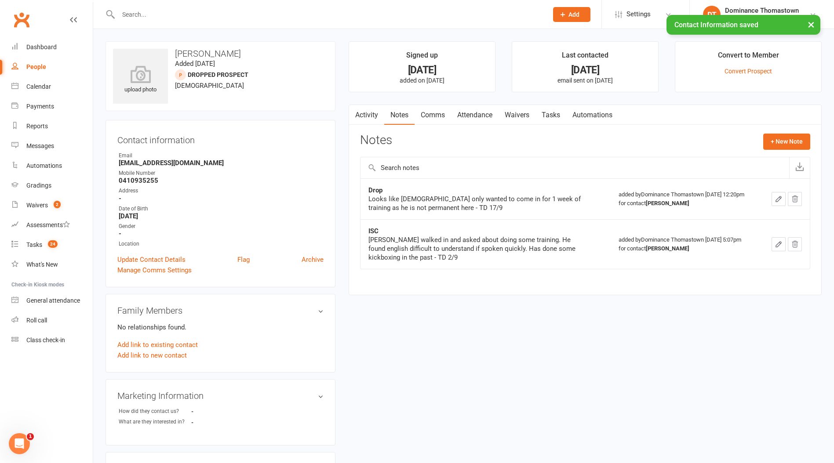
click at [557, 117] on link "Tasks" at bounding box center [550, 115] width 31 height 20
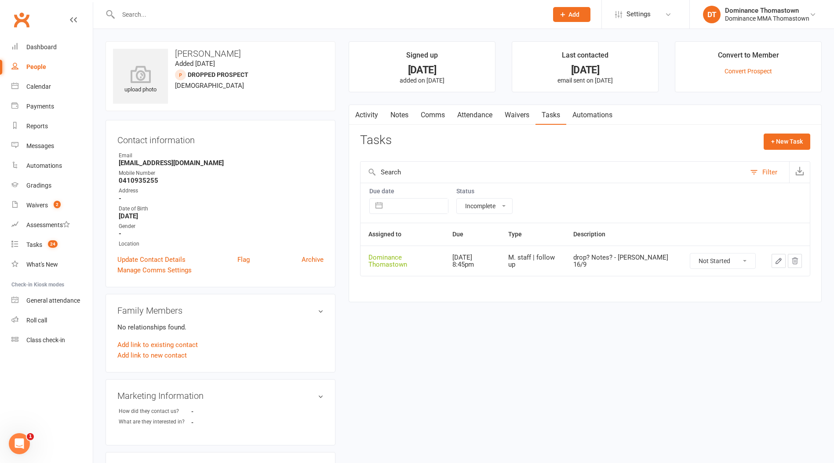
click at [723, 260] on select "Not Started In Progress Waiting Complete" at bounding box center [722, 261] width 65 height 15
click at [690, 254] on select "Not Started In Progress Waiting Complete" at bounding box center [722, 261] width 65 height 15
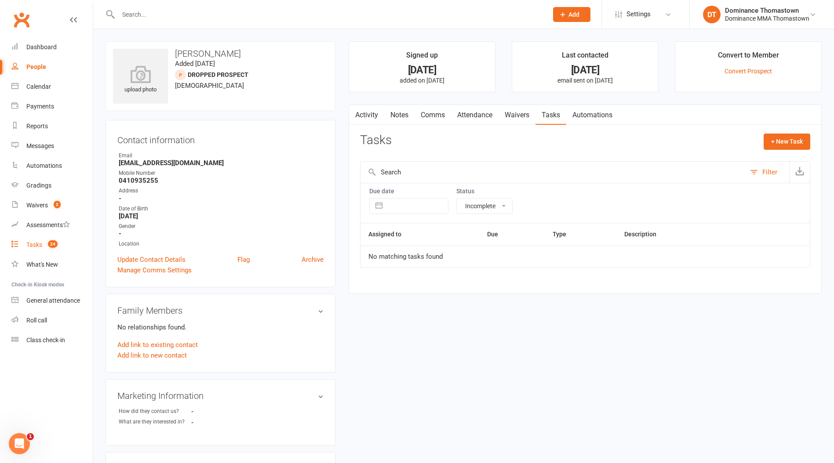
click at [31, 249] on link "Tasks 24" at bounding box center [51, 245] width 81 height 20
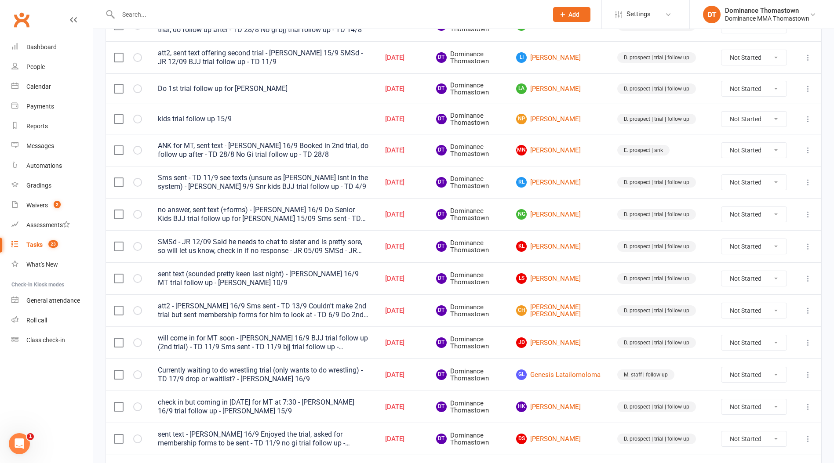
scroll to position [559, 0]
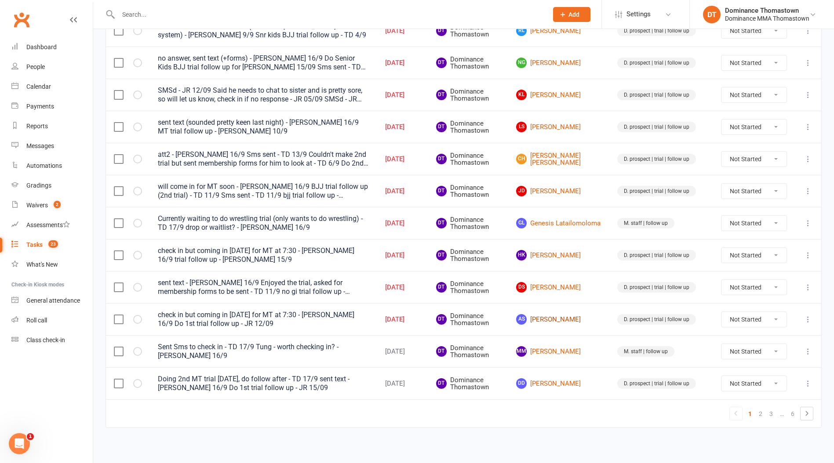
click at [554, 320] on link "AS [PERSON_NAME]" at bounding box center [558, 319] width 85 height 11
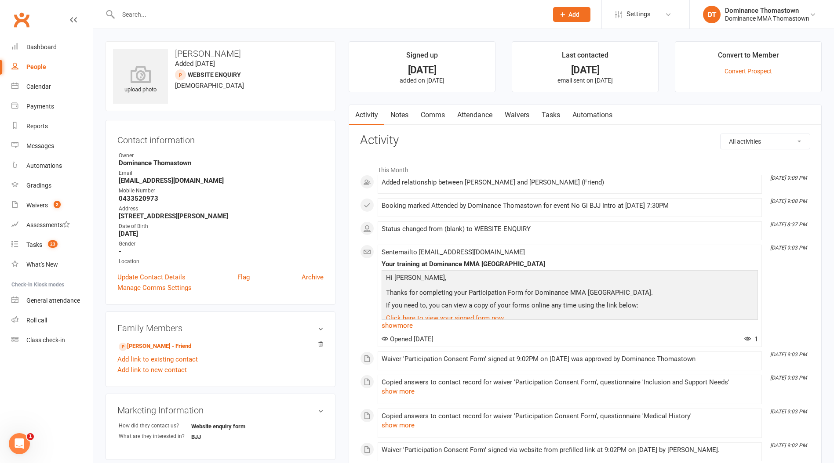
click at [476, 118] on link "Attendance" at bounding box center [474, 115] width 47 height 20
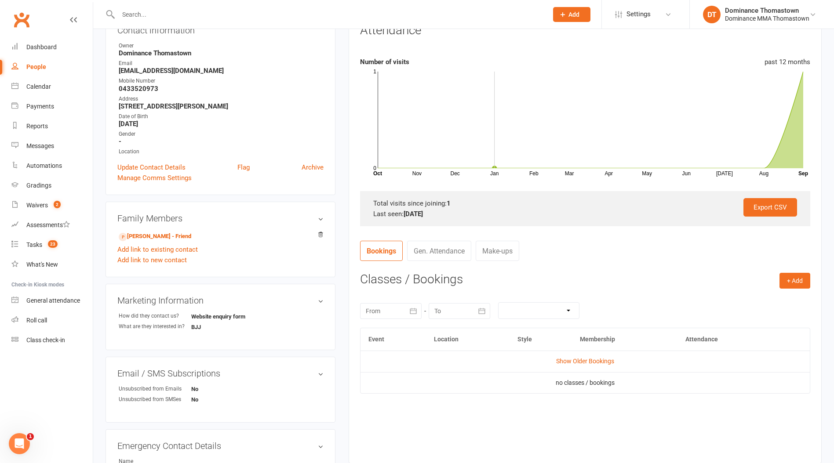
scroll to position [227, 0]
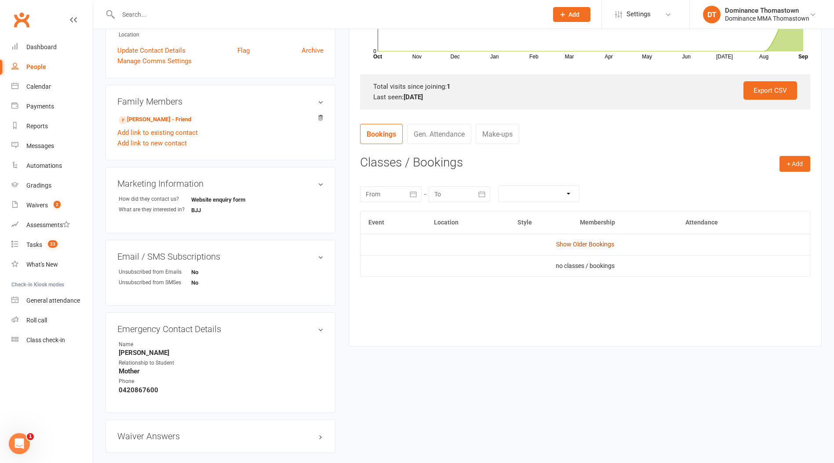
click at [576, 246] on link "Show Older Bookings" at bounding box center [585, 244] width 58 height 7
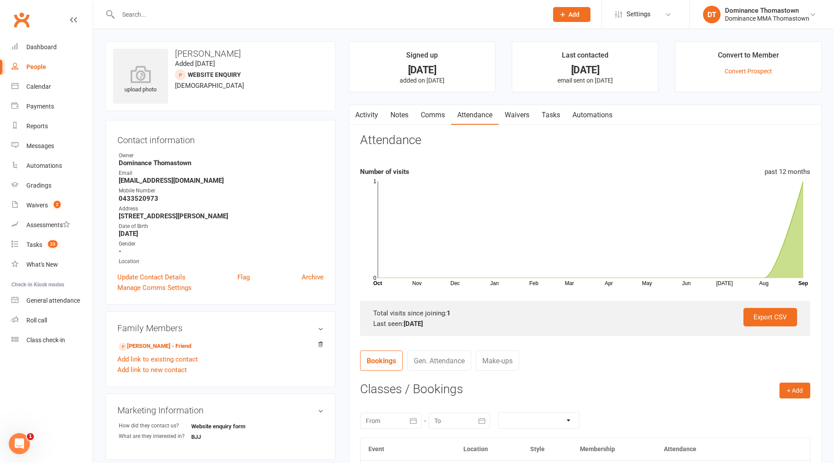
click at [528, 116] on link "Waivers" at bounding box center [516, 115] width 37 height 20
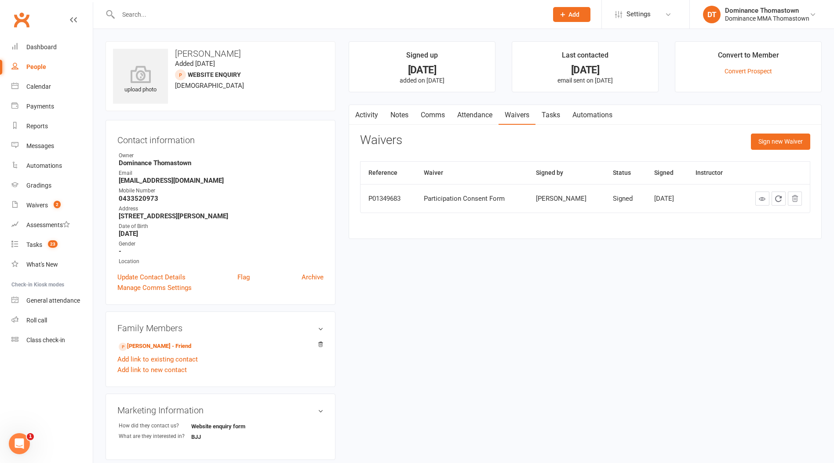
click at [551, 114] on link "Tasks" at bounding box center [550, 115] width 31 height 20
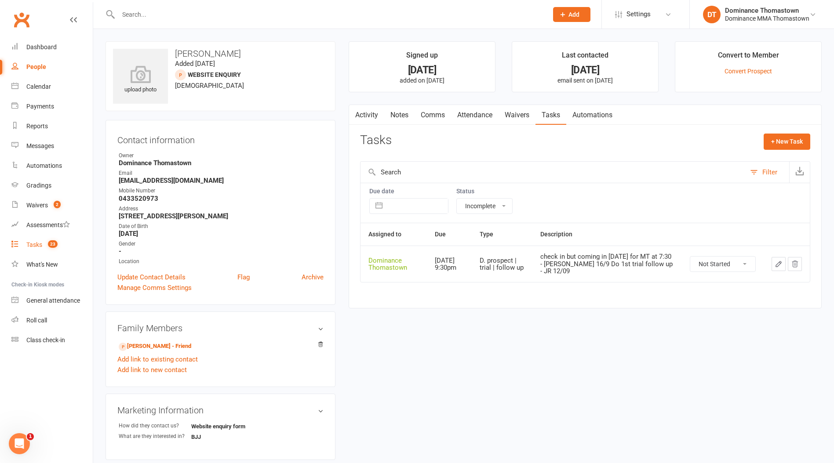
click at [31, 244] on div "Tasks" at bounding box center [34, 244] width 16 height 7
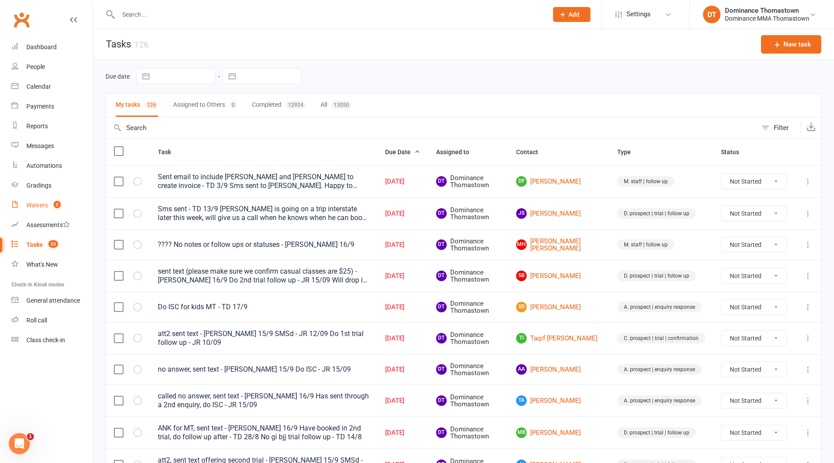
click at [40, 206] on div "Waivers" at bounding box center [37, 205] width 22 height 7
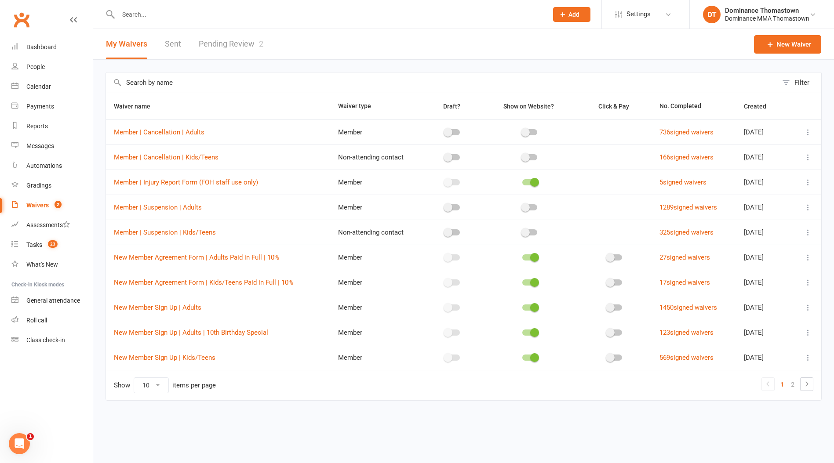
click at [229, 39] on link "Pending Review 2" at bounding box center [231, 44] width 65 height 30
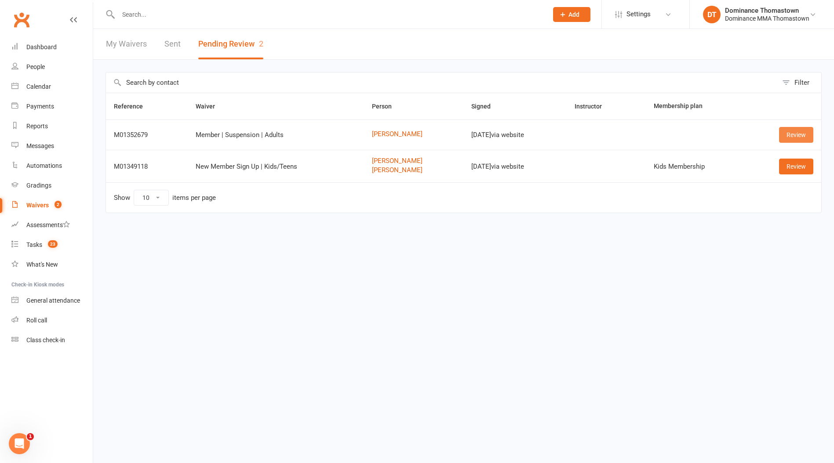
click at [796, 136] on link "Review" at bounding box center [796, 135] width 34 height 16
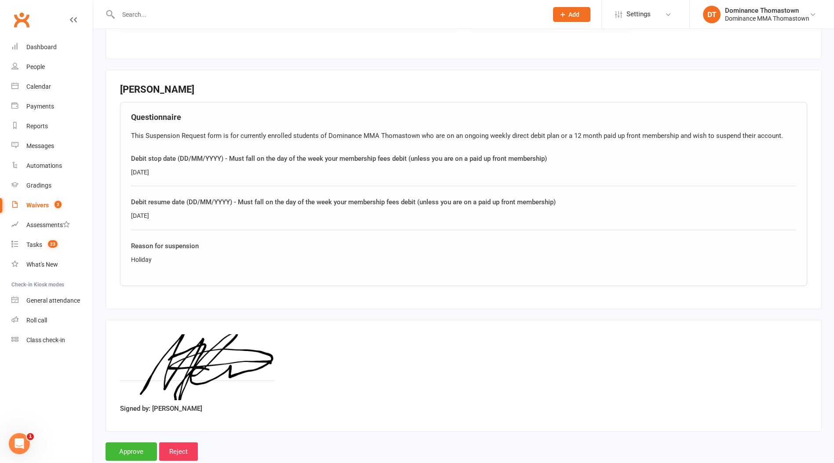
scroll to position [356, 0]
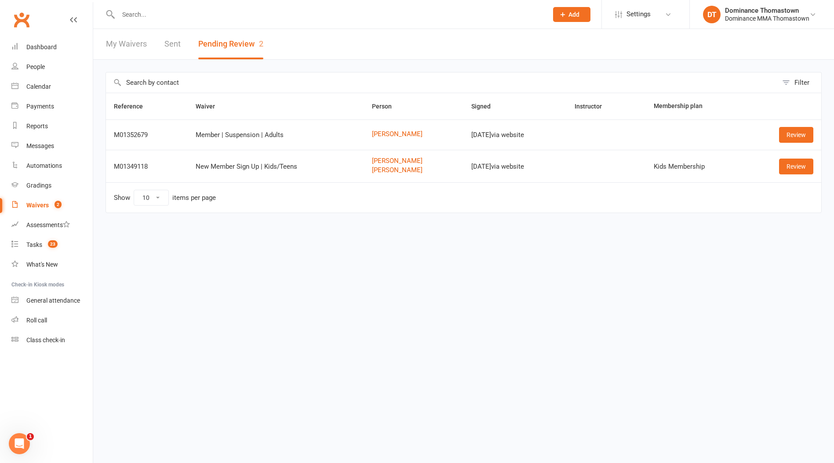
click at [157, 14] on input "text" at bounding box center [329, 14] width 426 height 12
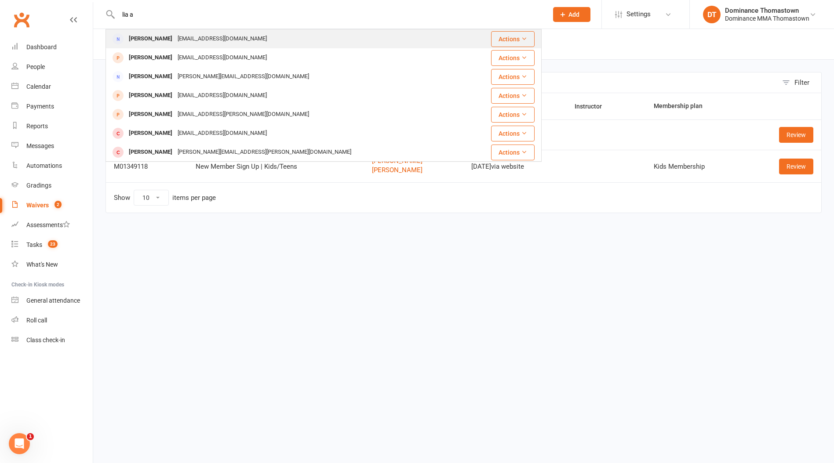
click at [154, 35] on div "[PERSON_NAME]" at bounding box center [150, 39] width 49 height 13
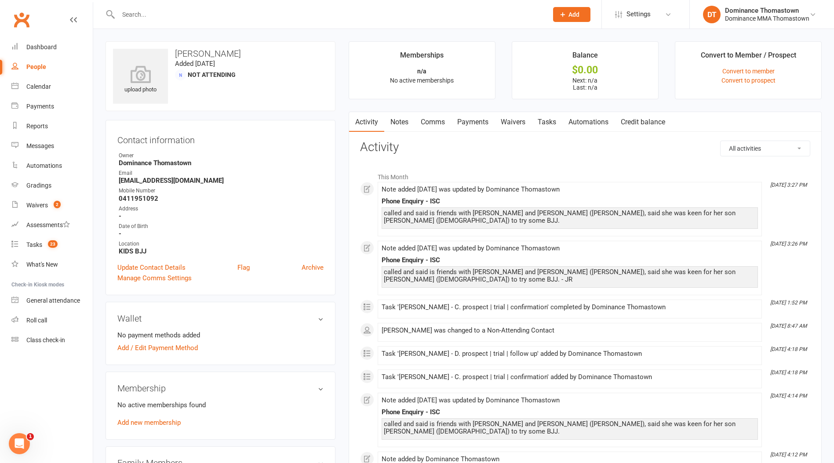
click at [546, 123] on link "Tasks" at bounding box center [546, 122] width 31 height 20
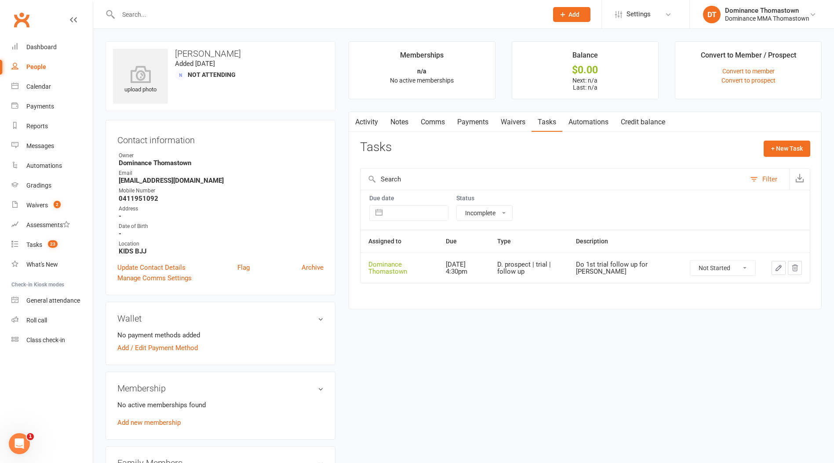
click at [402, 123] on link "Notes" at bounding box center [399, 122] width 30 height 20
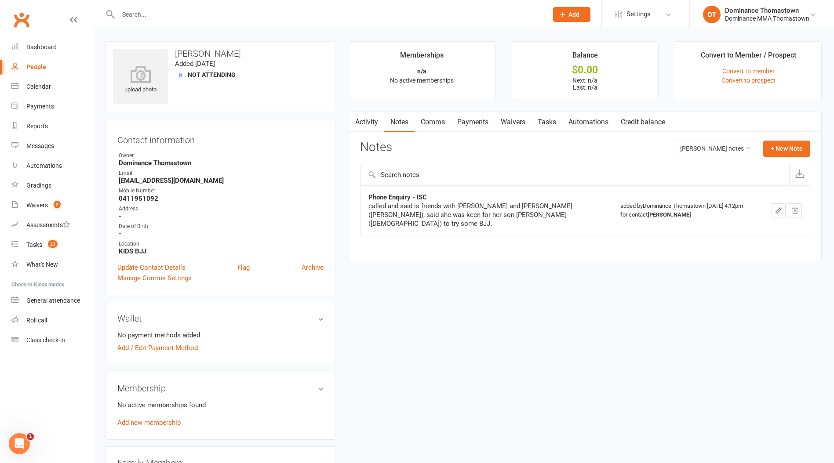
click at [434, 122] on link "Comms" at bounding box center [433, 122] width 36 height 20
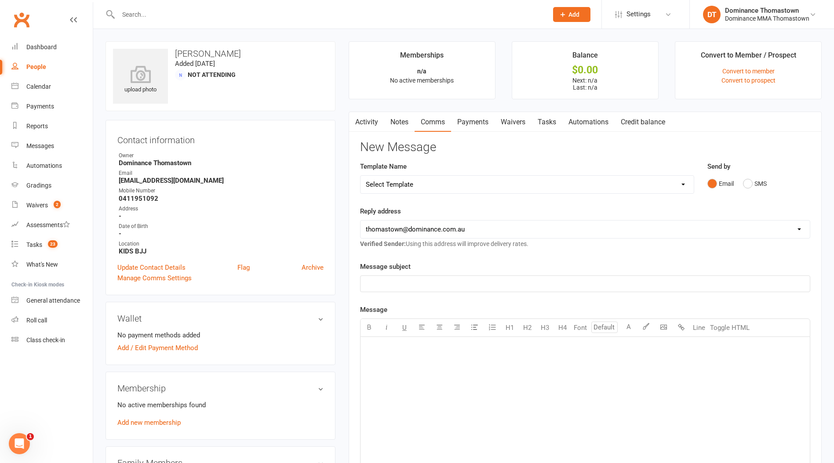
click at [484, 121] on link "Payments" at bounding box center [473, 122] width 44 height 20
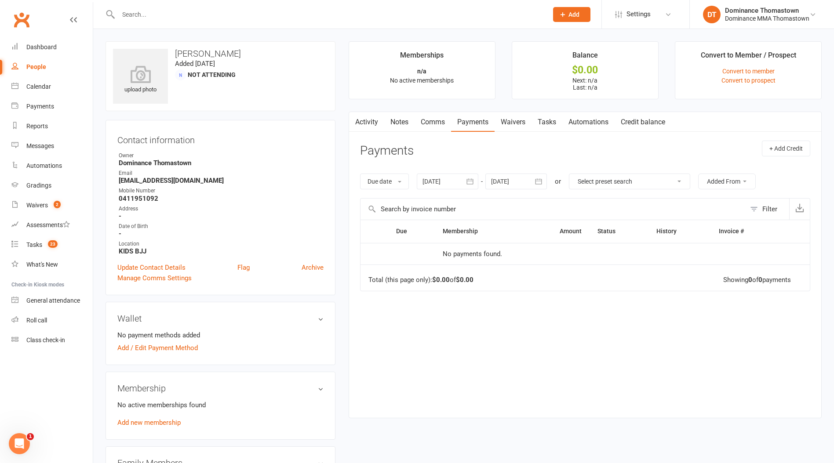
click at [511, 122] on link "Waivers" at bounding box center [513, 122] width 37 height 20
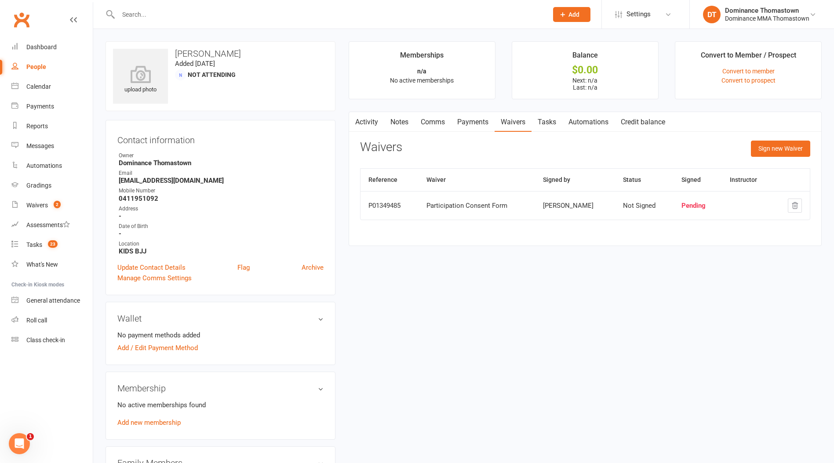
drag, startPoint x: 473, startPoint y: 120, endPoint x: 468, endPoint y: 121, distance: 5.3
click at [473, 120] on link "Payments" at bounding box center [473, 122] width 44 height 20
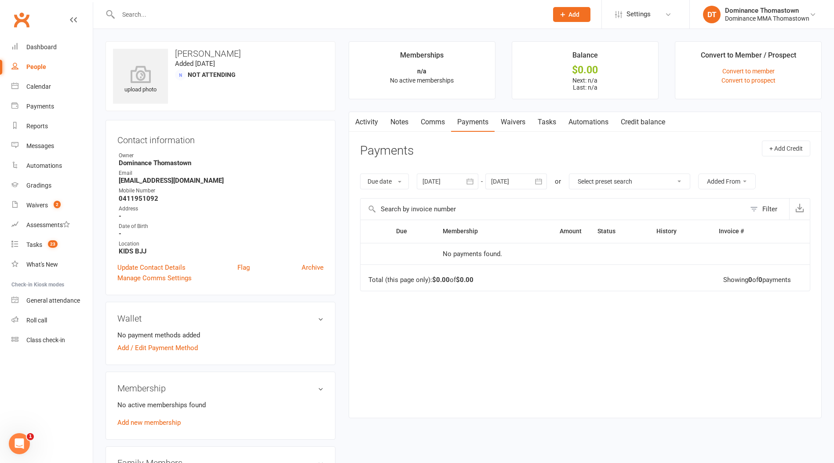
click at [521, 123] on link "Waivers" at bounding box center [513, 122] width 37 height 20
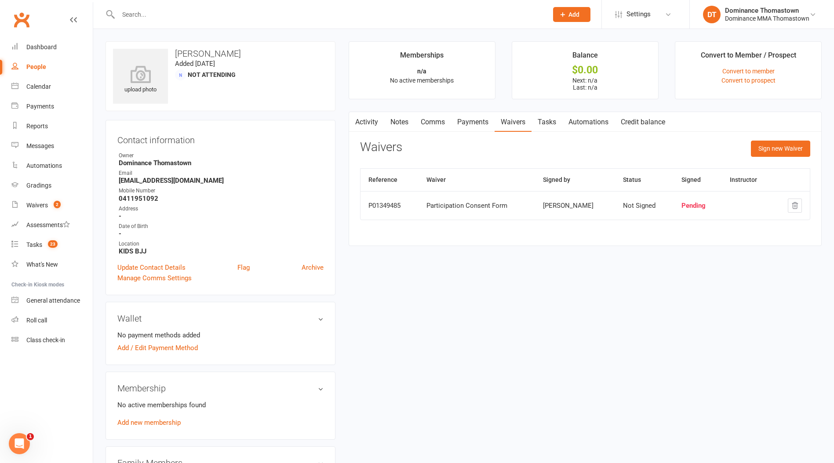
click at [591, 121] on link "Automations" at bounding box center [588, 122] width 52 height 20
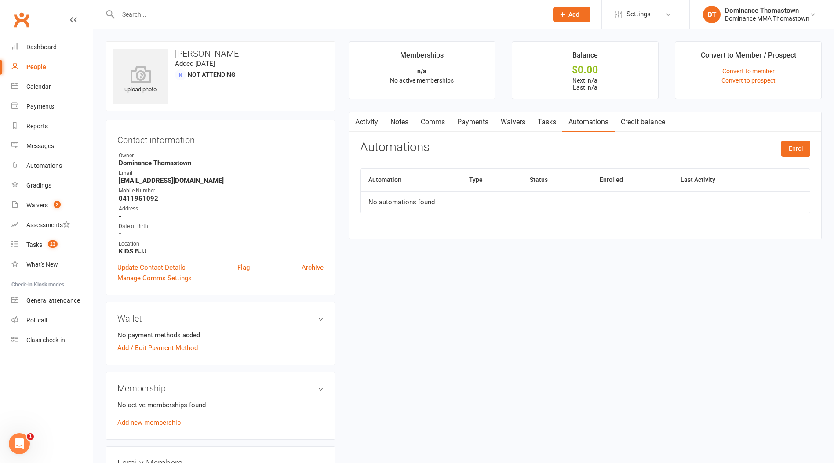
click at [535, 123] on link "Tasks" at bounding box center [546, 122] width 31 height 20
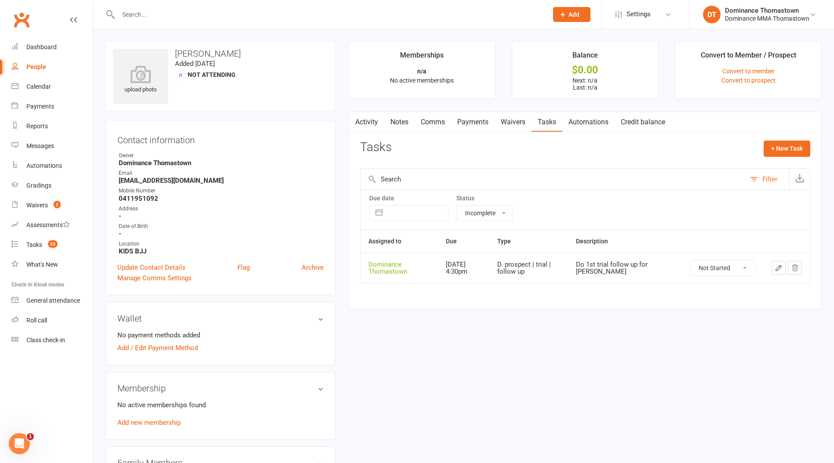
click at [776, 269] on icon "button" at bounding box center [778, 267] width 5 height 5
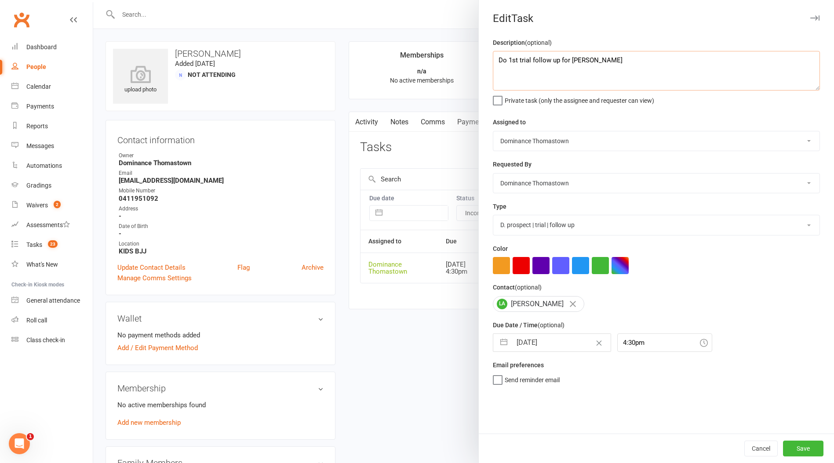
drag, startPoint x: 499, startPoint y: 59, endPoint x: 549, endPoint y: 46, distance: 51.3
click at [500, 59] on textarea "Do 1st trial follow up for [PERSON_NAME]" at bounding box center [656, 71] width 327 height 40
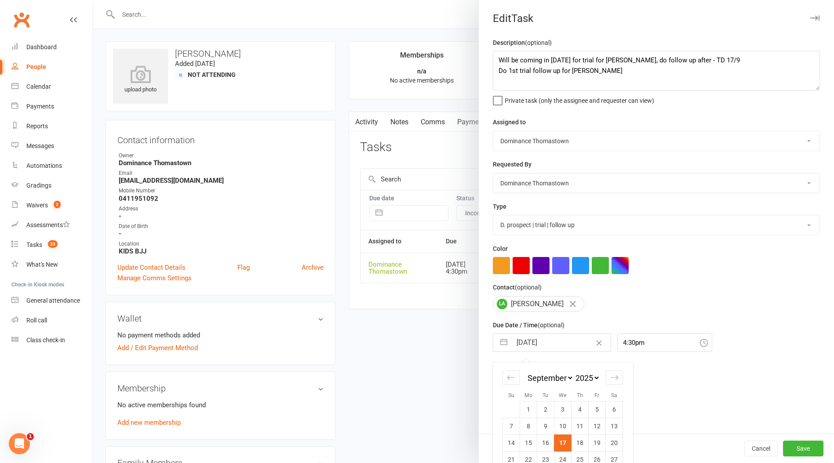
drag, startPoint x: 527, startPoint y: 345, endPoint x: 532, endPoint y: 342, distance: 6.1
click at [528, 345] on input "[DATE]" at bounding box center [561, 343] width 99 height 18
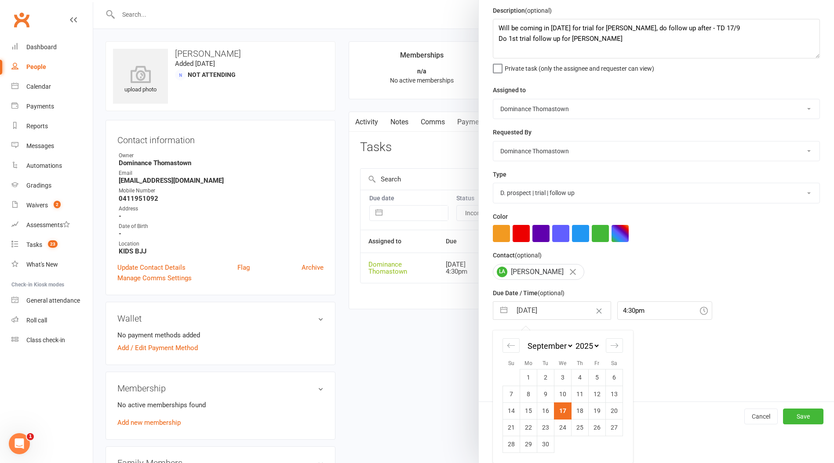
click at [582, 413] on td "18" at bounding box center [579, 411] width 17 height 17
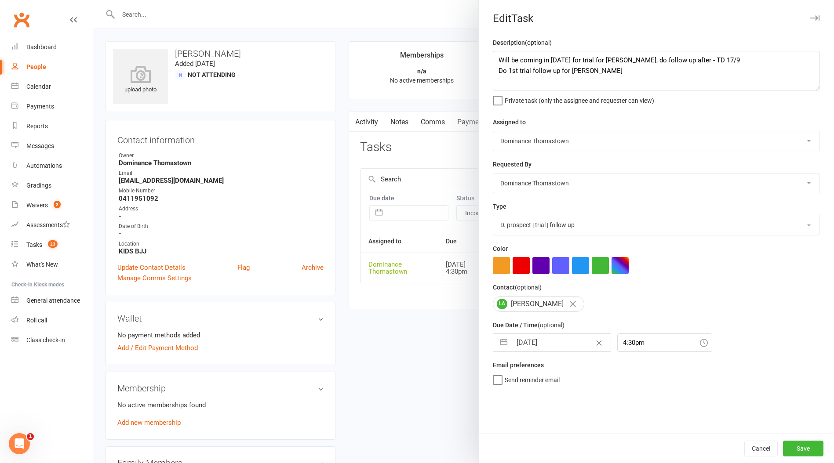
scroll to position [0, 0]
click at [797, 450] on button "Save" at bounding box center [803, 449] width 40 height 16
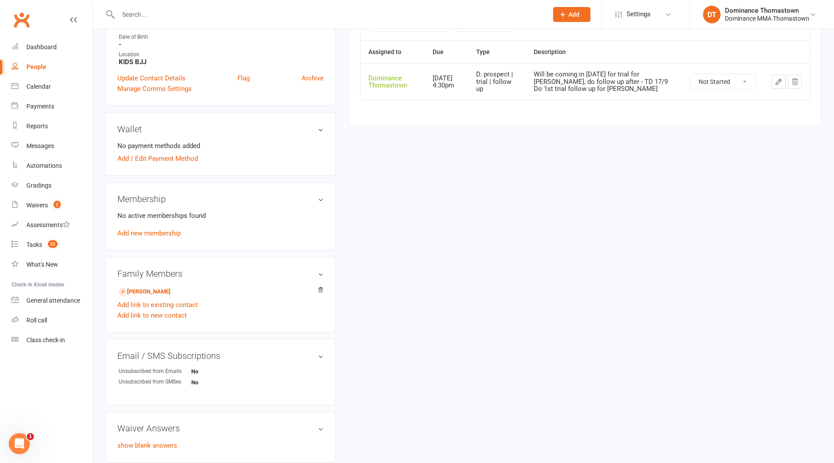
scroll to position [240, 0]
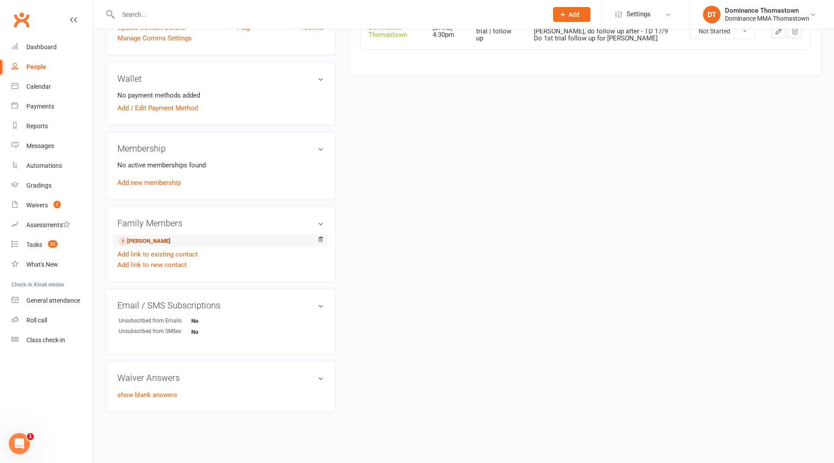
click at [171, 237] on link "[PERSON_NAME]" at bounding box center [145, 241] width 52 height 9
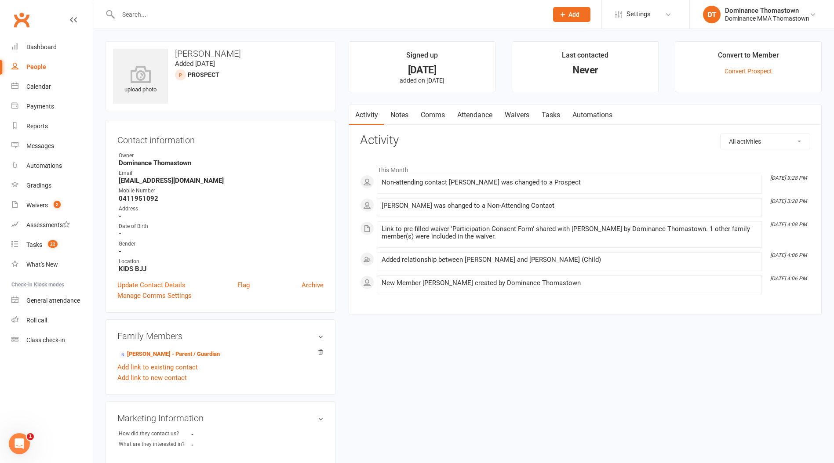
click at [512, 116] on link "Waivers" at bounding box center [516, 115] width 37 height 20
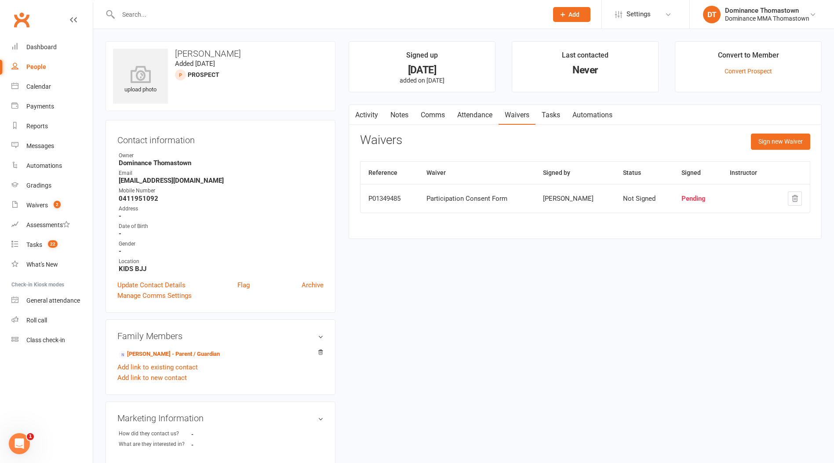
click at [480, 115] on link "Attendance" at bounding box center [474, 115] width 47 height 20
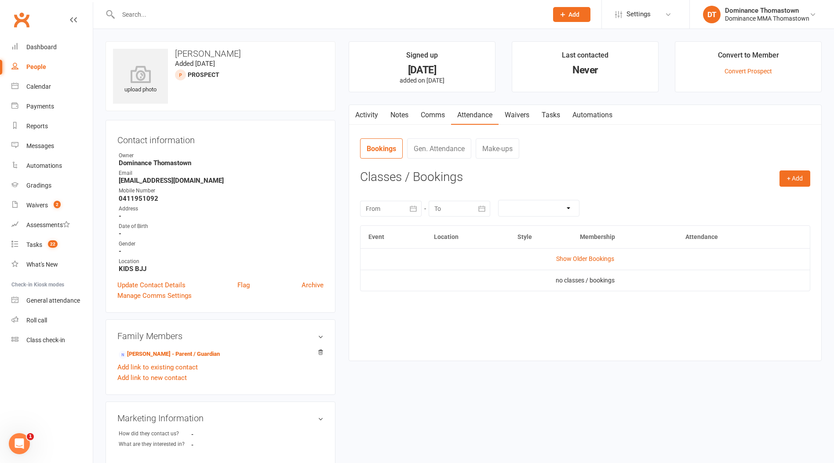
click at [521, 115] on link "Waivers" at bounding box center [516, 115] width 37 height 20
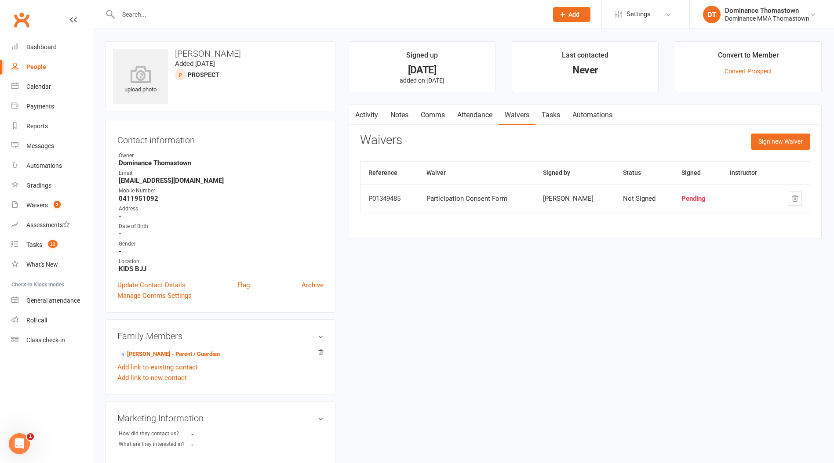
click at [546, 115] on link "Tasks" at bounding box center [550, 115] width 31 height 20
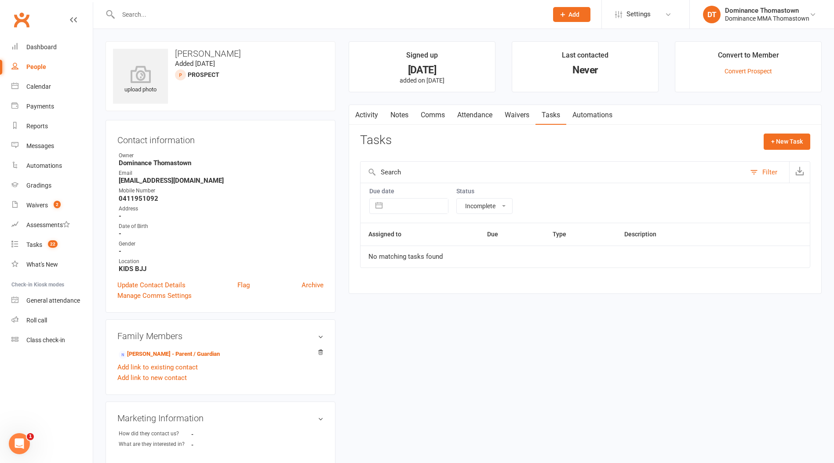
click at [520, 116] on link "Waivers" at bounding box center [516, 115] width 37 height 20
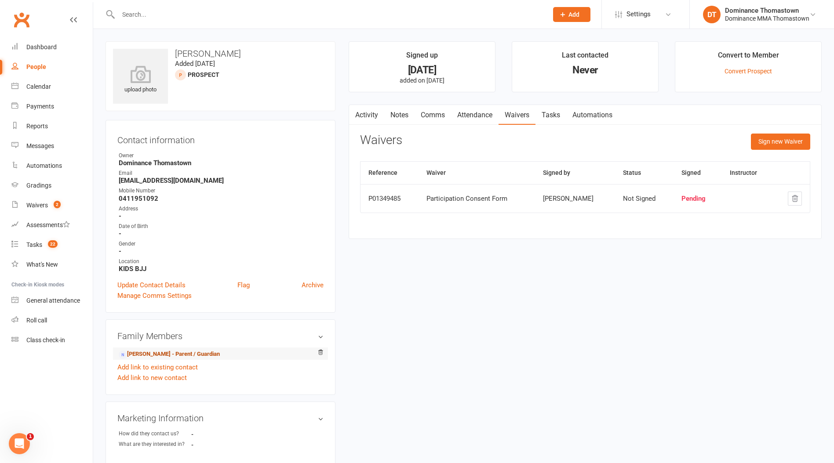
click at [163, 355] on link "[PERSON_NAME] - Parent / Guardian" at bounding box center [169, 354] width 101 height 9
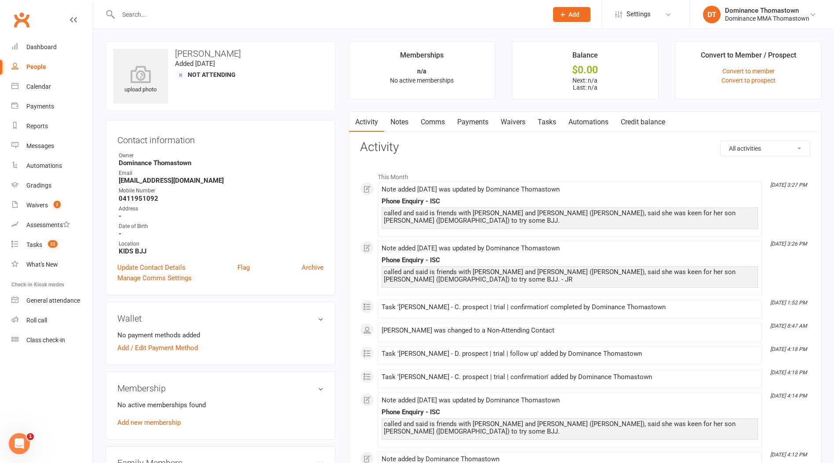
click at [515, 118] on link "Waivers" at bounding box center [513, 122] width 37 height 20
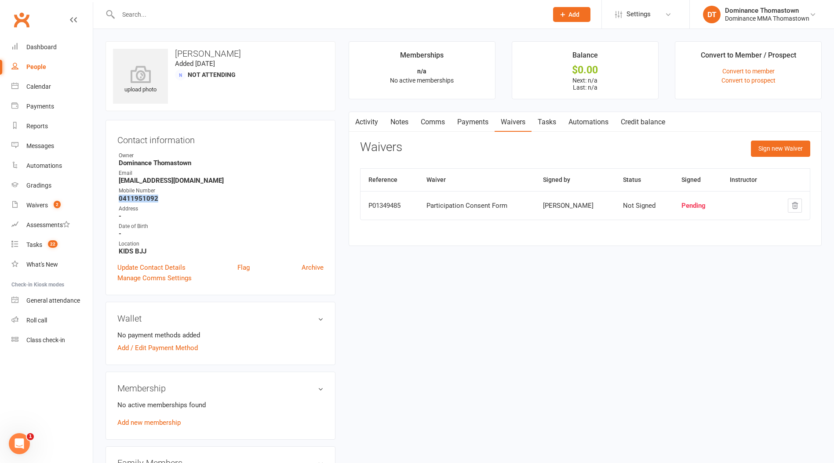
drag, startPoint x: 554, startPoint y: 125, endPoint x: 561, endPoint y: 127, distance: 7.8
click at [554, 125] on link "Tasks" at bounding box center [546, 122] width 31 height 20
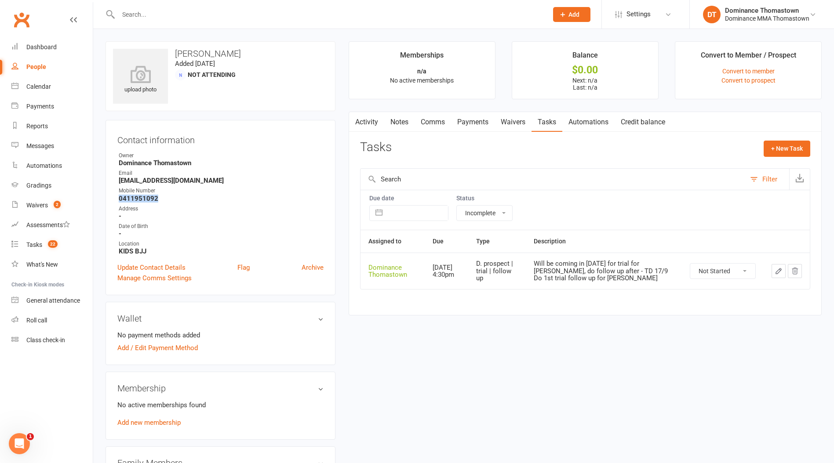
click at [519, 125] on link "Waivers" at bounding box center [513, 122] width 37 height 20
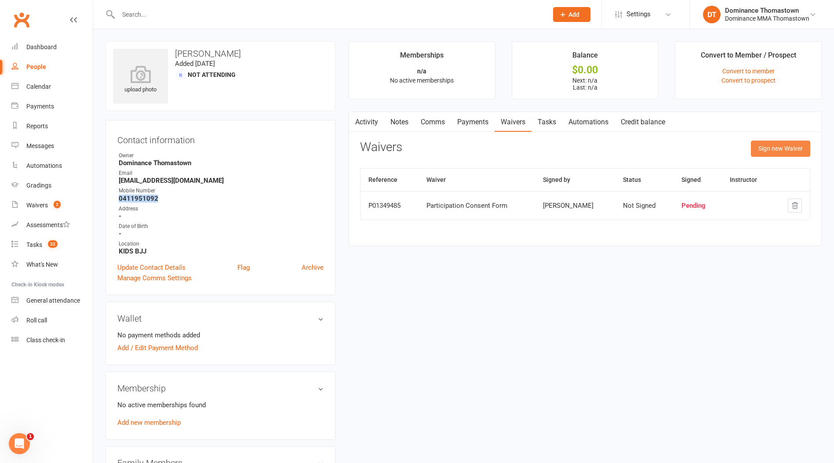
click at [770, 150] on button "Sign new Waiver" at bounding box center [780, 149] width 59 height 16
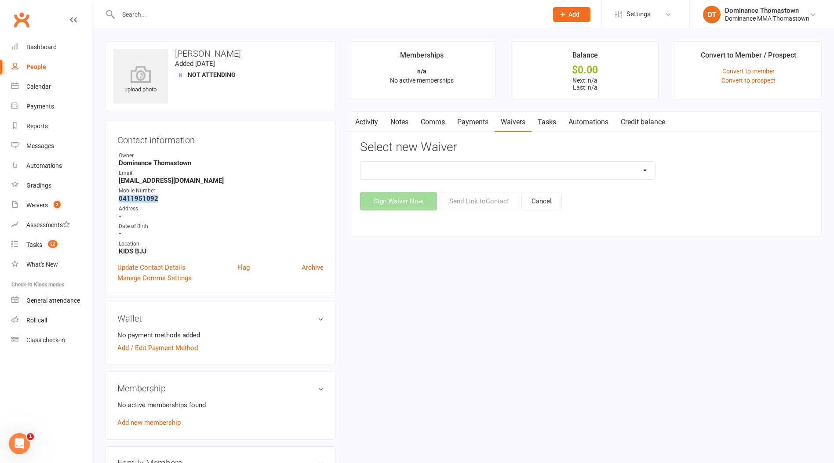
click at [589, 167] on select "Member | Cancellation | Adults Member | Cancellation | Kids/Teens Member | Inju…" at bounding box center [507, 171] width 295 height 18
click at [360, 162] on select "Member | Cancellation | Adults Member | Cancellation | Kids/Teens Member | Inju…" at bounding box center [507, 171] width 295 height 18
click at [473, 204] on button "Send Link to Contact" at bounding box center [479, 201] width 80 height 18
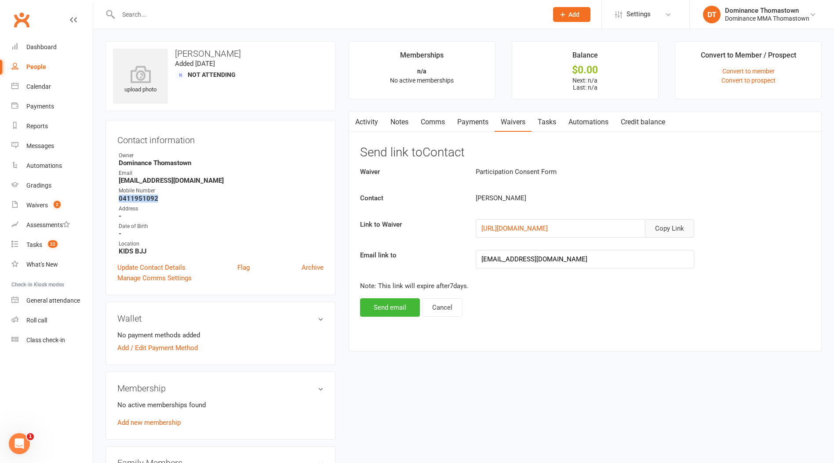
click at [669, 228] on button "Copy Link" at bounding box center [669, 228] width 49 height 18
click at [405, 305] on button "Send email" at bounding box center [390, 307] width 60 height 18
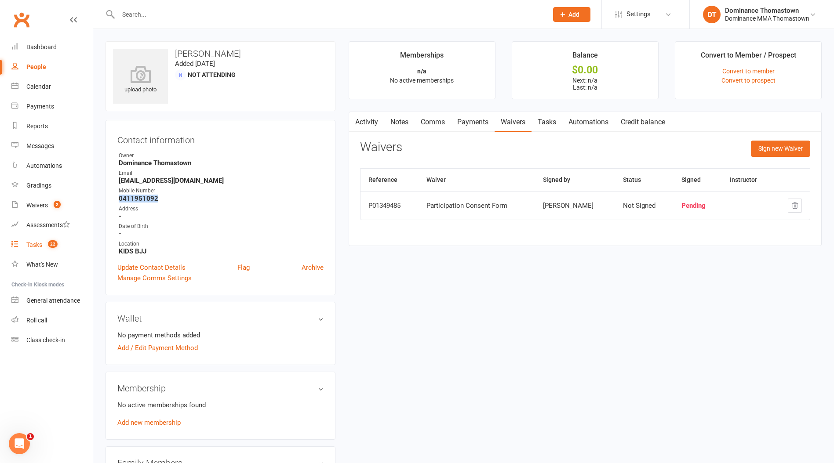
click at [34, 245] on div "Tasks" at bounding box center [34, 244] width 16 height 7
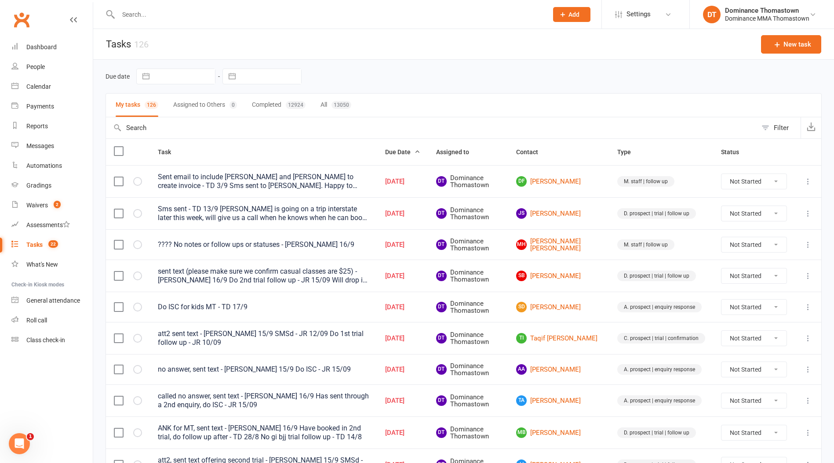
click at [142, 13] on input "text" at bounding box center [329, 14] width 426 height 12
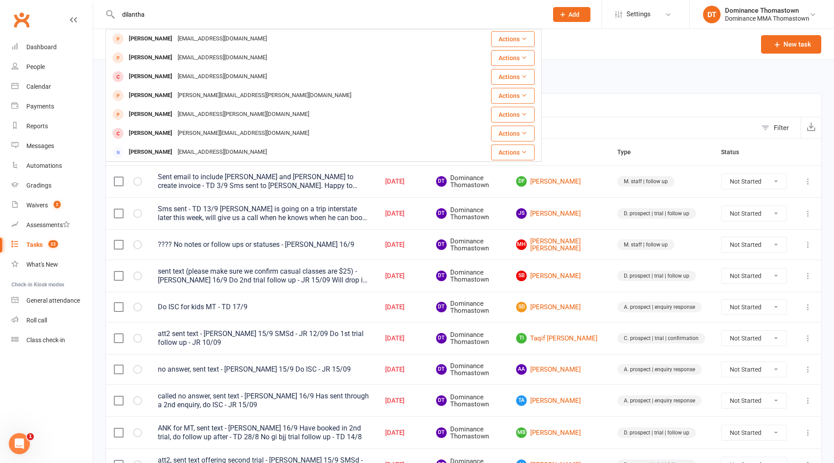
click at [145, 39] on div "[PERSON_NAME]" at bounding box center [150, 39] width 49 height 13
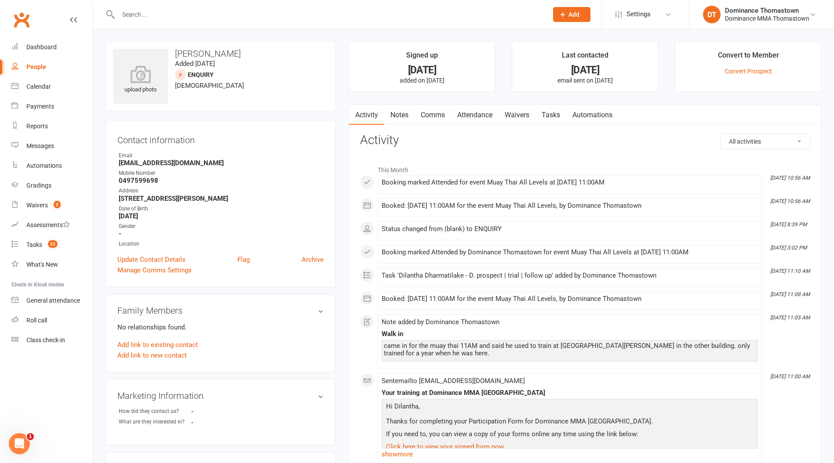
drag, startPoint x: 549, startPoint y: 111, endPoint x: 546, endPoint y: 118, distance: 7.0
click at [549, 111] on link "Tasks" at bounding box center [550, 115] width 31 height 20
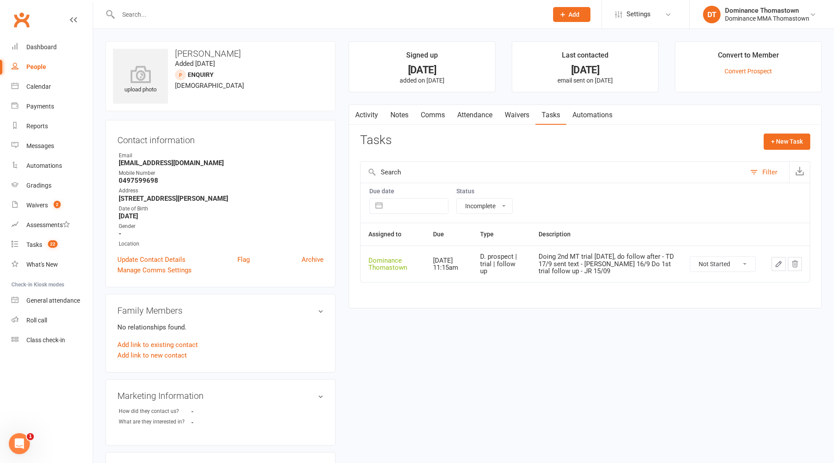
click at [780, 263] on icon "button" at bounding box center [778, 264] width 5 height 5
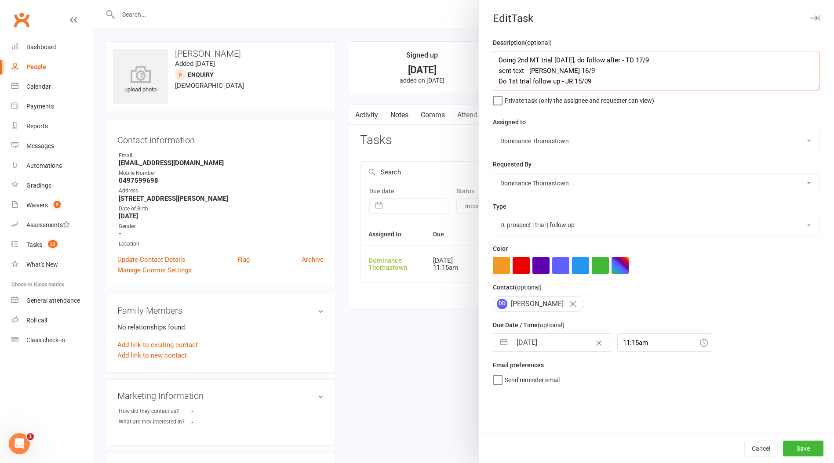
drag, startPoint x: 496, startPoint y: 58, endPoint x: 524, endPoint y: 57, distance: 28.1
click at [499, 58] on textarea "Doing 2nd MT trial [DATE], do follow after - TD 17/9 sent text - [PERSON_NAME] …" at bounding box center [656, 71] width 327 height 40
click at [530, 348] on input "[DATE]" at bounding box center [561, 343] width 99 height 18
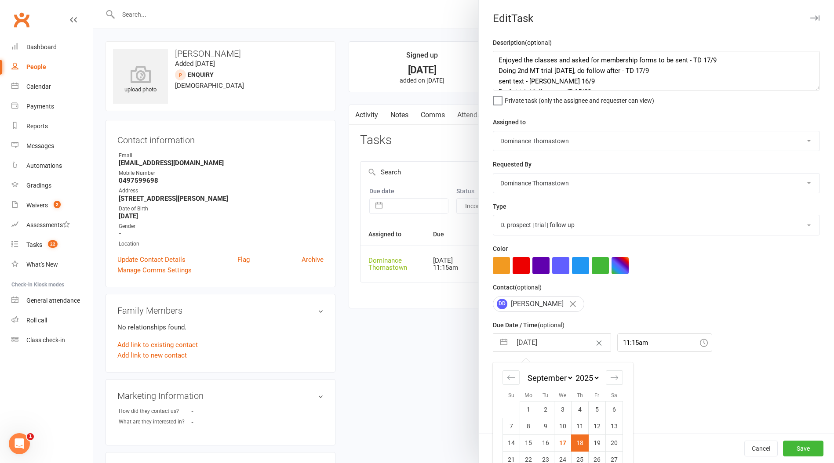
scroll to position [33, 0]
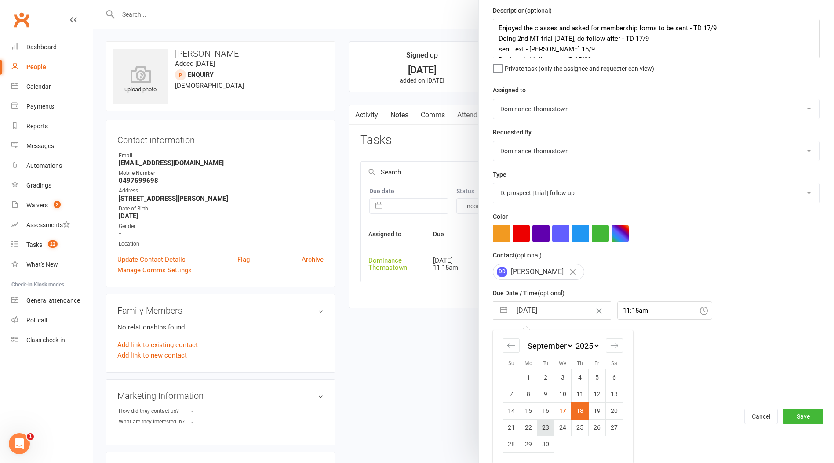
click at [545, 429] on td "23" at bounding box center [545, 427] width 17 height 17
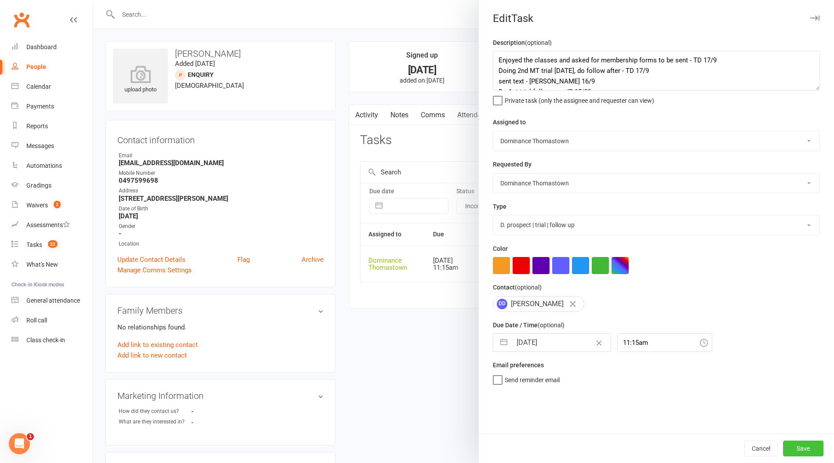
click at [805, 447] on button "Save" at bounding box center [803, 449] width 40 height 16
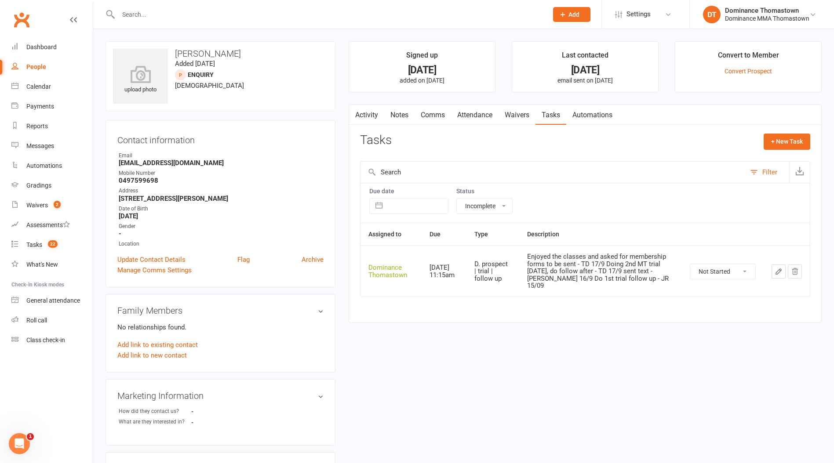
click at [516, 118] on link "Waivers" at bounding box center [516, 115] width 37 height 20
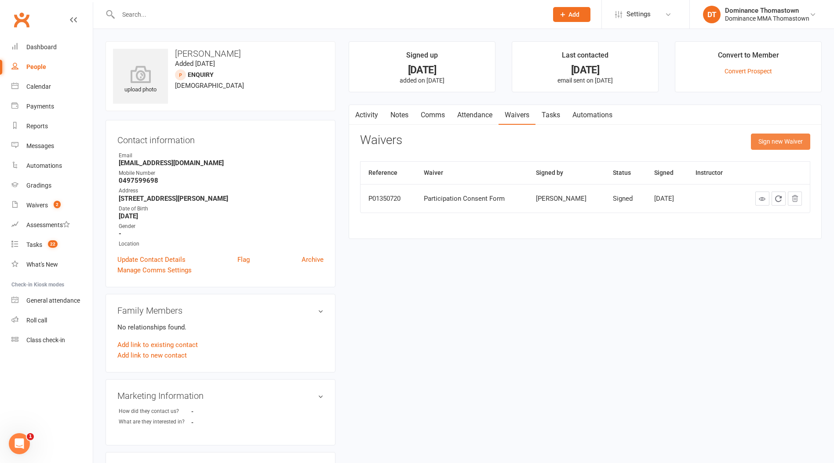
click at [768, 142] on button "Sign new Waiver" at bounding box center [780, 142] width 59 height 16
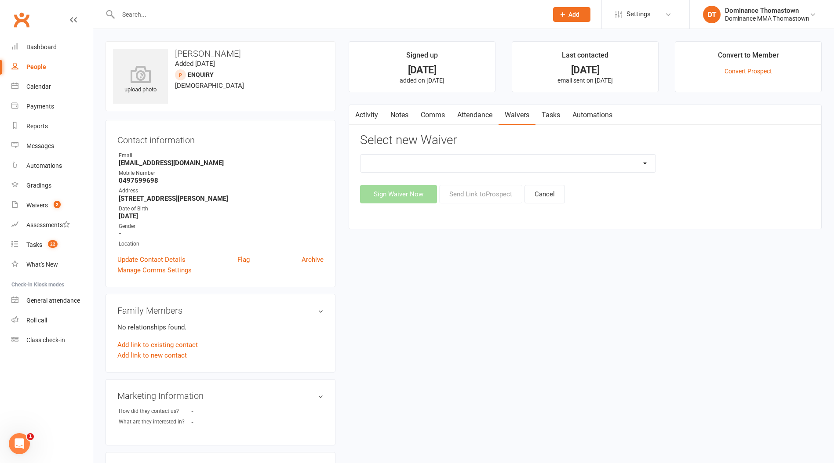
click at [528, 166] on select "Member | Cancellation | Adults Member | Injury Report Form (FOH staff use only)…" at bounding box center [507, 164] width 295 height 18
click at [360, 155] on select "Member | Cancellation | Adults Member | Injury Report Form (FOH staff use only)…" at bounding box center [507, 164] width 295 height 18
click at [471, 196] on button "Send Link to [GEOGRAPHIC_DATA]" at bounding box center [480, 194] width 83 height 18
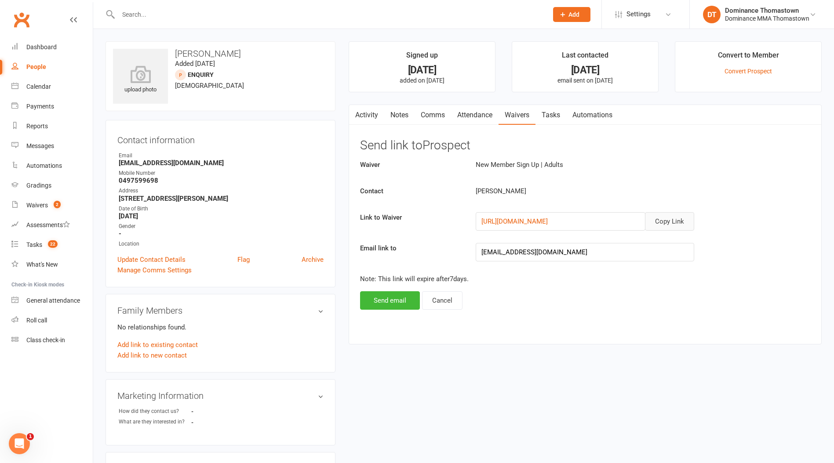
click at [675, 221] on button "Copy Link" at bounding box center [669, 221] width 49 height 18
click at [672, 225] on button "Copy Link" at bounding box center [669, 221] width 49 height 18
click at [429, 116] on link "Comms" at bounding box center [433, 115] width 36 height 20
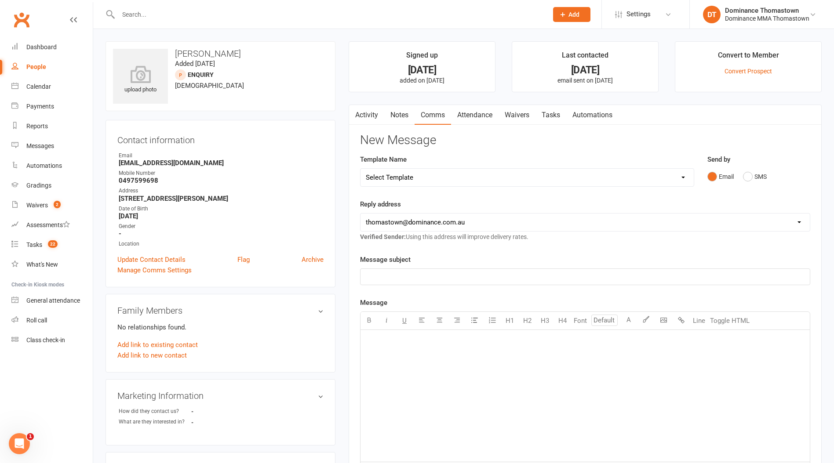
click at [440, 179] on select "Select Template [Email] MARKETING | 10TH BIRTHDAY SPECIAL | CANCELLED MEMBERS […" at bounding box center [526, 178] width 333 height 18
click at [360, 169] on select "Select Template [Email] MARKETING | 10TH BIRTHDAY SPECIAL | CANCELLED MEMBERS […" at bounding box center [526, 178] width 333 height 18
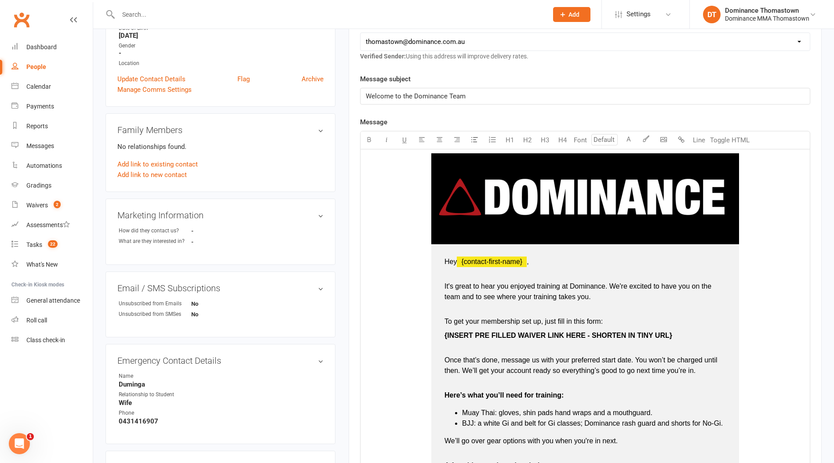
scroll to position [210, 0]
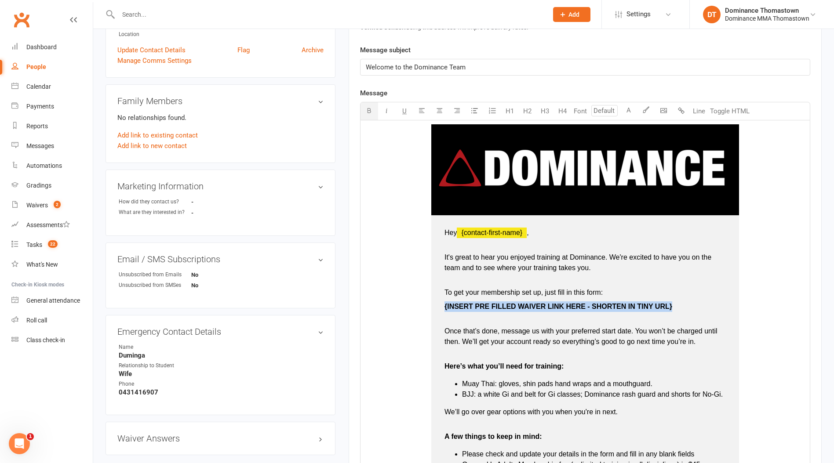
drag, startPoint x: 443, startPoint y: 307, endPoint x: 675, endPoint y: 308, distance: 232.1
click at [676, 308] on td "Hey ﻿ {contact-first-name} , It's great to hear you enjoyed training at Dominan…" at bounding box center [585, 403] width 308 height 377
drag, startPoint x: 443, startPoint y: 307, endPoint x: 578, endPoint y: 305, distance: 135.4
click at [580, 306] on td "Hey ﻿ {contact-first-name} , It's great to hear you enjoyed training at Dominan…" at bounding box center [585, 403] width 308 height 377
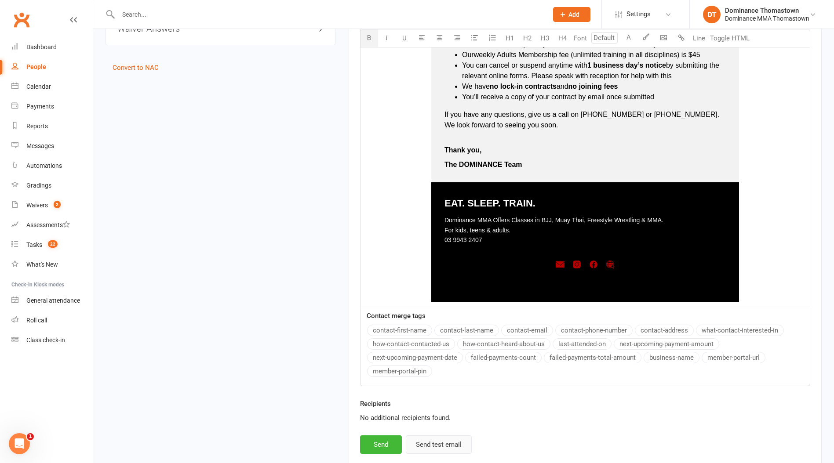
scroll to position [680, 0]
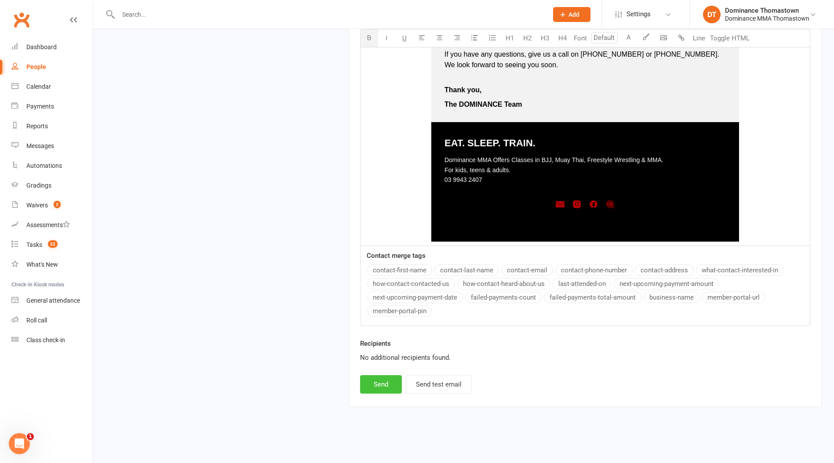
click at [379, 387] on button "Send" at bounding box center [381, 384] width 42 height 18
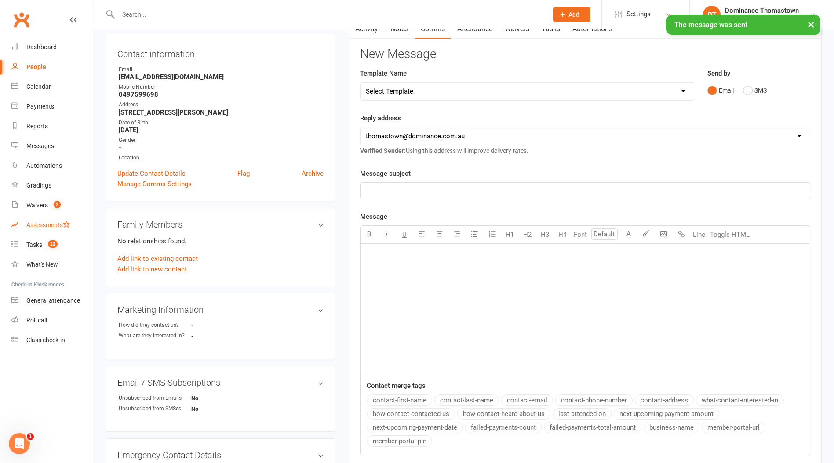
scroll to position [0, 0]
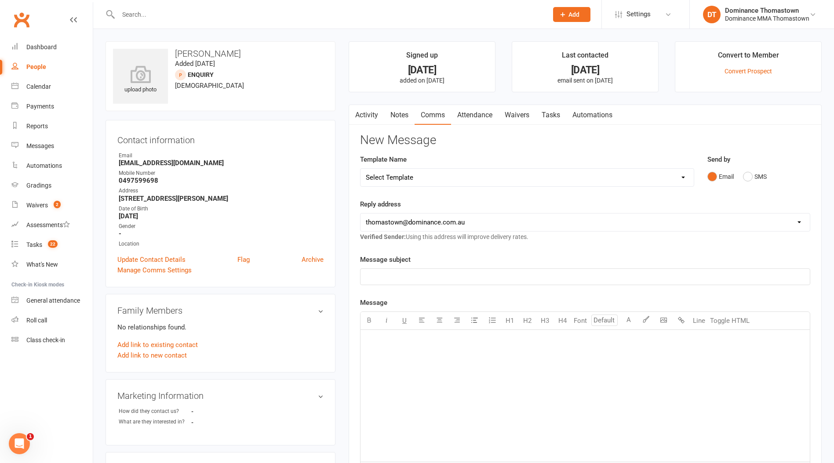
click at [519, 111] on link "Waivers" at bounding box center [516, 115] width 37 height 20
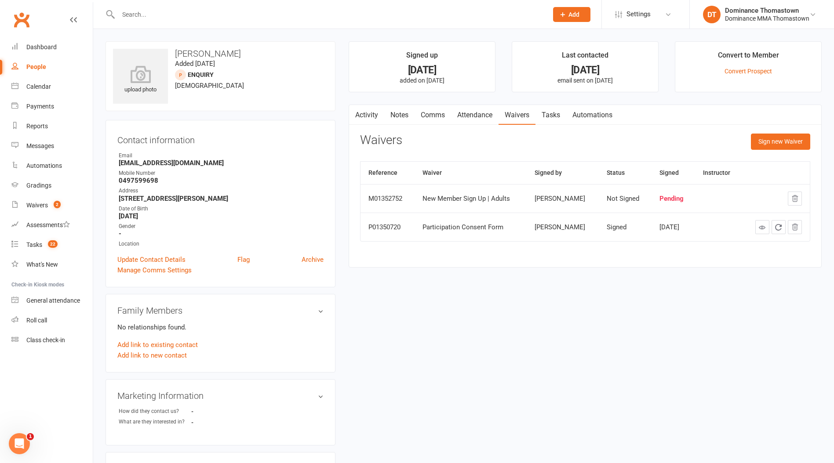
click at [564, 114] on link "Tasks" at bounding box center [550, 115] width 31 height 20
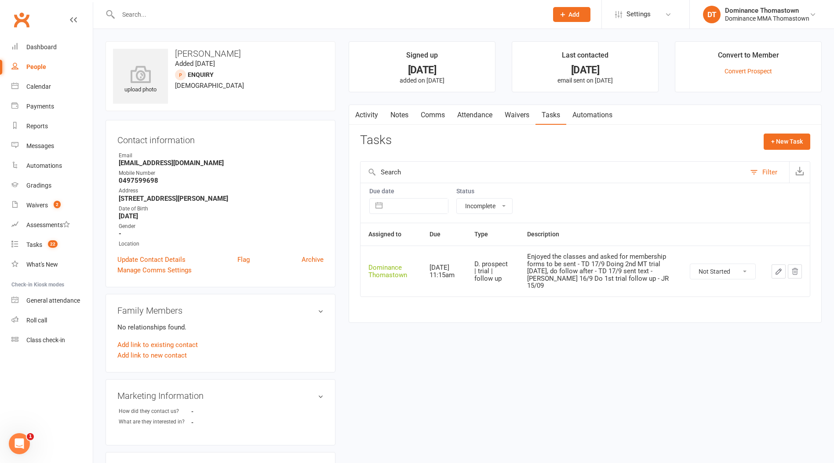
click at [139, 17] on input "text" at bounding box center [329, 14] width 426 height 12
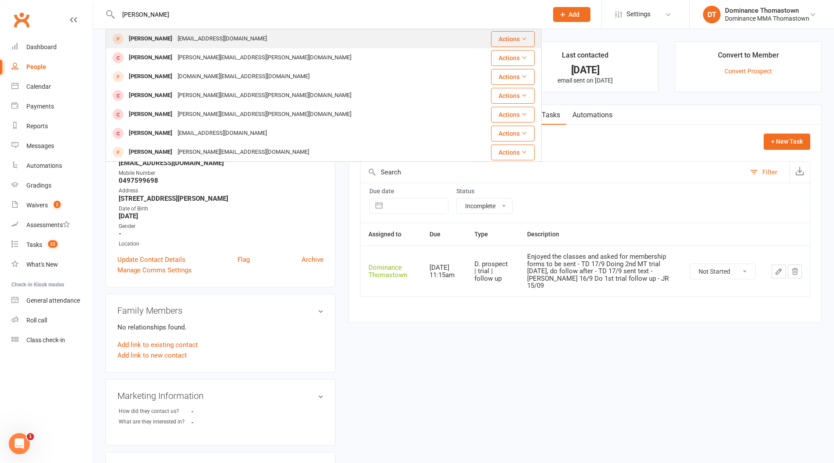
click at [156, 40] on div "[PERSON_NAME]" at bounding box center [150, 39] width 49 height 13
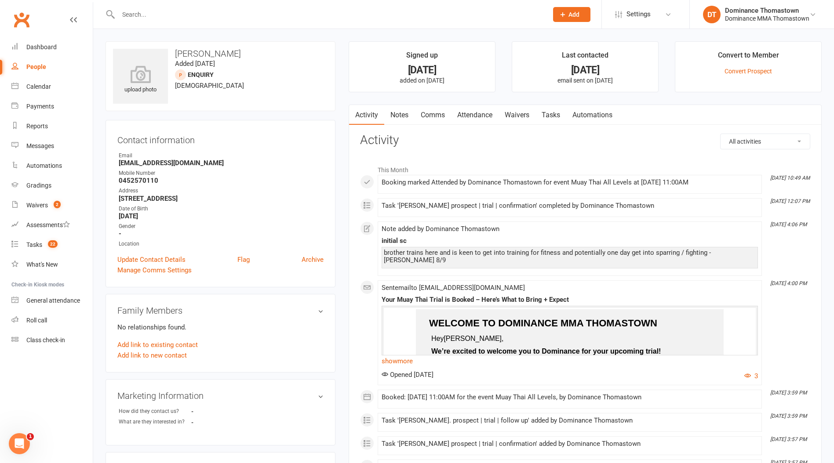
click at [481, 118] on link "Attendance" at bounding box center [474, 115] width 47 height 20
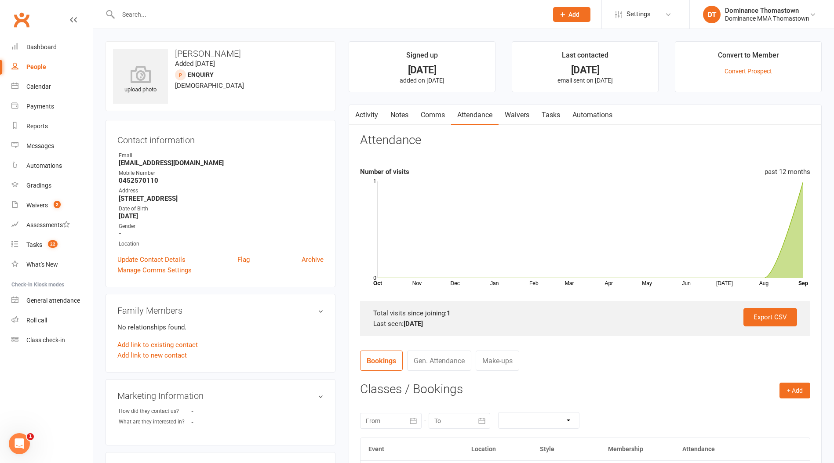
click at [518, 118] on link "Waivers" at bounding box center [516, 115] width 37 height 20
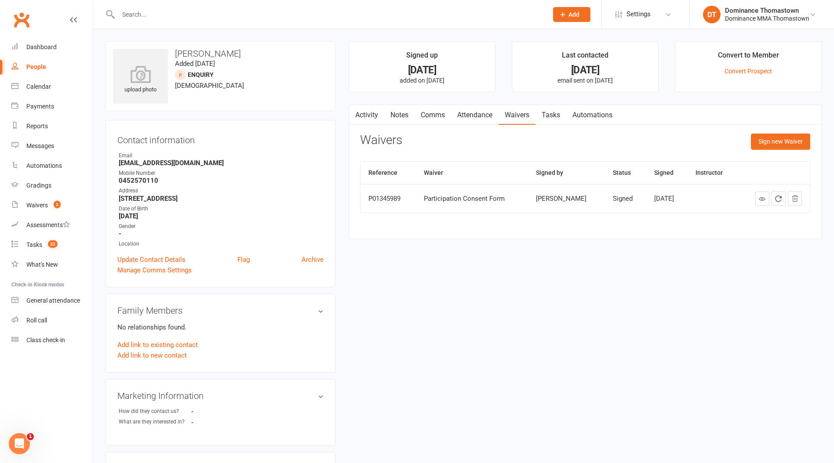
click at [553, 116] on link "Tasks" at bounding box center [550, 115] width 31 height 20
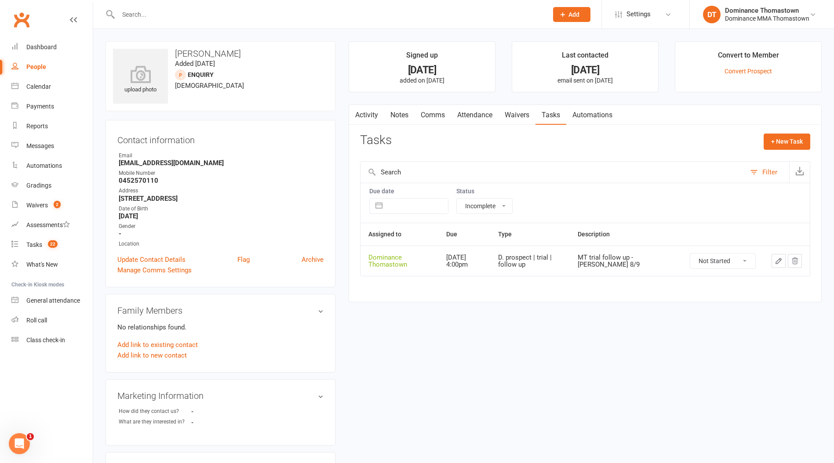
click at [517, 116] on link "Waivers" at bounding box center [516, 115] width 37 height 20
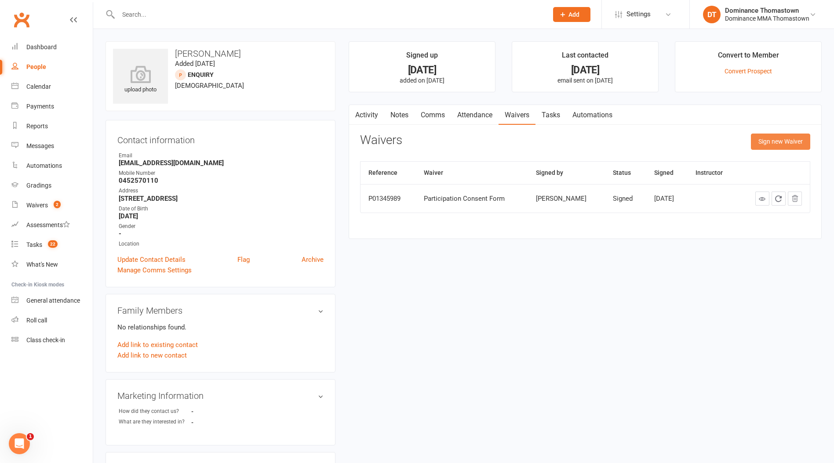
click at [791, 142] on button "Sign new Waiver" at bounding box center [780, 142] width 59 height 16
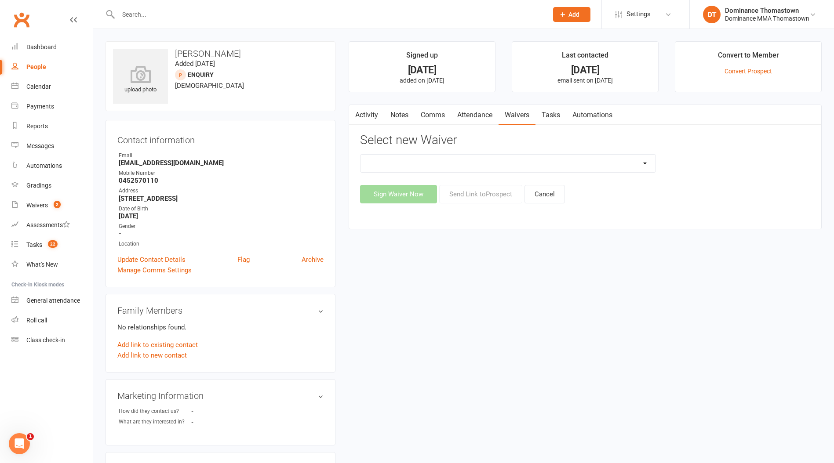
click at [566, 170] on select "Member | Cancellation | Adults Member | Injury Report Form (FOH staff use only)…" at bounding box center [507, 164] width 295 height 18
click at [360, 155] on select "Member | Cancellation | Adults Member | Injury Report Form (FOH staff use only)…" at bounding box center [507, 164] width 295 height 18
click at [482, 194] on button "Send Link to [GEOGRAPHIC_DATA]" at bounding box center [480, 194] width 83 height 18
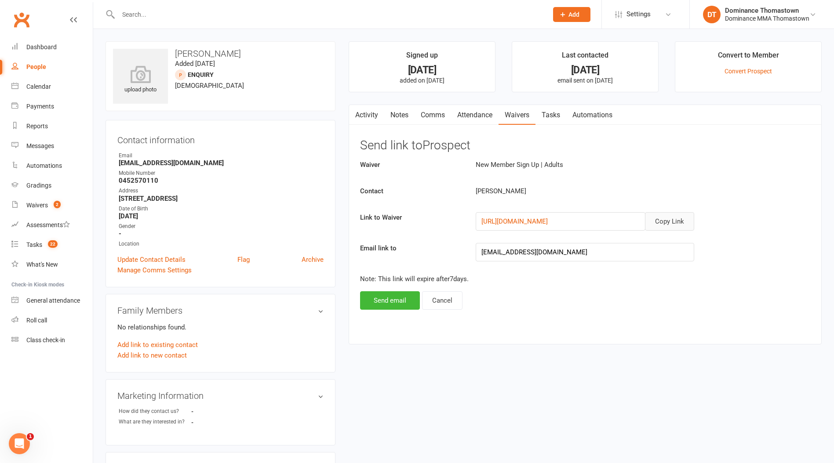
click at [674, 221] on button "Copy Link" at bounding box center [669, 221] width 49 height 18
click at [431, 117] on link "Comms" at bounding box center [433, 115] width 36 height 20
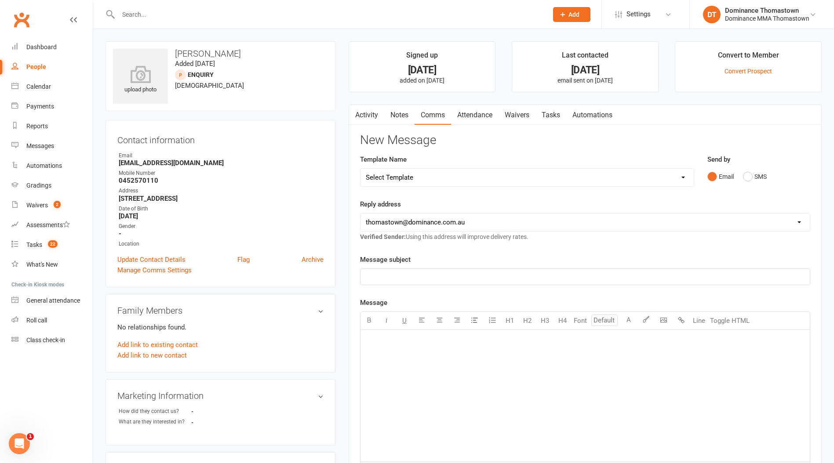
click at [600, 183] on select "Select Template [Email] MARKETING | 10TH BIRTHDAY SPECIAL | CANCELLED MEMBERS […" at bounding box center [526, 178] width 333 height 18
click at [360, 169] on select "Select Template [Email] MARKETING | 10TH BIRTHDAY SPECIAL | CANCELLED MEMBERS […" at bounding box center [526, 178] width 333 height 18
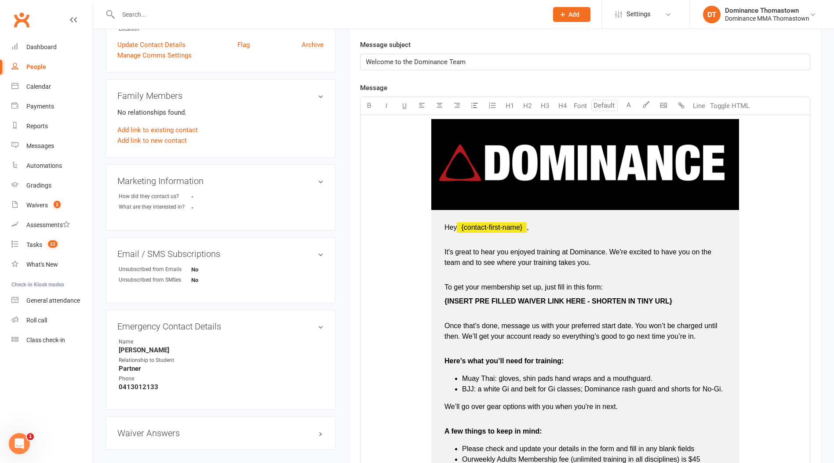
scroll to position [299, 0]
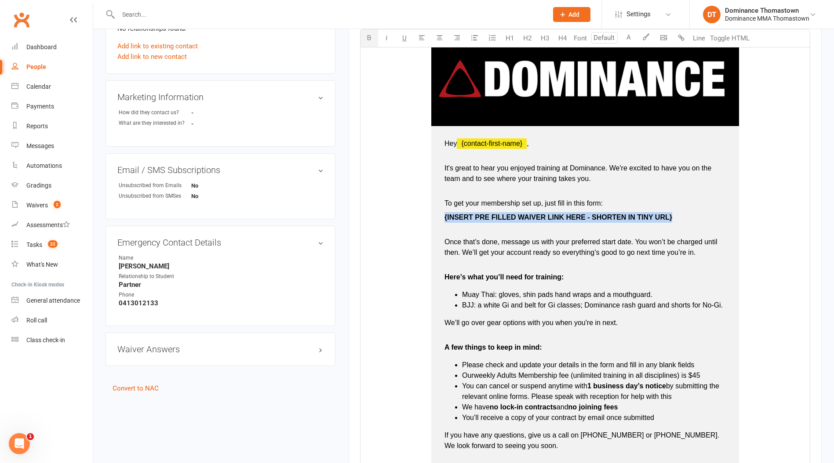
drag, startPoint x: 444, startPoint y: 218, endPoint x: 676, endPoint y: 217, distance: 232.5
click at [676, 217] on td "Hey ﻿ {contact-first-name} , It's great to hear you enjoyed training at Dominan…" at bounding box center [585, 314] width 308 height 377
drag, startPoint x: 443, startPoint y: 217, endPoint x: 591, endPoint y: 216, distance: 147.7
click at [590, 217] on td "Hey ﻿ {contact-first-name} , It's great to hear you enjoyed training at Dominan…" at bounding box center [585, 314] width 308 height 377
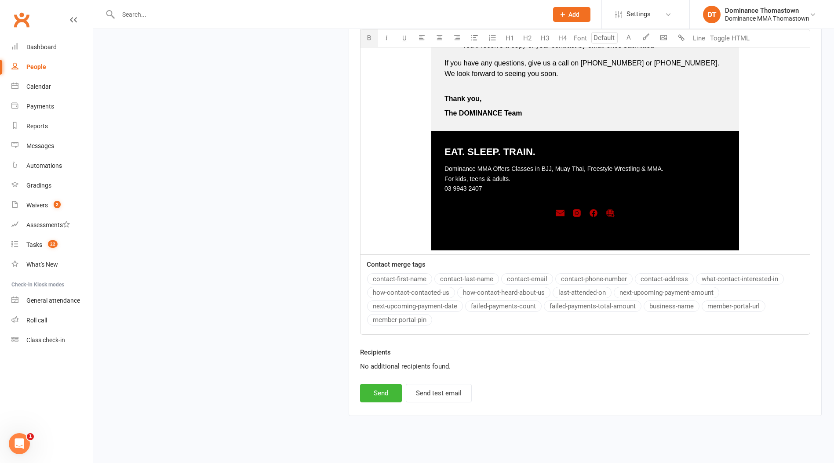
scroll to position [680, 0]
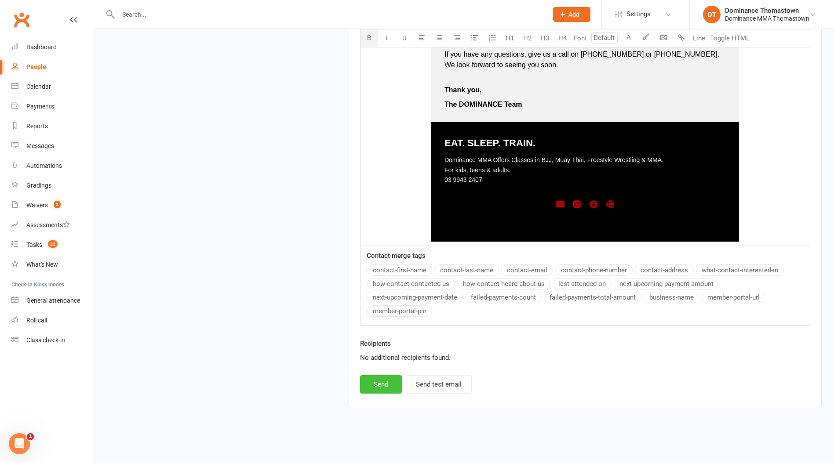
click at [383, 382] on button "Send" at bounding box center [381, 384] width 42 height 18
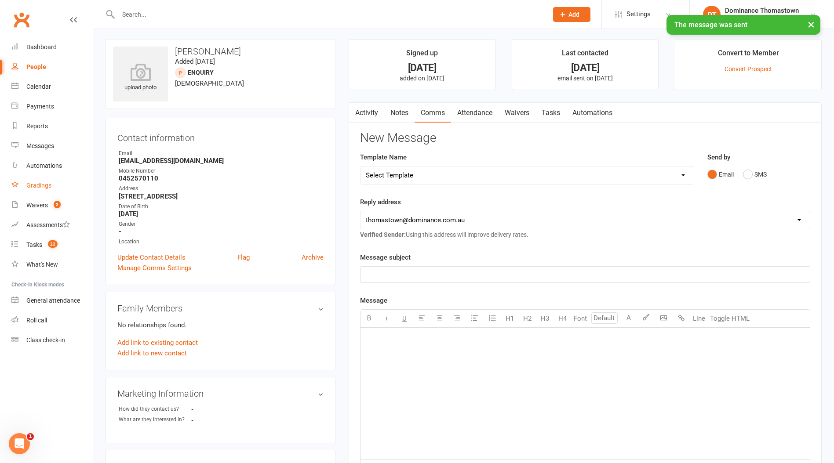
scroll to position [4, 0]
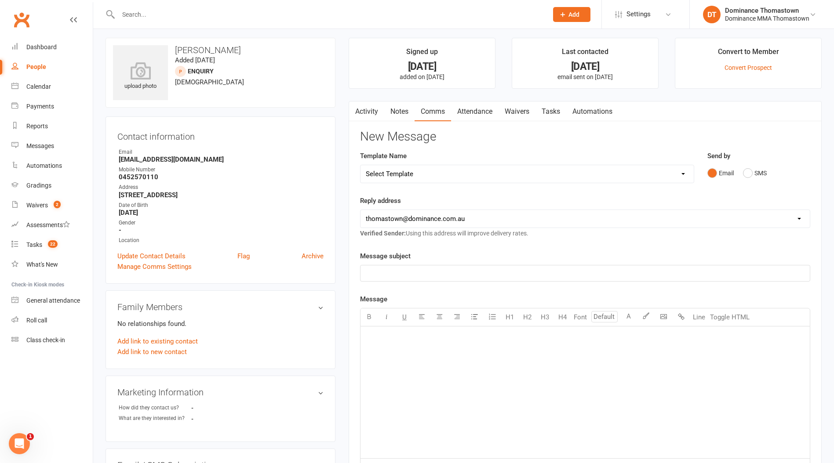
click at [549, 109] on link "Tasks" at bounding box center [550, 112] width 31 height 20
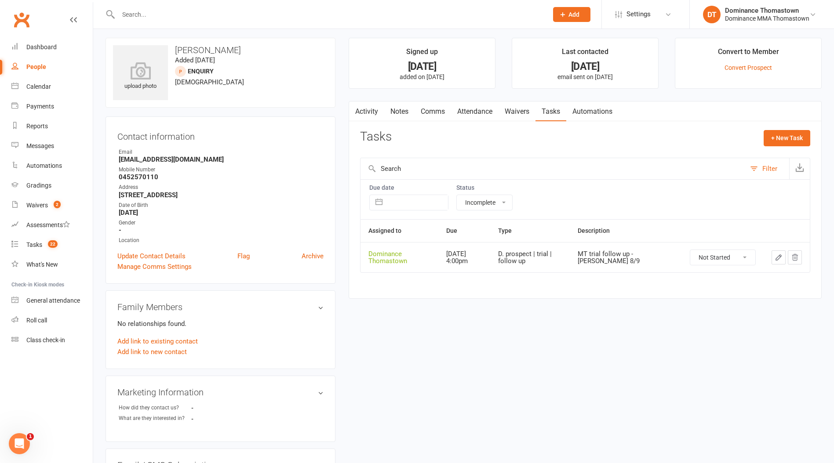
click at [779, 259] on icon "button" at bounding box center [779, 258] width 8 height 8
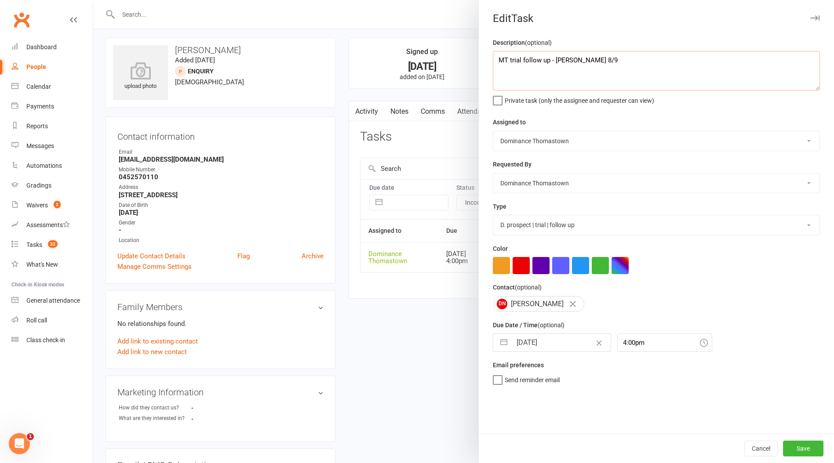
drag, startPoint x: 495, startPoint y: 62, endPoint x: 500, endPoint y: 61, distance: 5.3
click at [499, 61] on textarea "MT trial follow up - [PERSON_NAME] 8/9" at bounding box center [656, 71] width 327 height 40
click at [536, 346] on input "[DATE]" at bounding box center [561, 343] width 99 height 18
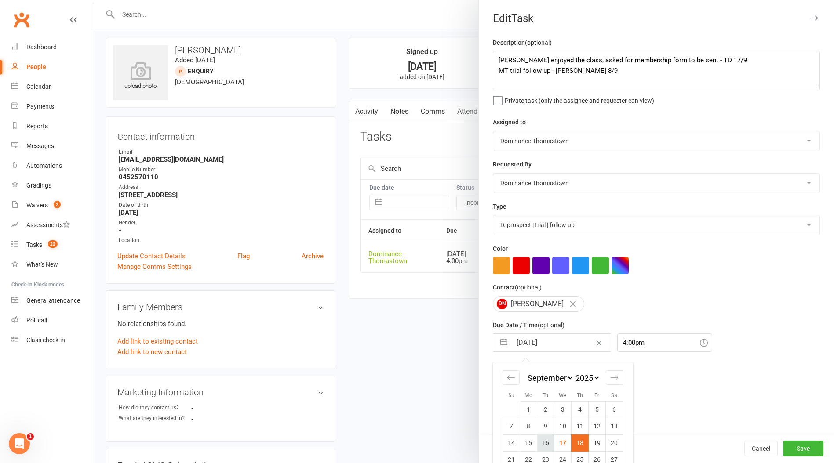
scroll to position [33, 0]
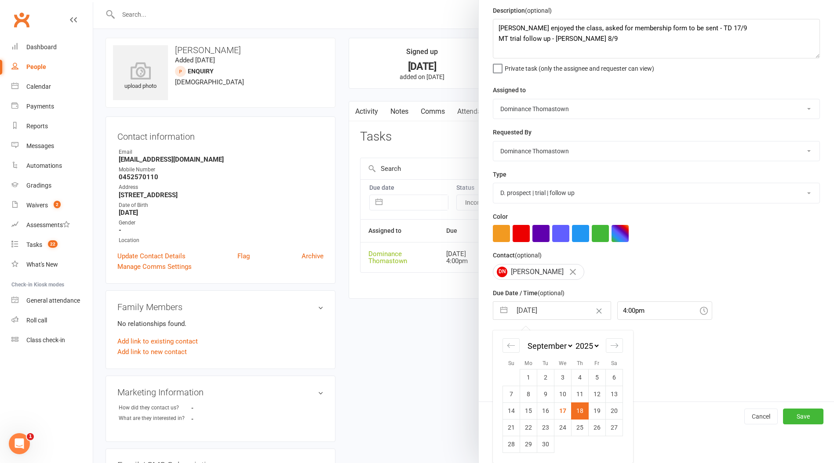
click at [545, 428] on td "23" at bounding box center [545, 427] width 17 height 17
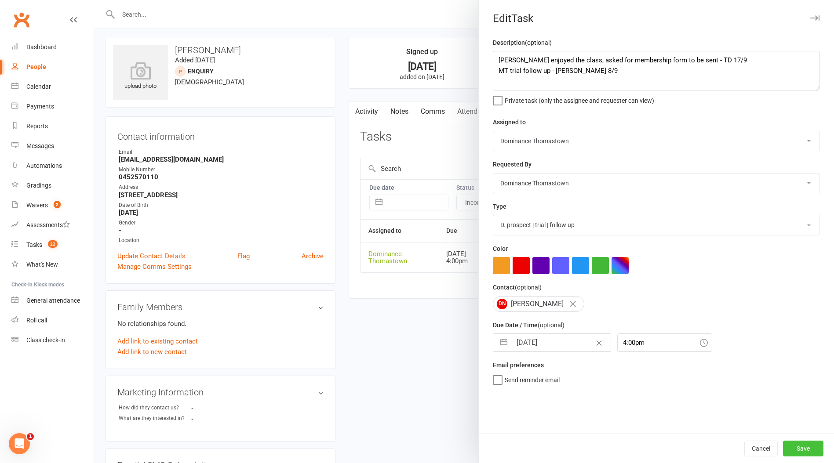
drag, startPoint x: 803, startPoint y: 450, endPoint x: 769, endPoint y: 441, distance: 34.4
click at [803, 450] on button "Save" at bounding box center [803, 449] width 40 height 16
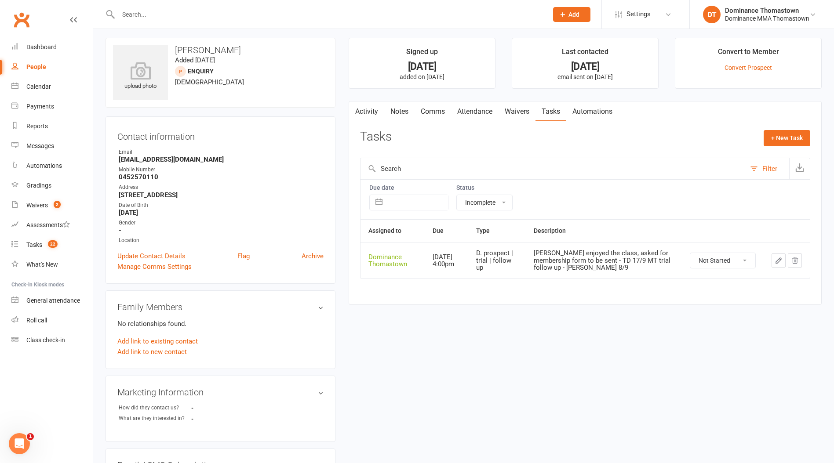
click at [524, 112] on link "Waivers" at bounding box center [516, 112] width 37 height 20
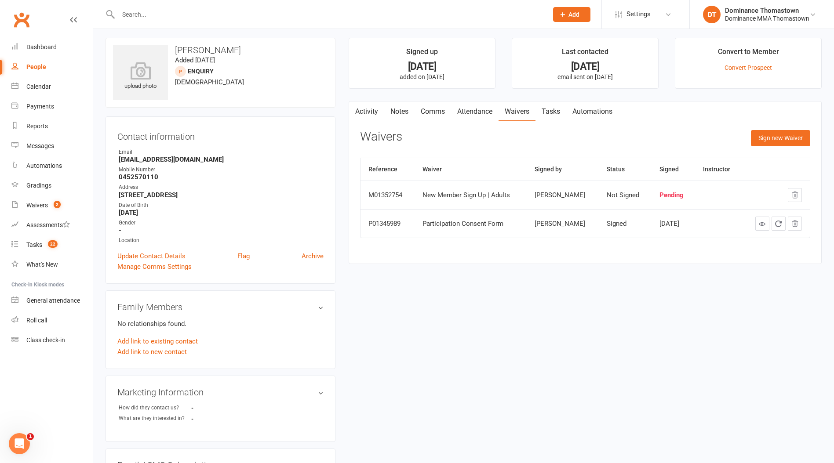
drag, startPoint x: 135, startPoint y: 15, endPoint x: 142, endPoint y: 15, distance: 7.5
click at [135, 15] on input "text" at bounding box center [329, 14] width 426 height 12
click at [37, 206] on div "Waivers" at bounding box center [37, 205] width 22 height 7
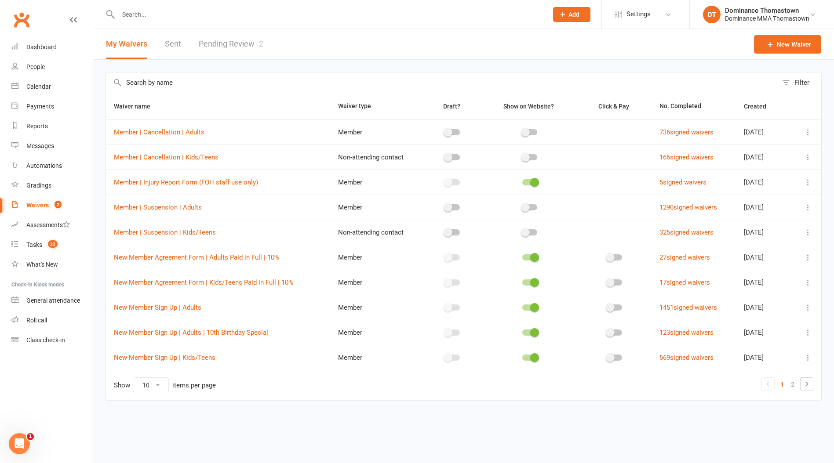
click at [223, 50] on link "Pending Review 2" at bounding box center [231, 44] width 65 height 30
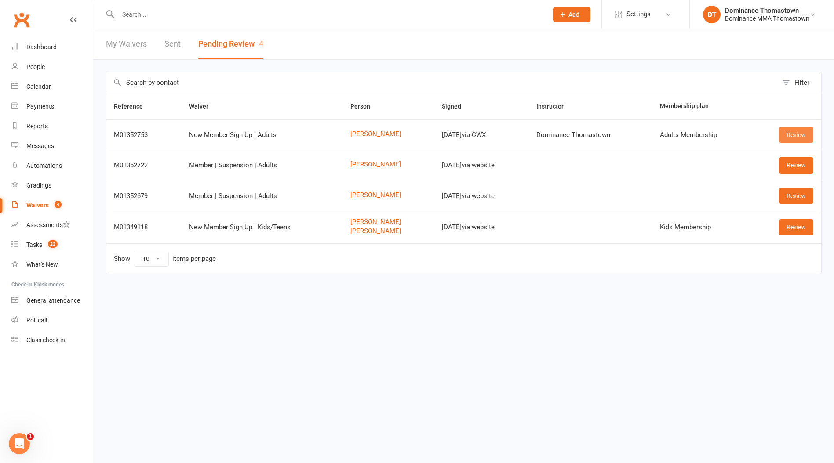
click at [803, 135] on link "Review" at bounding box center [796, 135] width 34 height 16
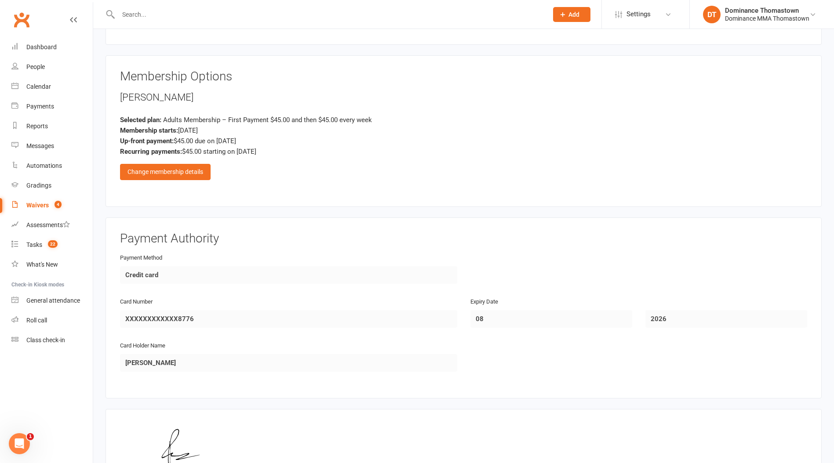
scroll to position [404, 0]
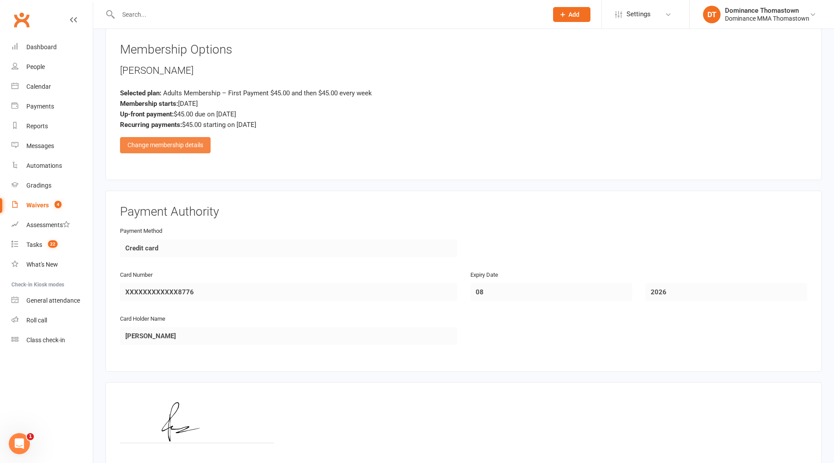
click at [164, 146] on div "Change membership details" at bounding box center [165, 145] width 91 height 16
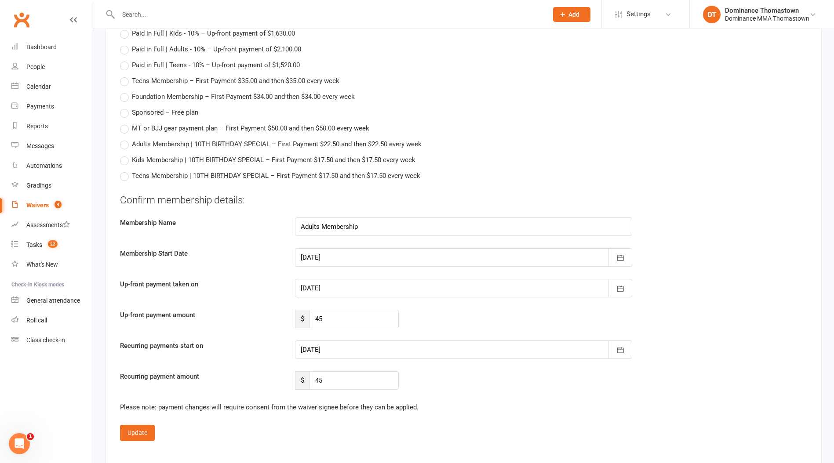
scroll to position [545, 0]
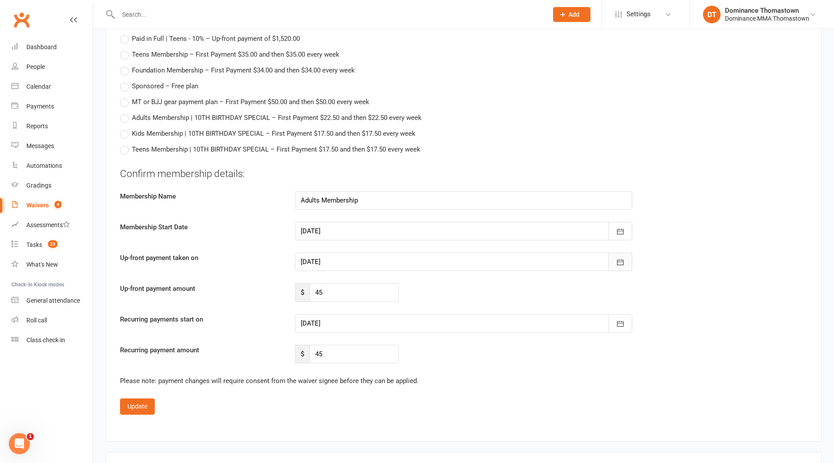
click at [625, 262] on button "button" at bounding box center [620, 262] width 24 height 18
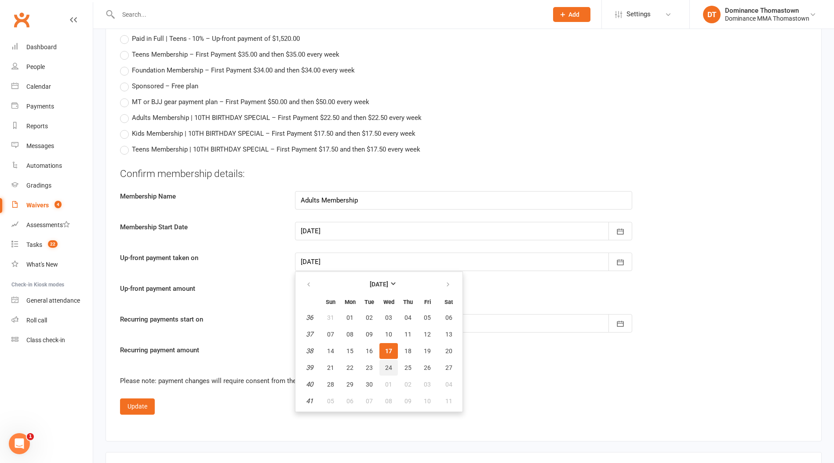
click at [392, 366] on span "24" at bounding box center [388, 367] width 7 height 7
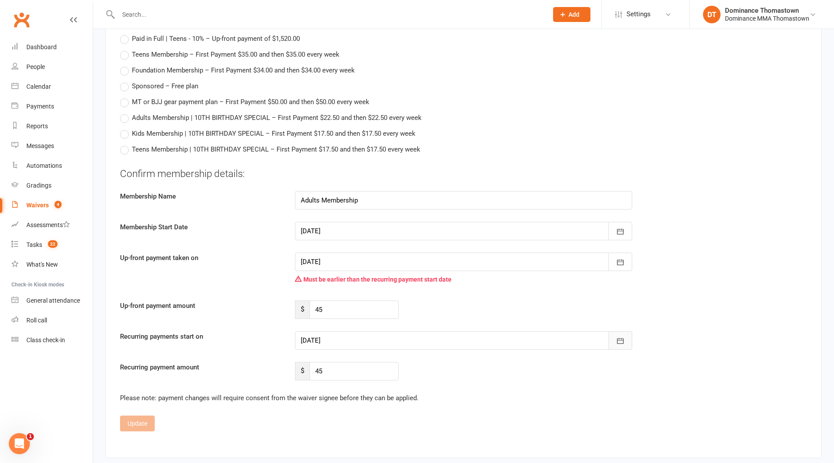
click at [616, 338] on icon "button" at bounding box center [620, 341] width 9 height 9
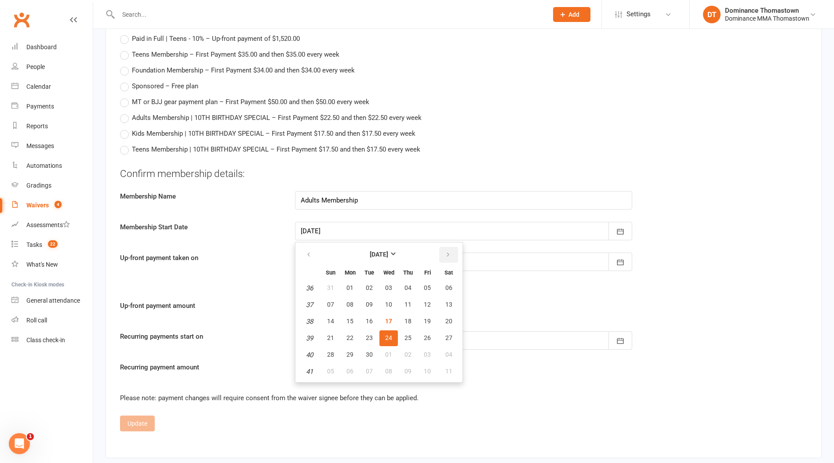
drag, startPoint x: 446, startPoint y: 255, endPoint x: 439, endPoint y: 259, distance: 8.3
click at [446, 255] on icon "button" at bounding box center [448, 254] width 6 height 7
click at [389, 285] on span "01" at bounding box center [388, 287] width 7 height 7
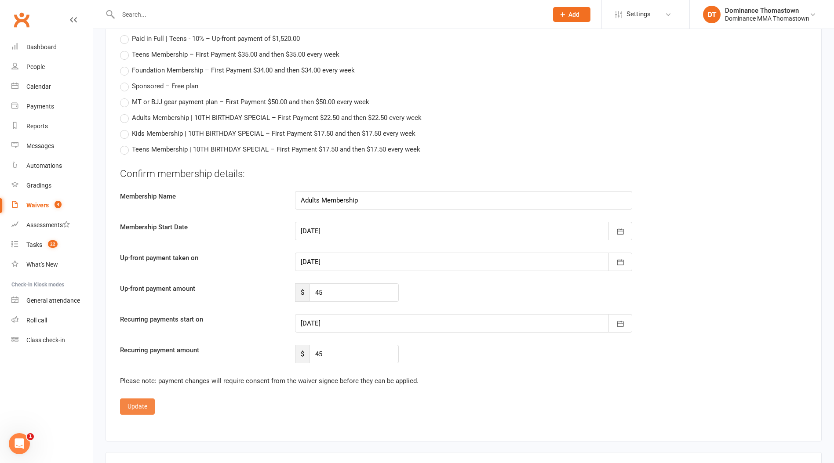
click at [130, 406] on button "Update" at bounding box center [137, 407] width 35 height 16
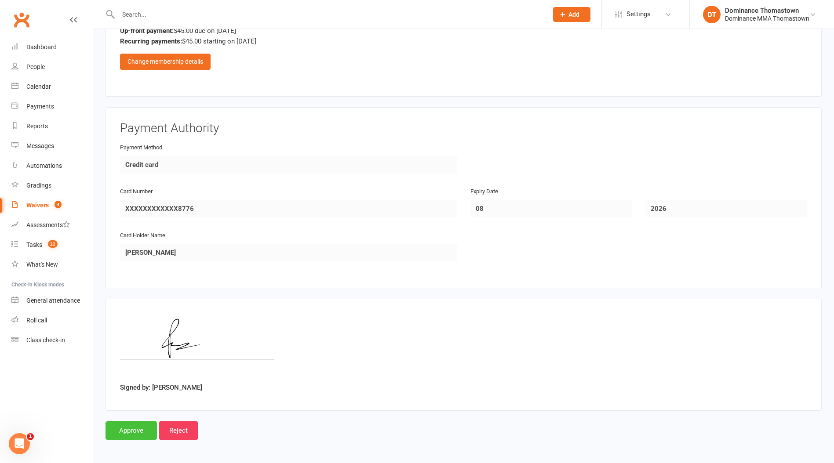
click at [127, 427] on input "Approve" at bounding box center [130, 431] width 51 height 18
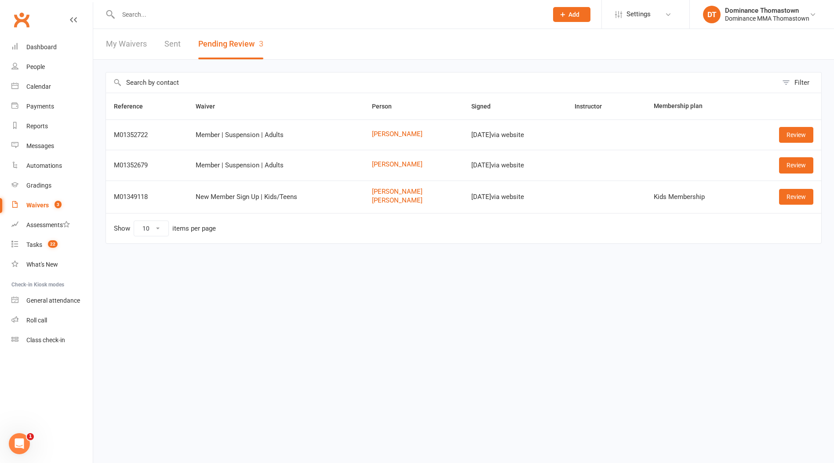
click at [144, 12] on input "text" at bounding box center [329, 14] width 426 height 12
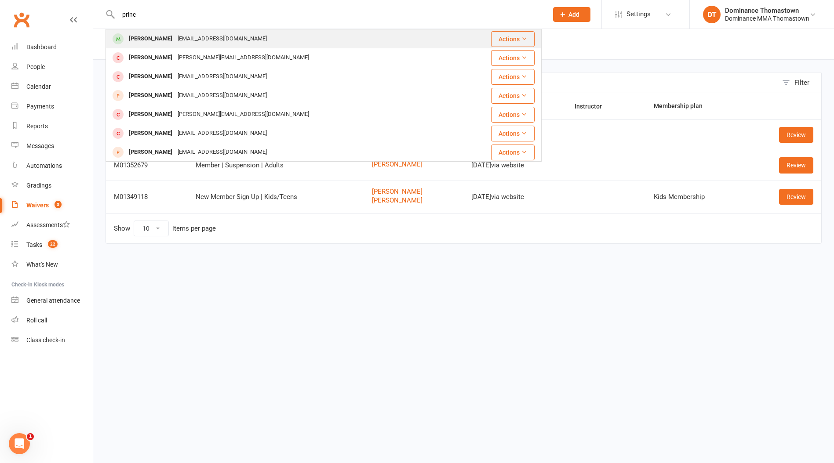
click at [149, 40] on div "[PERSON_NAME]" at bounding box center [150, 39] width 49 height 13
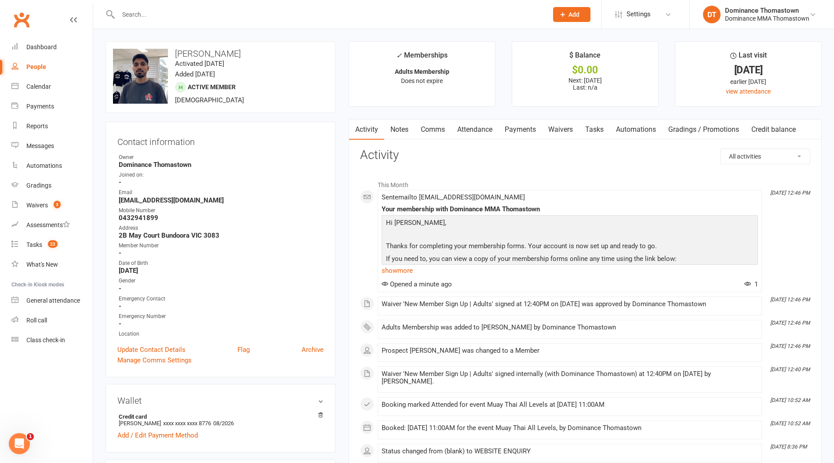
click at [599, 131] on link "Tasks" at bounding box center [594, 130] width 31 height 20
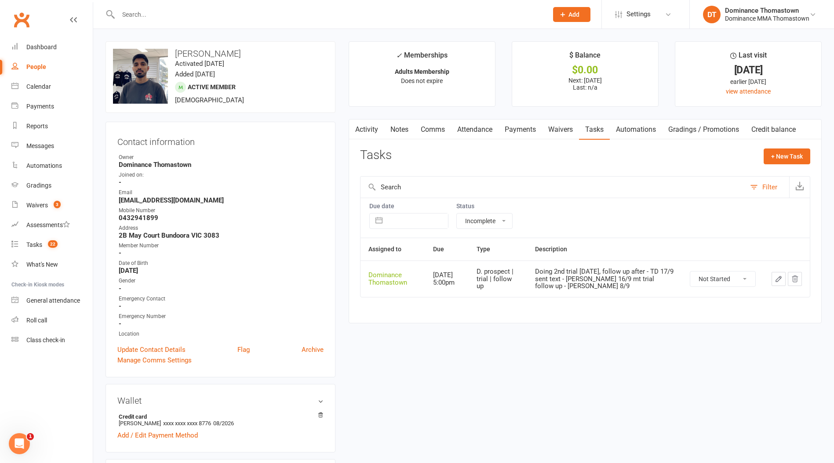
click at [696, 279] on select "Not Started In Progress Waiting Complete" at bounding box center [722, 279] width 65 height 15
click at [690, 272] on select "Not Started In Progress Waiting Complete" at bounding box center [722, 279] width 65 height 15
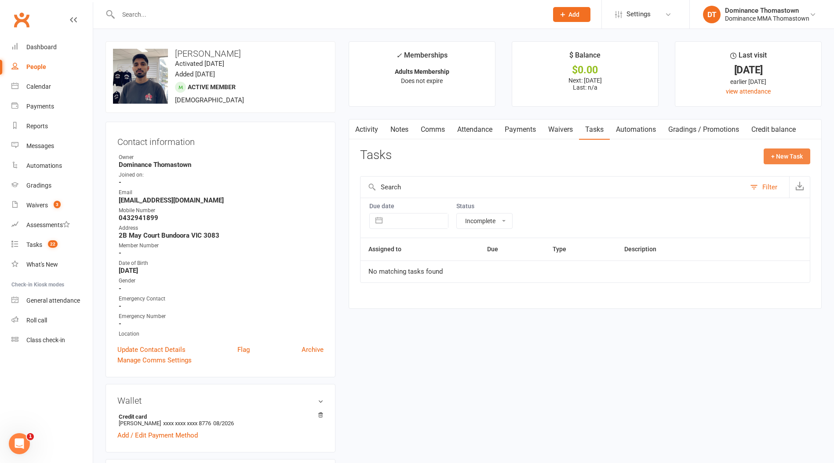
click at [782, 157] on button "+ New Task" at bounding box center [787, 157] width 47 height 16
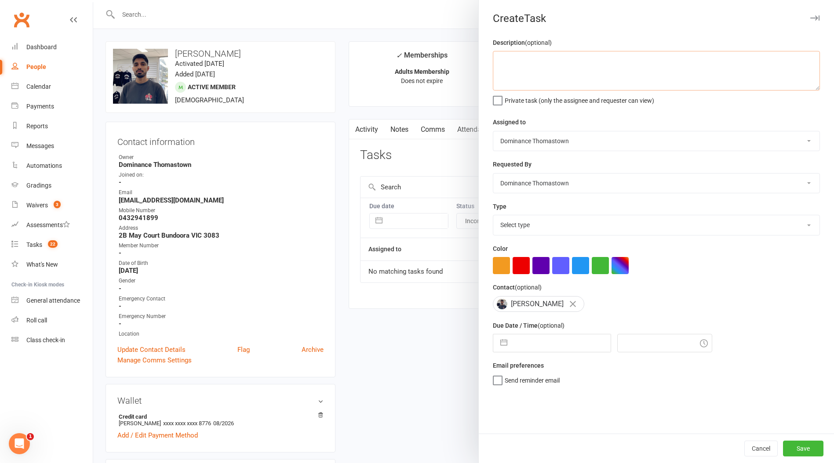
click at [567, 80] on textarea at bounding box center [656, 71] width 327 height 40
click at [564, 233] on select "Select type A. prospect | enquiry response B. prospect | trial | booking [PERSO…" at bounding box center [656, 224] width 326 height 19
click at [493, 216] on select "Select type A. prospect | enquiry response B. prospect | trial | booking [PERSO…" at bounding box center [656, 224] width 326 height 19
click at [531, 346] on input "text" at bounding box center [561, 344] width 99 height 18
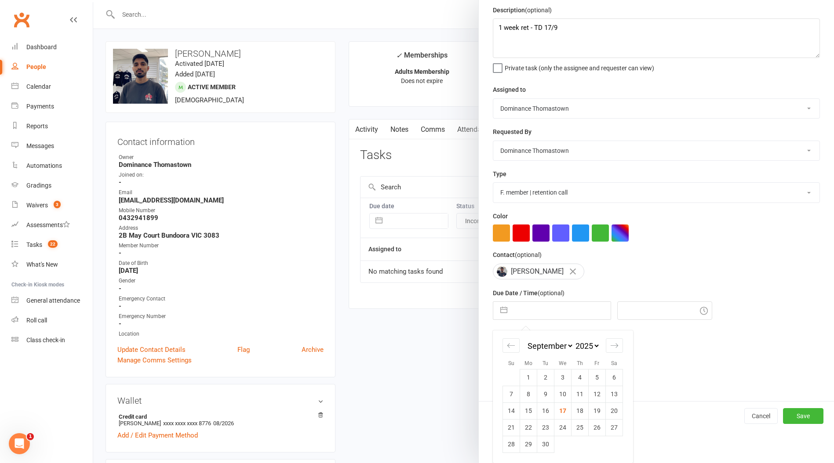
click at [565, 430] on td "24" at bounding box center [562, 427] width 17 height 17
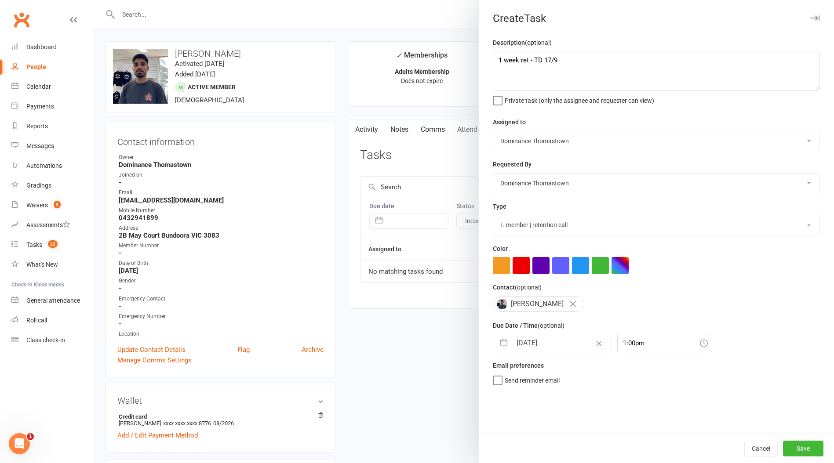
scroll to position [0, 0]
click at [802, 445] on button "Save" at bounding box center [803, 449] width 40 height 16
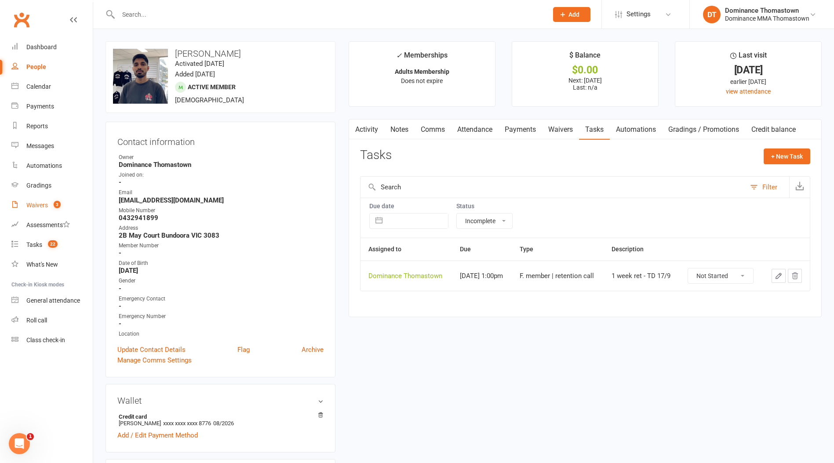
click at [34, 204] on div "Waivers" at bounding box center [37, 205] width 22 height 7
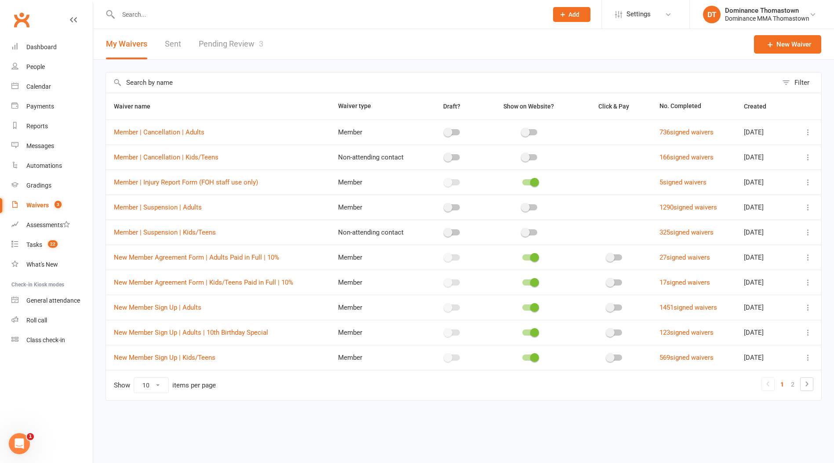
click at [220, 46] on link "Pending Review 3" at bounding box center [231, 44] width 65 height 30
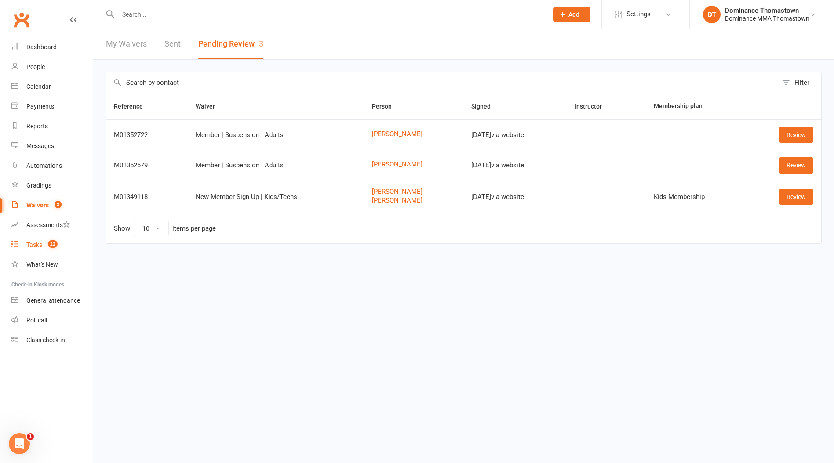
click at [30, 247] on div "Tasks" at bounding box center [34, 244] width 16 height 7
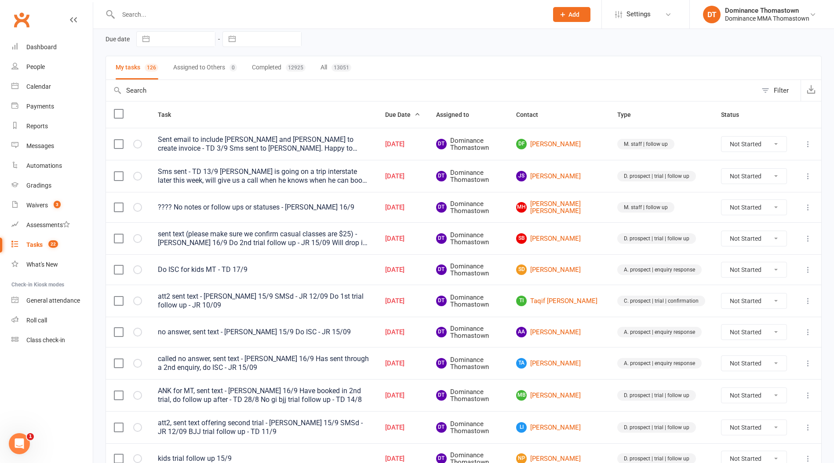
scroll to position [38, 0]
click at [571, 237] on link "SB [PERSON_NAME]" at bounding box center [558, 238] width 85 height 11
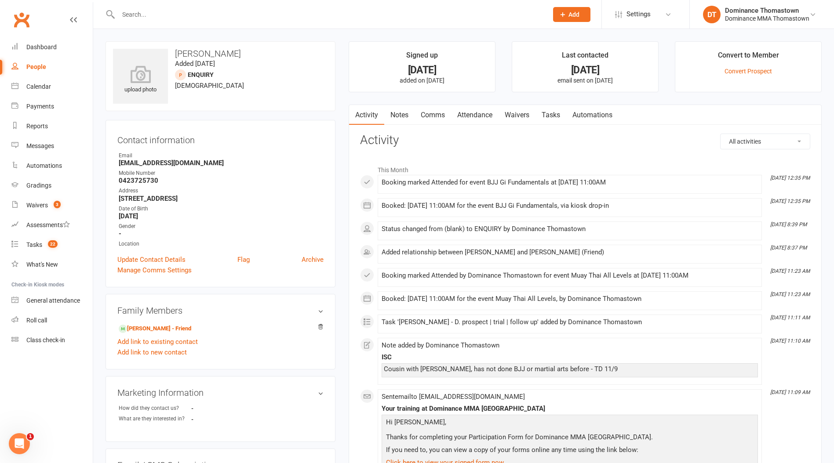
click at [548, 115] on link "Tasks" at bounding box center [550, 115] width 31 height 20
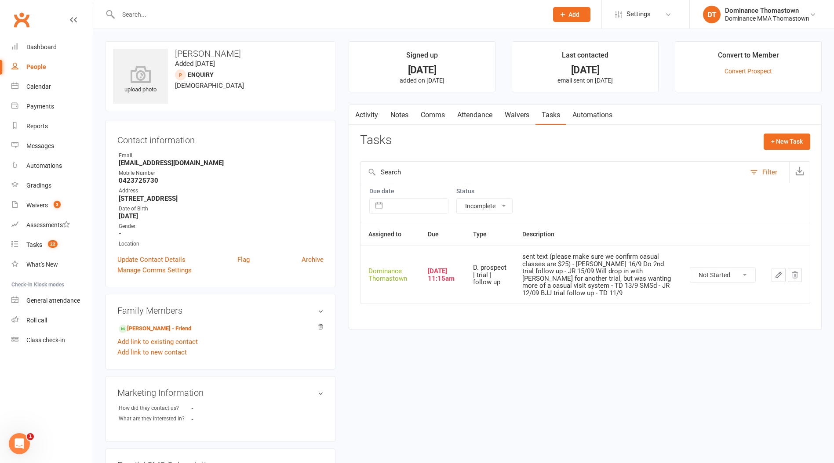
click at [399, 116] on link "Notes" at bounding box center [399, 115] width 30 height 20
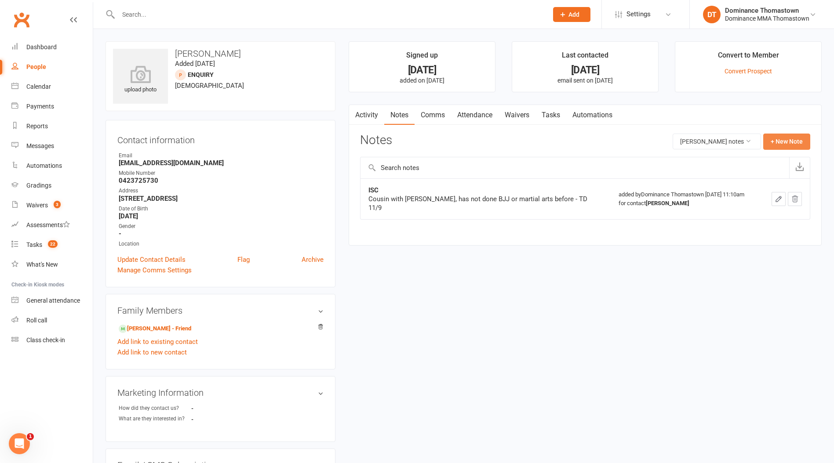
scroll to position [1, 0]
click at [803, 138] on button "+ New Note" at bounding box center [786, 140] width 47 height 16
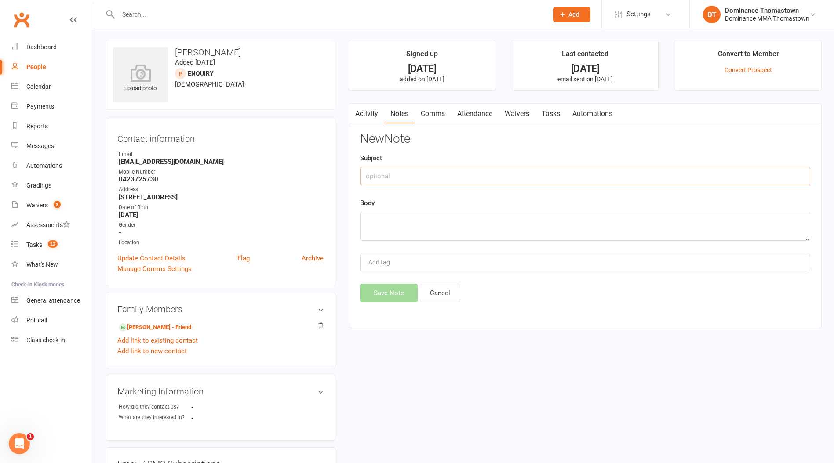
drag, startPoint x: 385, startPoint y: 178, endPoint x: 393, endPoint y: 178, distance: 8.8
click at [386, 178] on input "text" at bounding box center [585, 176] width 450 height 18
drag, startPoint x: 462, startPoint y: 226, endPoint x: 469, endPoint y: 225, distance: 7.5
click at [462, 226] on textarea at bounding box center [585, 226] width 450 height 29
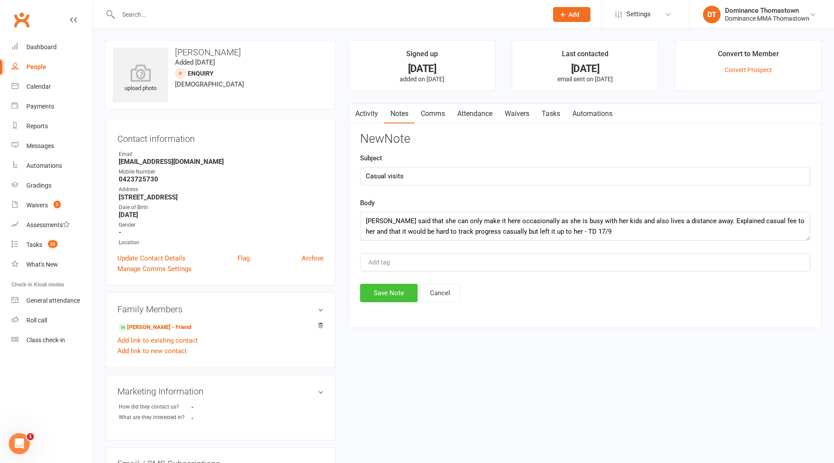
click at [393, 300] on button "Save Note" at bounding box center [389, 293] width 58 height 18
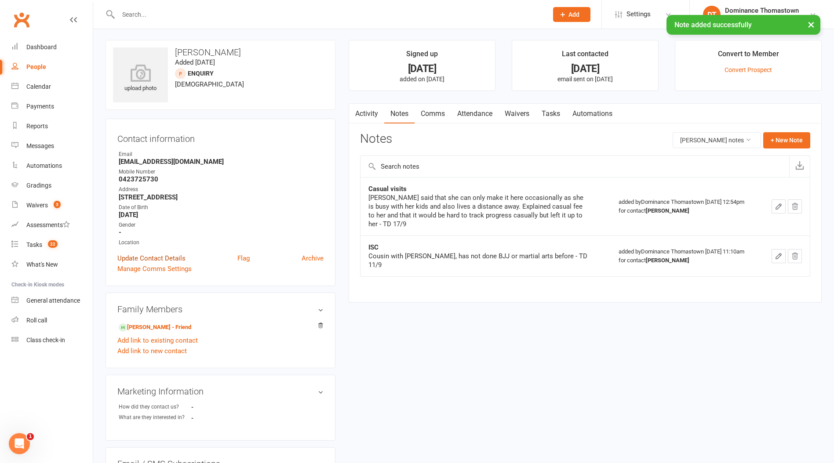
click at [146, 255] on link "Update Contact Details" at bounding box center [151, 258] width 68 height 11
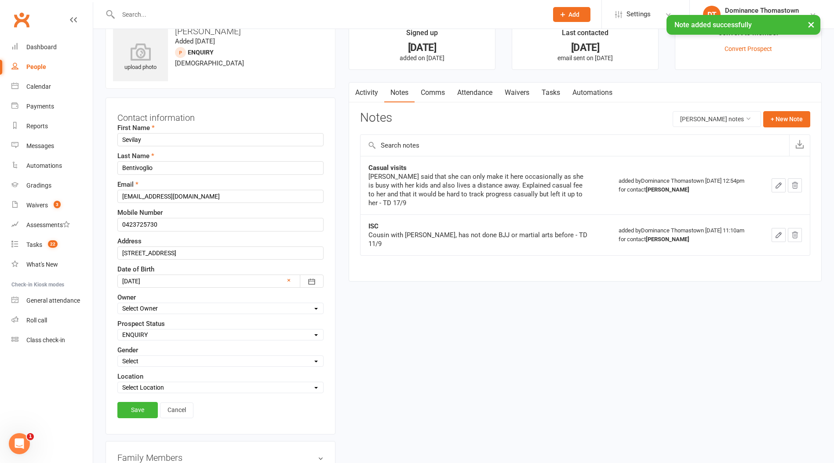
scroll to position [41, 0]
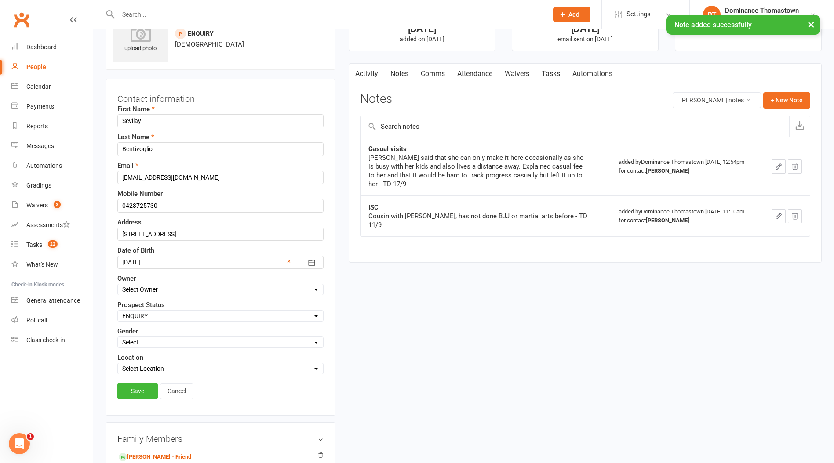
click at [151, 315] on select "Select ENQUIRY WEBSITE ENQUIRY META ADS ENQUIRY DROPPED PROSPECT DROP-IN VISITO…" at bounding box center [220, 316] width 205 height 10
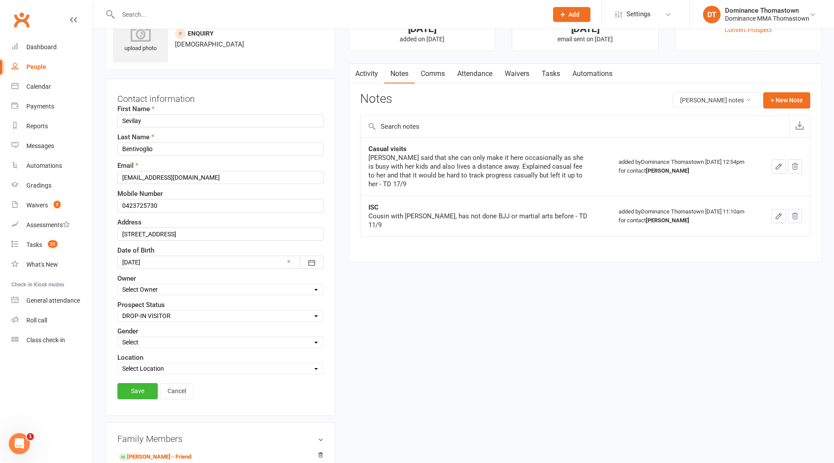
click at [118, 311] on select "Select ENQUIRY WEBSITE ENQUIRY META ADS ENQUIRY DROPPED PROSPECT DROP-IN VISITO…" at bounding box center [220, 316] width 205 height 10
click at [136, 391] on link "Save" at bounding box center [137, 391] width 40 height 16
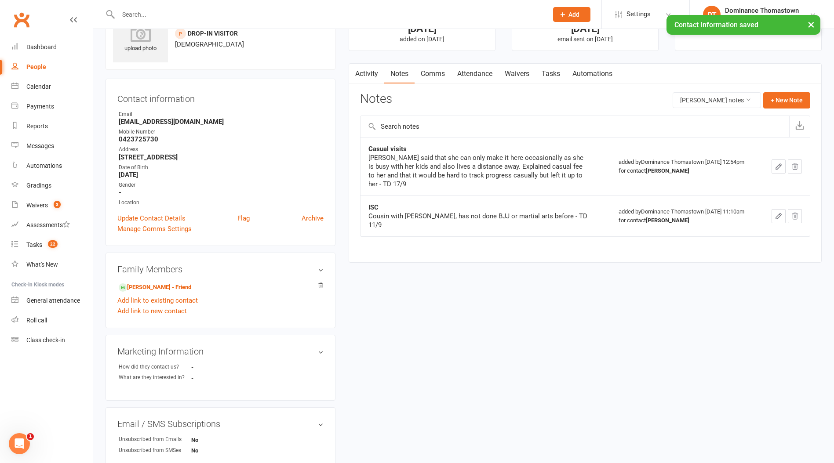
scroll to position [0, 0]
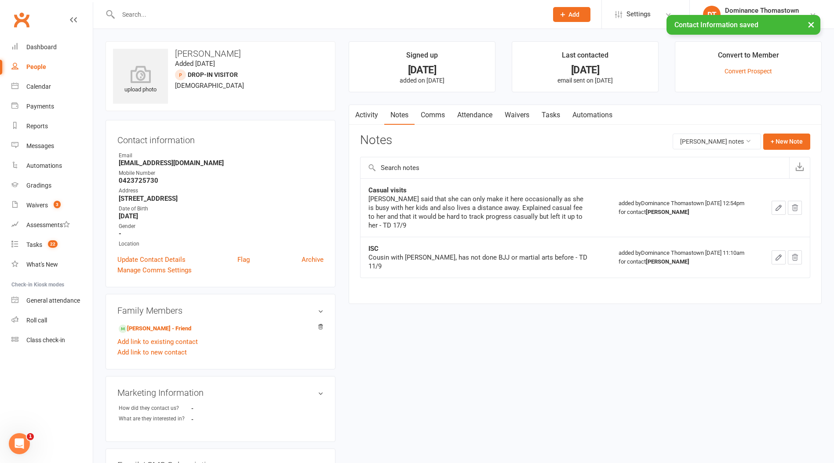
click at [555, 115] on link "Tasks" at bounding box center [550, 115] width 31 height 20
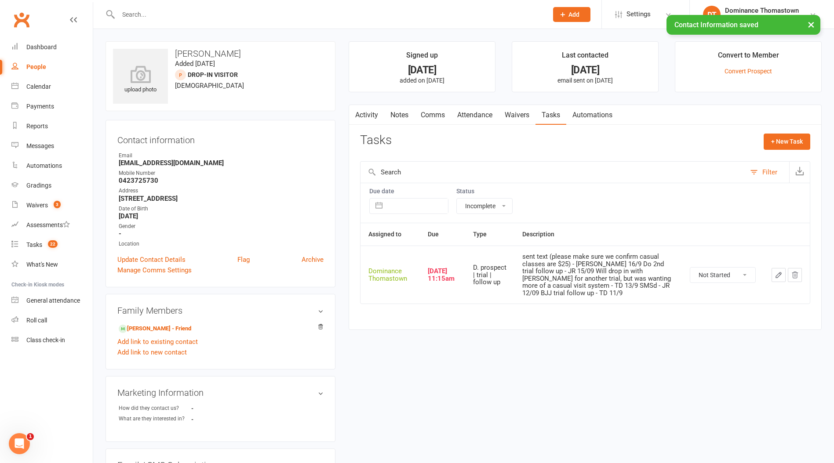
click at [711, 274] on select "Not Started In Progress Waiting Complete" at bounding box center [722, 275] width 65 height 15
click at [690, 268] on select "Not Started In Progress Waiting Complete" at bounding box center [722, 275] width 65 height 15
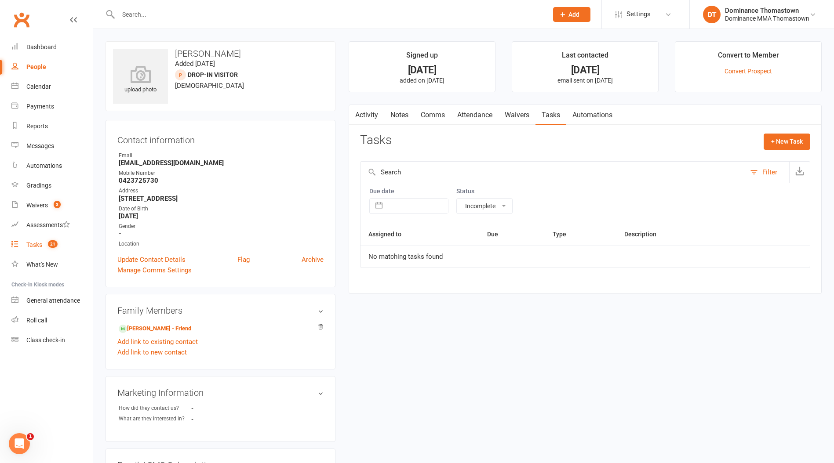
click at [32, 246] on div "Tasks" at bounding box center [34, 244] width 16 height 7
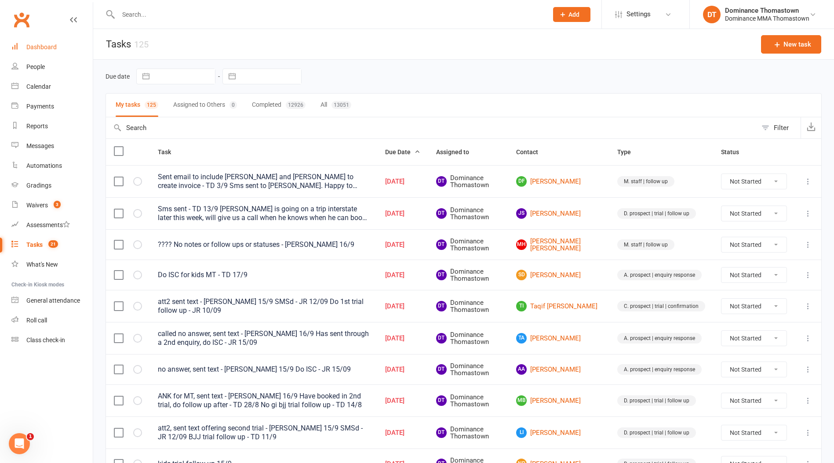
click at [37, 50] on div "Dashboard" at bounding box center [41, 47] width 30 height 7
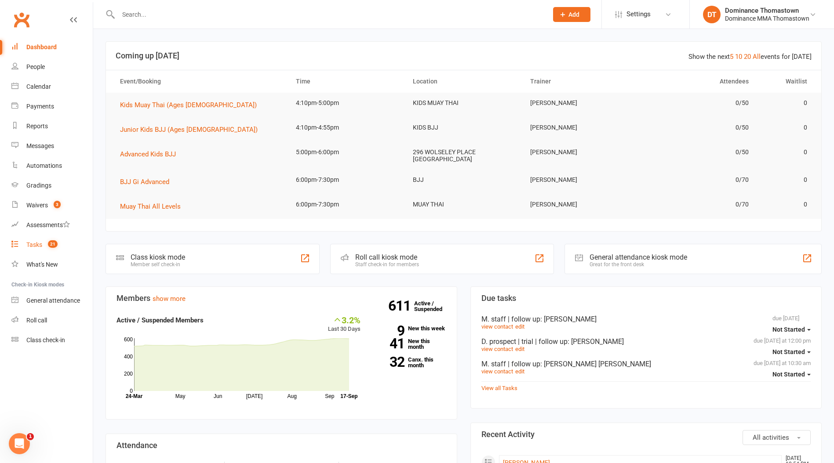
click at [35, 244] on div "Tasks" at bounding box center [34, 244] width 16 height 7
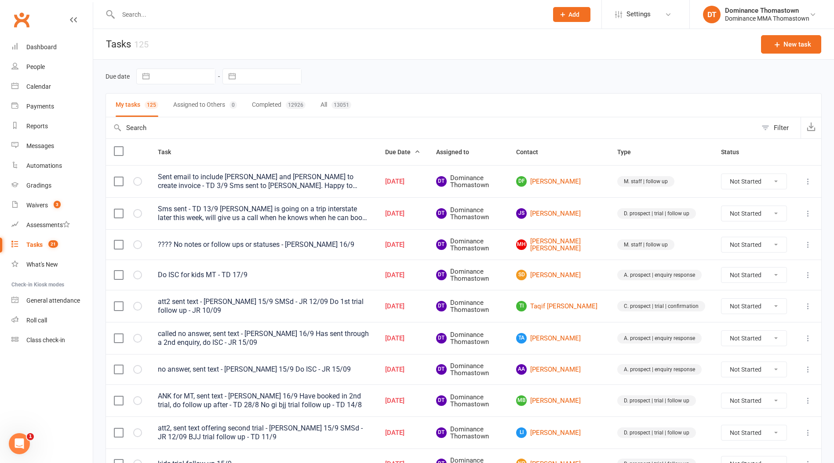
click at [35, 247] on div "Tasks" at bounding box center [34, 244] width 16 height 7
